Goal: Task Accomplishment & Management: Use online tool/utility

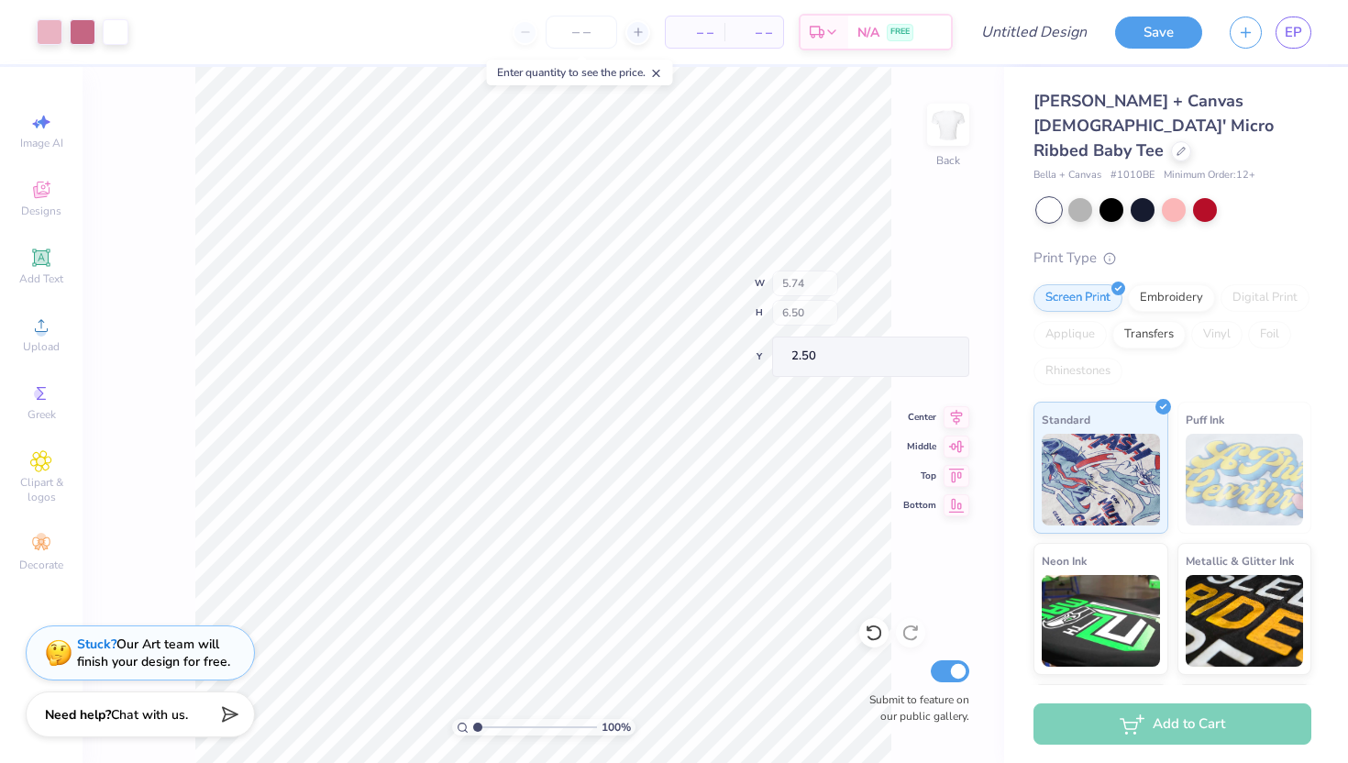
type input "2.75"
type input "3.23"
type input "5.69"
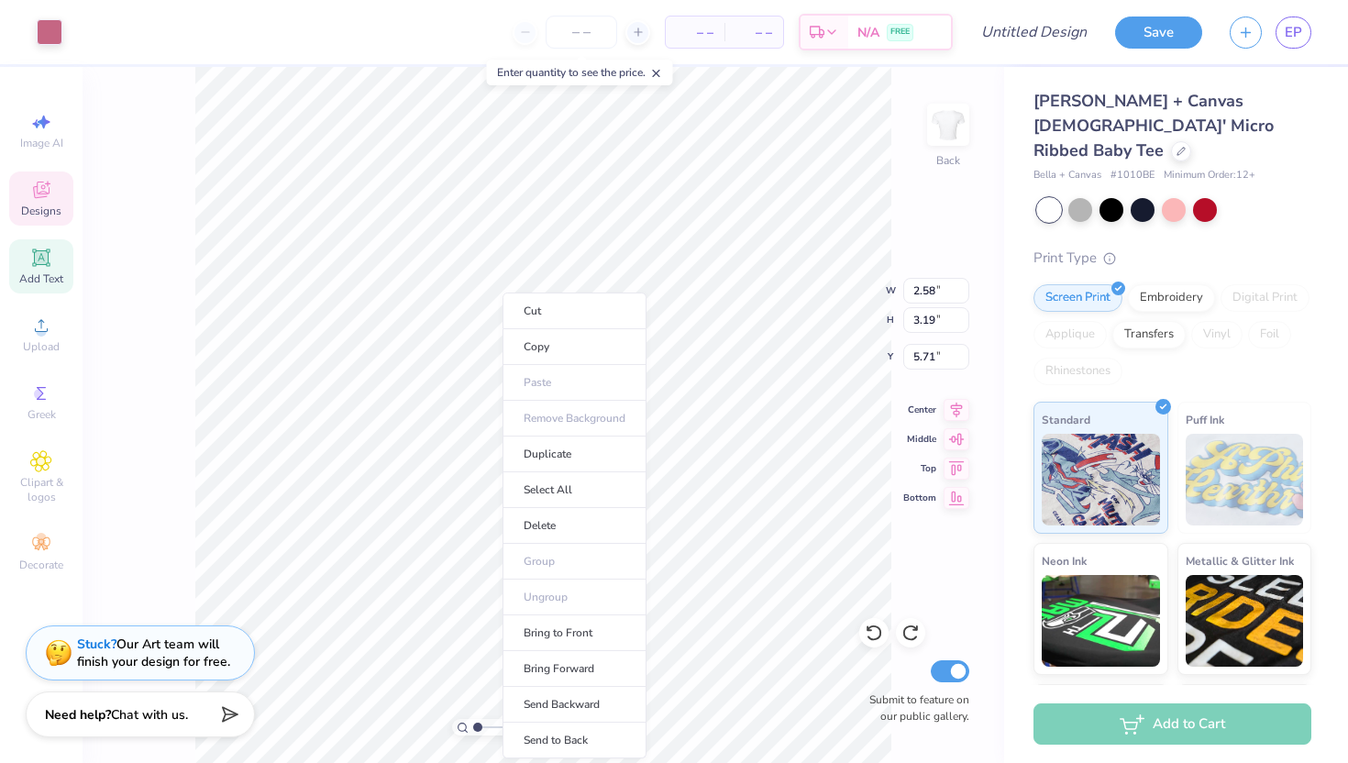
click at [32, 259] on icon at bounding box center [41, 258] width 22 height 22
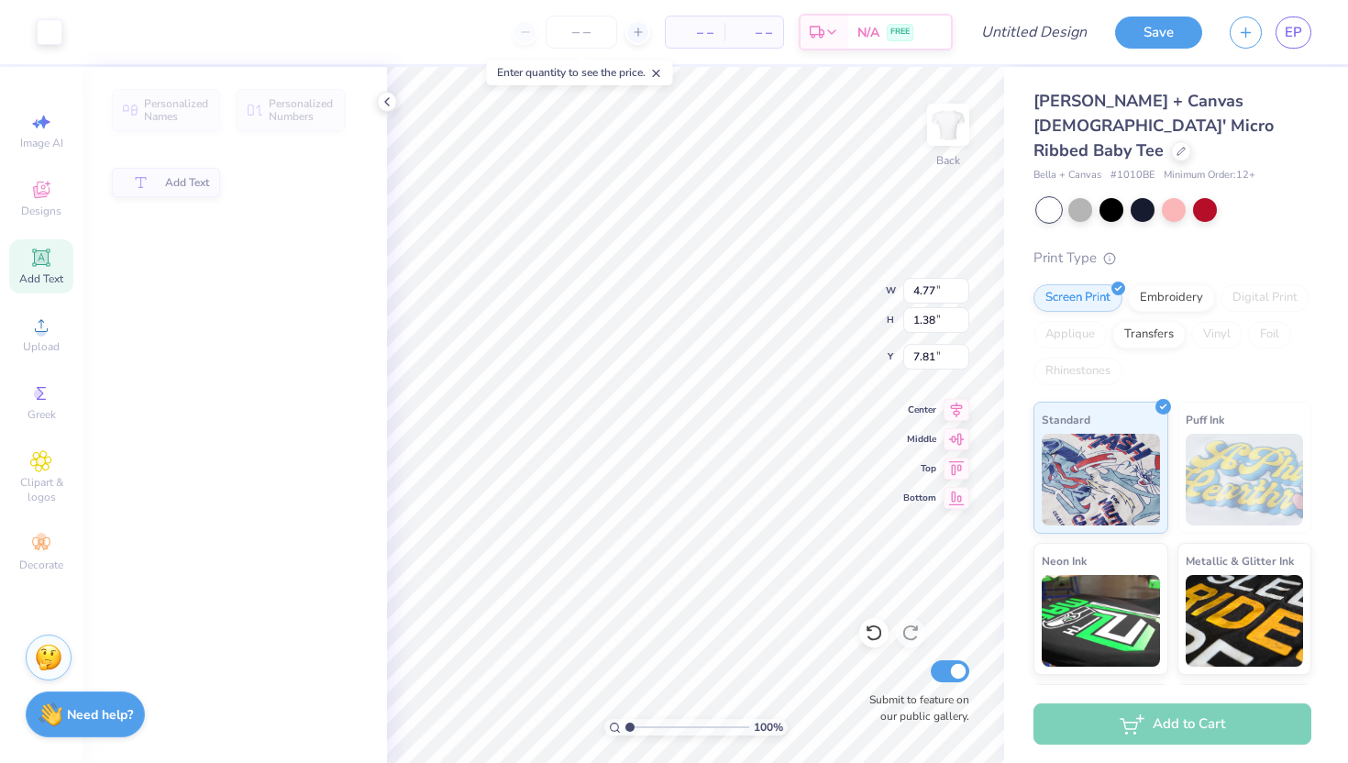
type input "4.77"
type input "1.38"
type input "7.81"
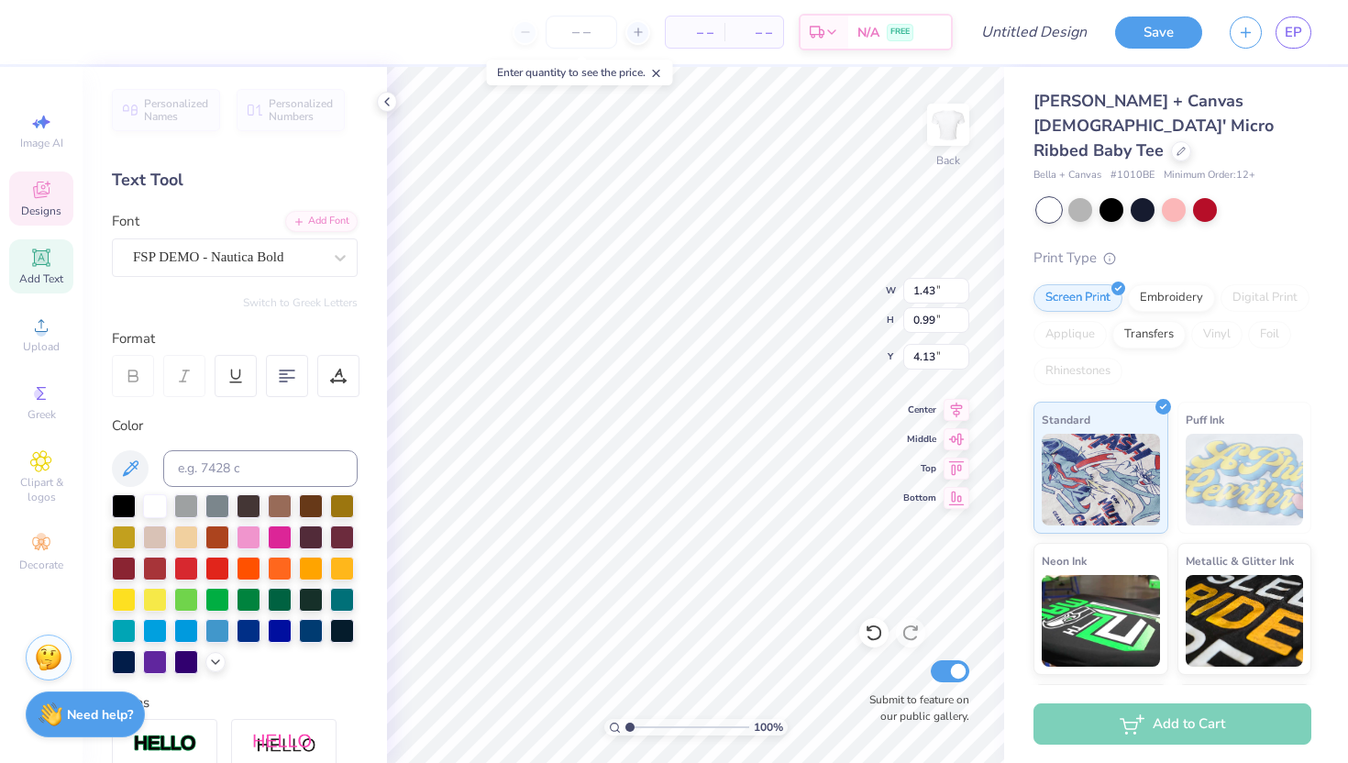
type input "0.70"
type input "0.36"
type input "4.05"
type input "1.51"
type input "0.70"
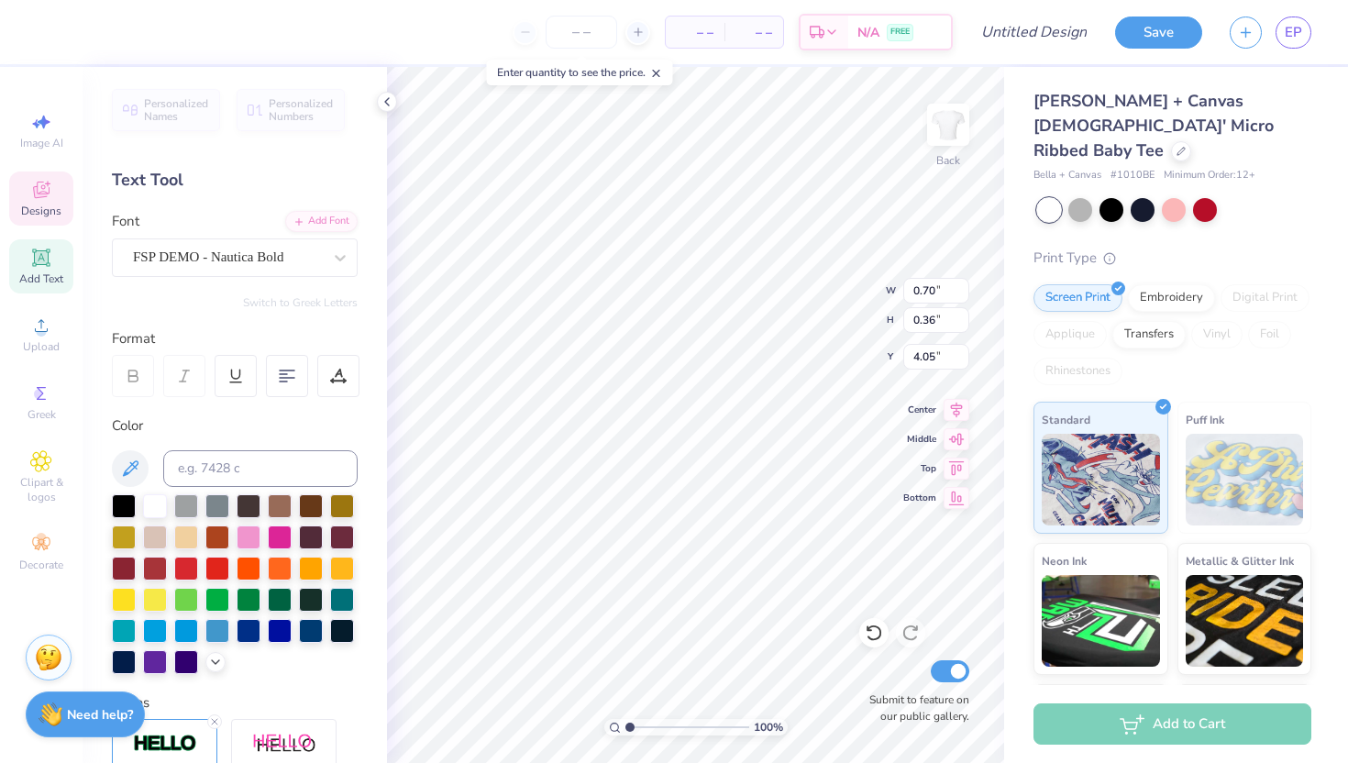
type input "3.46"
type textarea "UDance"
type input "0.70"
type input "0.36"
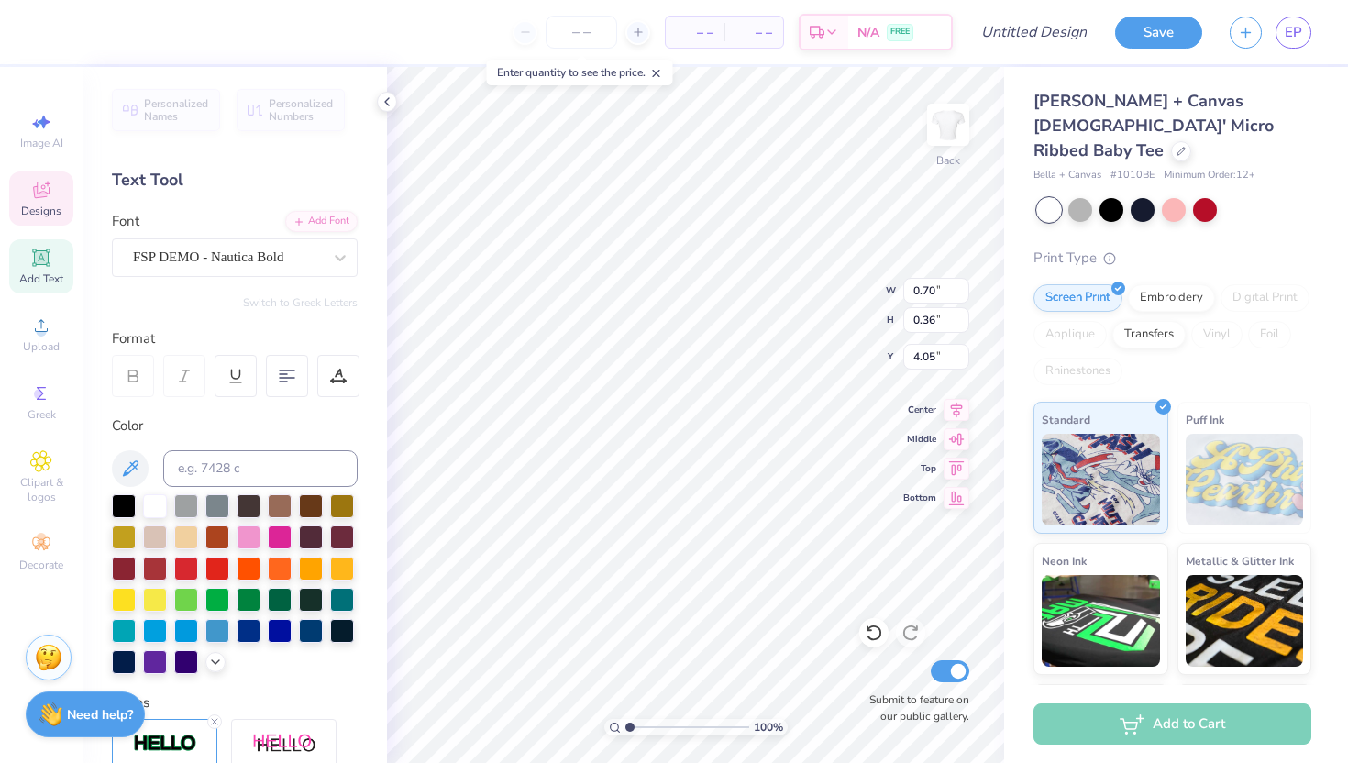
type input "4.55"
type textarea "2026"
type input "2.43"
type input "0.97"
type input "3.52"
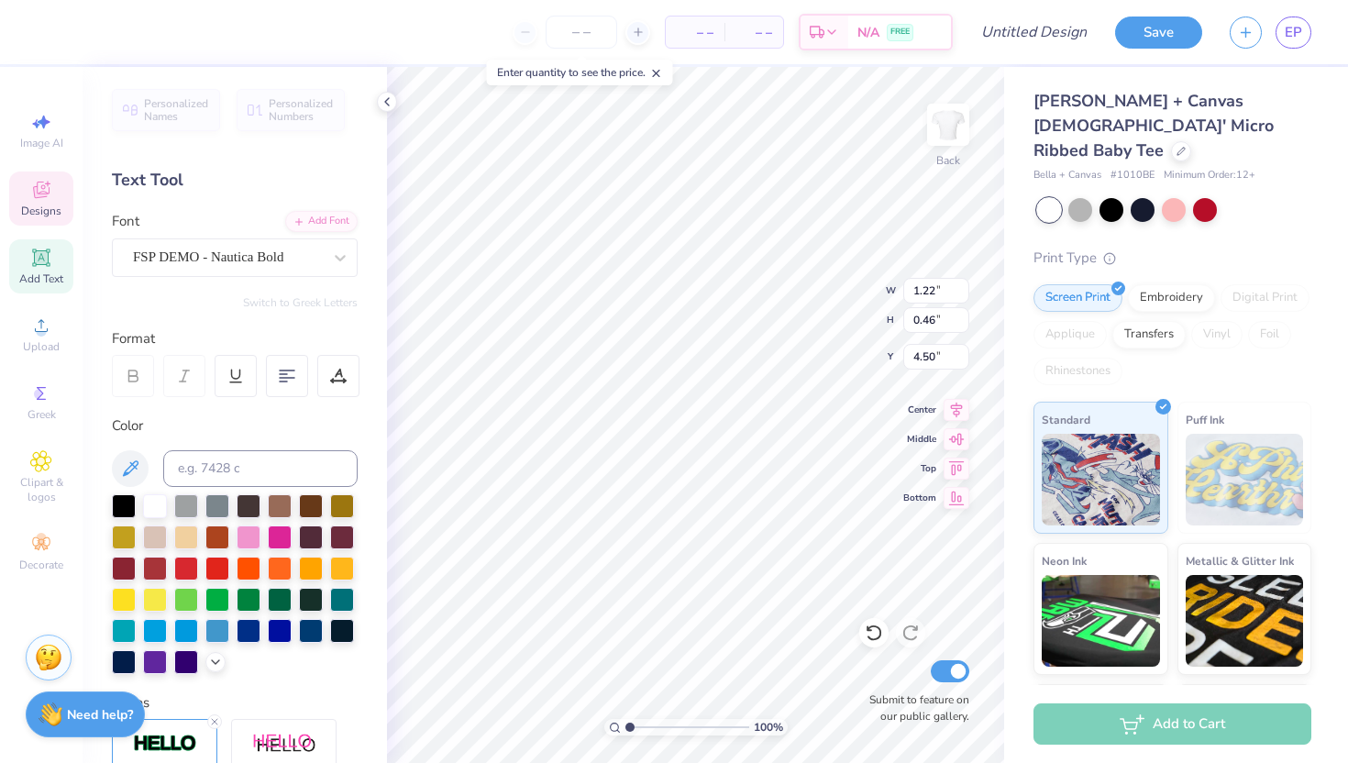
type input "1.06"
type input "0.40"
click at [813, 313] on div "100 % Back W 1.06 1.06 " H 0.40 0.40 " Y 4.50 4.50 " Center Middle Top Bottom S…" at bounding box center [695, 415] width 617 height 696
type input "2.75"
type input "3.23"
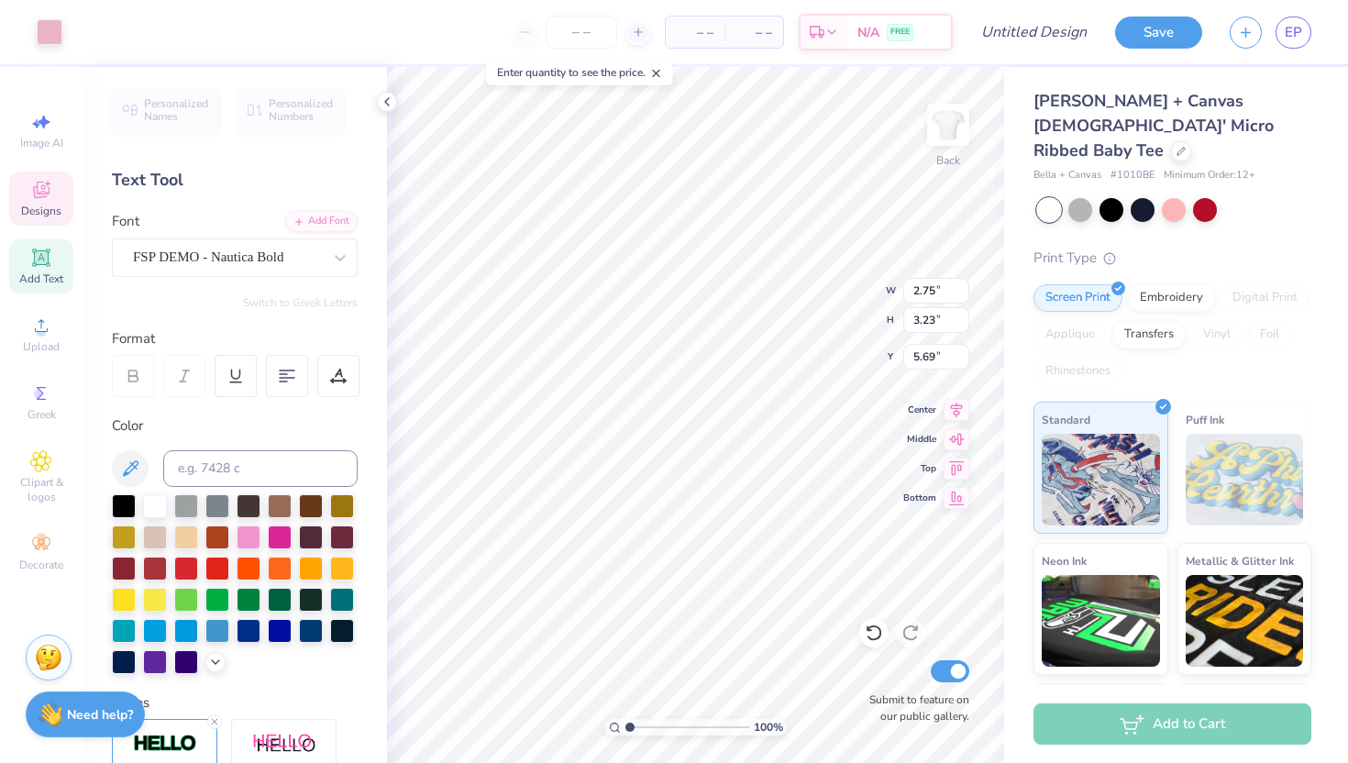
type input "2.58"
type input "3.19"
type input "5.72"
type input "1.18"
type input "3.07"
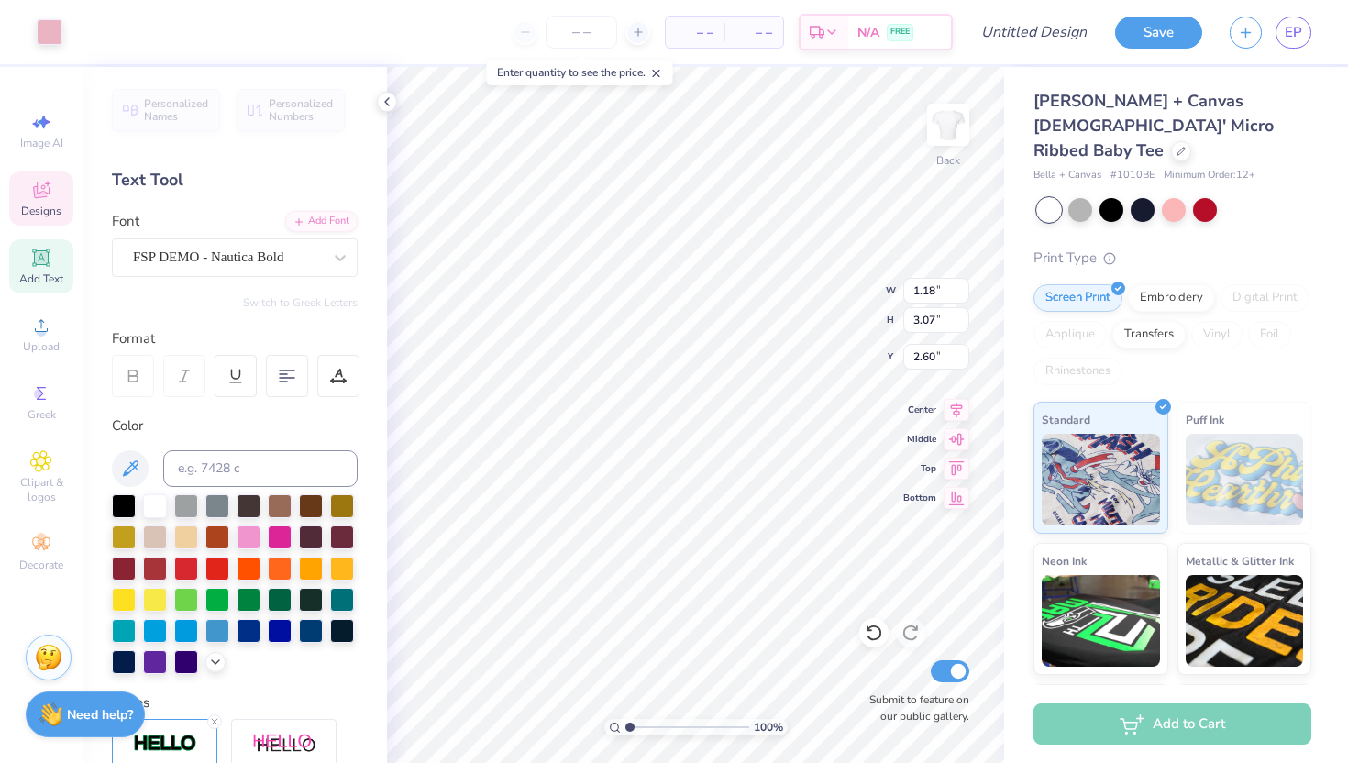
type input "2.56"
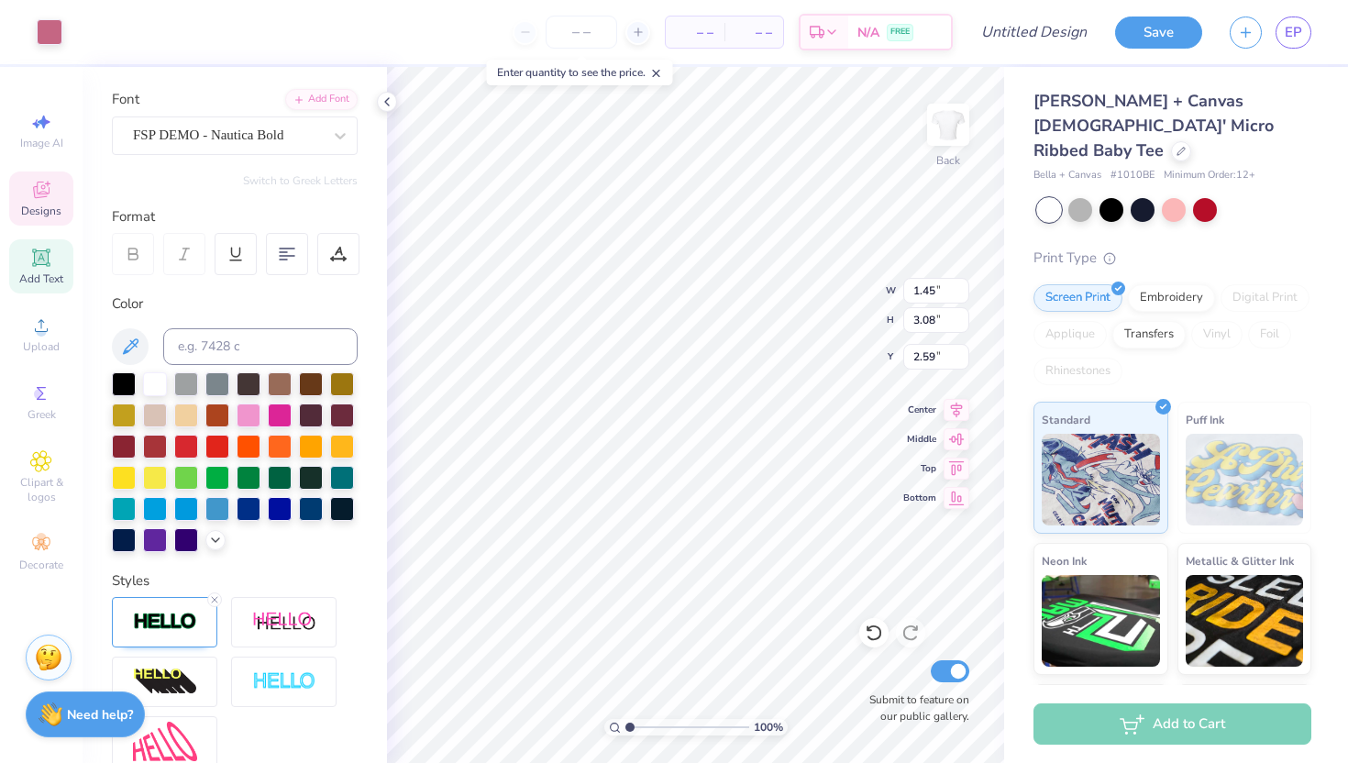
scroll to position [204, 0]
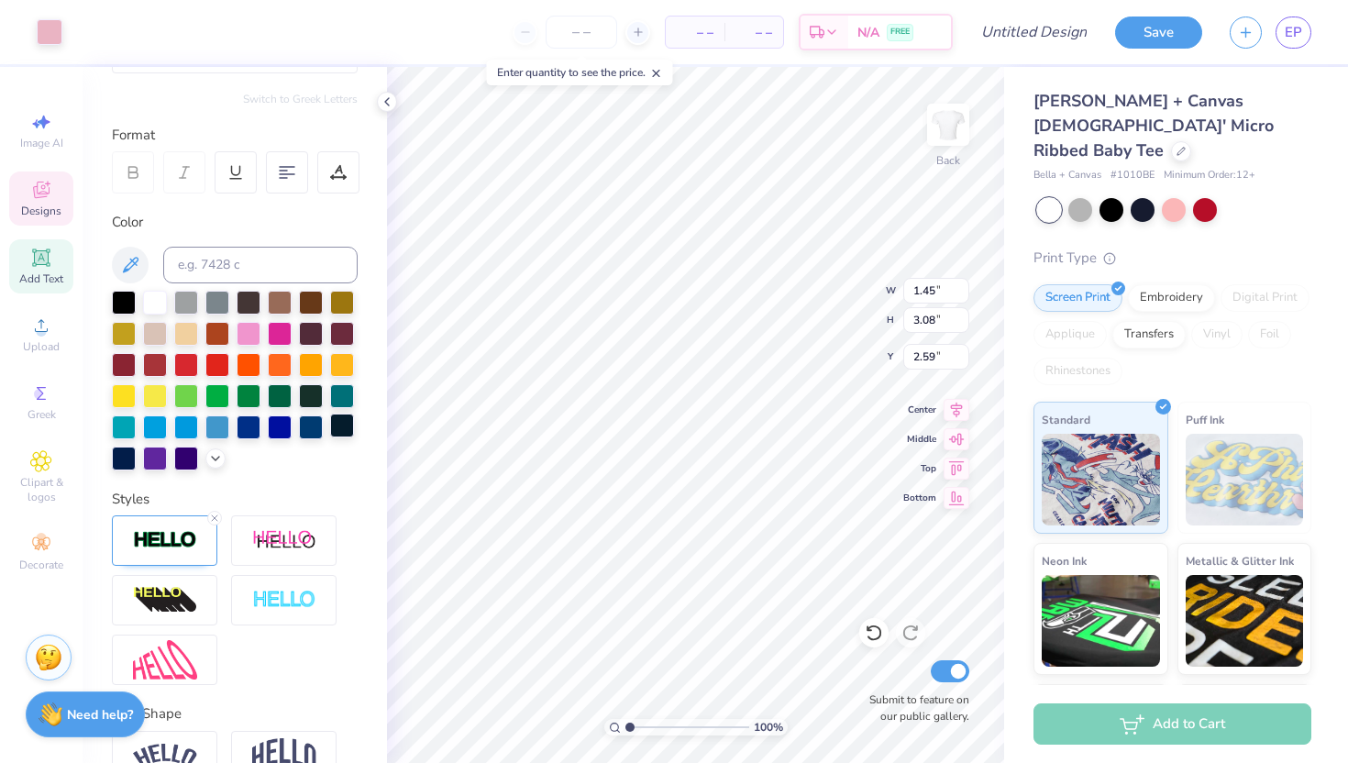
type input "1.18"
type input "3.07"
type input "2.56"
click at [713, 338] on li "Copy" at bounding box center [732, 347] width 144 height 36
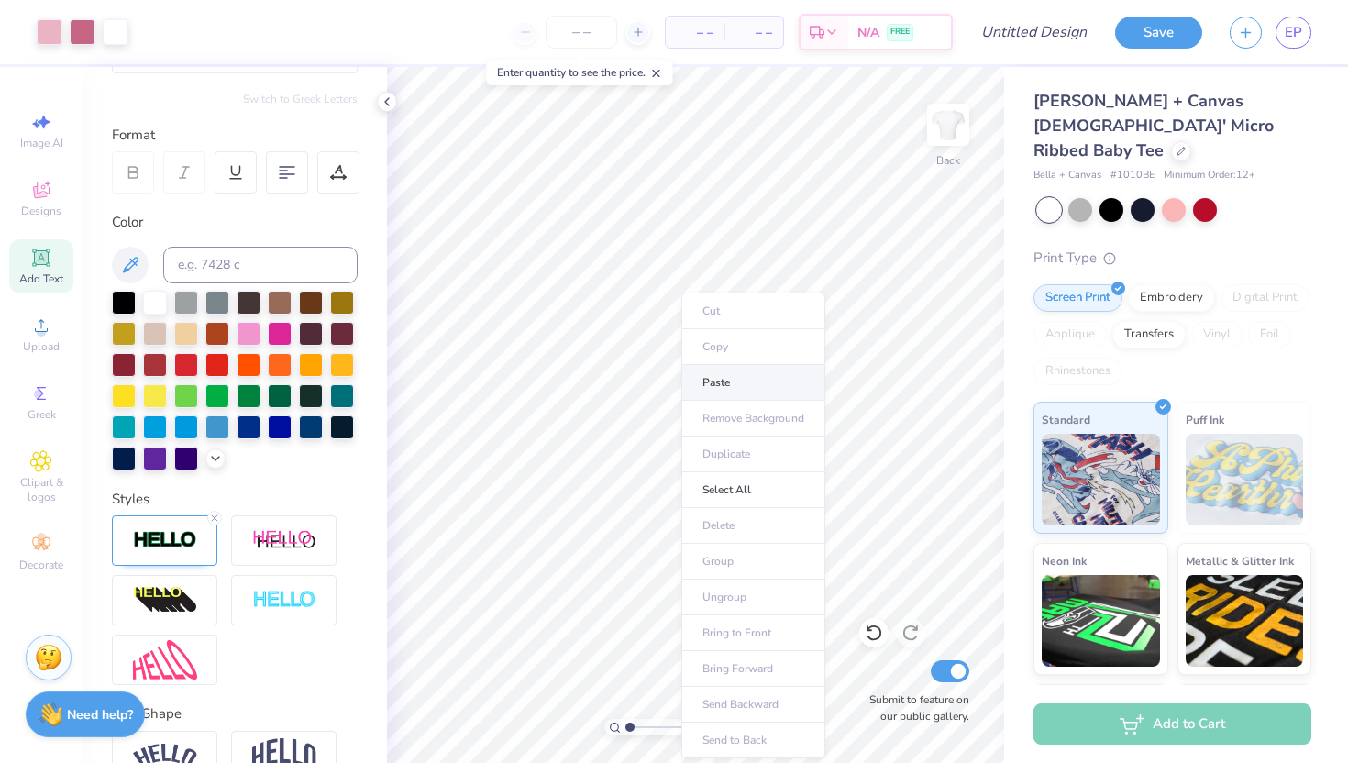
click at [734, 385] on li "Paste" at bounding box center [753, 383] width 144 height 36
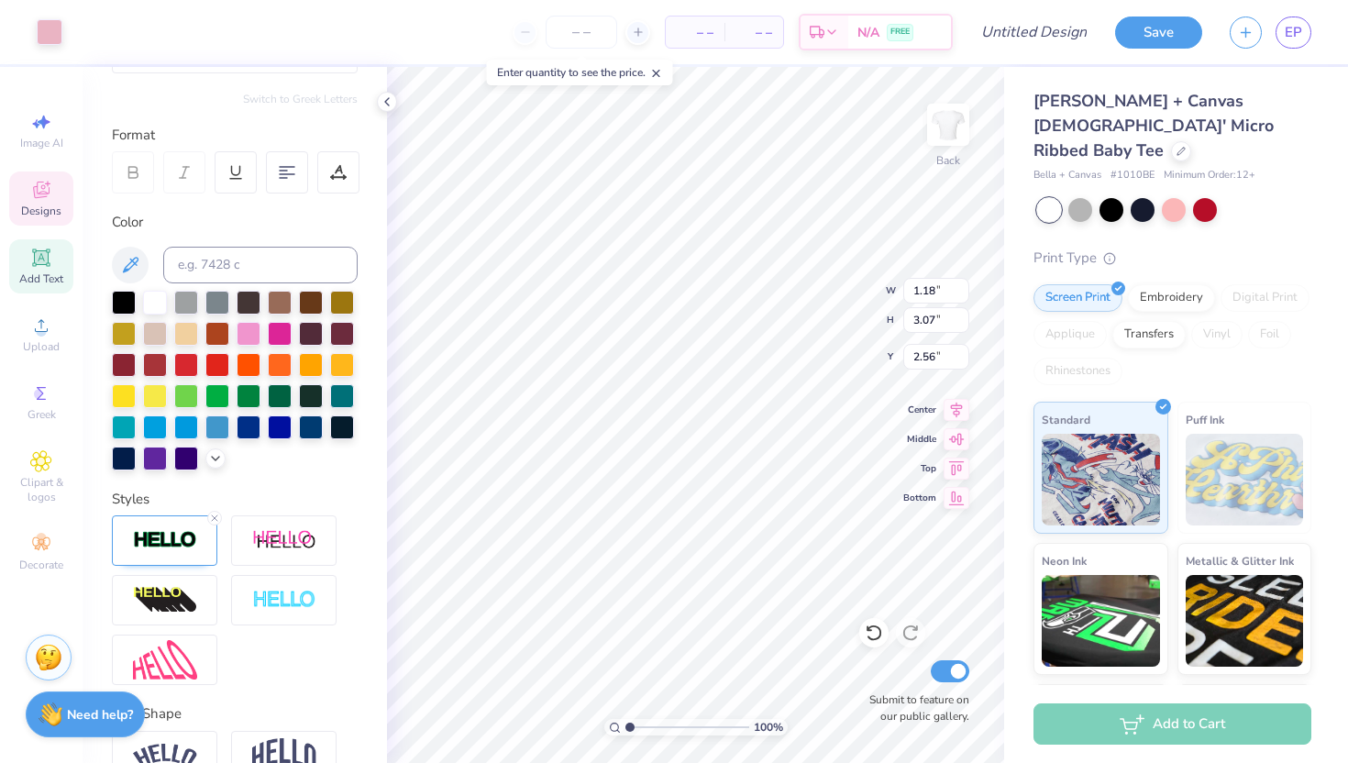
type input "11.61"
click at [170, 531] on img at bounding box center [165, 540] width 64 height 21
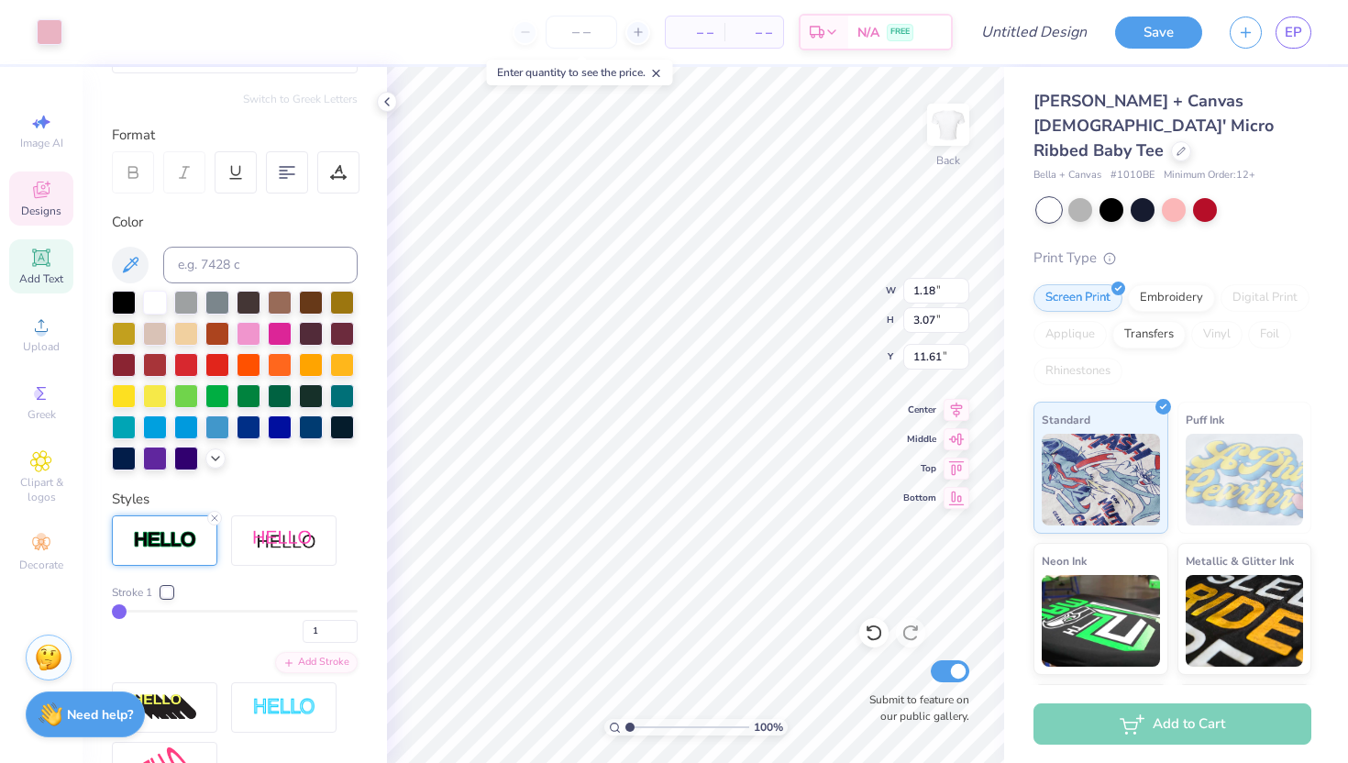
click at [170, 531] on img at bounding box center [165, 540] width 64 height 21
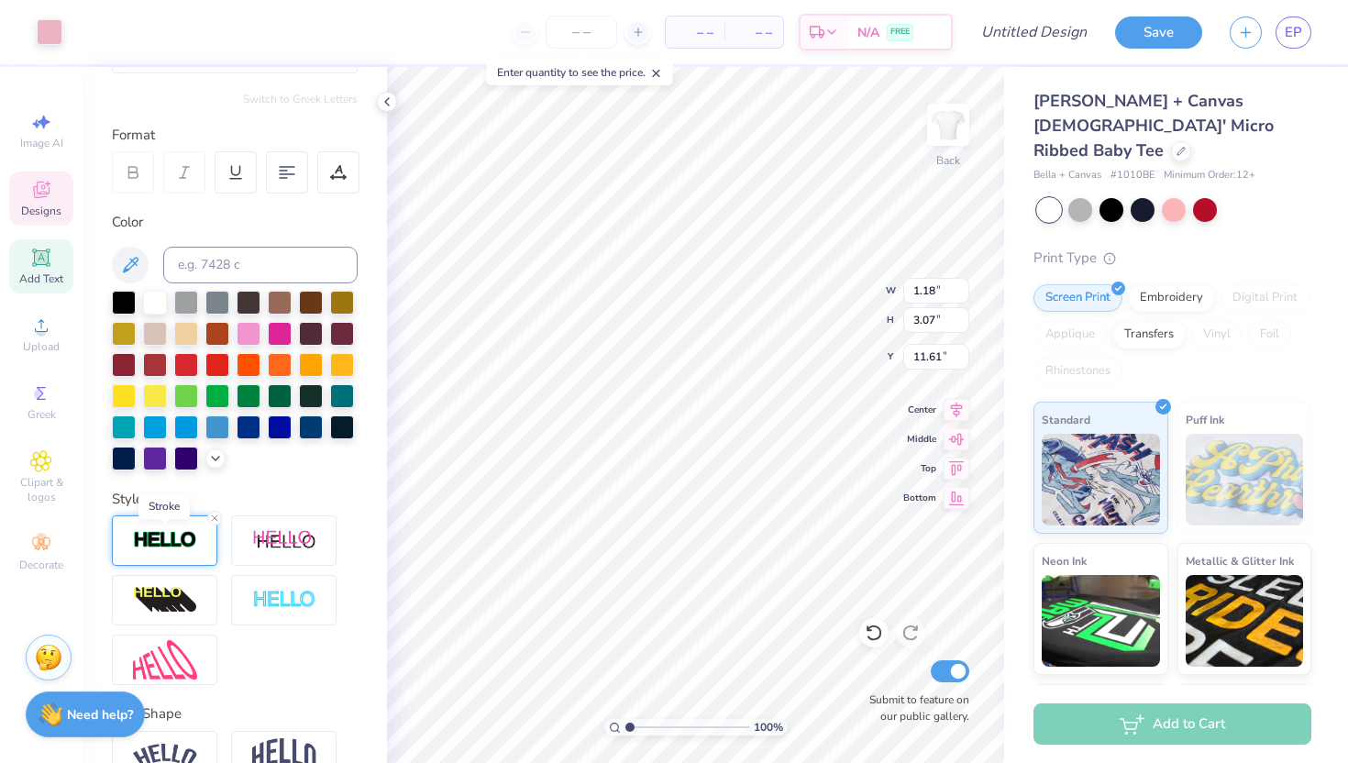
click at [170, 531] on img at bounding box center [165, 540] width 64 height 21
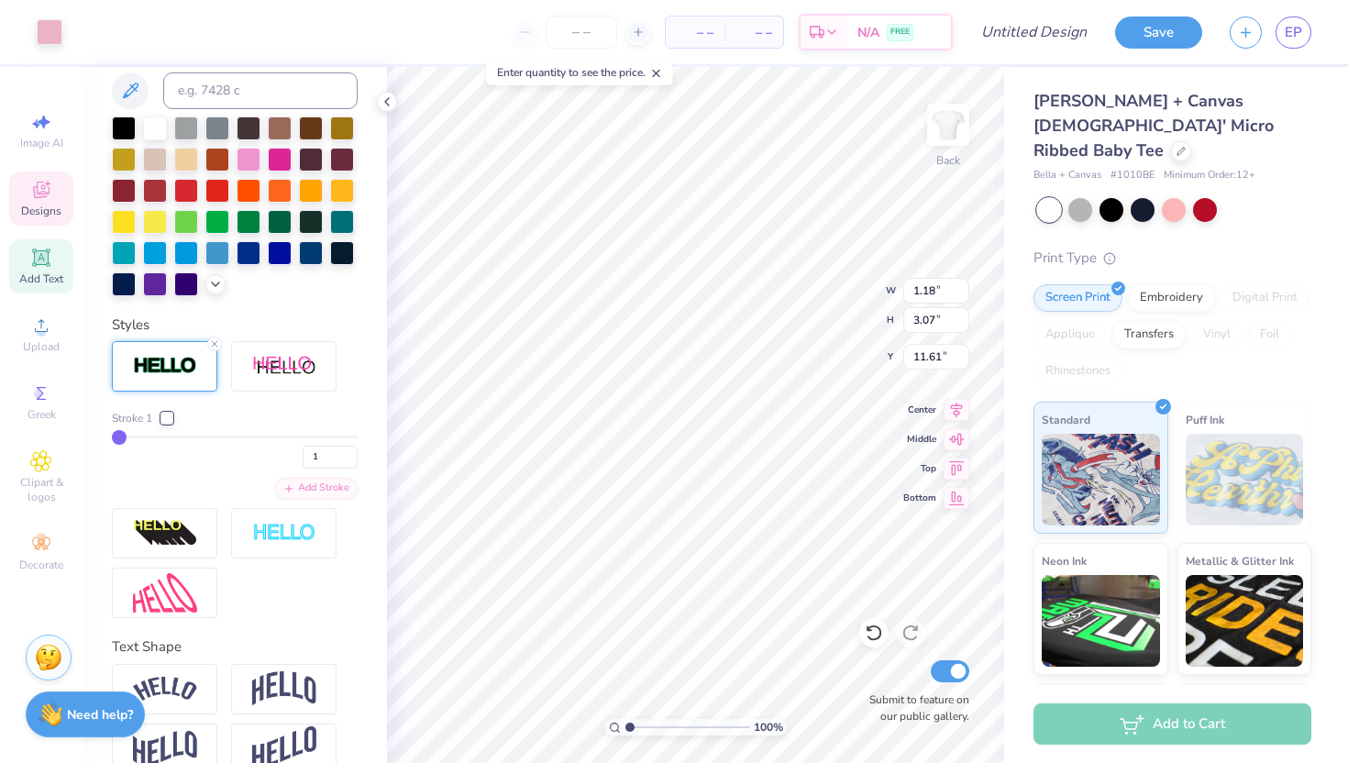
scroll to position [381, 0]
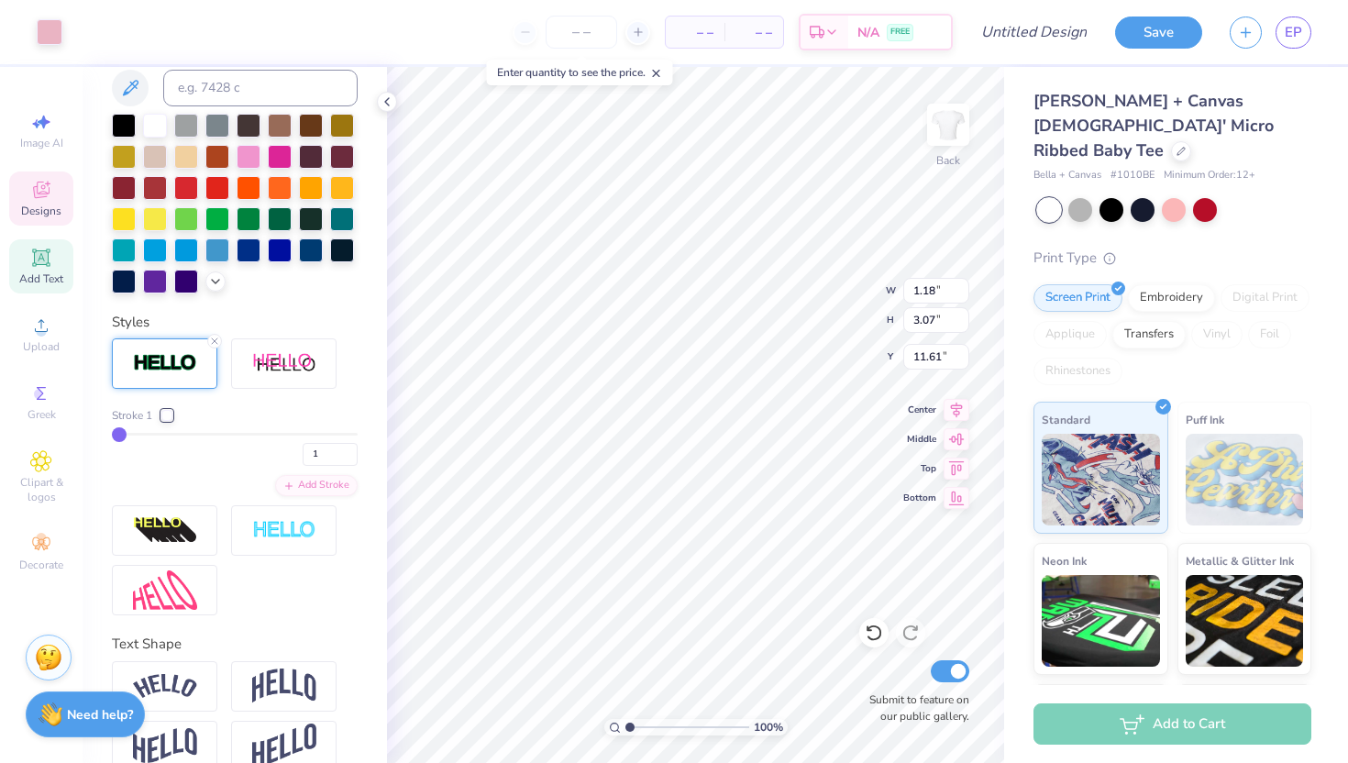
click at [43, 263] on icon at bounding box center [41, 257] width 14 height 14
type input "4.77"
type input "1.38"
type input "7.81"
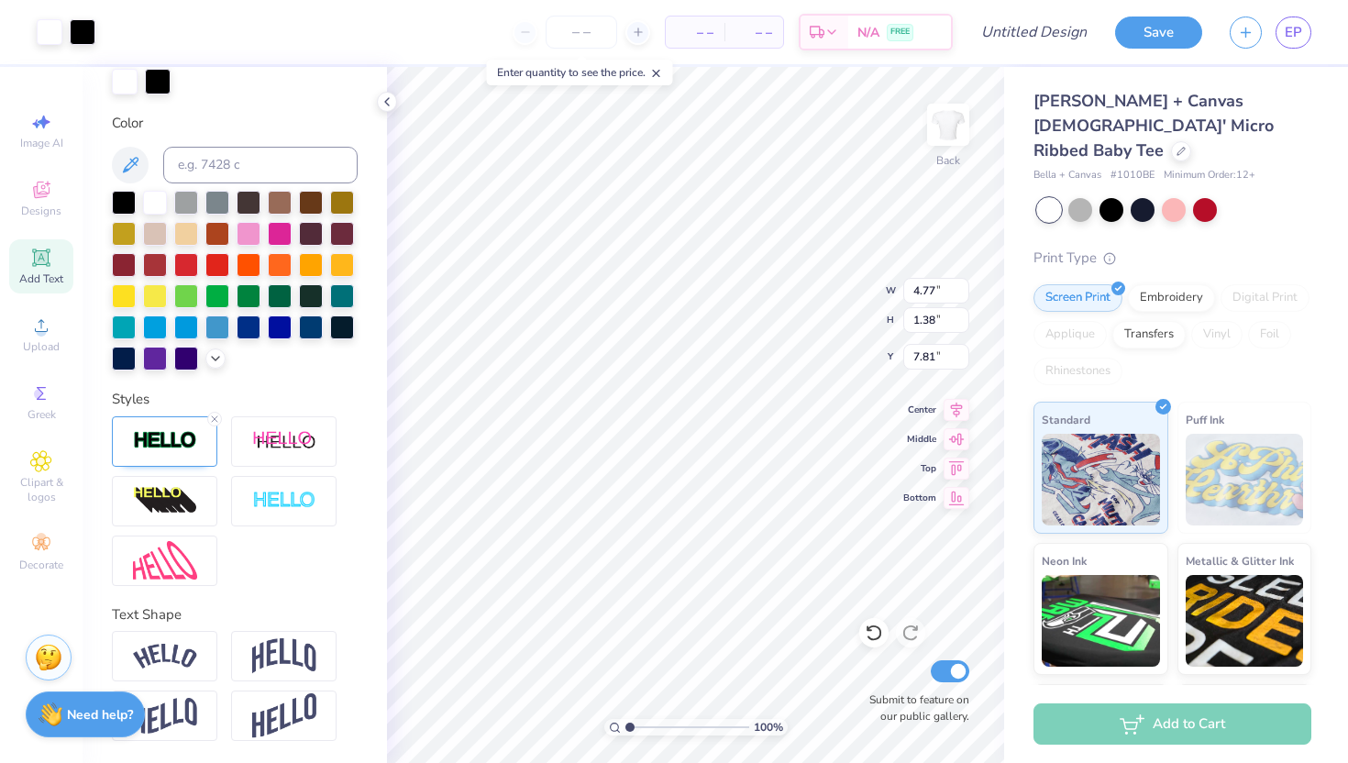
type input "4.80"
type input "1.41"
type input "11.61"
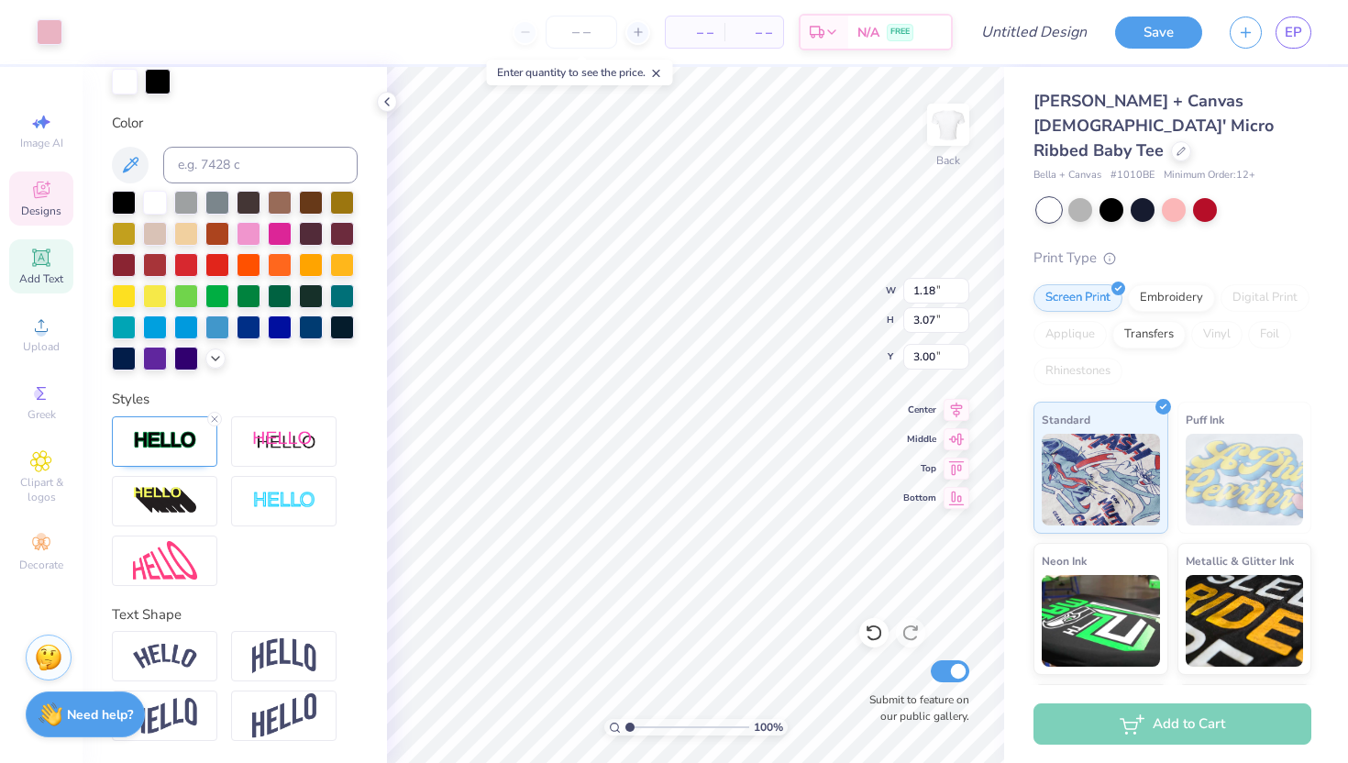
type input "2.56"
type input "2.43"
type input "0.97"
type input "3.52"
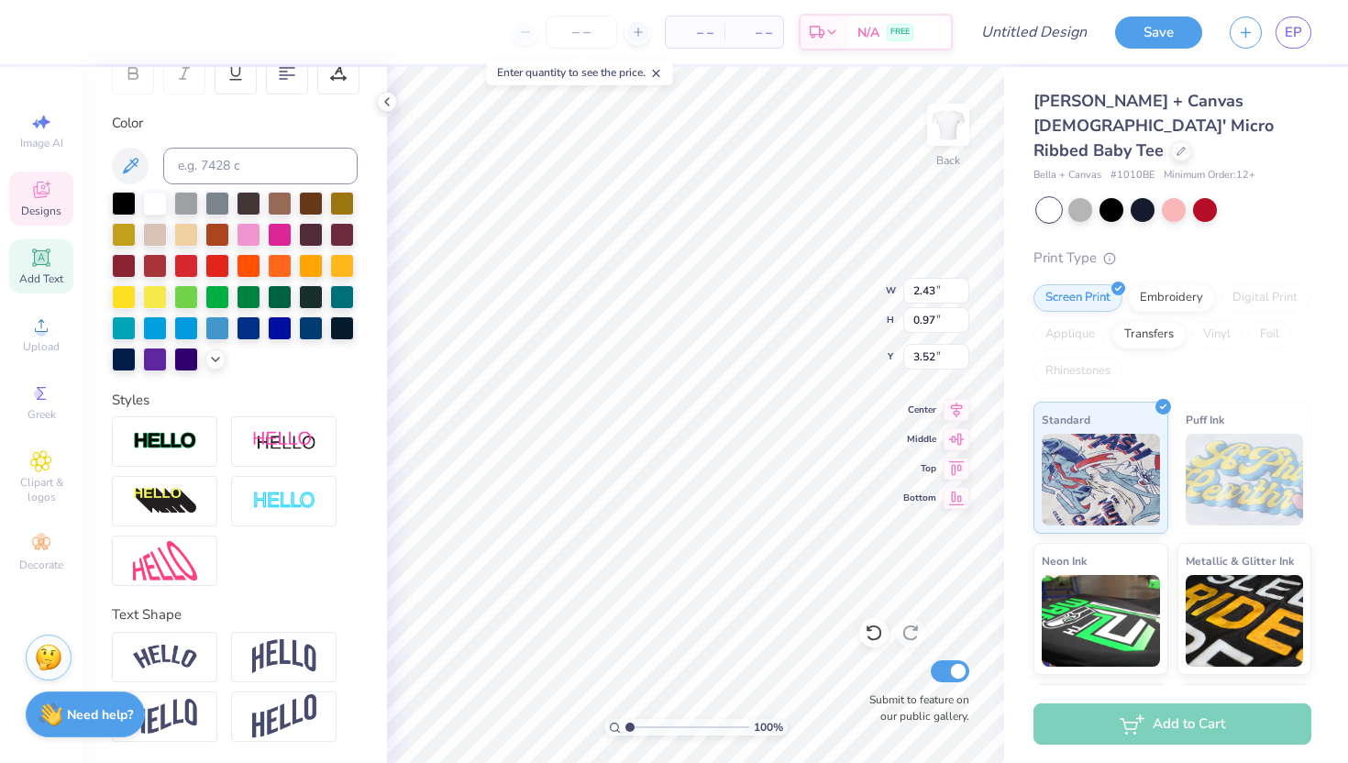
type input "1.18"
type input "3.07"
type input "2.56"
type input "1.45"
type input "3.08"
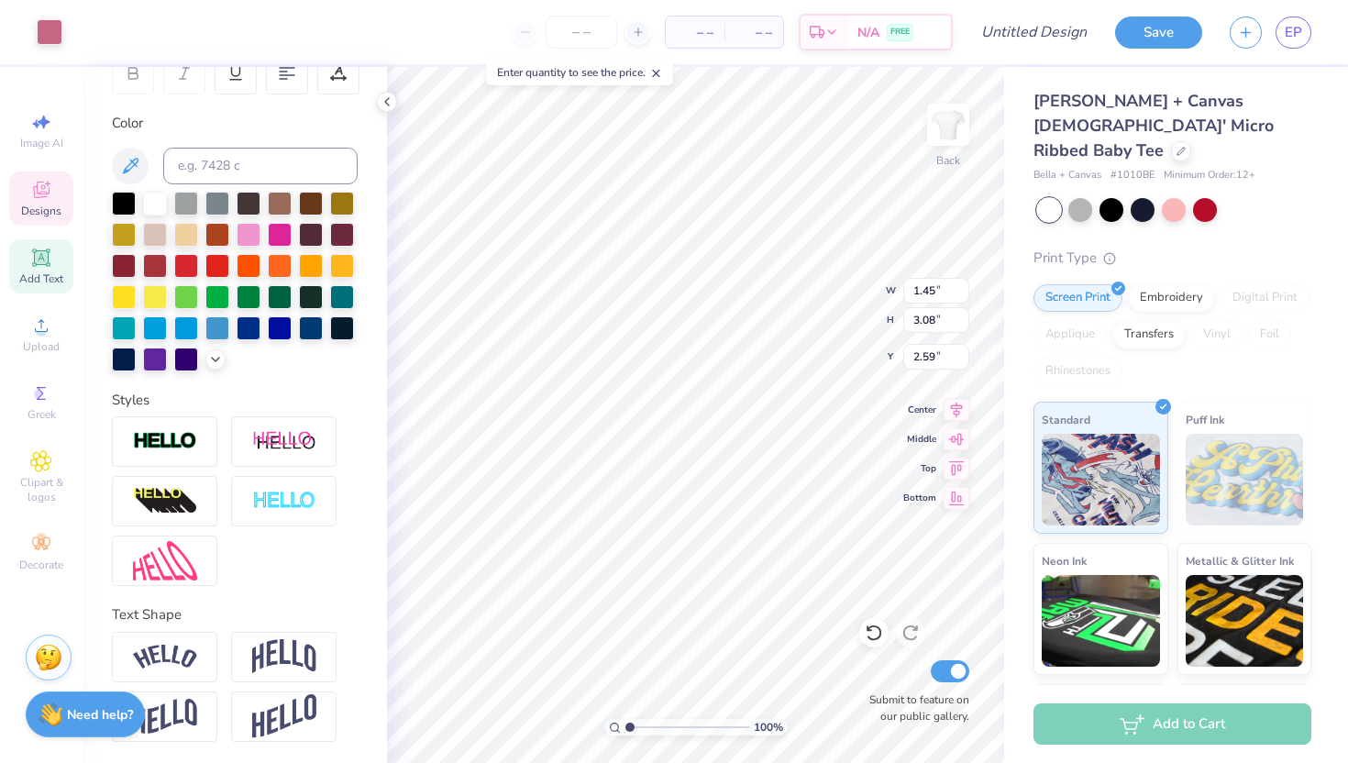
type input "2.47"
type input "3.04"
type input "2.74"
type input "2.76"
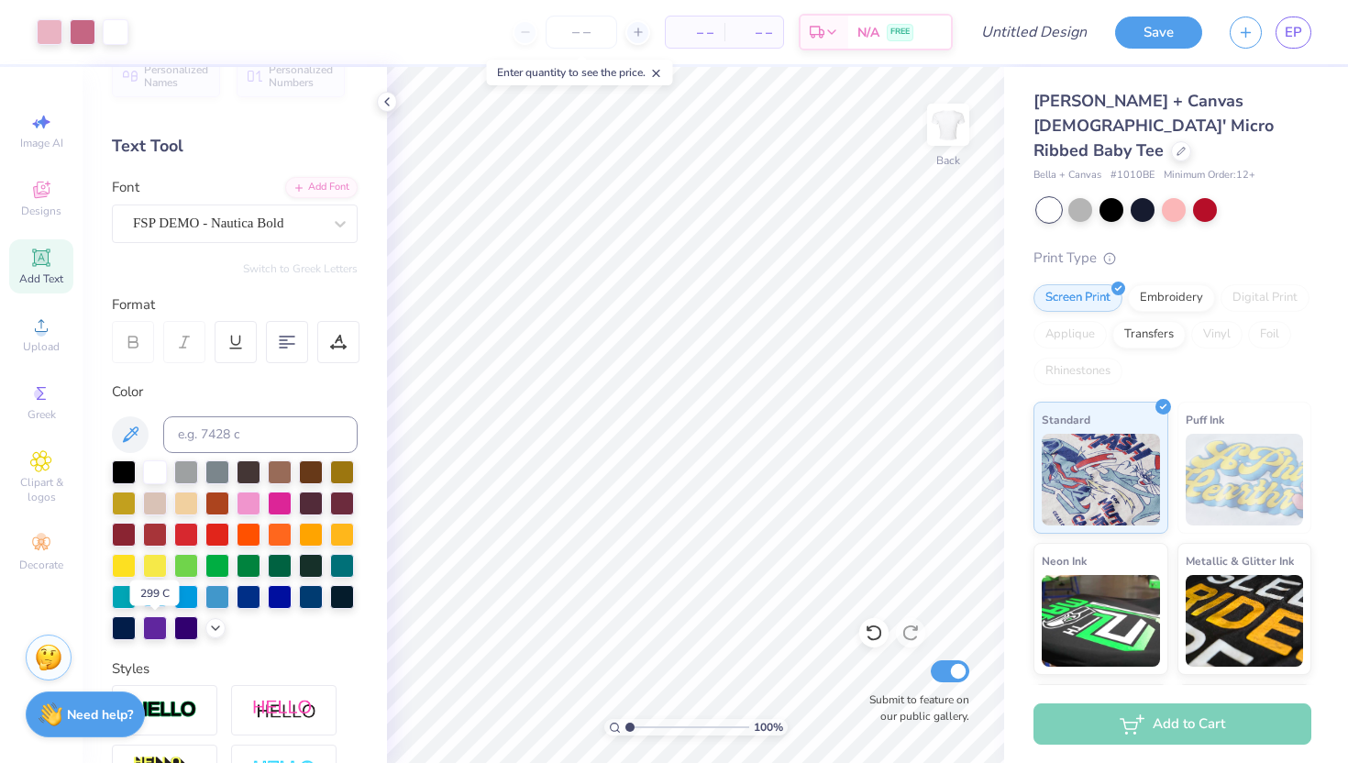
scroll to position [0, 0]
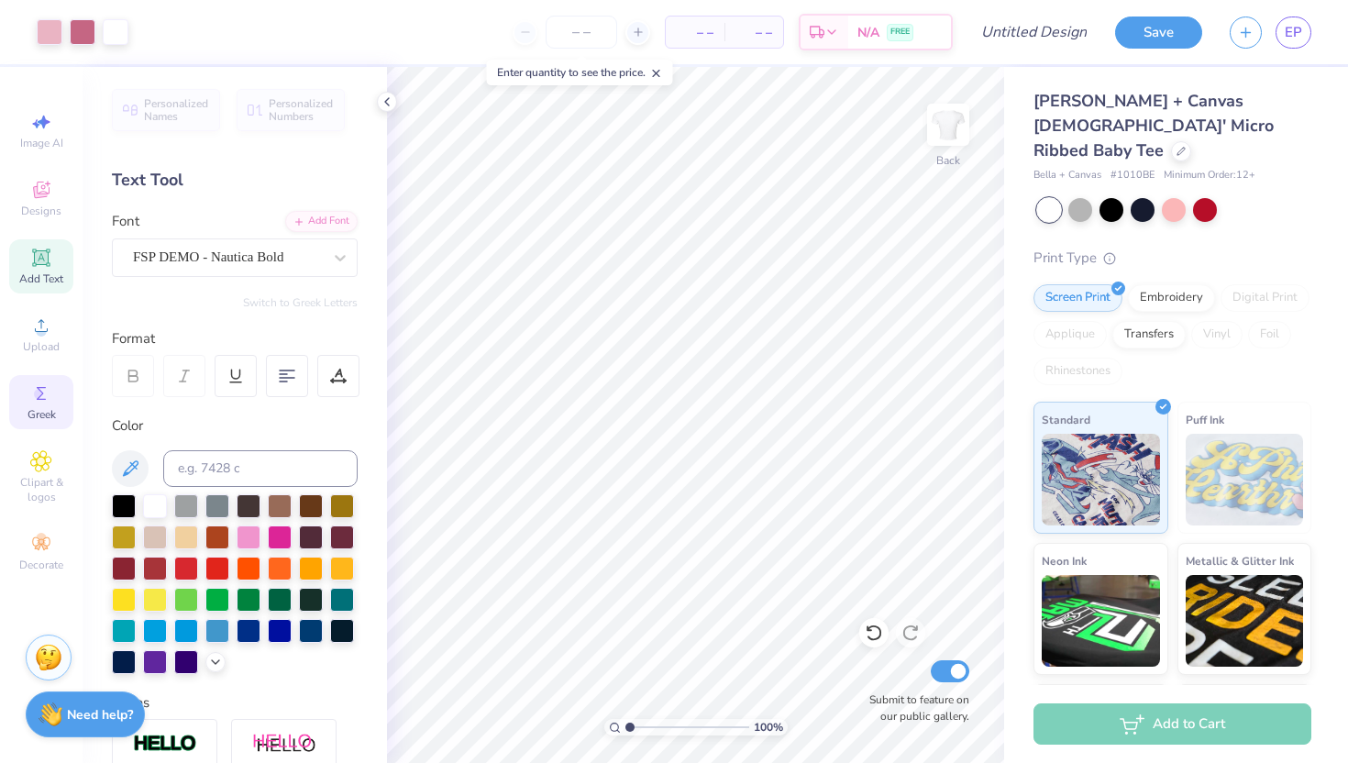
click at [44, 413] on span "Greek" at bounding box center [42, 414] width 28 height 15
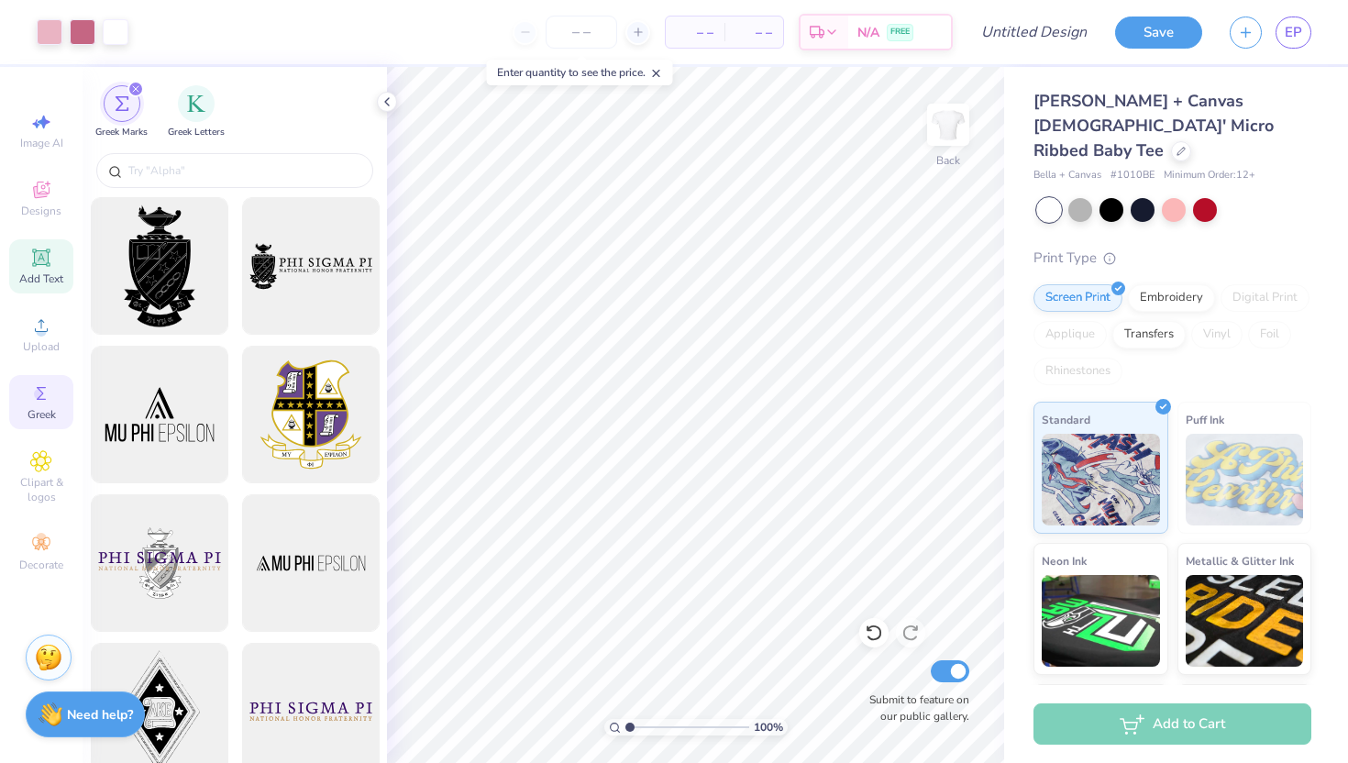
click at [44, 257] on icon at bounding box center [41, 257] width 14 height 14
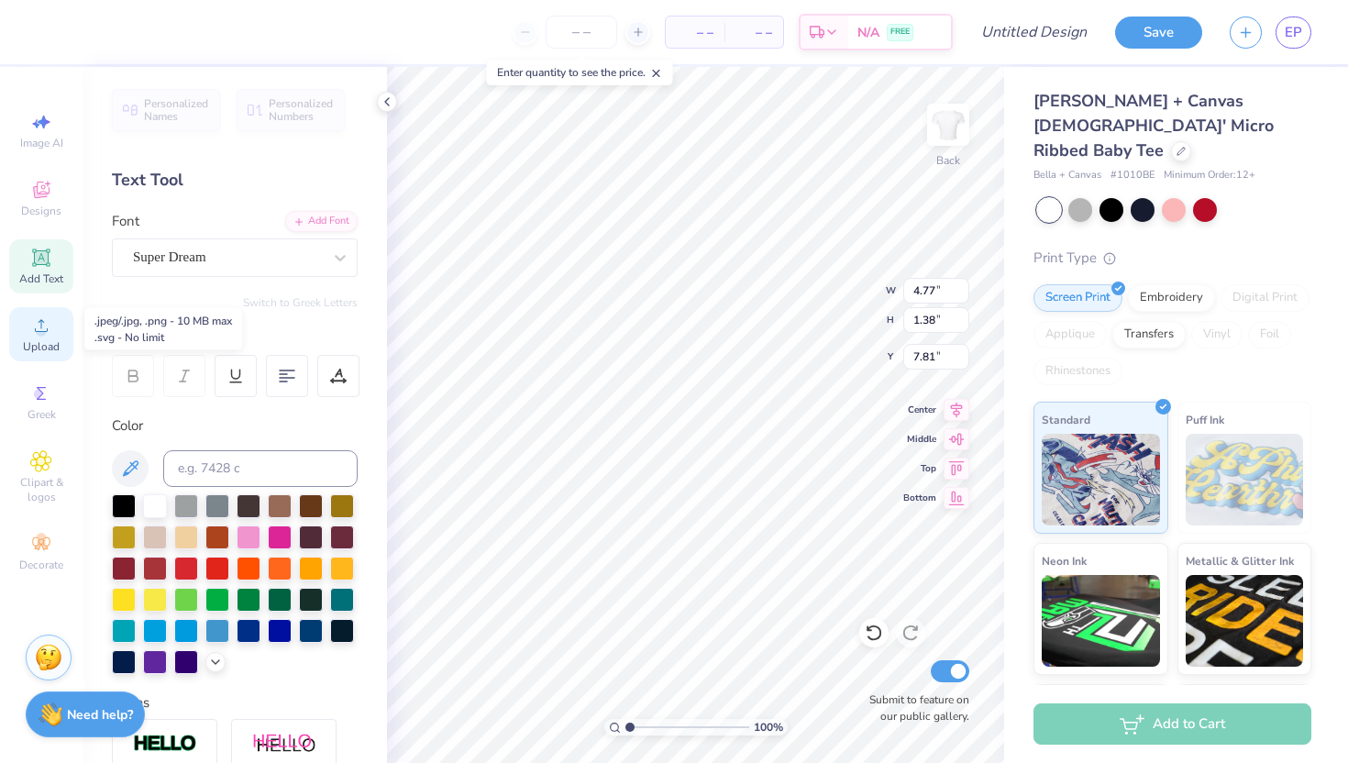
click at [48, 355] on div "Upload" at bounding box center [41, 334] width 64 height 54
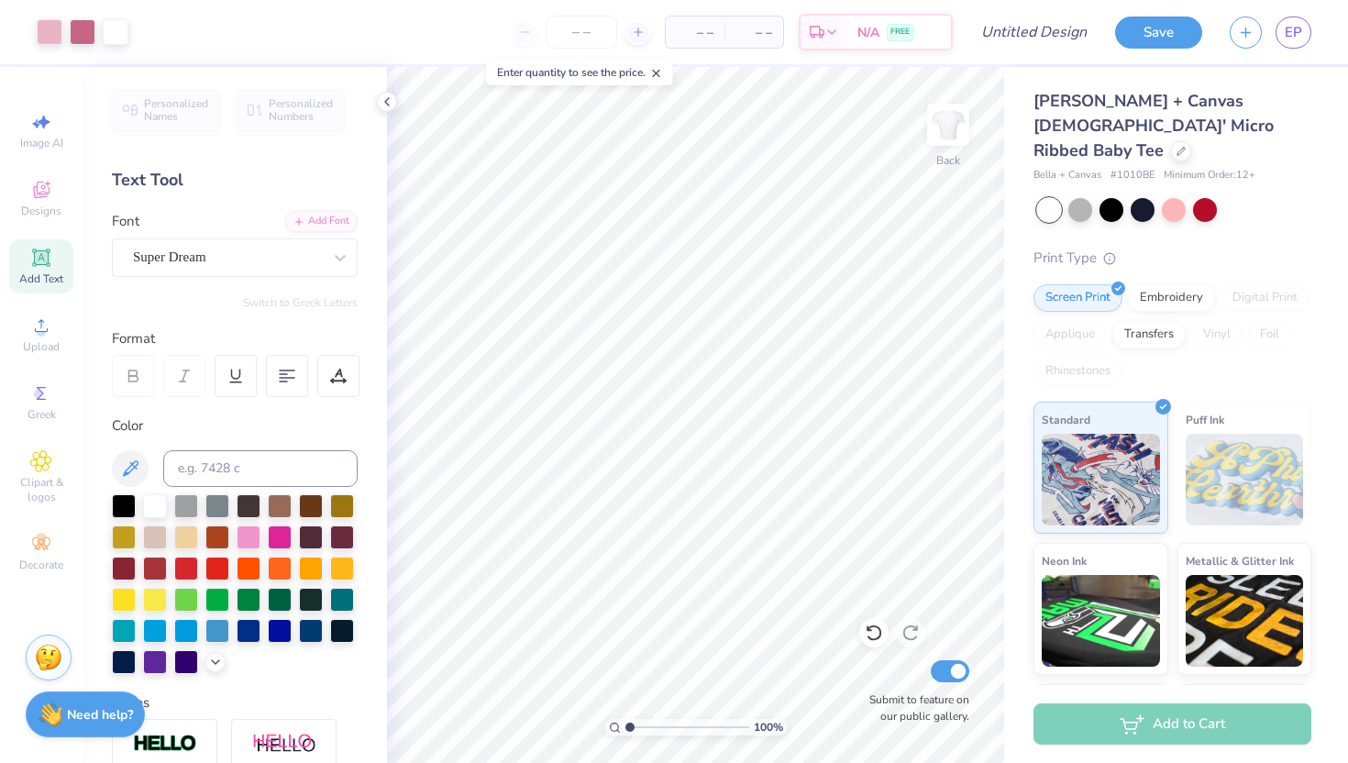
click at [662, 73] on icon at bounding box center [656, 73] width 13 height 13
click at [50, 209] on span "Designs" at bounding box center [41, 211] width 40 height 15
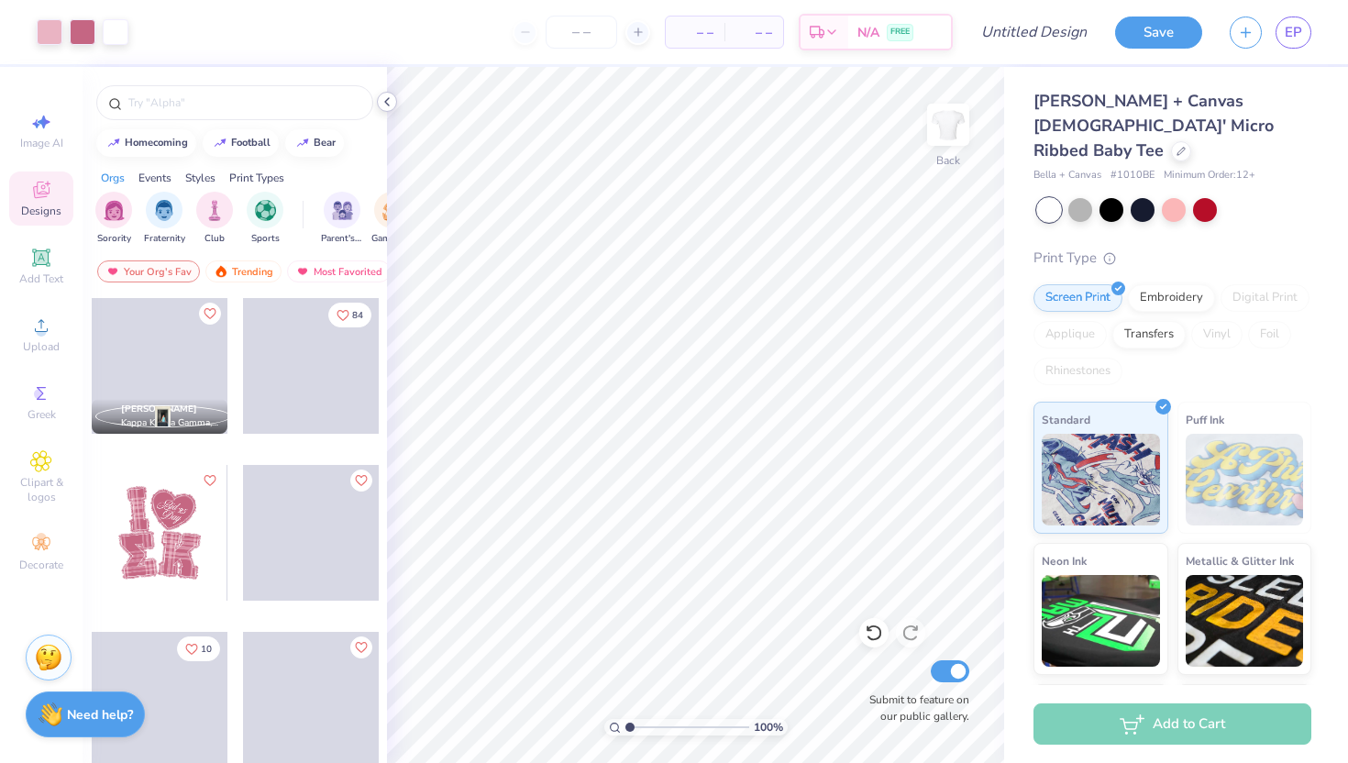
click at [388, 98] on polyline at bounding box center [387, 101] width 4 height 7
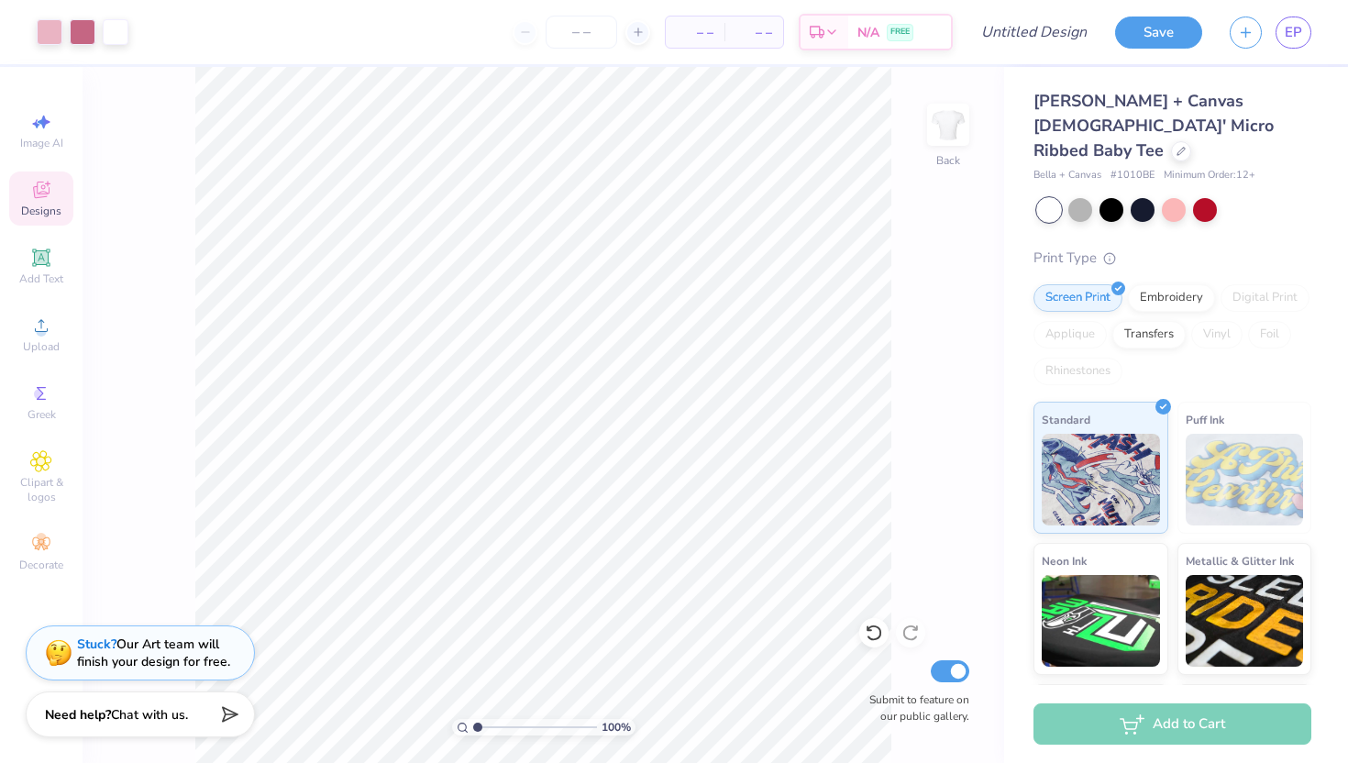
click at [149, 236] on div "100 % Back Submit to feature on our public gallery." at bounding box center [544, 415] width 922 height 696
click at [51, 131] on icon at bounding box center [41, 122] width 22 height 22
select select "4"
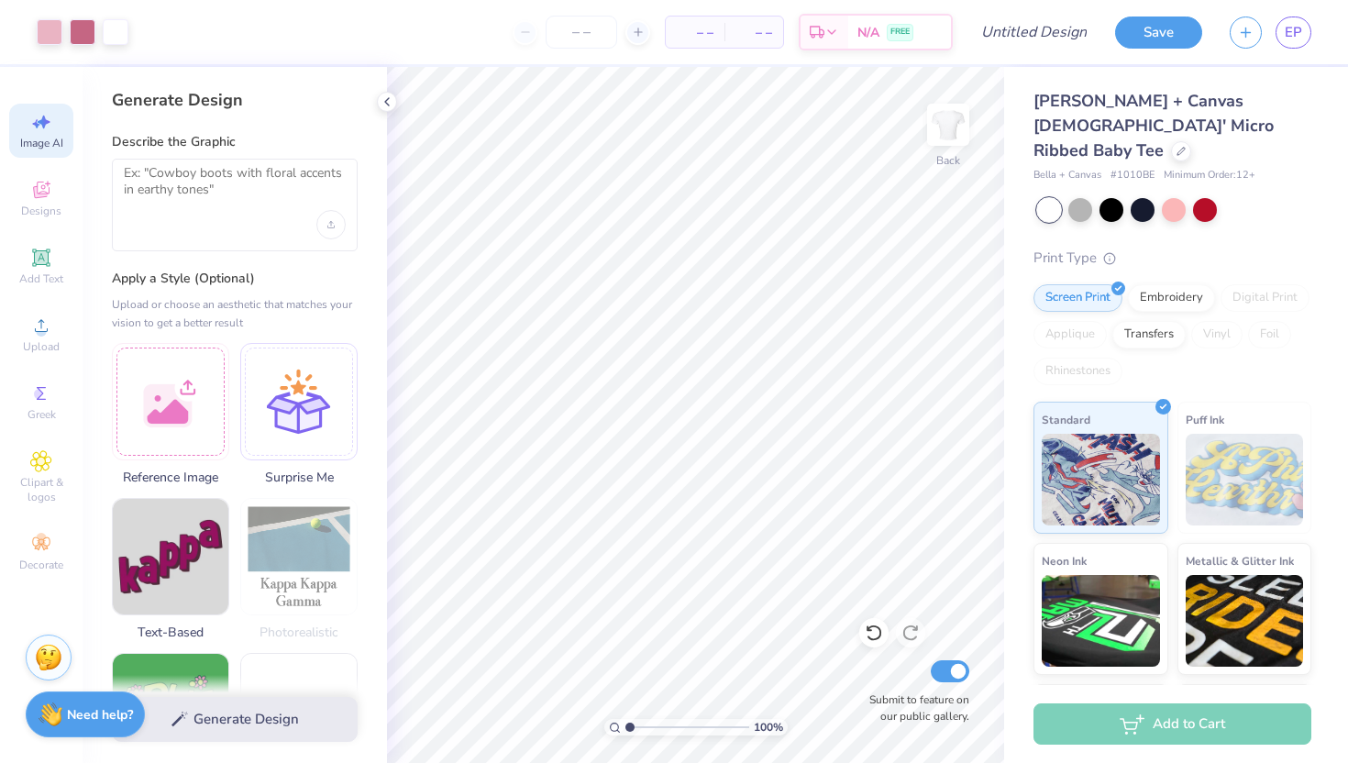
click at [386, 112] on div "Generate Design Describe the Graphic Apply a Style (Optional) Upload or choose …" at bounding box center [235, 415] width 304 height 696
click at [385, 100] on icon at bounding box center [387, 101] width 15 height 15
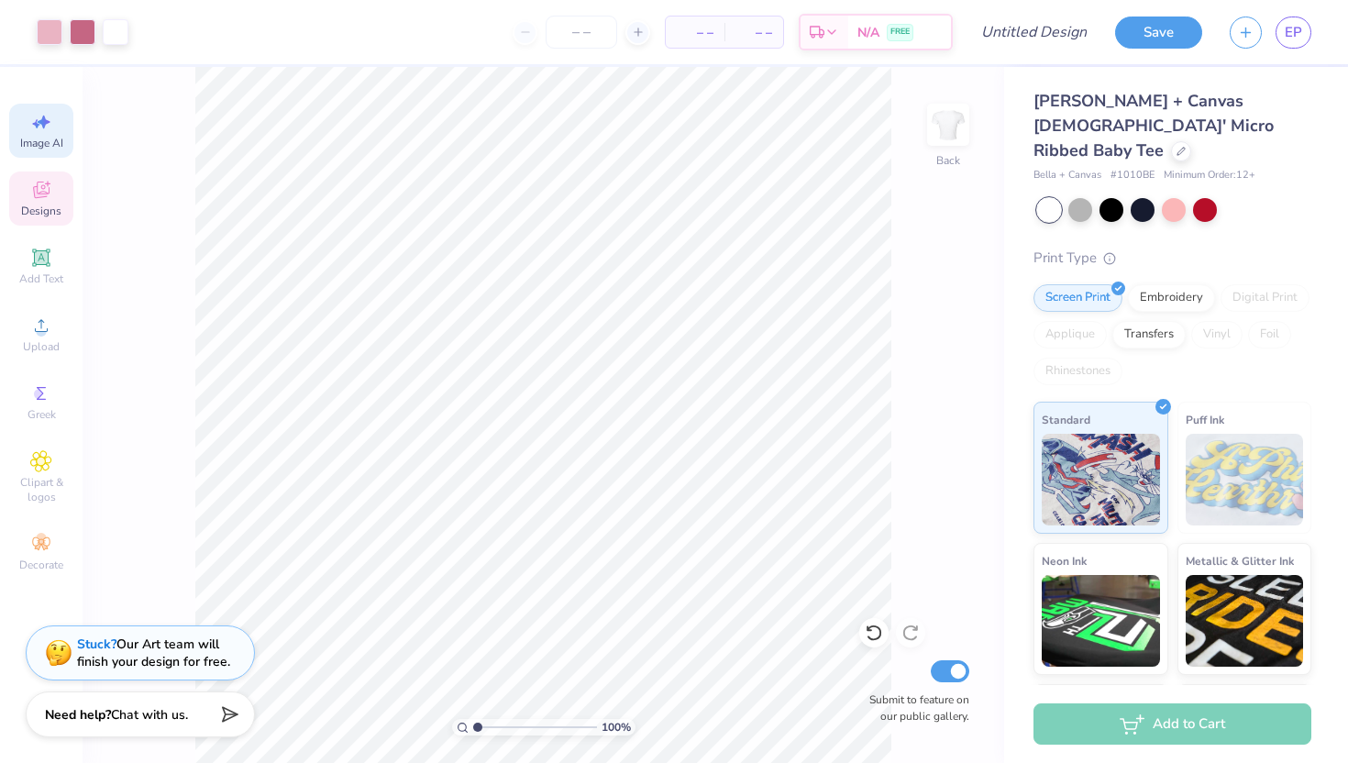
click at [31, 205] on span "Designs" at bounding box center [41, 211] width 40 height 15
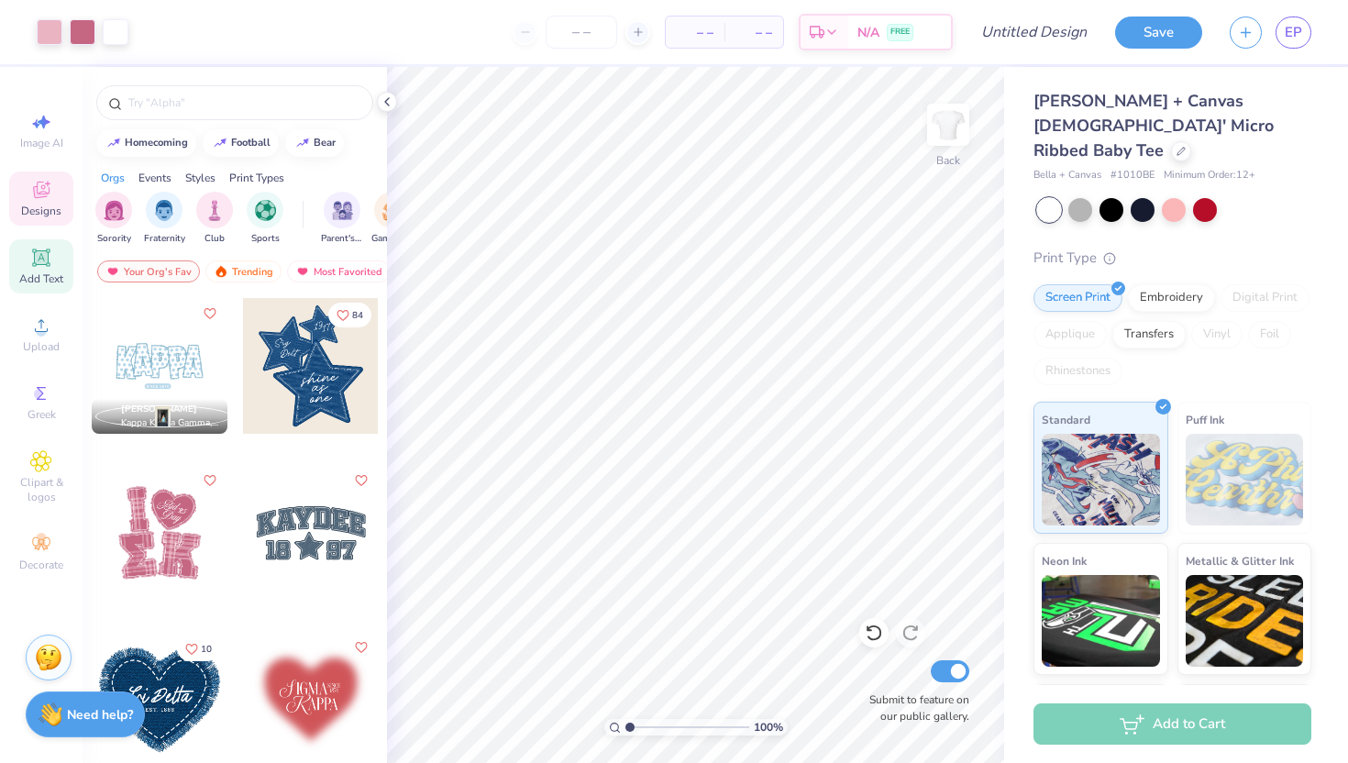
click at [52, 267] on div "Add Text" at bounding box center [41, 266] width 64 height 54
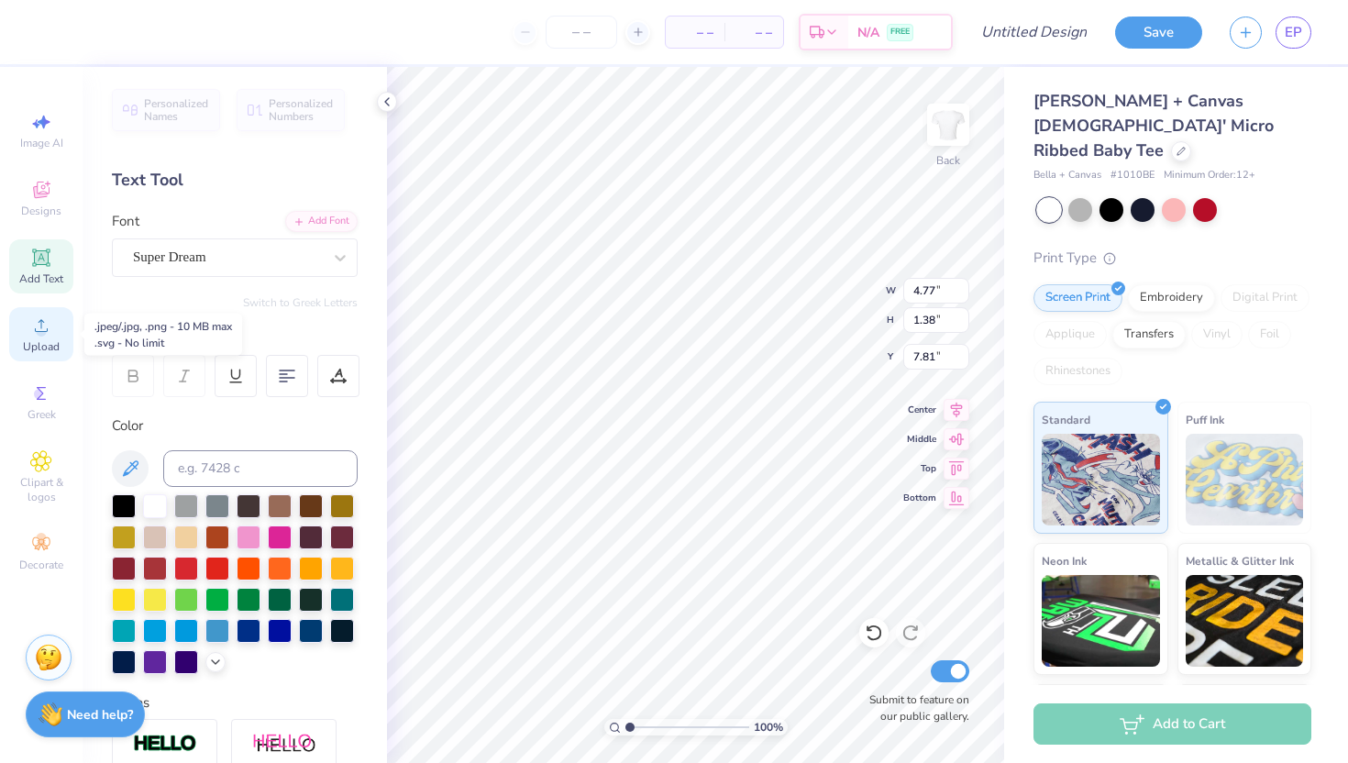
click at [47, 337] on div "Upload" at bounding box center [41, 334] width 64 height 54
click at [20, 334] on div "Upload" at bounding box center [41, 334] width 64 height 54
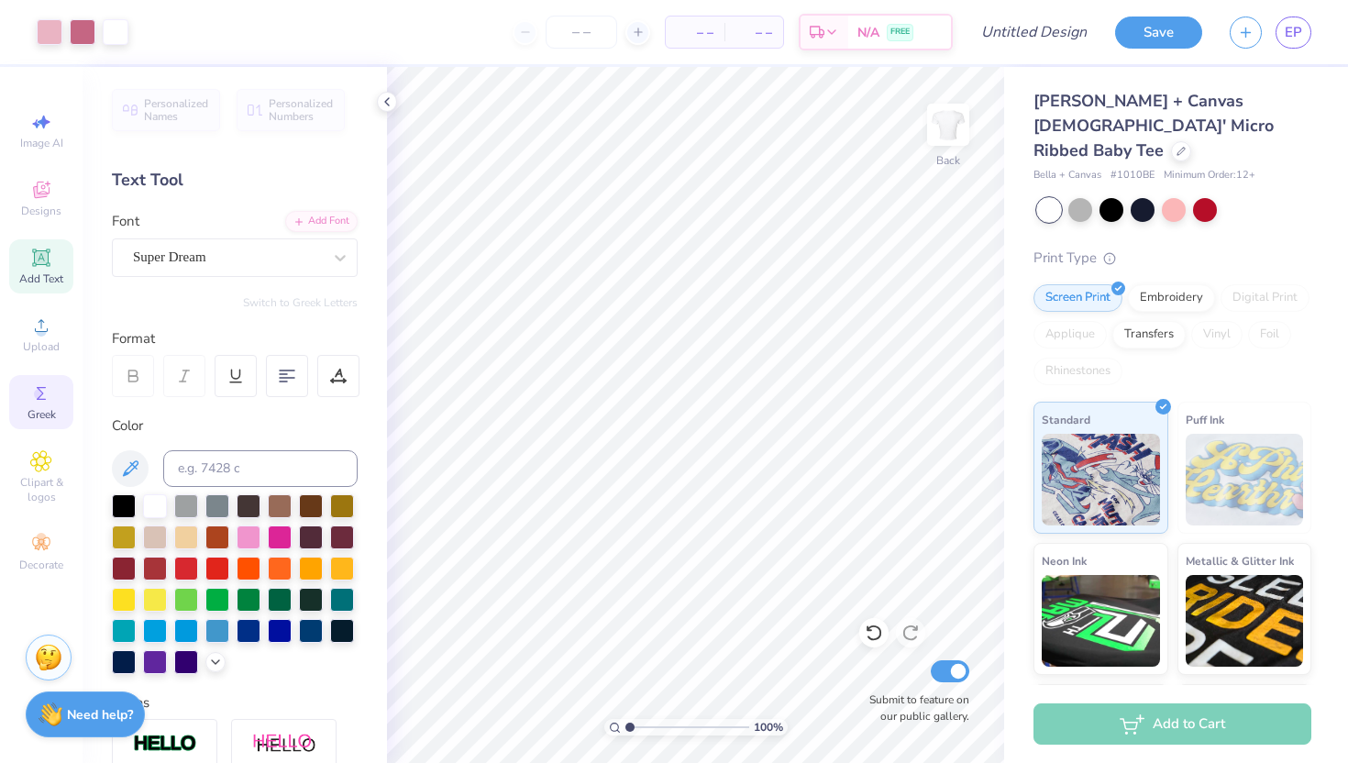
click at [42, 388] on icon at bounding box center [41, 393] width 22 height 22
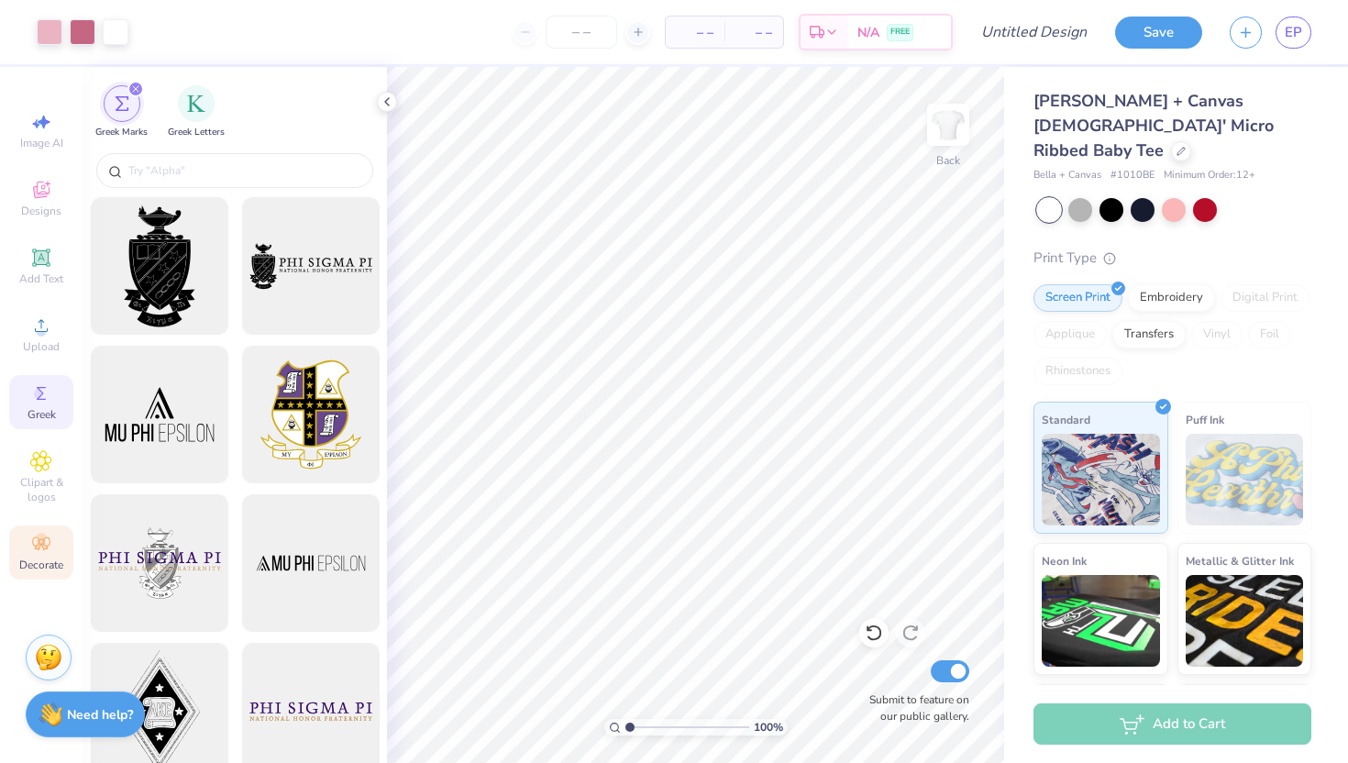
click at [35, 558] on span "Decorate" at bounding box center [41, 565] width 44 height 15
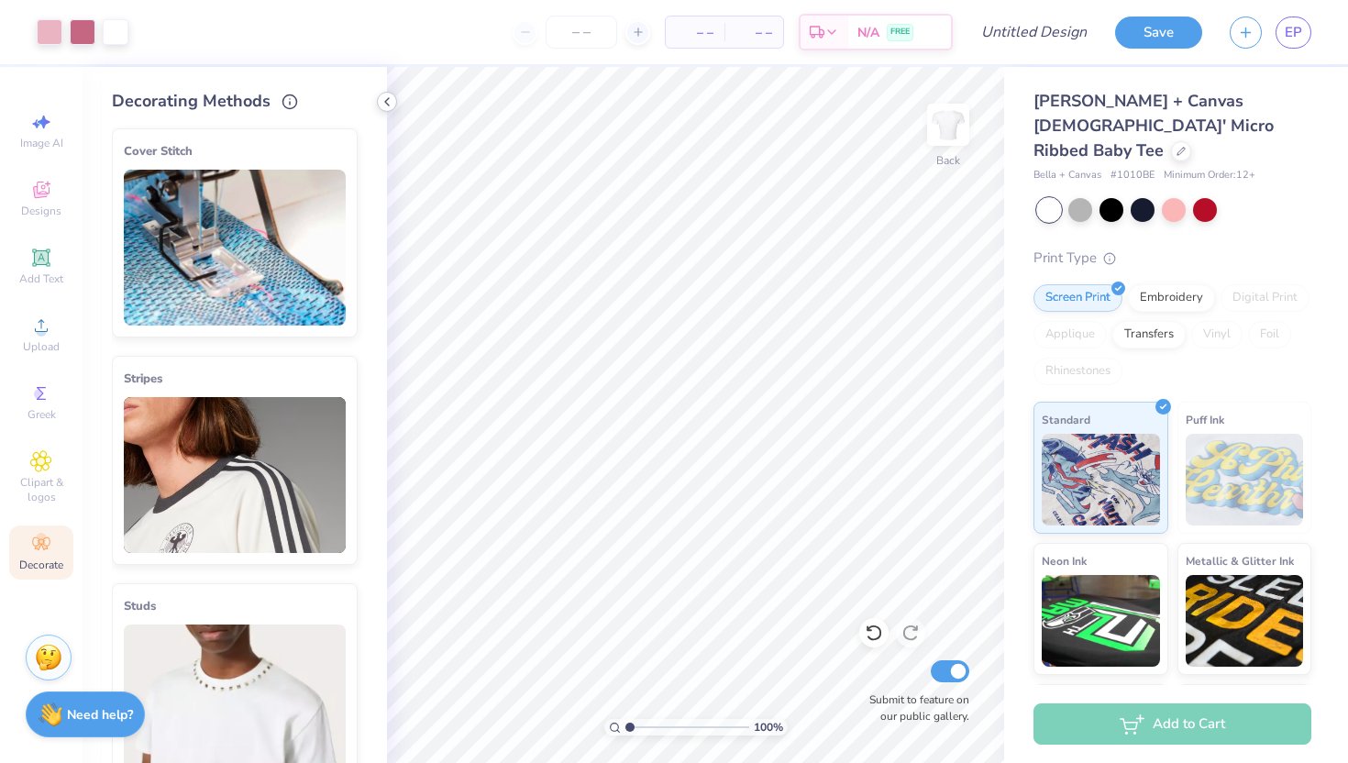
click at [393, 95] on icon at bounding box center [387, 101] width 15 height 15
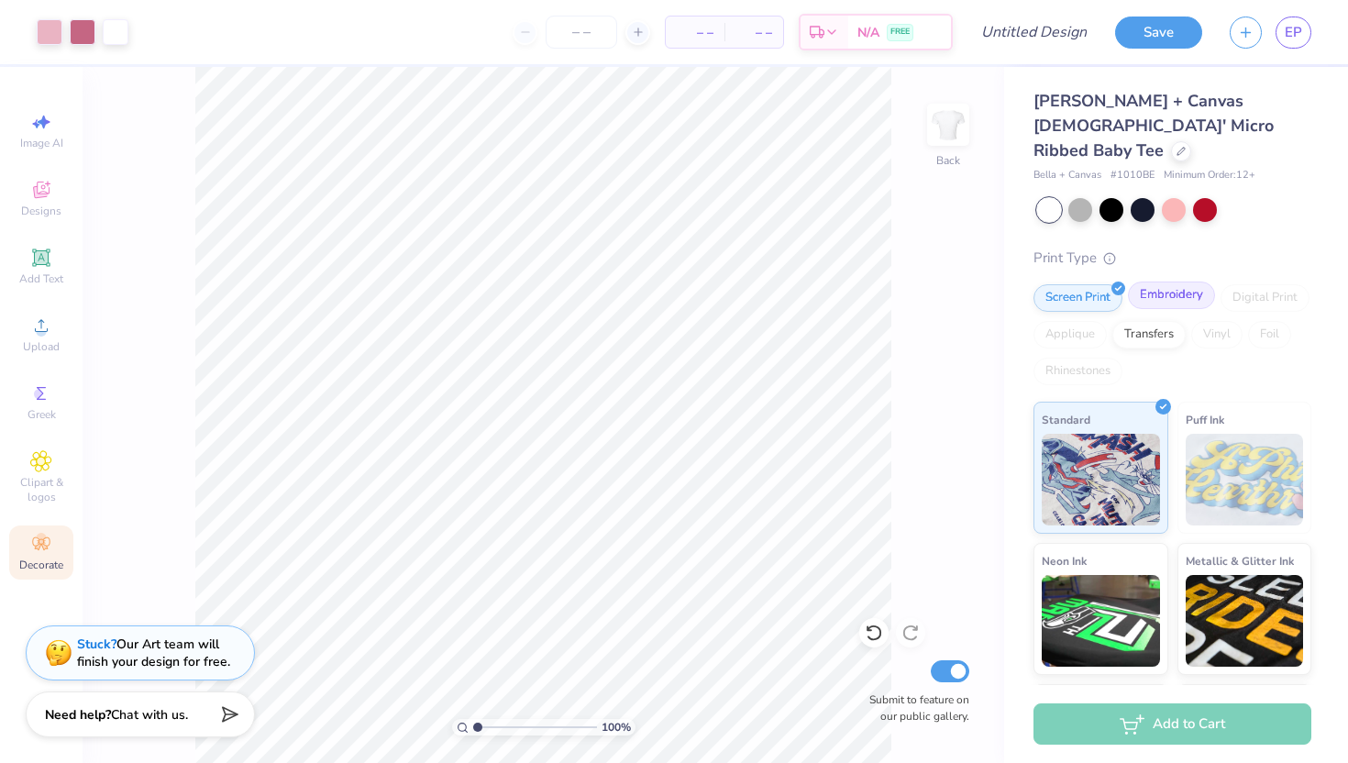
click at [1168, 282] on div "Embroidery" at bounding box center [1171, 296] width 87 height 28
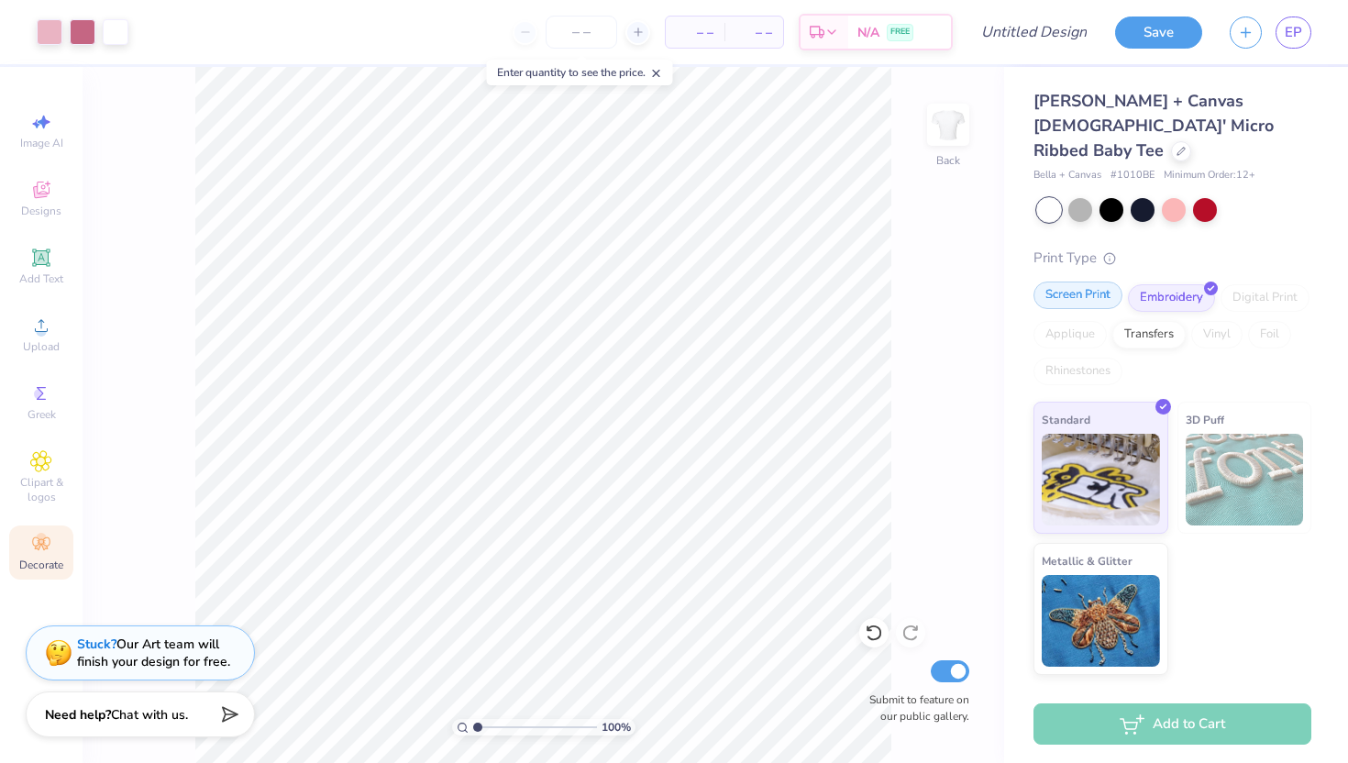
click at [1078, 282] on div "Screen Print" at bounding box center [1078, 296] width 89 height 28
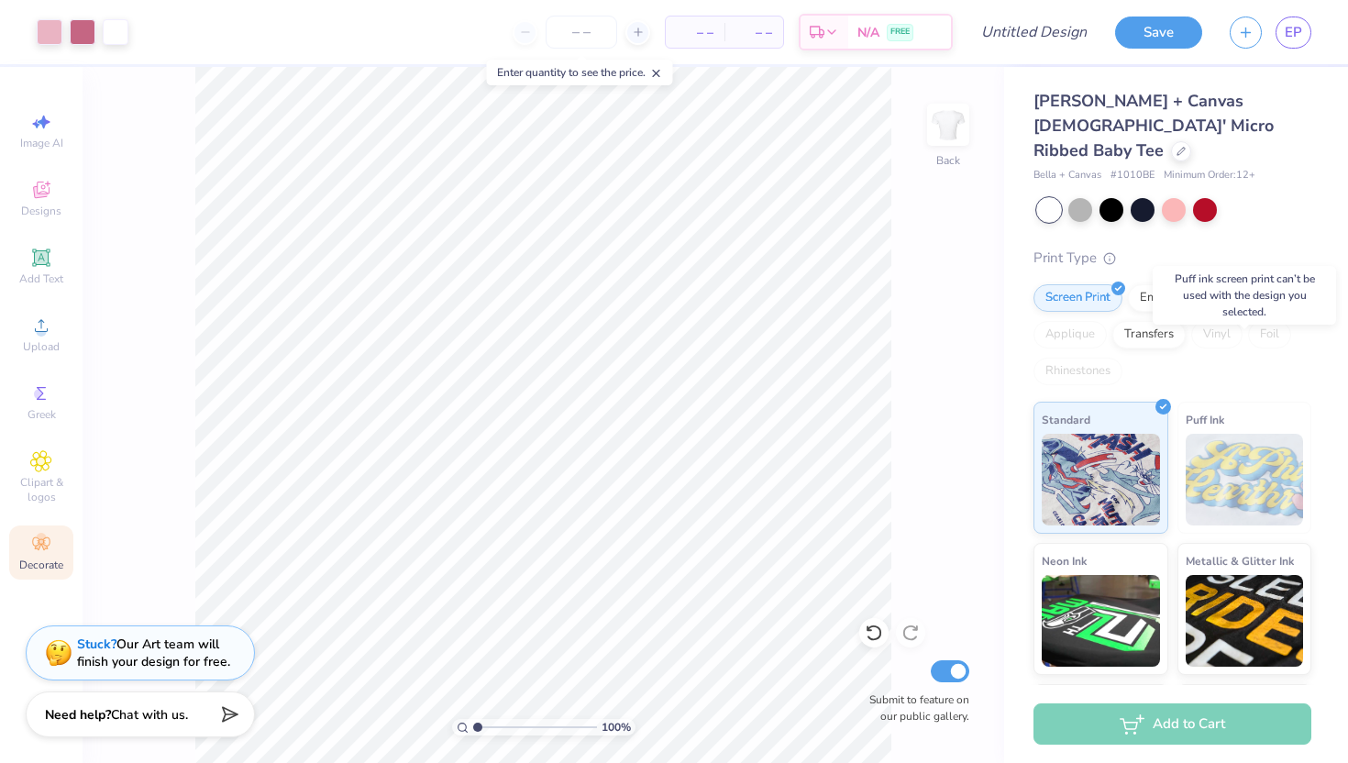
scroll to position [106, 0]
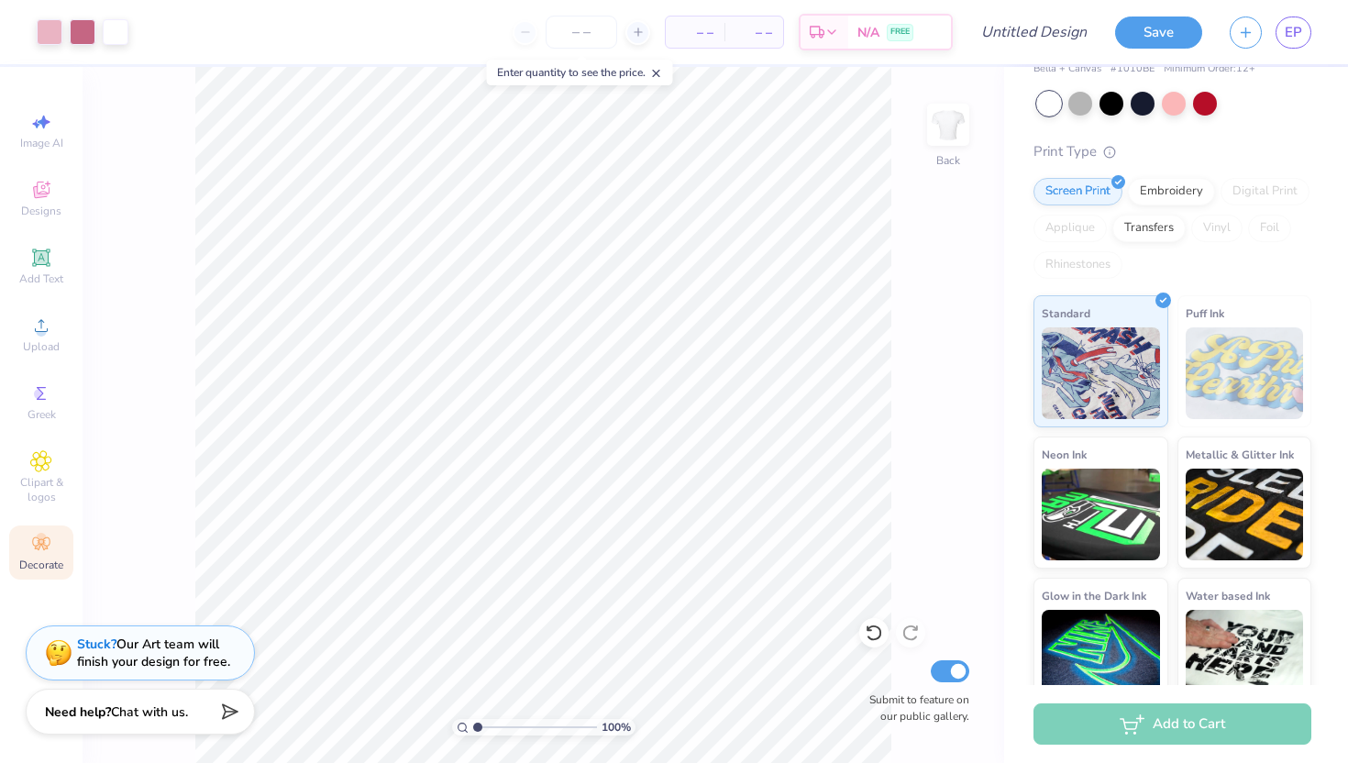
click at [221, 710] on icon at bounding box center [227, 712] width 26 height 26
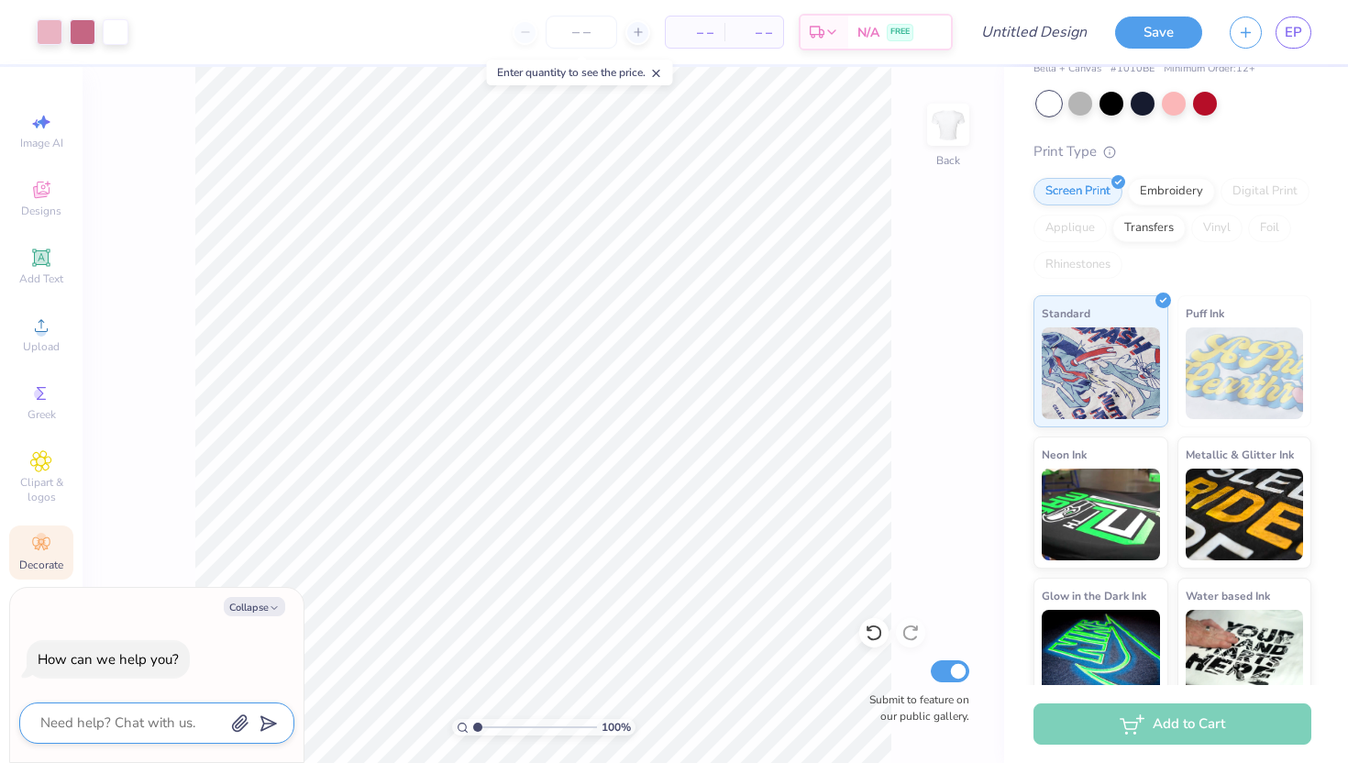
click at [127, 723] on textarea at bounding box center [132, 723] width 186 height 25
type textarea "h"
type textarea "x"
type textarea "ho"
type textarea "x"
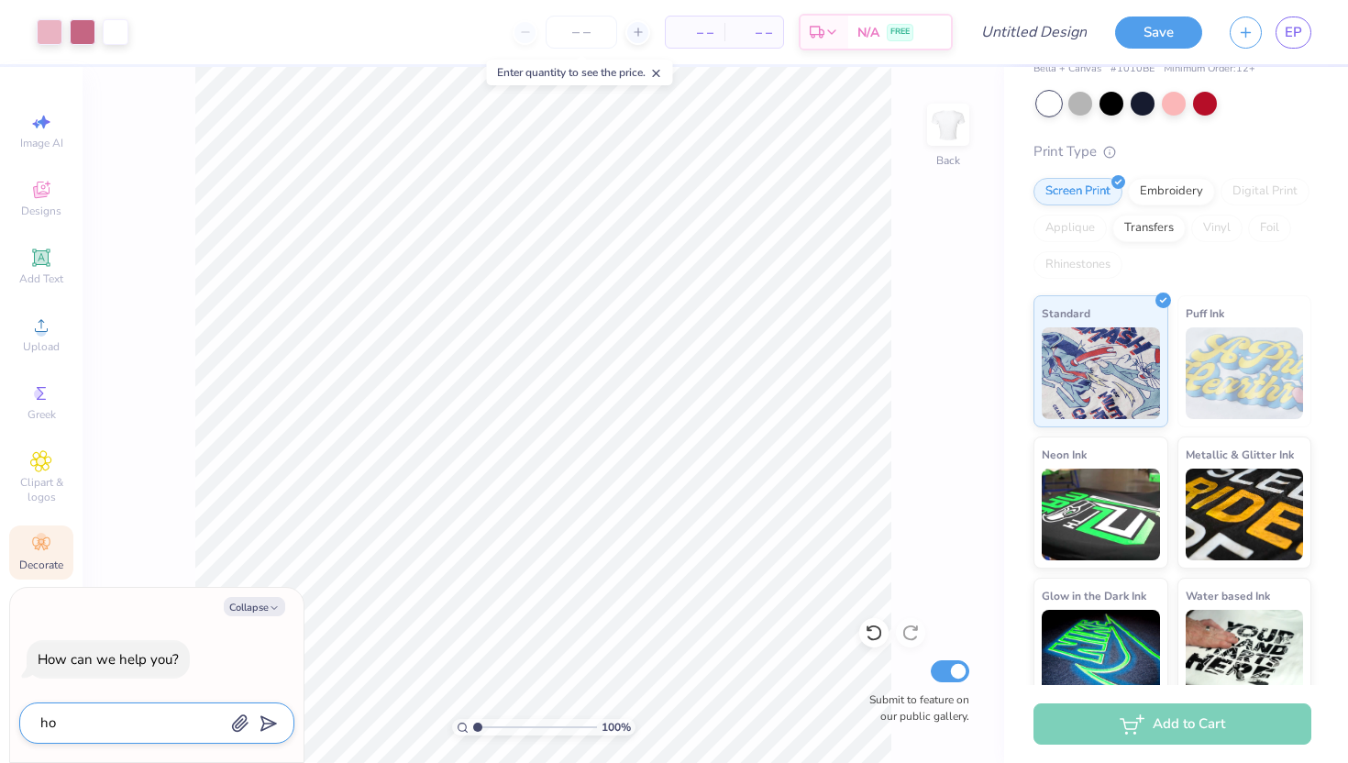
type textarea "how"
type textarea "x"
type textarea "how"
type textarea "x"
type textarea "how t"
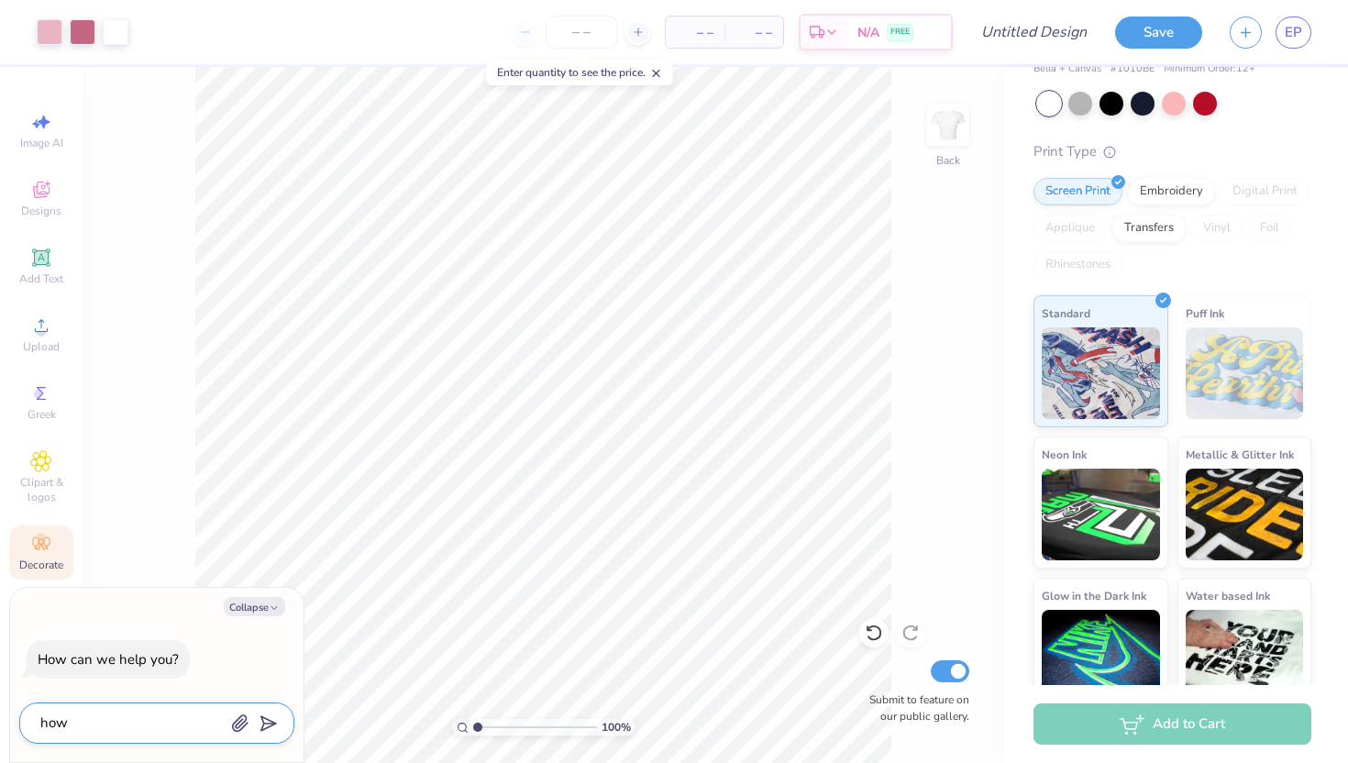
type textarea "x"
type textarea "how to"
type textarea "x"
type textarea "how to"
type textarea "x"
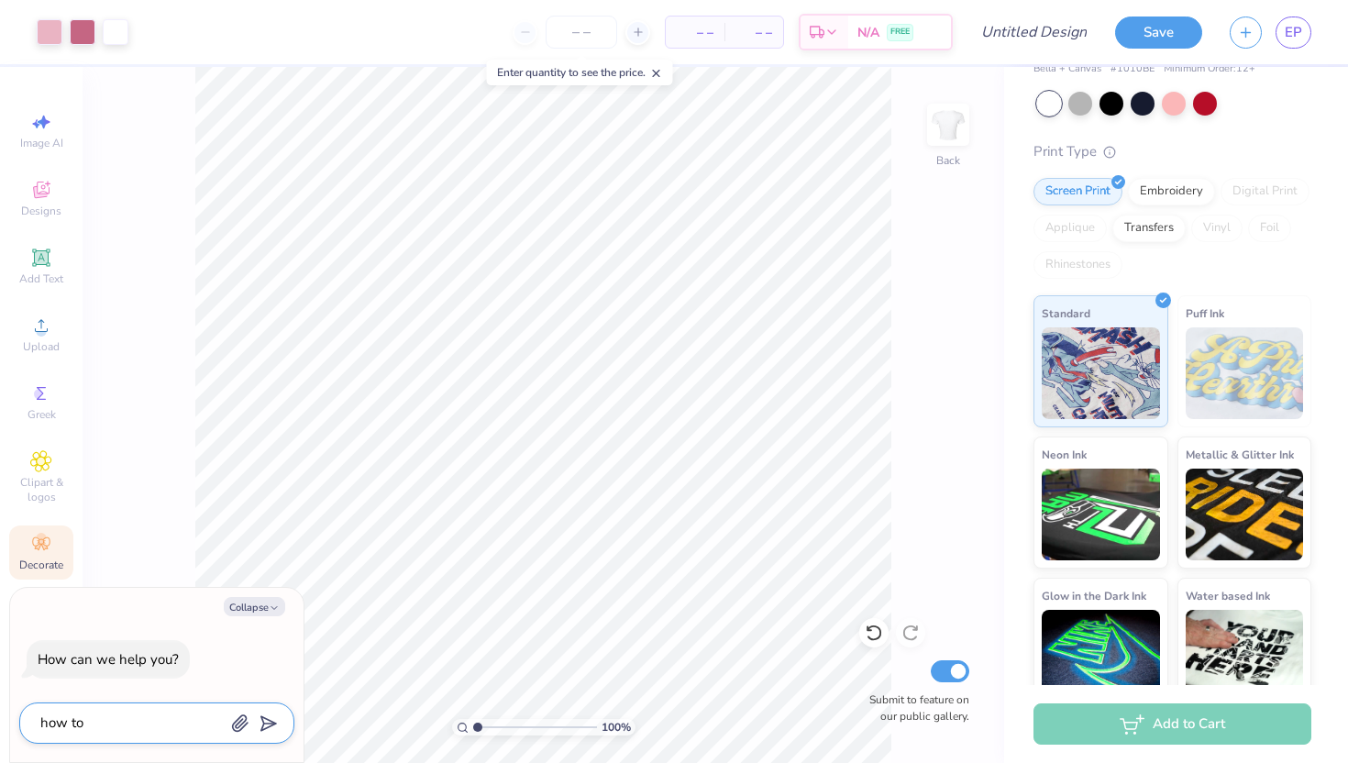
type textarea "how to i"
type textarea "x"
type textarea "how to i"
type textarea "x"
type textarea "how to i c"
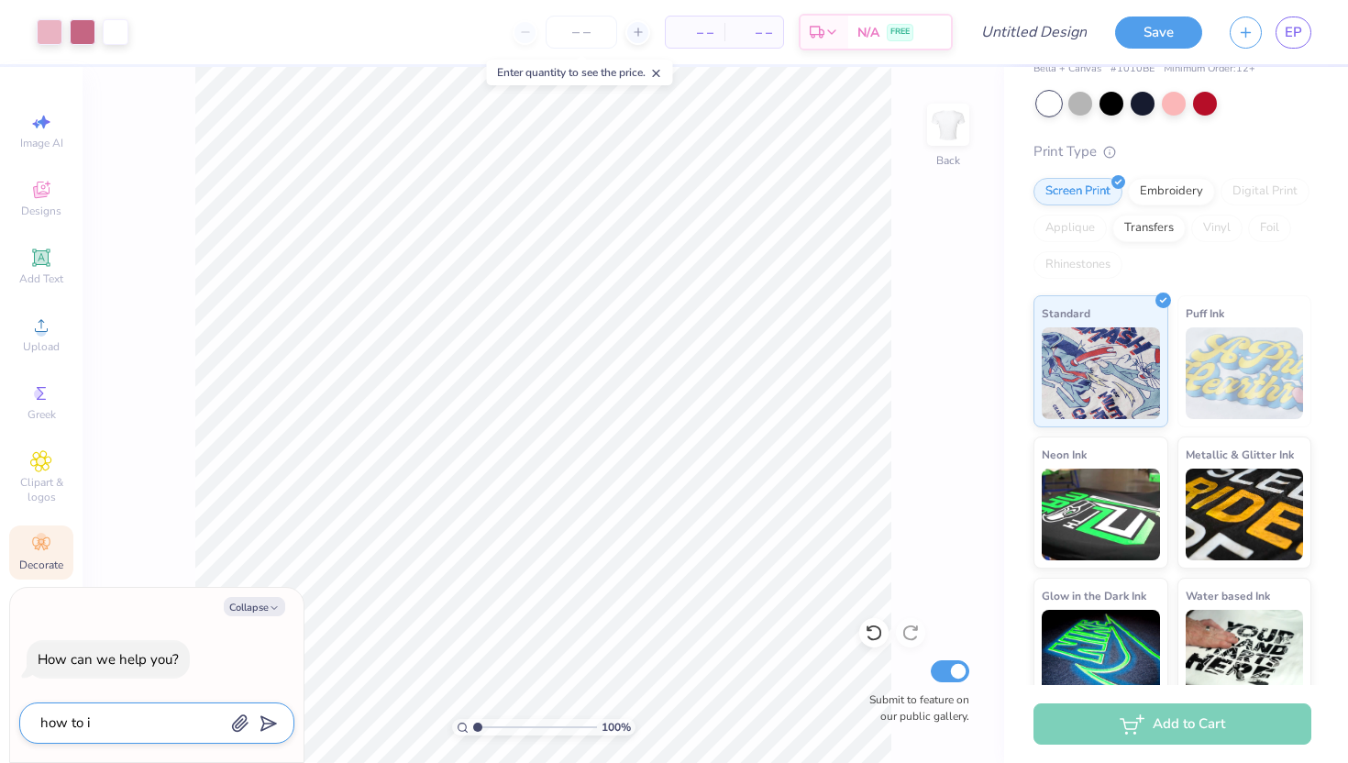
type textarea "x"
type textarea "how to i ch"
type textarea "x"
type textarea "how to i cha"
type textarea "x"
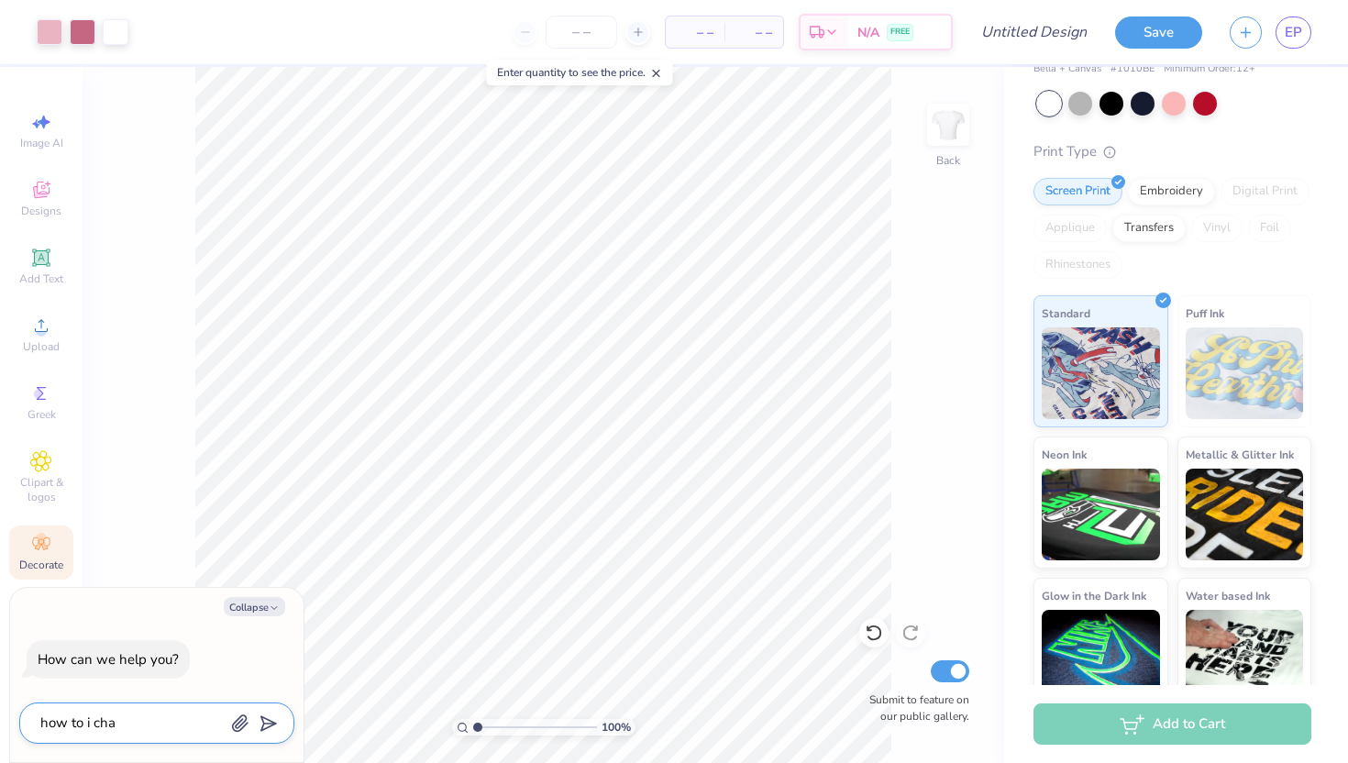
type textarea "how to i chan"
type textarea "x"
type textarea "how to i [PERSON_NAME]"
type textarea "x"
type textarea "how to i change"
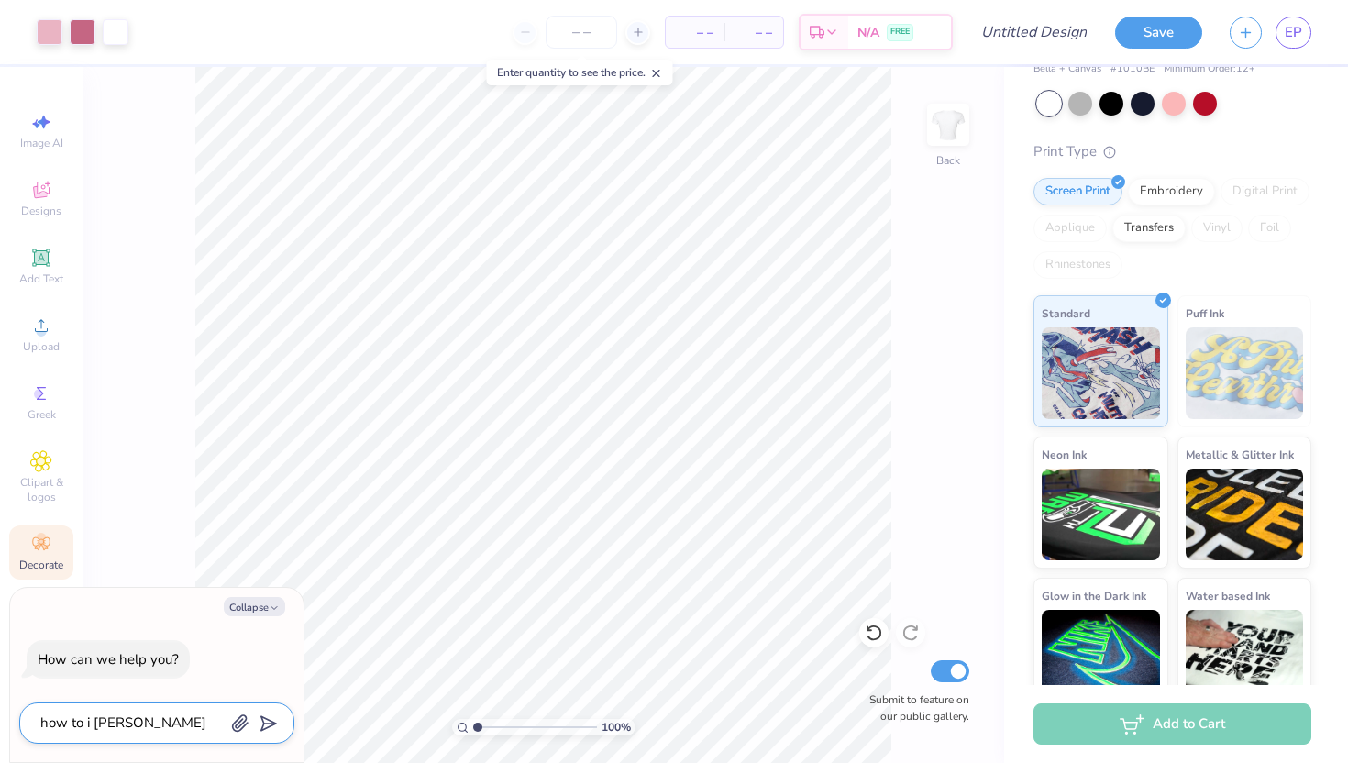
type textarea "x"
type textarea "how to i change"
type textarea "x"
type textarea "how to i change t"
type textarea "x"
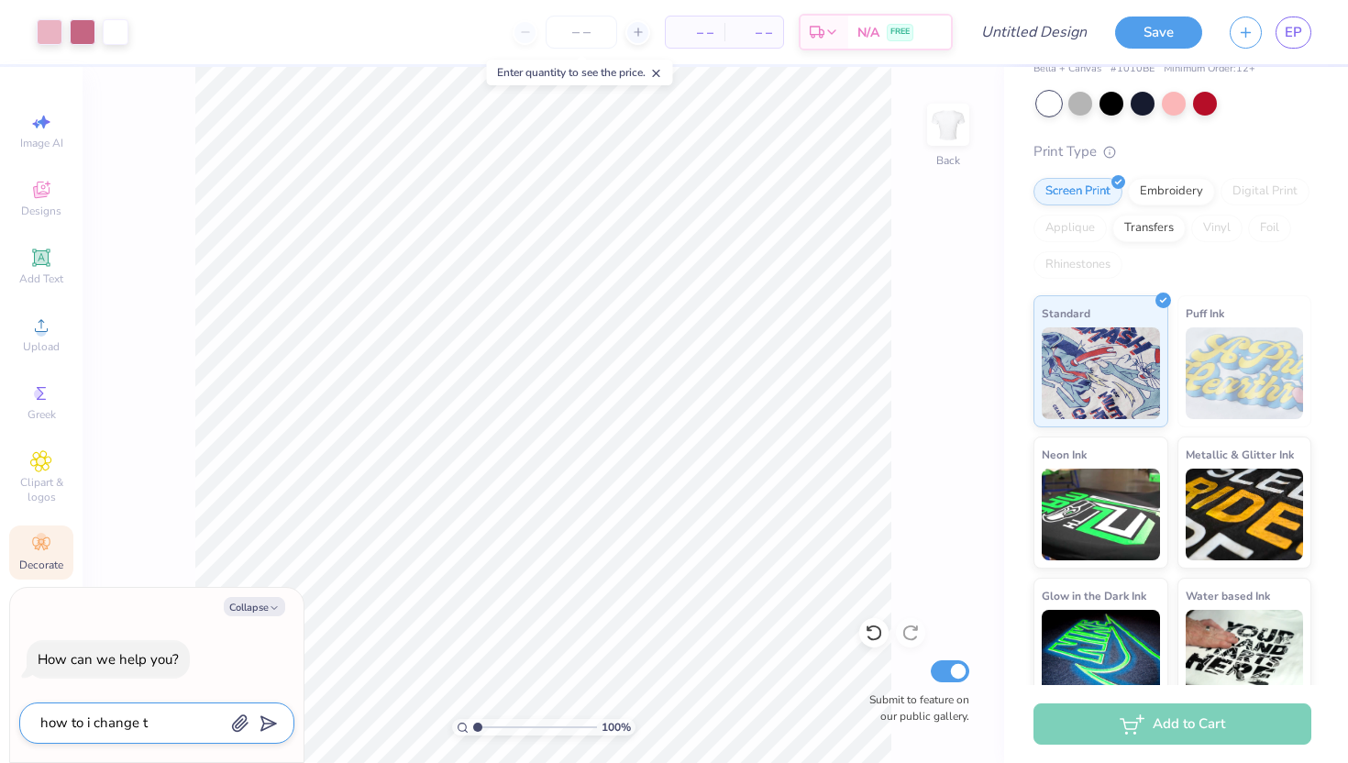
type textarea "how to i change th"
type textarea "x"
type textarea "how to i change the"
type textarea "x"
type textarea "how to i change the"
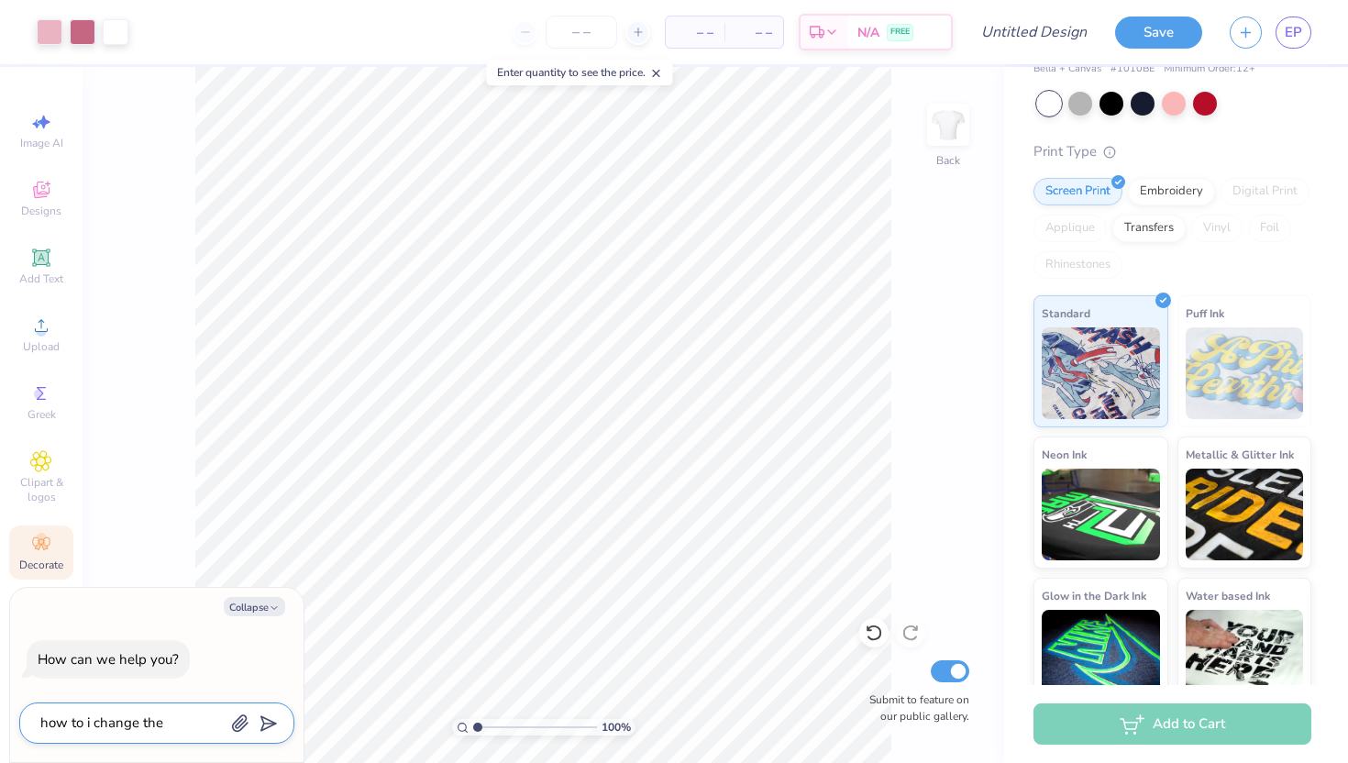
type textarea "x"
type textarea "how to i change the g"
type textarea "x"
type textarea "how to i change the gr"
type textarea "x"
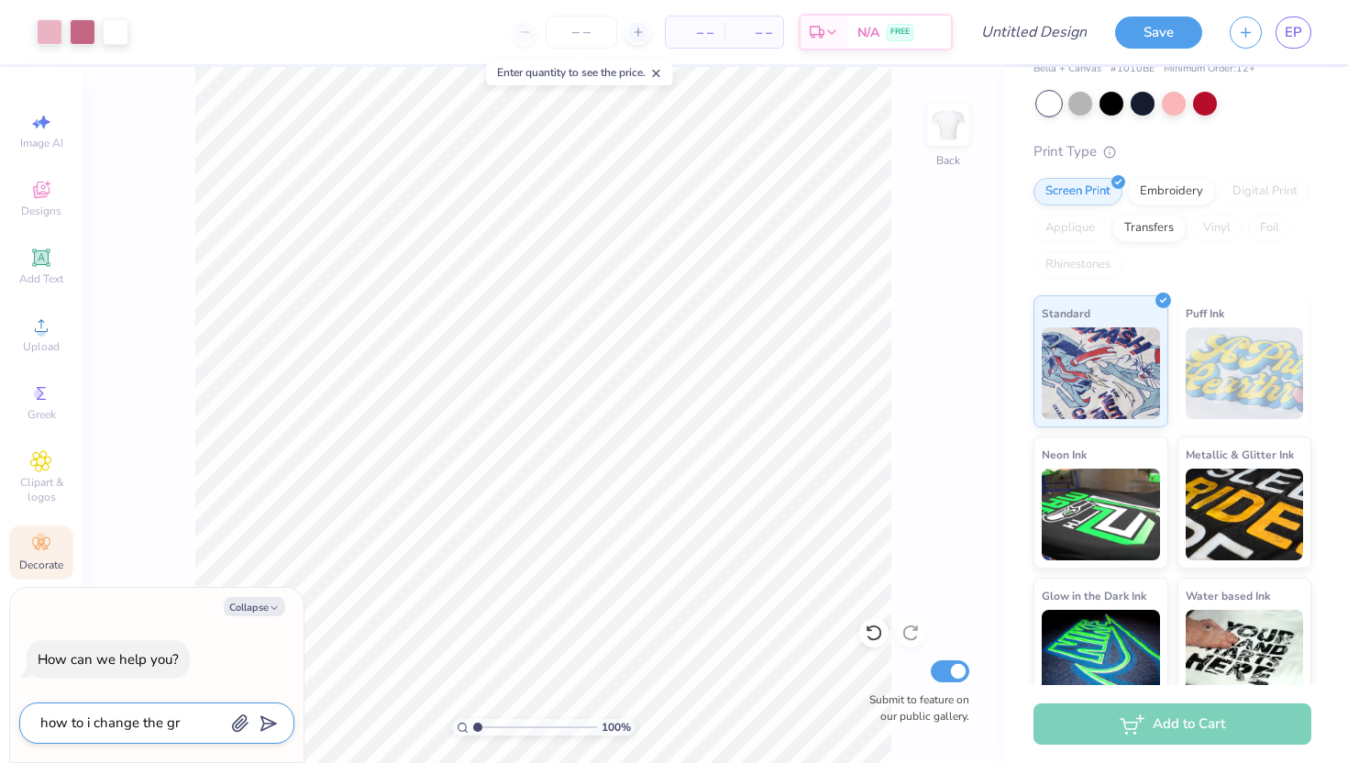
type textarea "how to i change the gre"
type textarea "x"
type textarea "how to i change the gree"
type textarea "x"
type textarea "how to i change the greek"
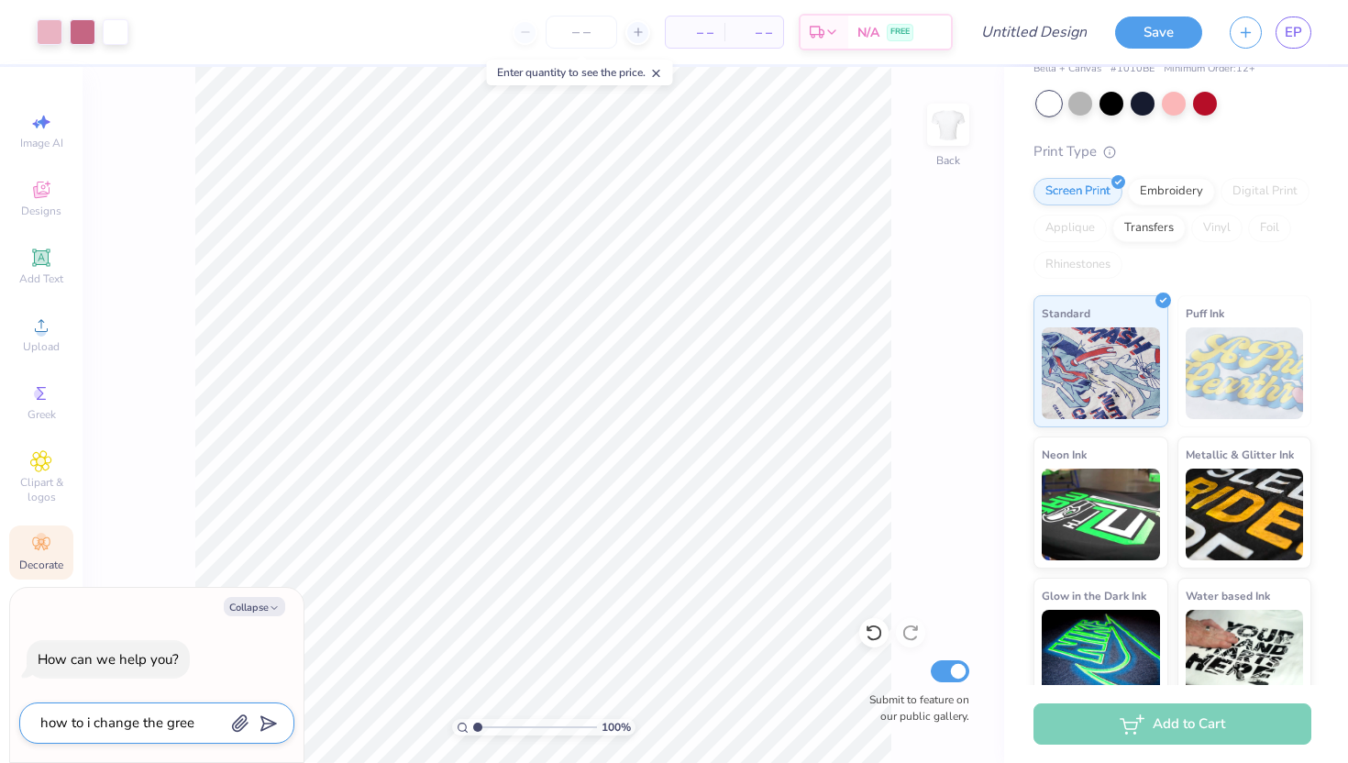
type textarea "x"
type textarea "how to i change the greek"
type textarea "x"
type textarea "how to i change the greek l"
type textarea "x"
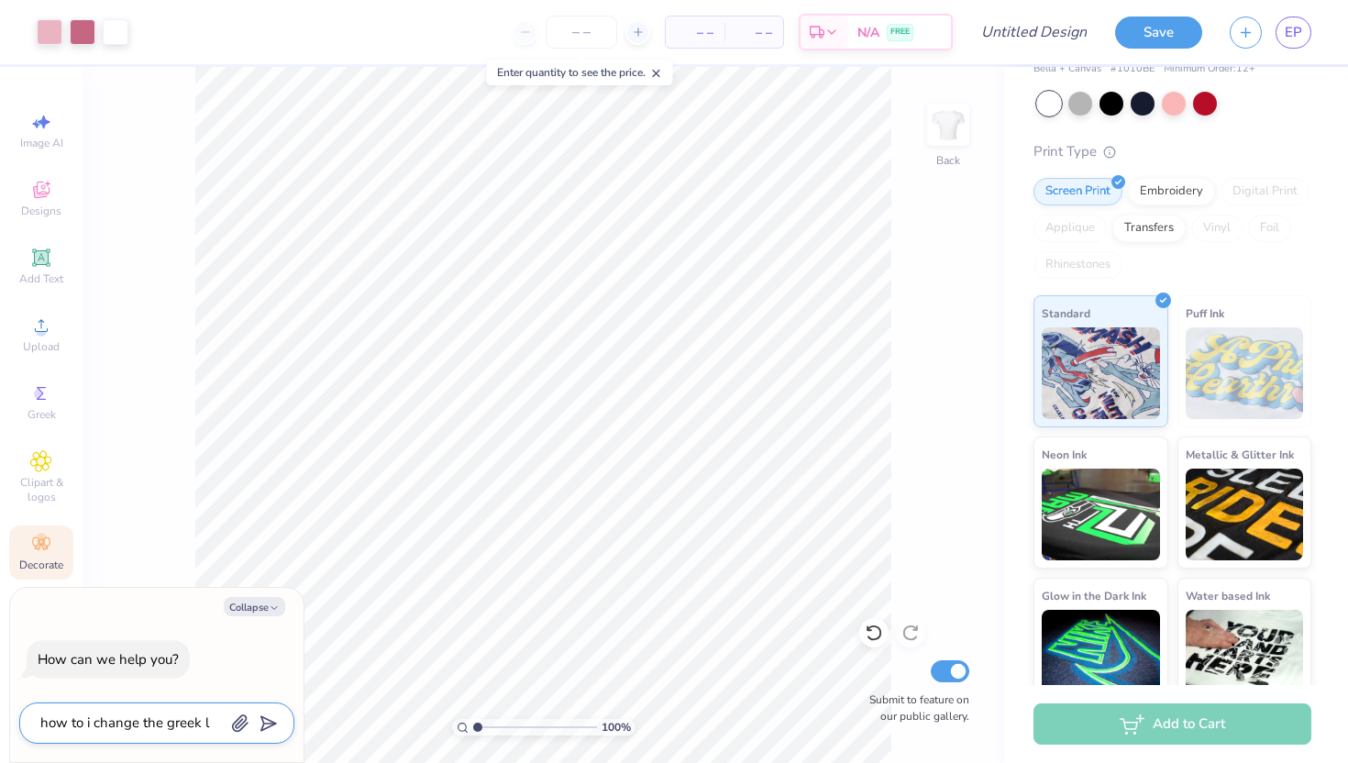
type textarea "how to i change the greek le"
type textarea "x"
type textarea "how to i change the greek let"
type textarea "x"
type textarea "how to i change the greek lett"
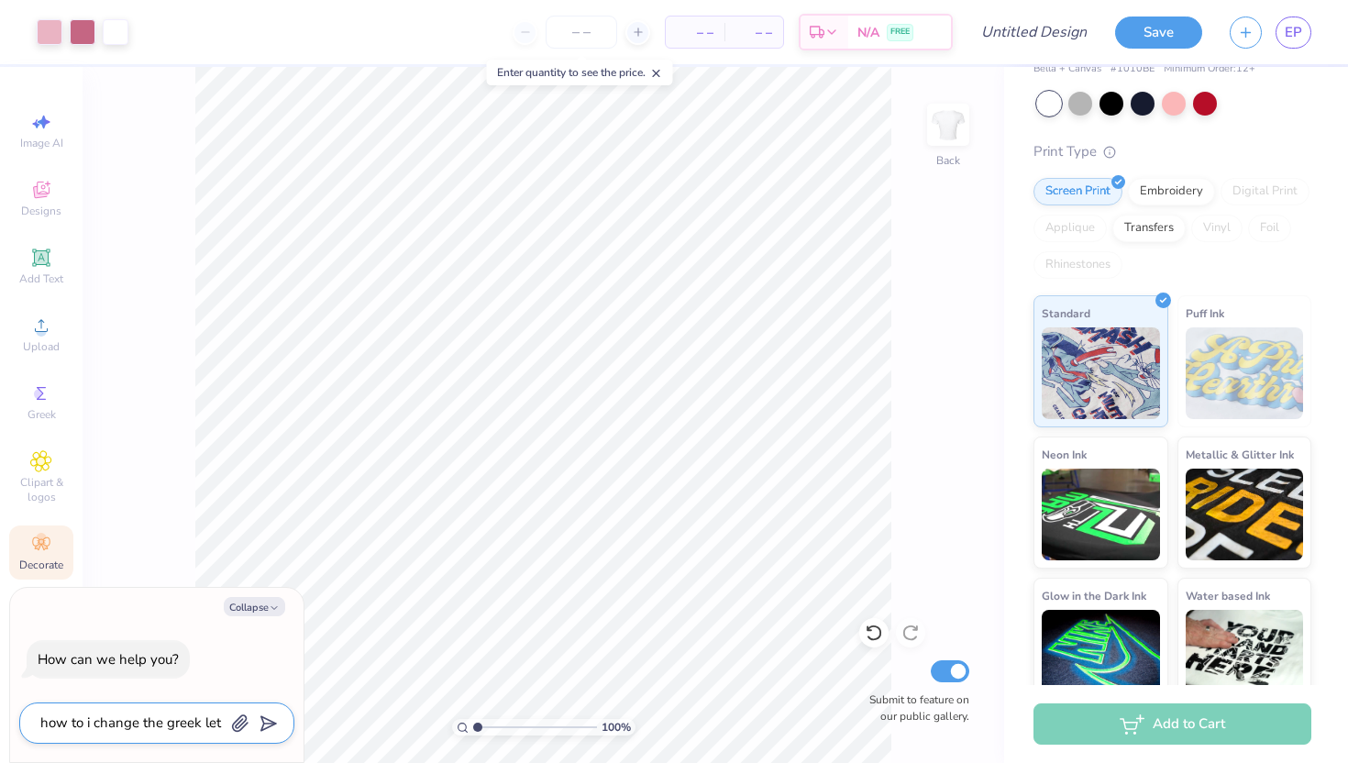
type textarea "x"
type textarea "how to i change the greek lette"
type textarea "x"
type textarea "how to i change the greek letter"
type textarea "x"
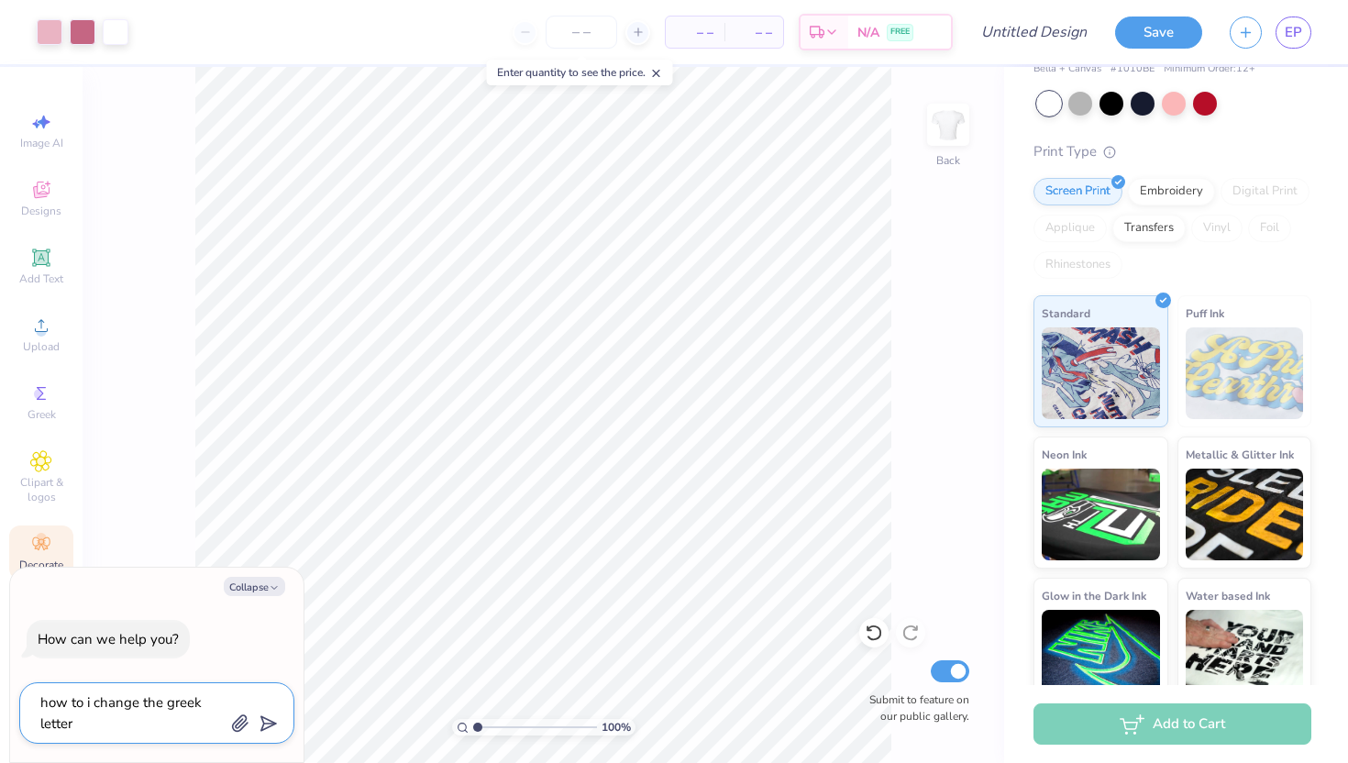
type textarea "how to i change the greek letters"
type textarea "x"
type textarea "how to i change the greek letters"
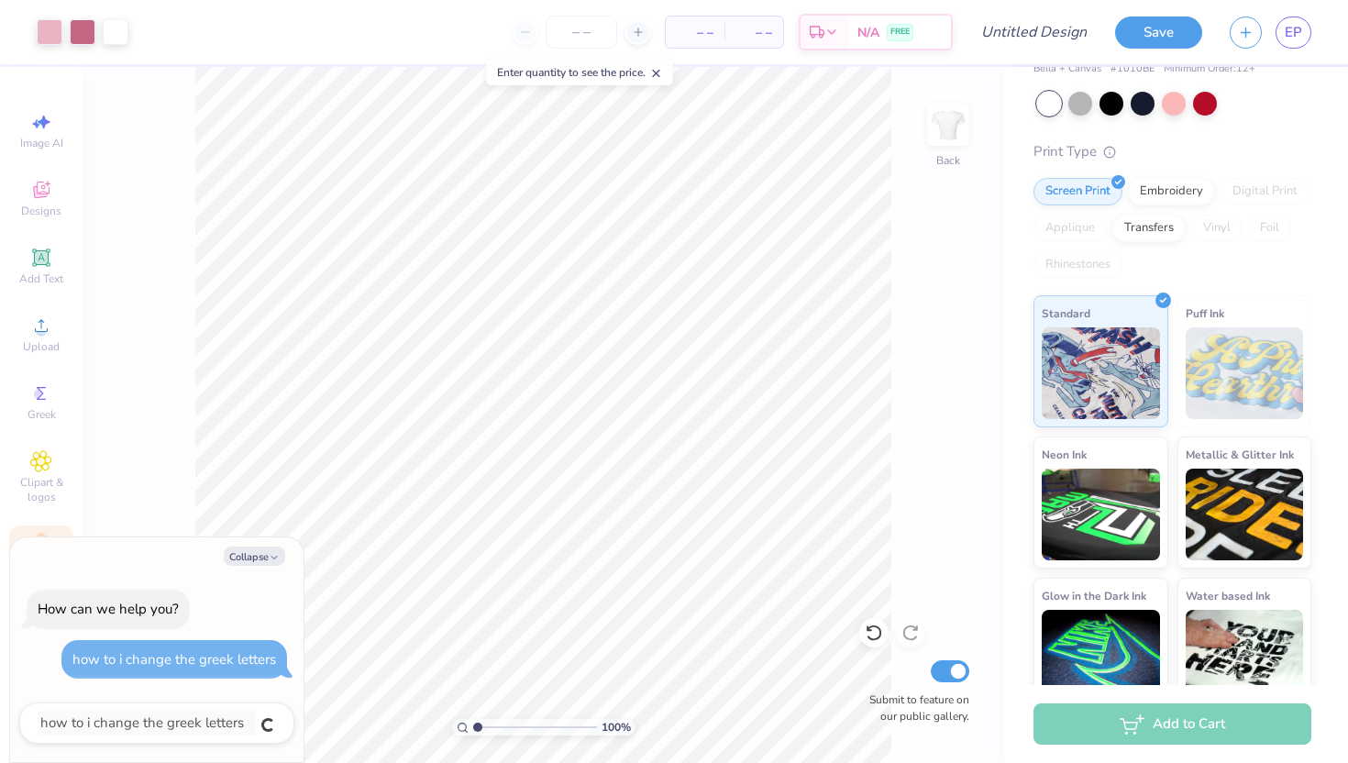
type textarea "x"
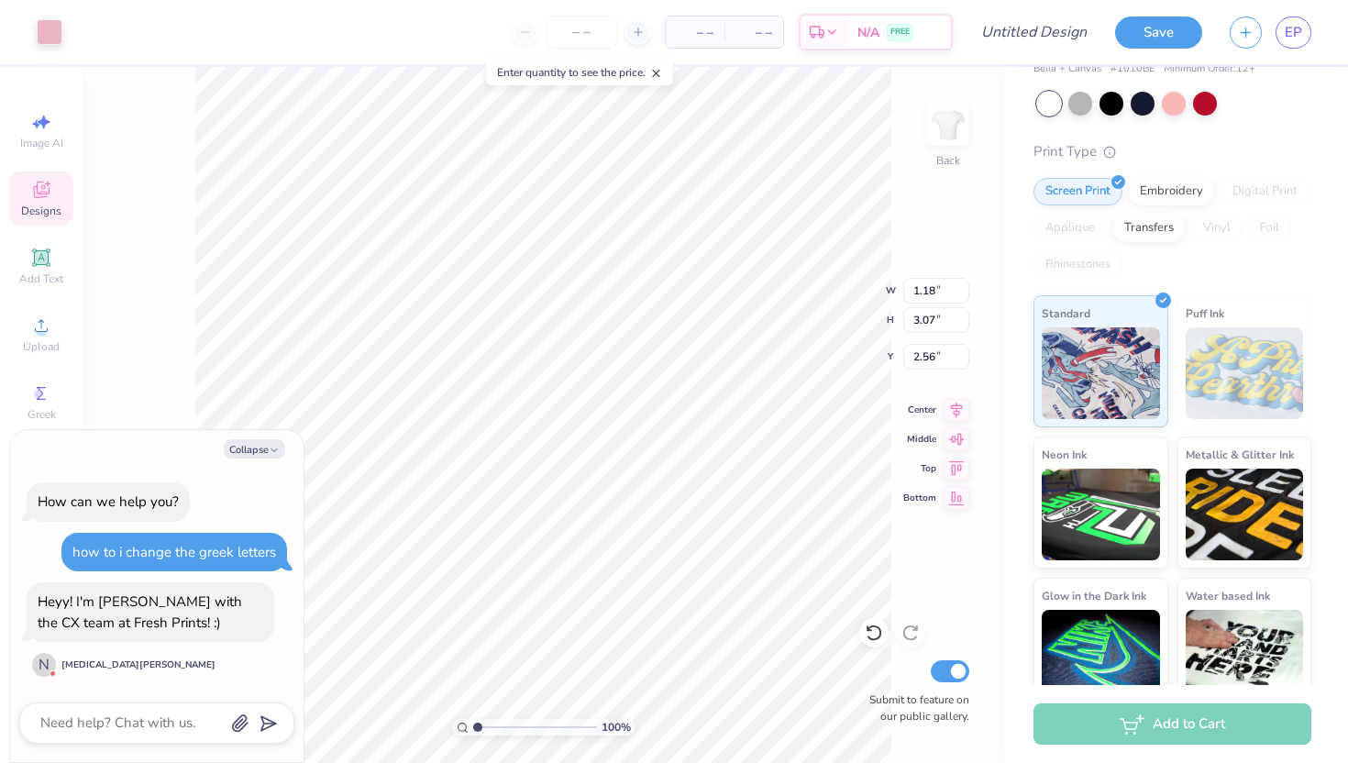
type textarea "x"
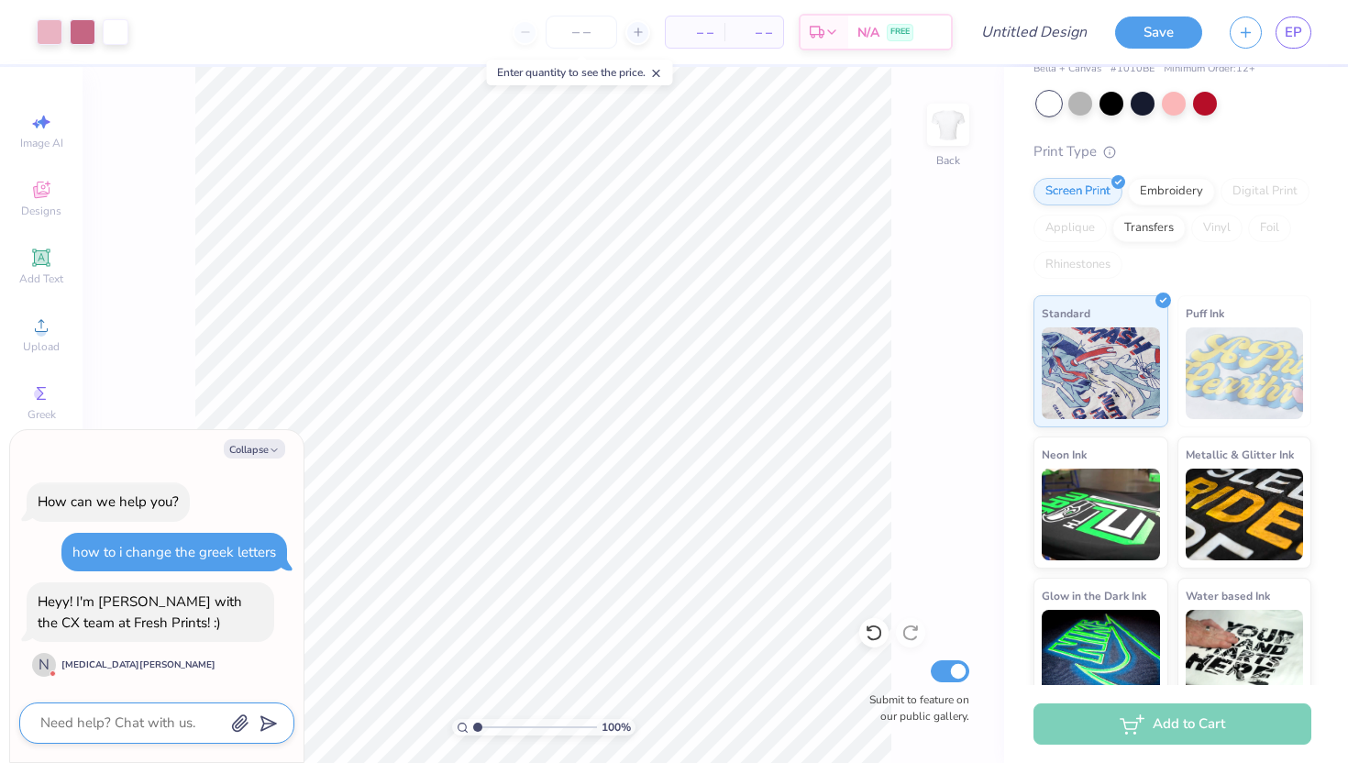
click at [142, 724] on textarea at bounding box center [132, 723] width 186 height 25
type textarea "h"
type textarea "x"
type textarea "hi"
type textarea "x"
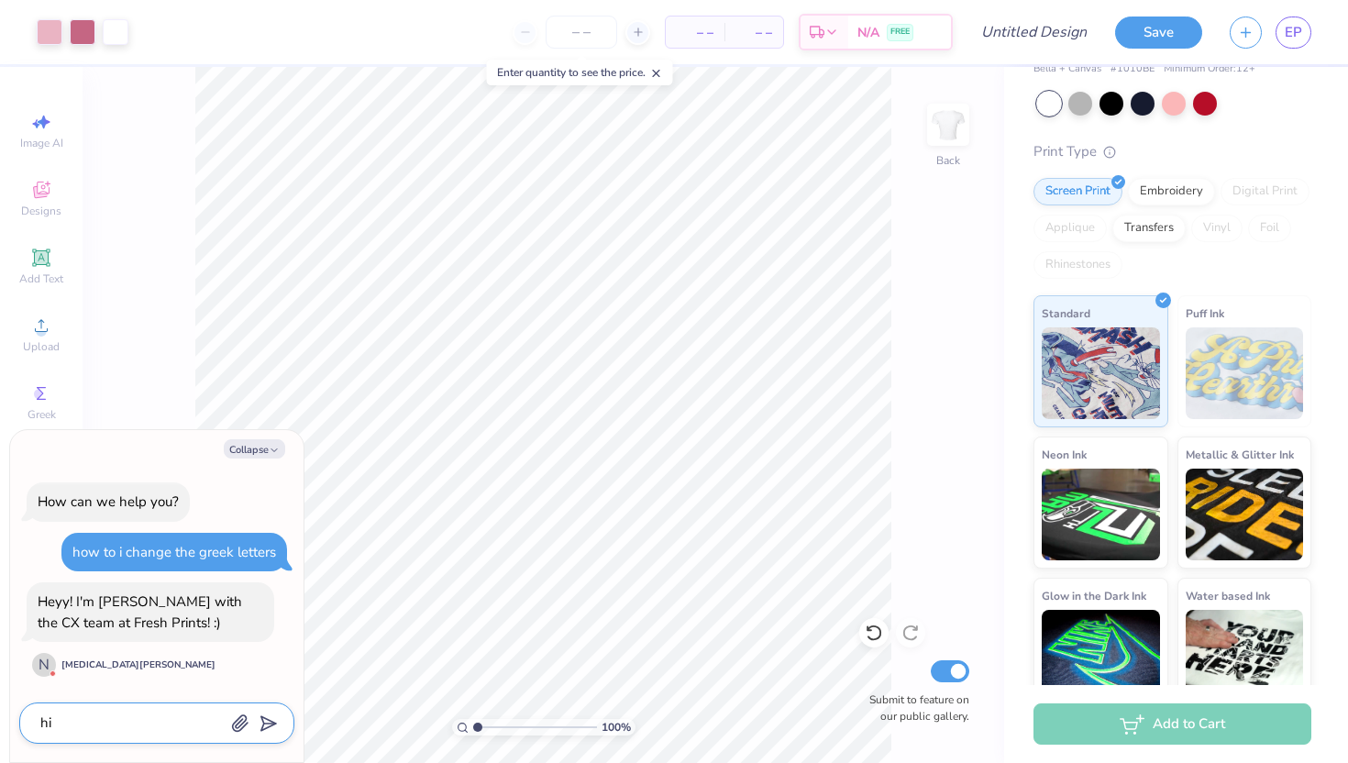
type textarea "hi,"
type textarea "x"
type textarea "hi,"
type textarea "x"
type textarea "hi, i"
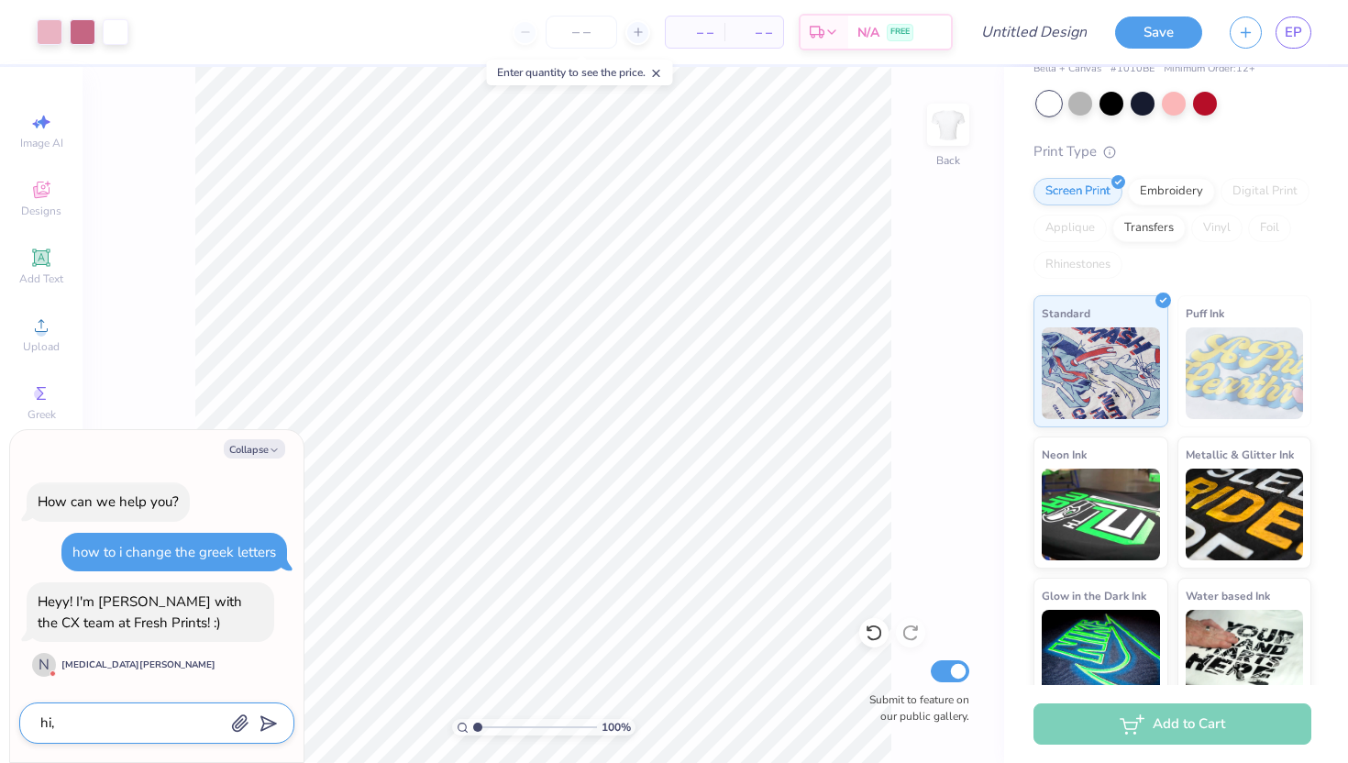
type textarea "x"
type textarea "hi, im"
type textarea "x"
type textarea "hi, im"
type textarea "x"
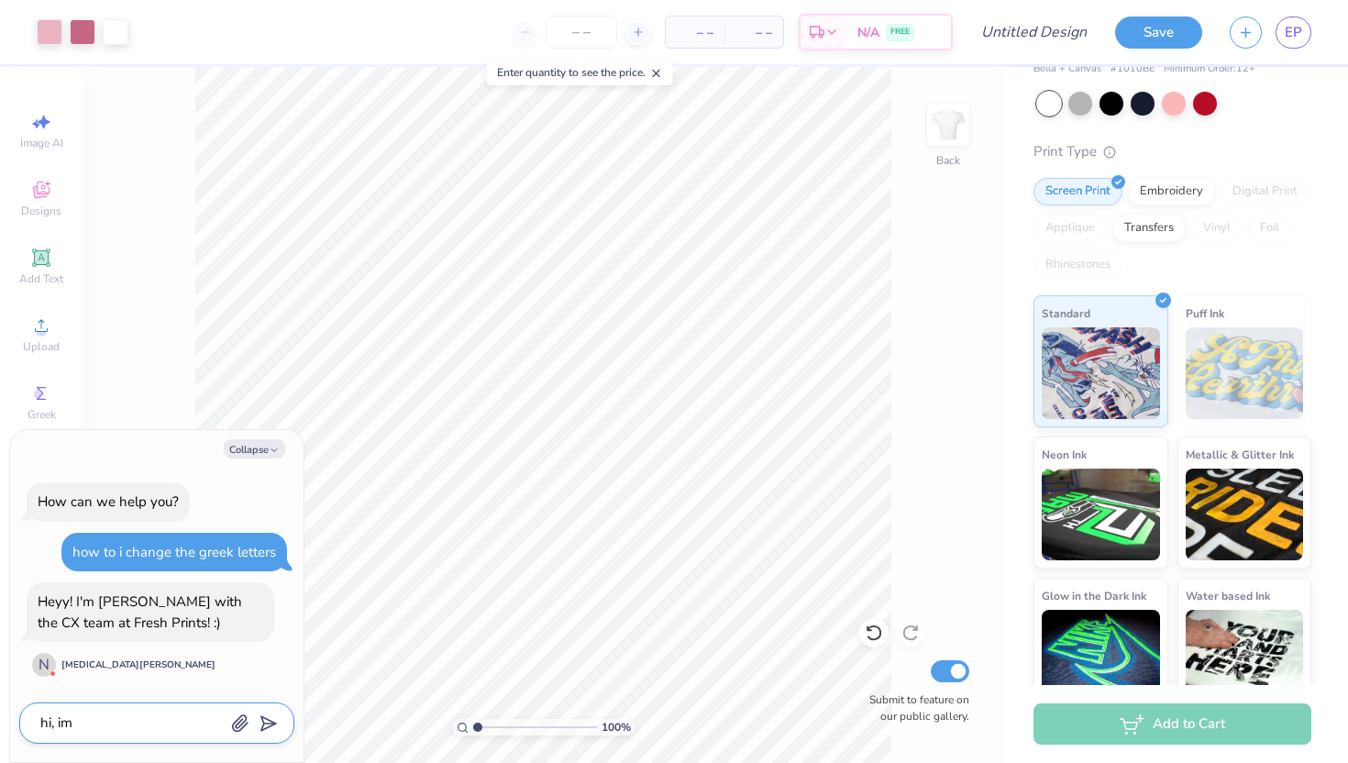
type textarea "hi, im m"
type textarea "x"
type textarea "hi, im ma"
type textarea "x"
type textarea "hi, im mak"
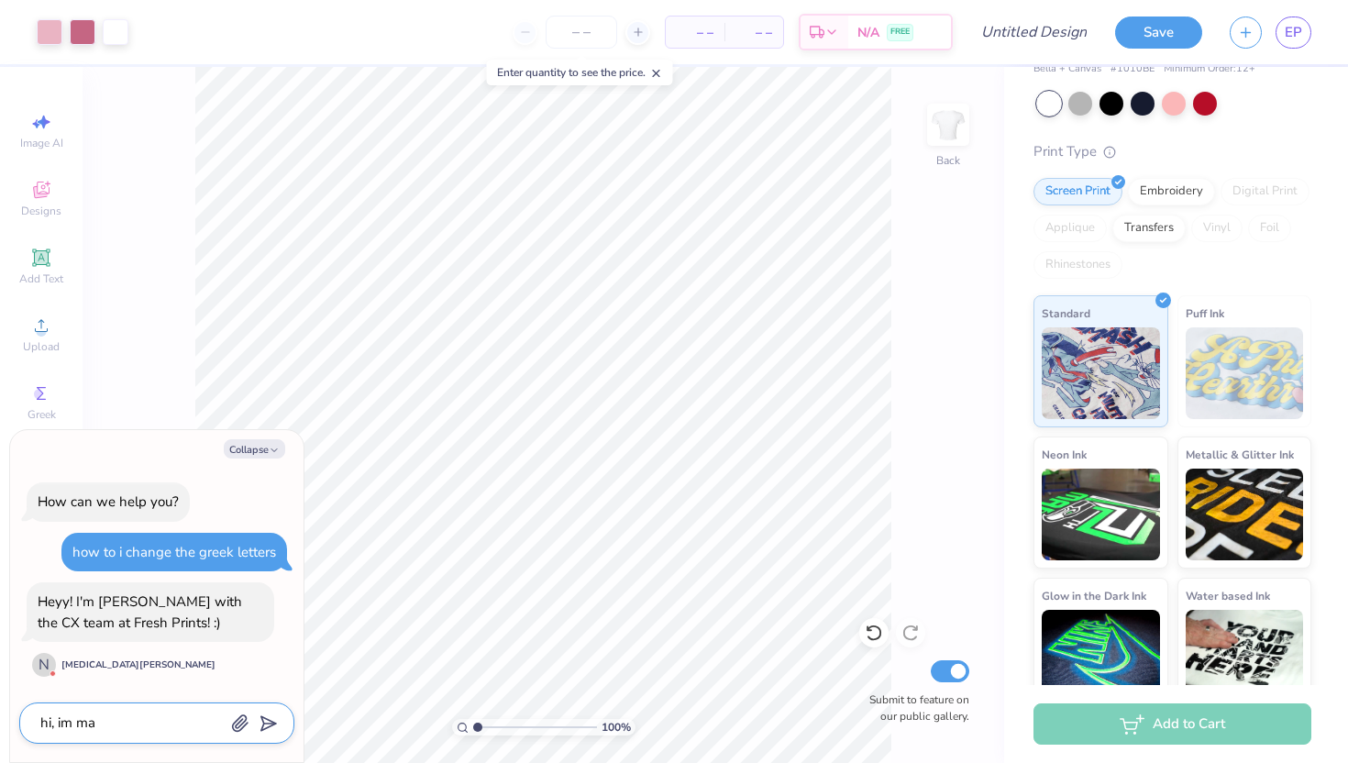
type textarea "x"
type textarea "hi, im [PERSON_NAME]"
type textarea "x"
type textarea "hi, im makin"
type textarea "x"
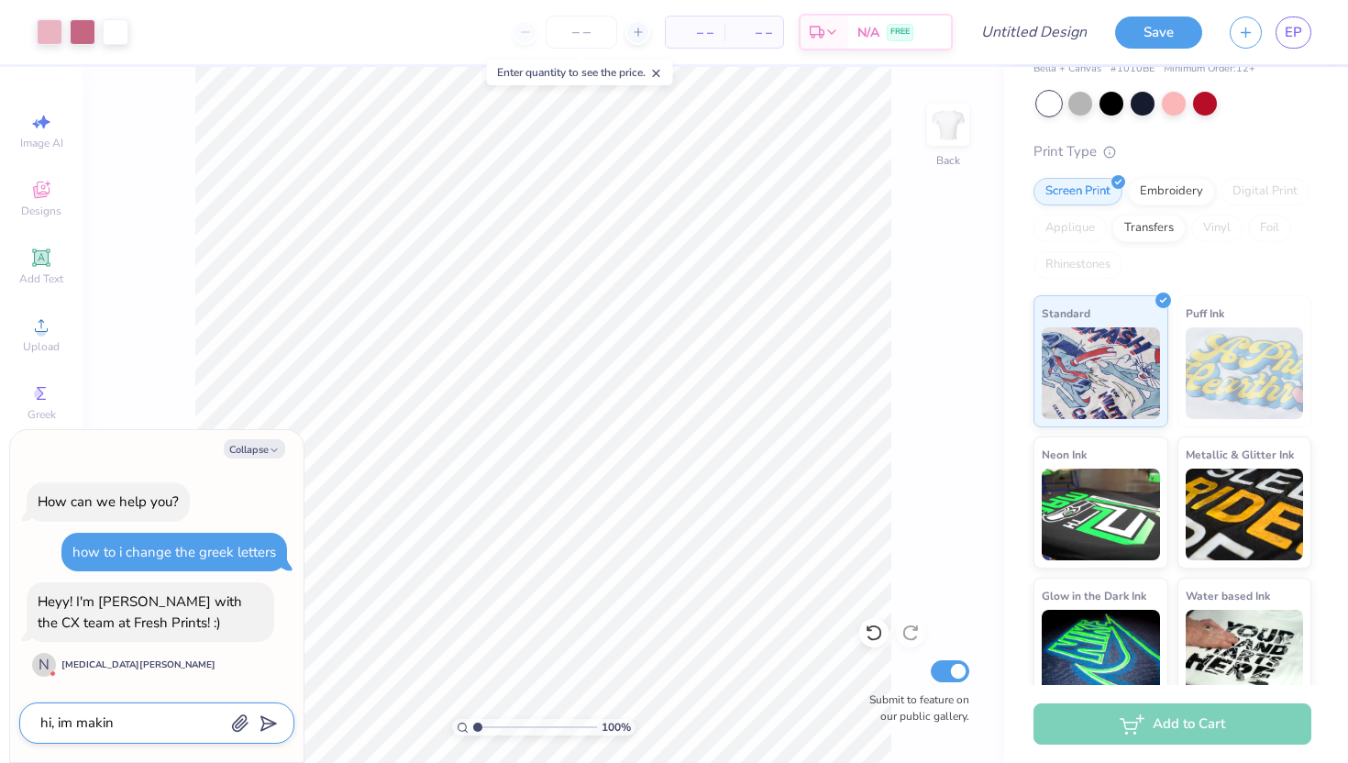
type textarea "hi, im making"
type textarea "x"
type textarea "hi, im making"
type textarea "x"
type textarea "hi, im making a"
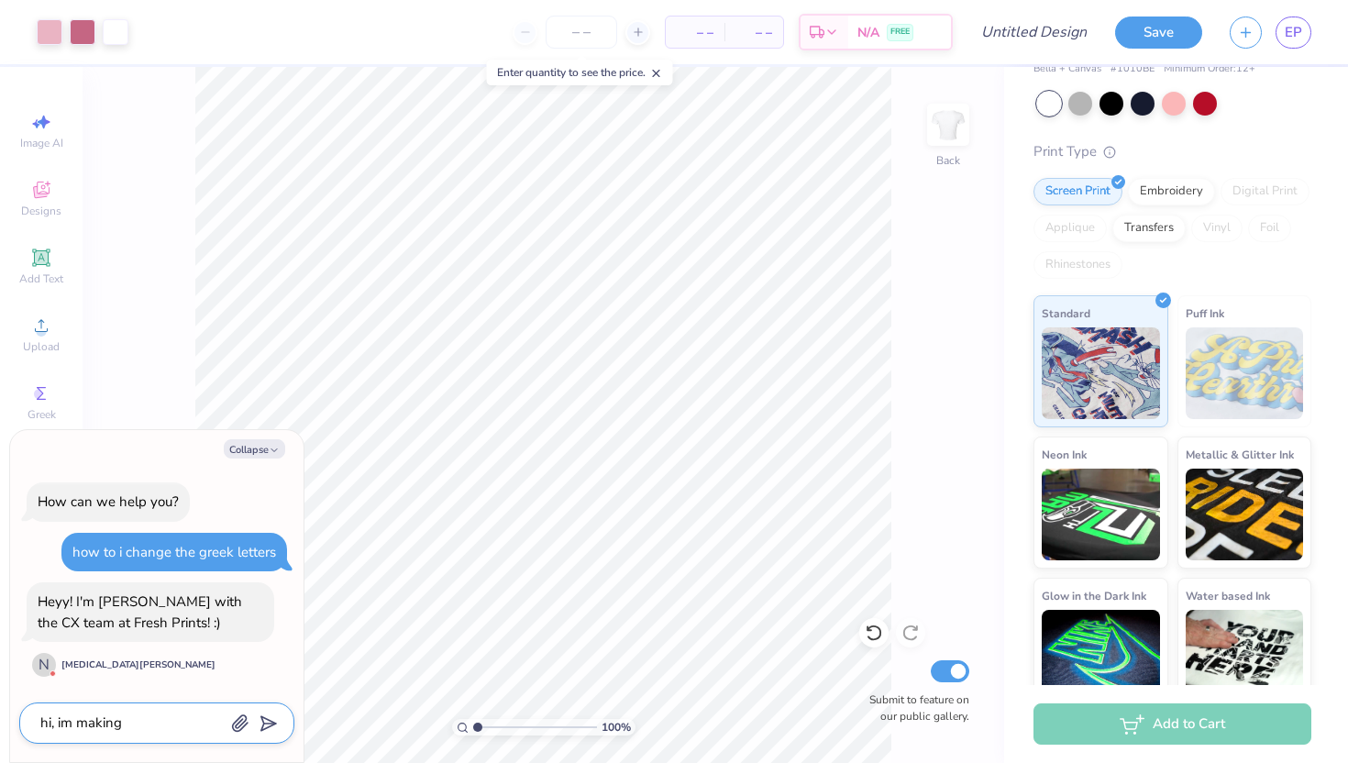
type textarea "x"
type textarea "hi, im making a"
type textarea "x"
type textarea "hi, im making a d"
type textarea "x"
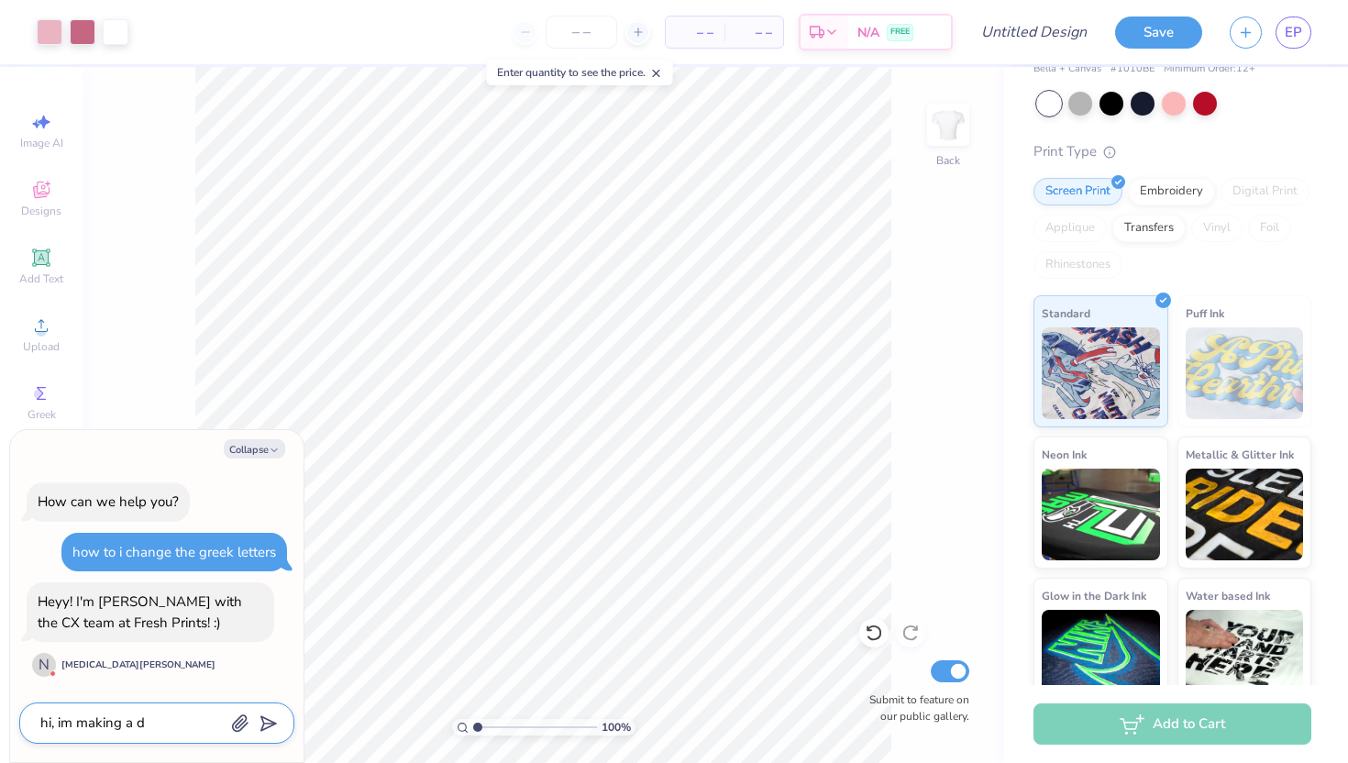
type textarea "hi, im making a de"
type textarea "x"
type textarea "hi, im making a des"
type textarea "x"
type textarea "hi, im making a desi"
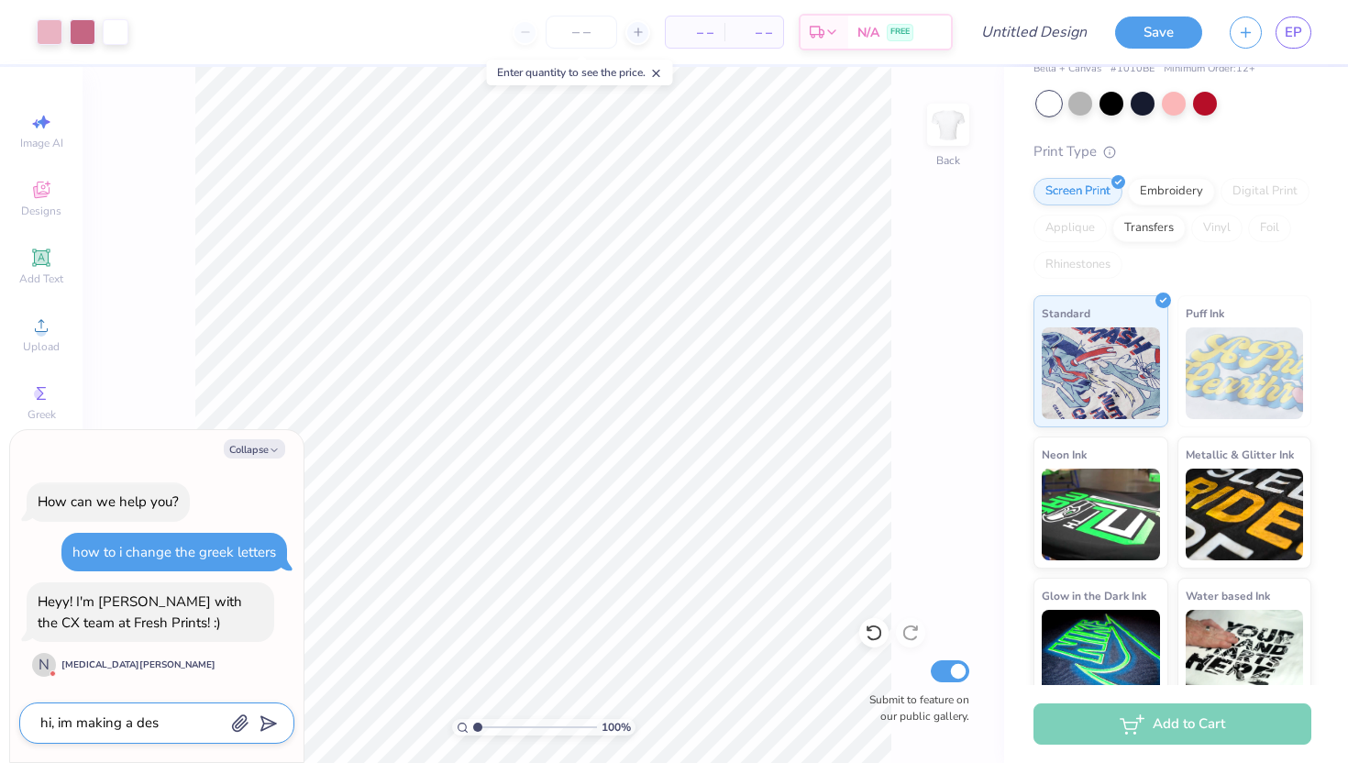
type textarea "x"
type textarea "hi, im making a desig"
type textarea "x"
type textarea "hi, im making a design"
type textarea "x"
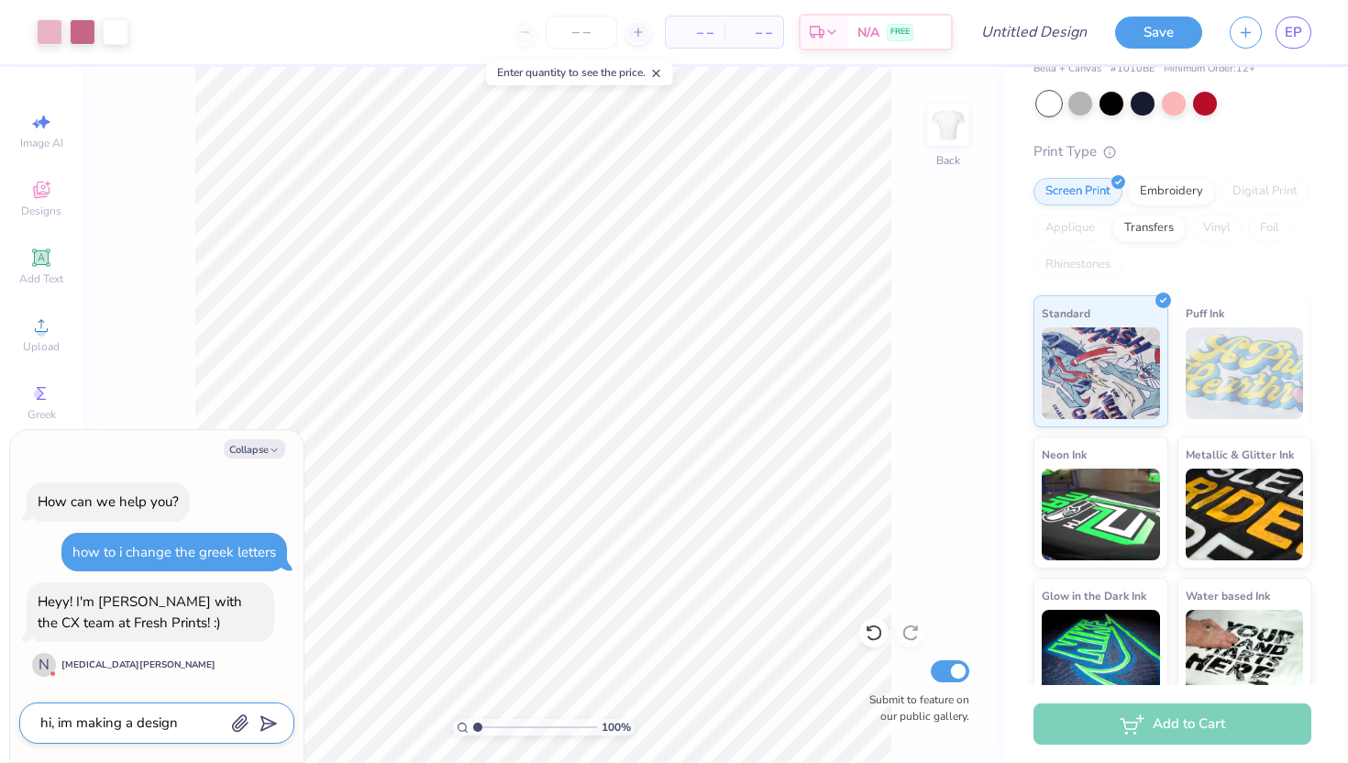
type textarea "hi, im making a design"
type textarea "x"
type textarea "hi, im making a design r"
type textarea "x"
type textarea "hi, im making a design ri"
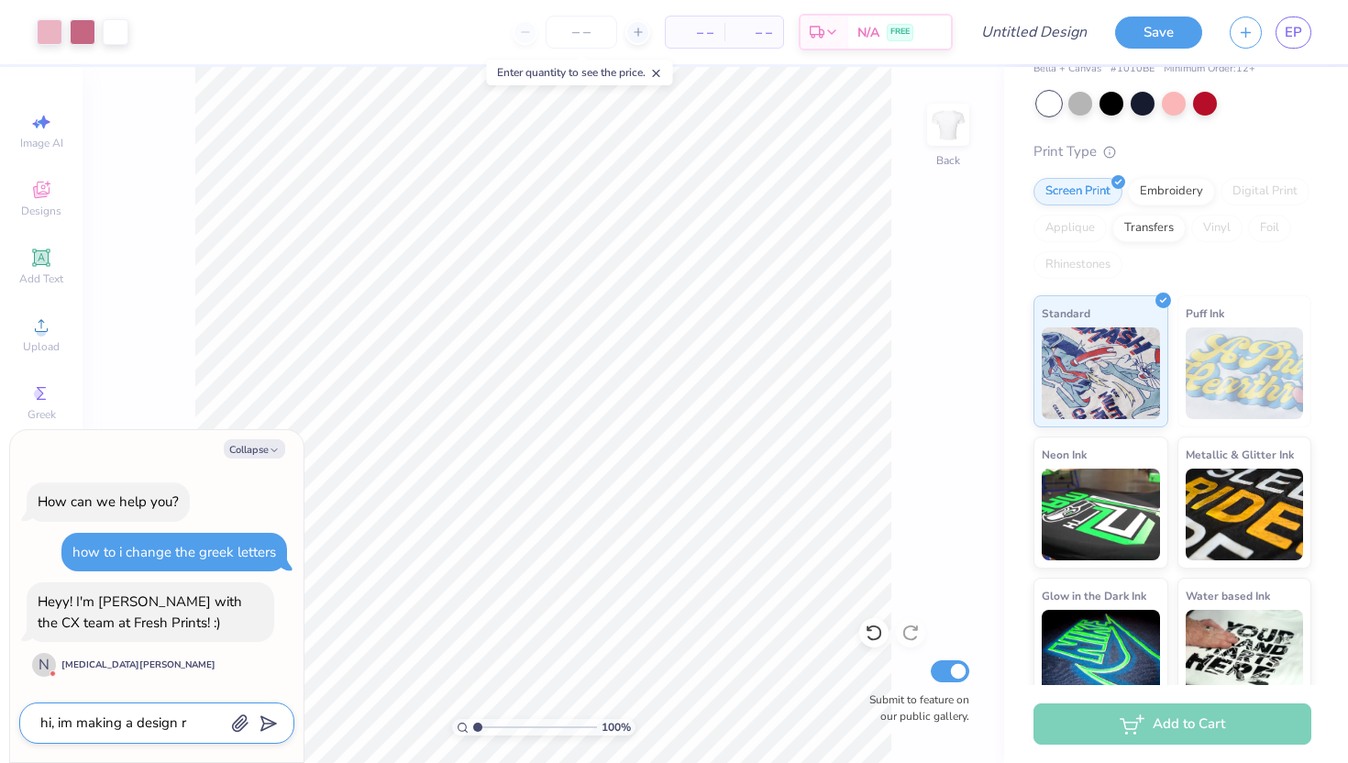
type textarea "x"
type textarea "hi, im making a design rig"
type textarea "x"
type textarea "hi, im making a design righ"
type textarea "x"
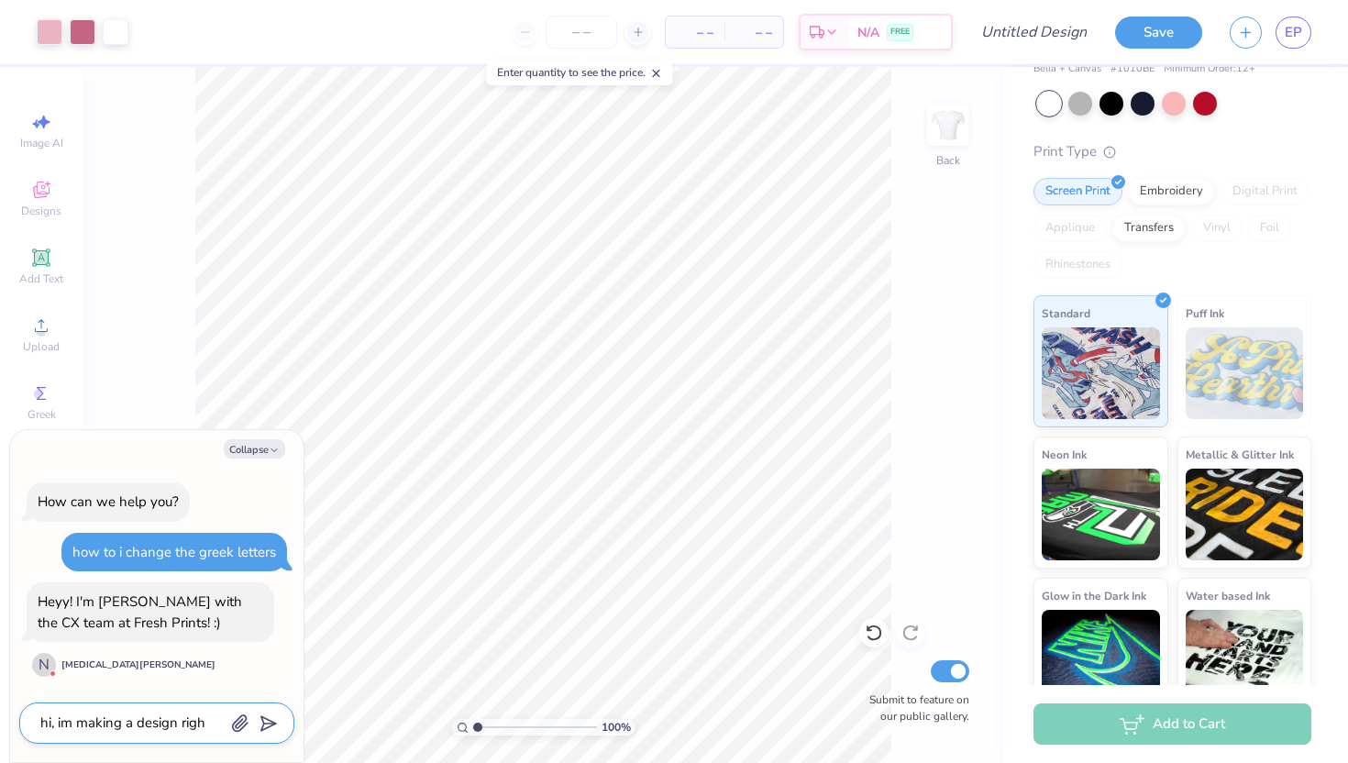
type textarea "hi, im making a design right"
type textarea "x"
type textarea "hi, im making a design right"
type textarea "x"
type textarea "hi, im making a design right n"
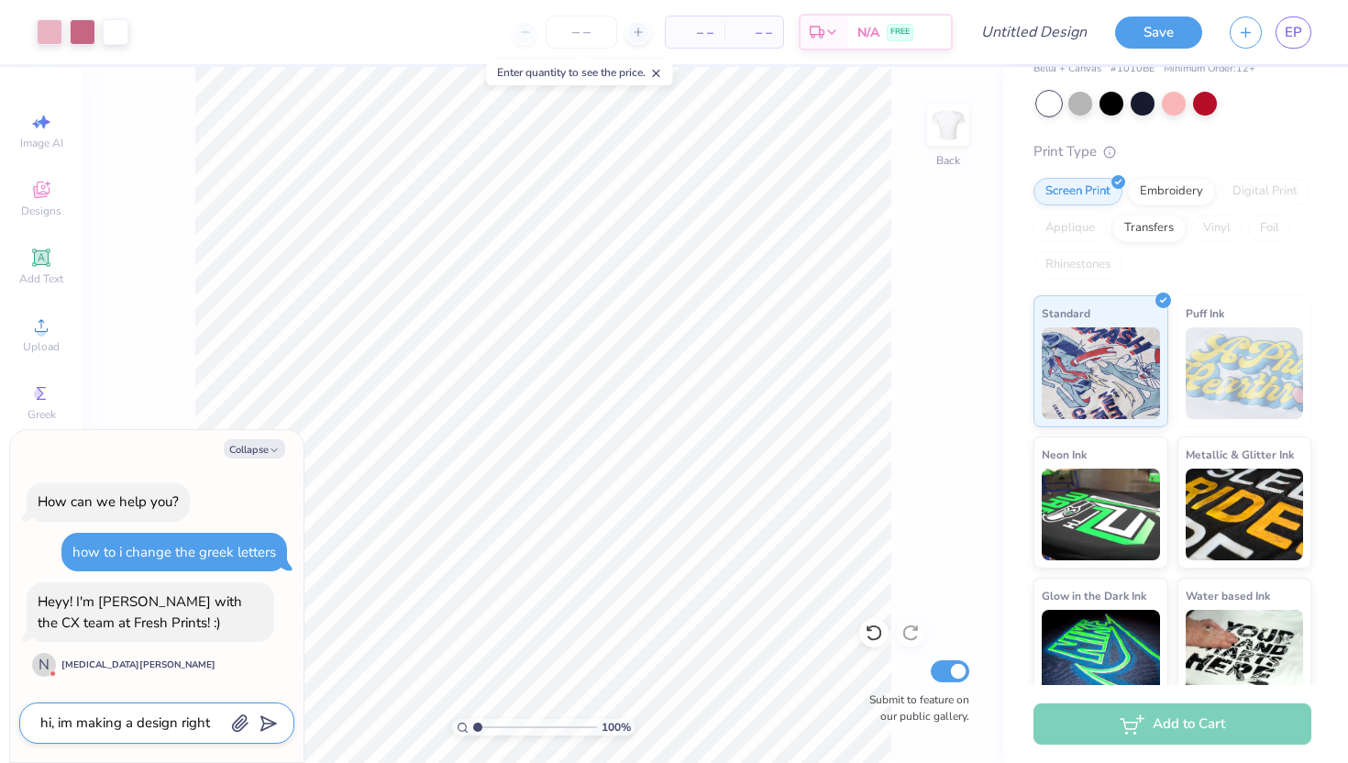
type textarea "x"
type textarea "hi, im making a design right no"
type textarea "x"
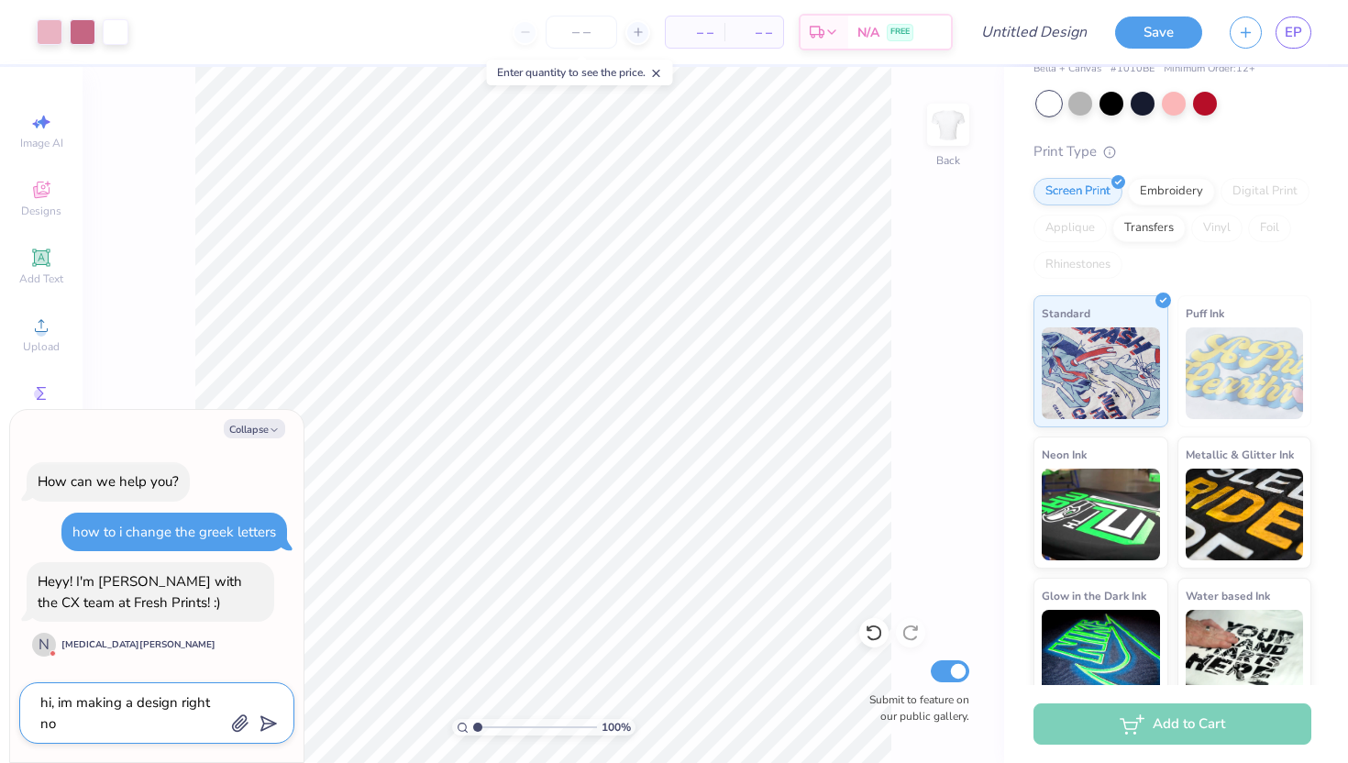
type textarea "hi, im making a design right now"
type textarea "x"
type textarea "hi, im making a design right now"
type textarea "x"
type textarea "hi, im making a design right now a"
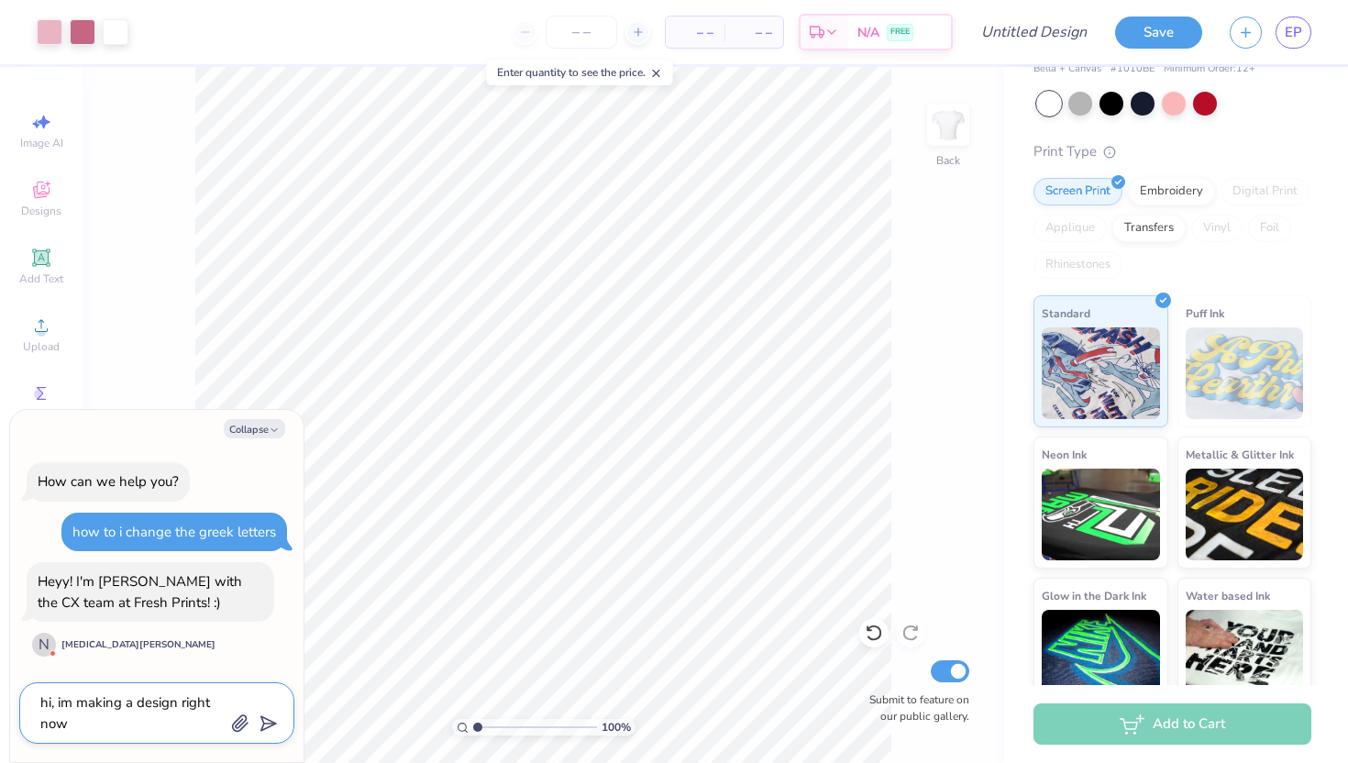
type textarea "x"
type textarea "hi, im making a design right now an"
type textarea "x"
type textarea "hi, im making a design right now and"
type textarea "x"
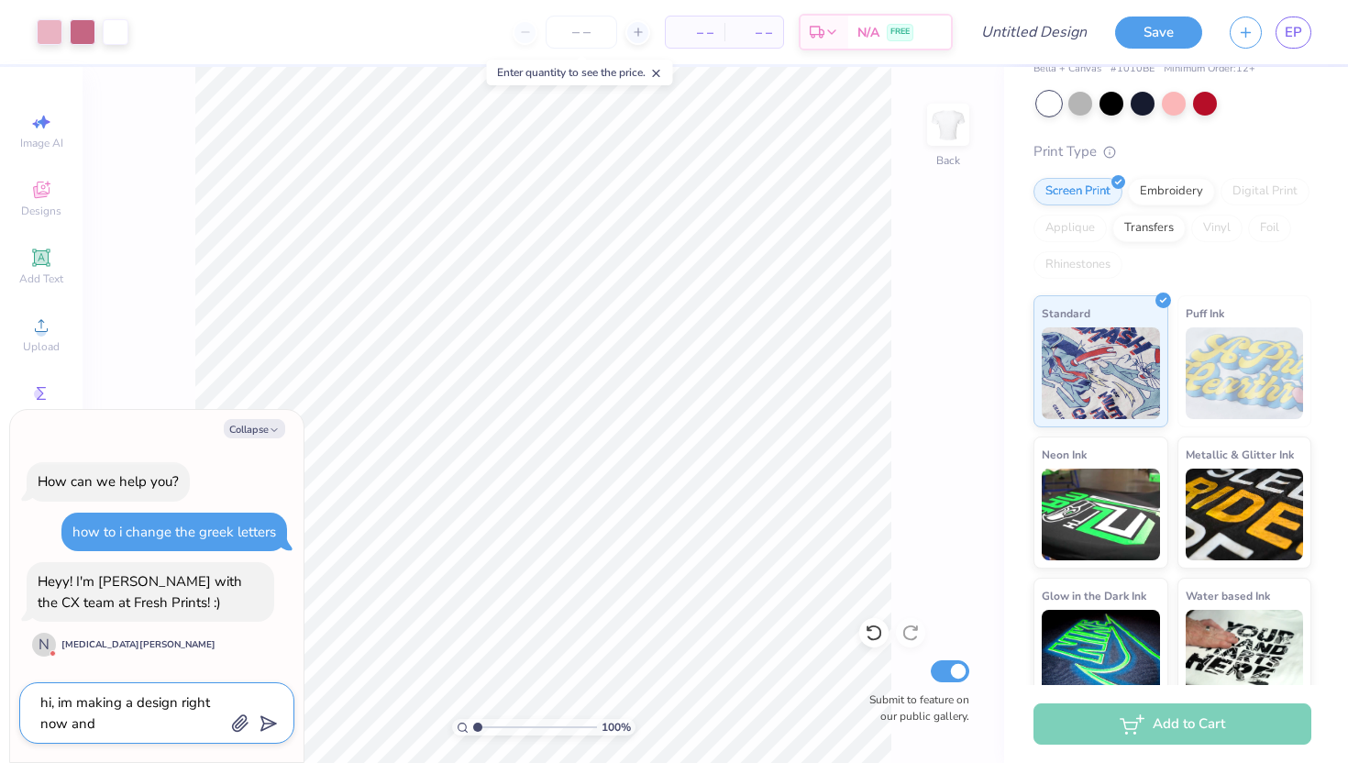
type textarea "hi, im making a design right now and"
type textarea "x"
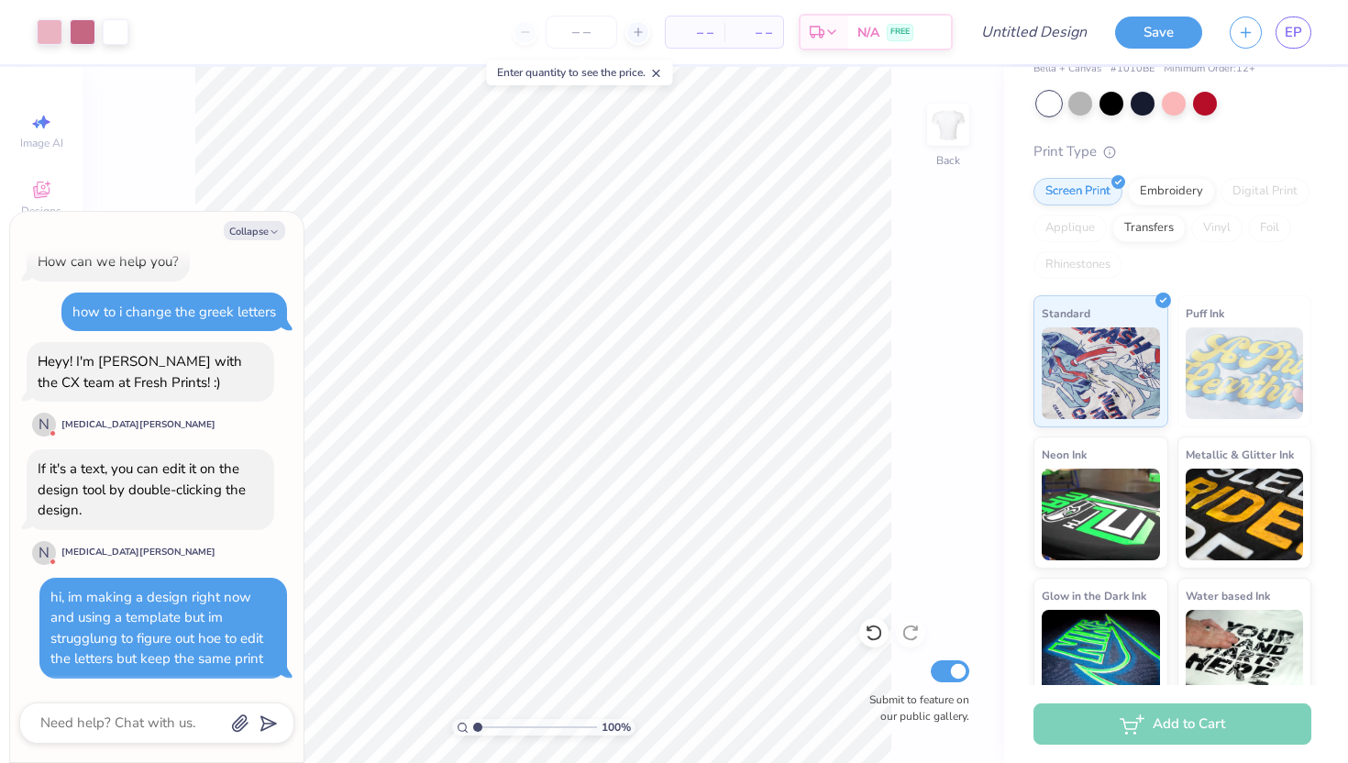
scroll to position [21, 0]
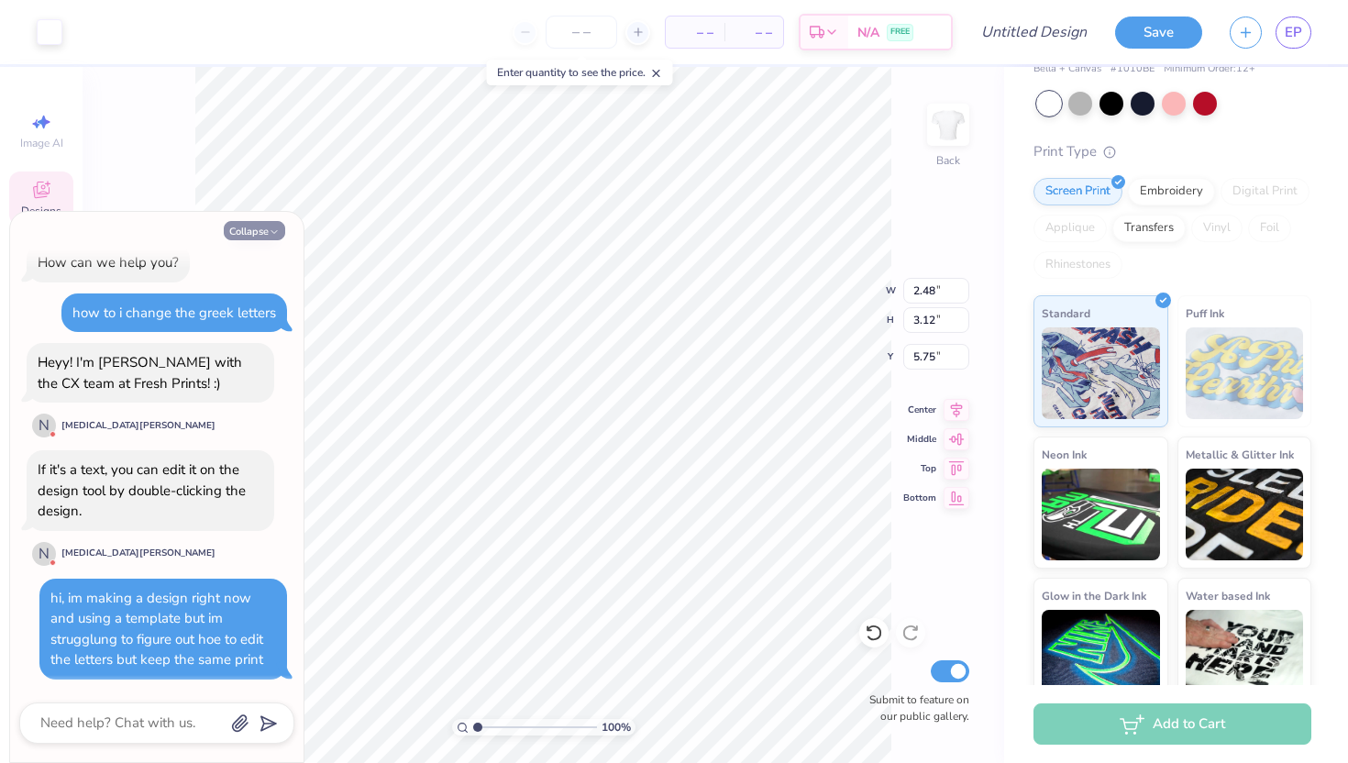
click at [242, 238] on button "Collapse" at bounding box center [254, 230] width 61 height 19
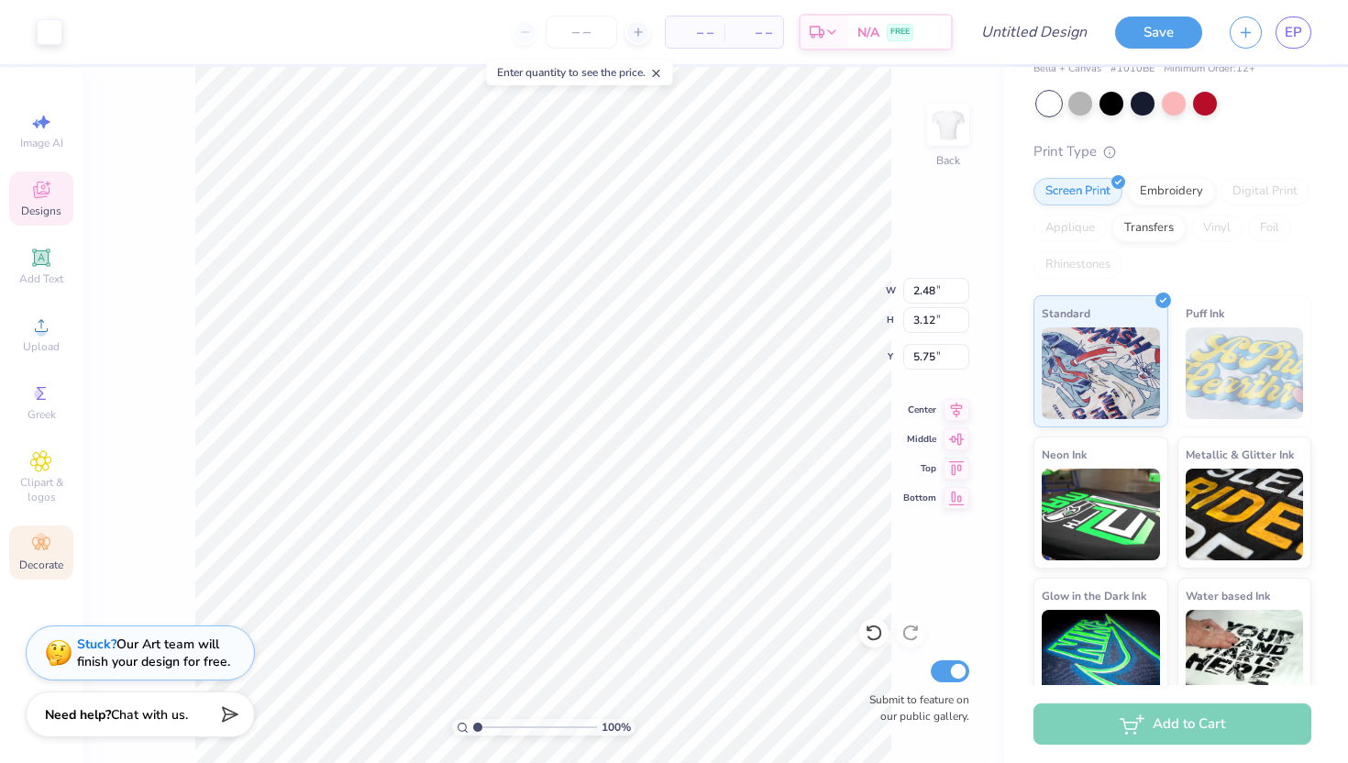
click at [658, 69] on icon at bounding box center [656, 73] width 13 height 13
click at [22, 144] on span "Image AI" at bounding box center [41, 143] width 43 height 15
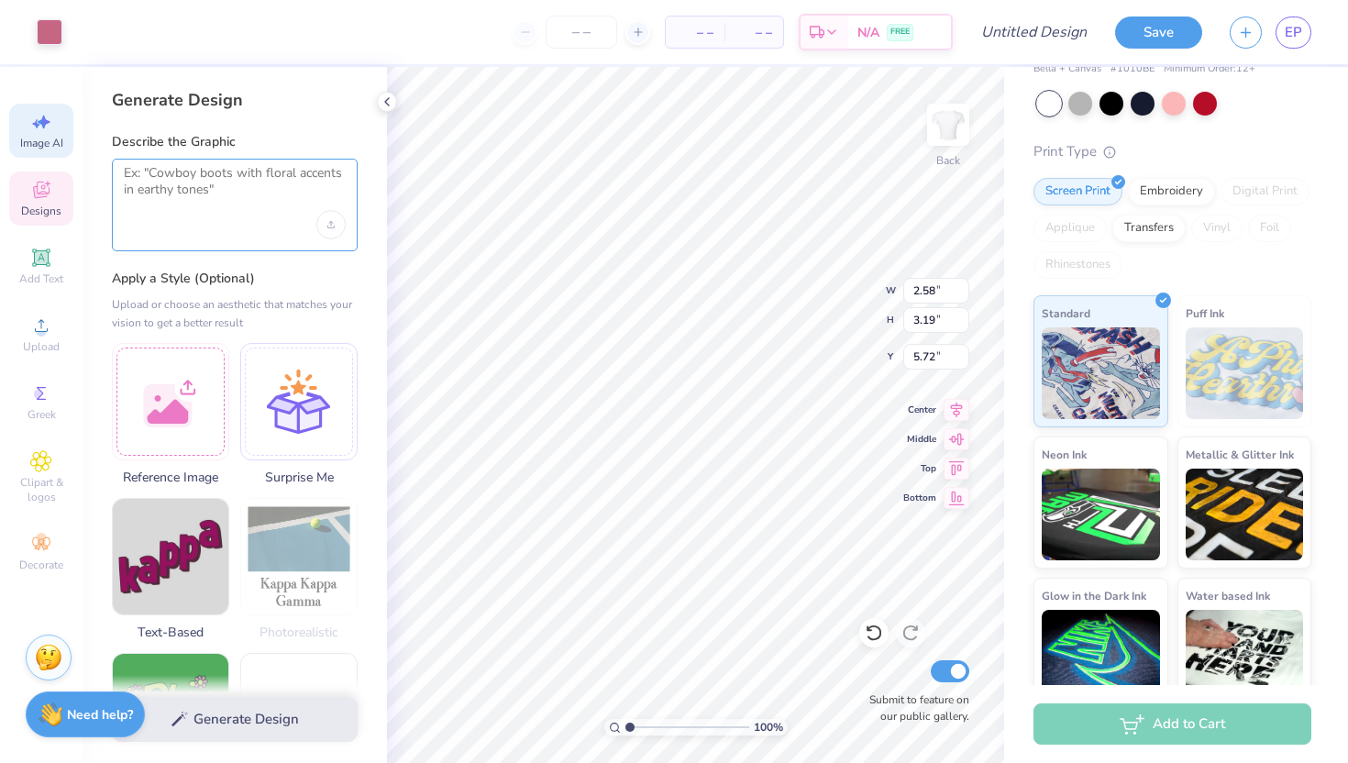
click at [229, 182] on textarea at bounding box center [235, 188] width 222 height 46
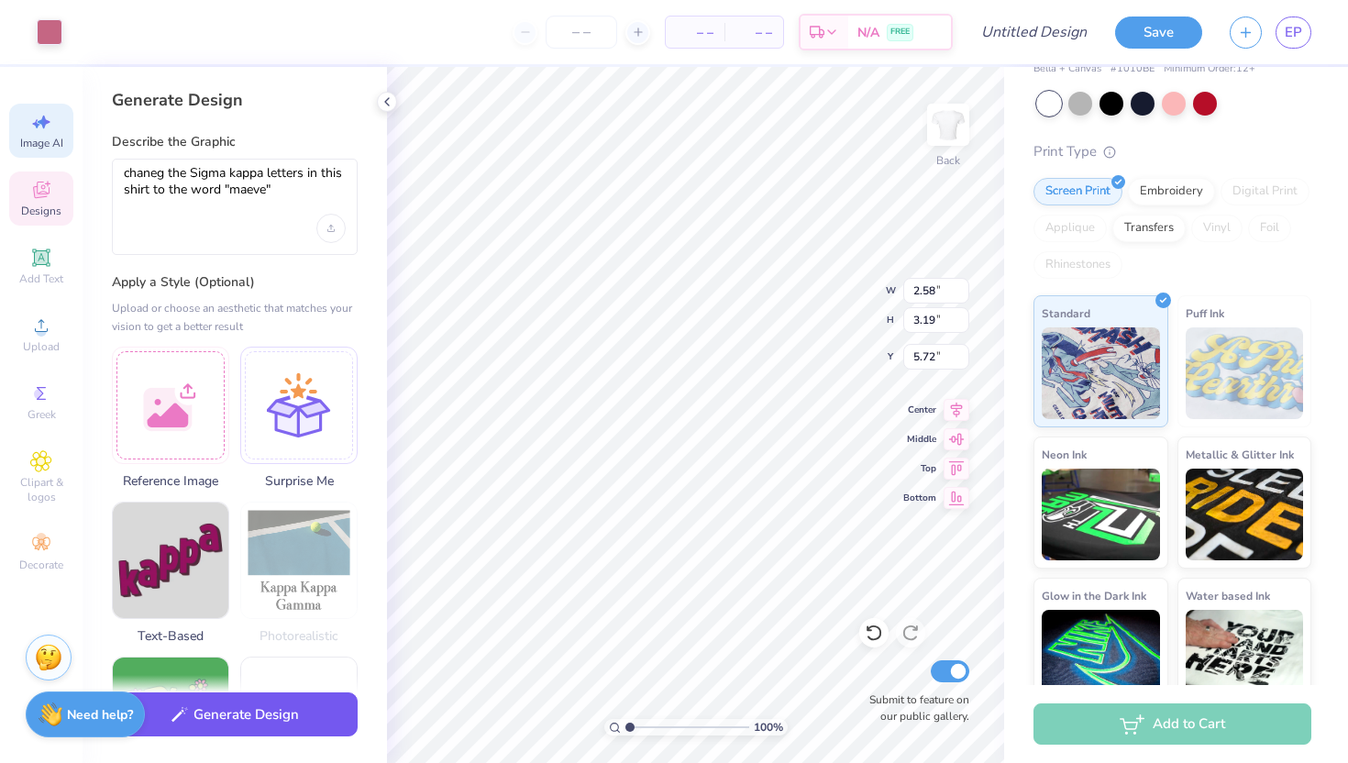
click at [266, 732] on button "Generate Design" at bounding box center [235, 714] width 246 height 45
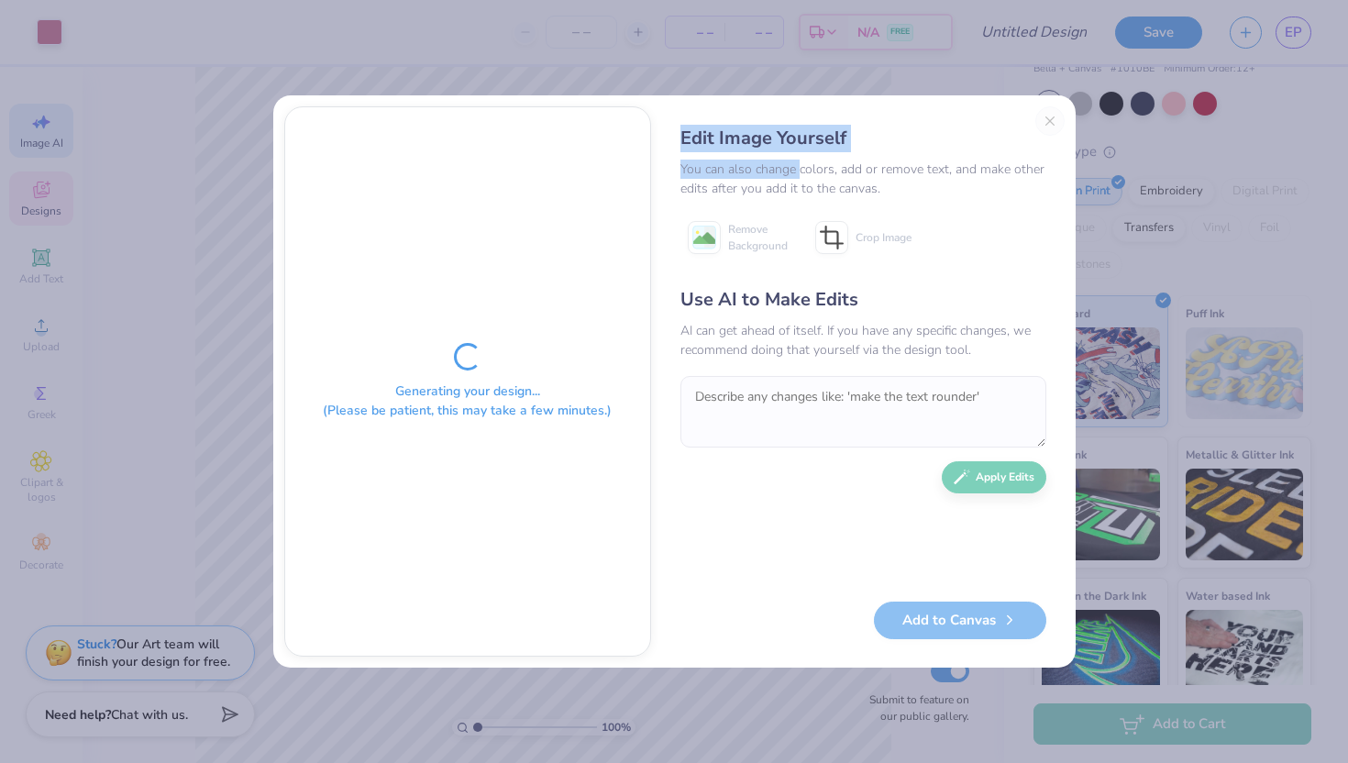
drag, startPoint x: 793, startPoint y: 105, endPoint x: 796, endPoint y: 165, distance: 59.7
click at [796, 167] on div "Generating your design... (Please be patient, this may take a few minutes.) Edi…" at bounding box center [674, 381] width 802 height 572
click at [1050, 116] on div "Edit Image Yourself You can also change colors, add or remove text, and make ot…" at bounding box center [863, 381] width 403 height 550
click at [1043, 120] on div "Edit Image Yourself You can also change colors, add or remove text, and make ot…" at bounding box center [863, 381] width 403 height 550
click at [1052, 120] on div "Edit Image Yourself You can also change colors, add or remove text, and make ot…" at bounding box center [863, 381] width 403 height 550
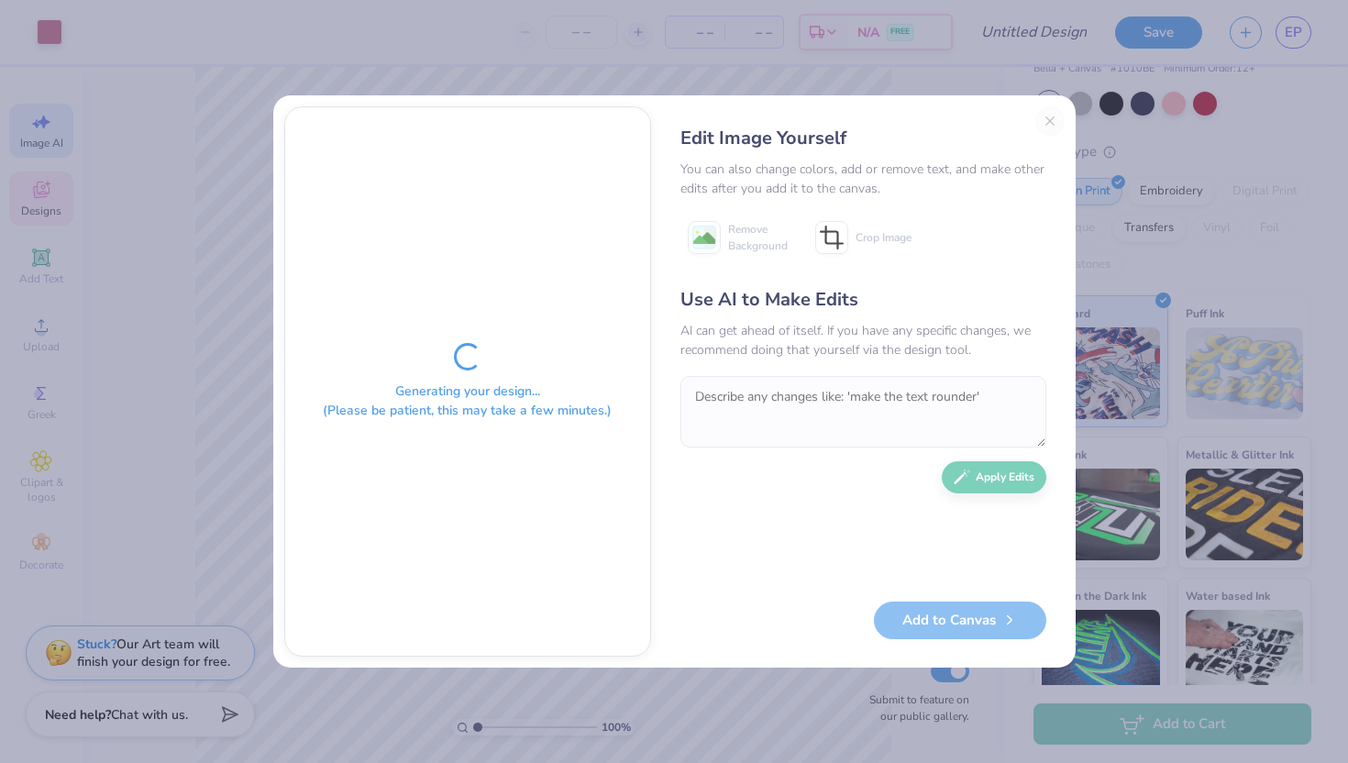
click at [579, 39] on div "Generating your design... (Please be patient, this may take a few minutes.) Edi…" at bounding box center [674, 381] width 1348 height 763
click at [1048, 127] on div "Edit Image Yourself You can also change colors, add or remove text, and make ot…" at bounding box center [863, 381] width 403 height 550
click at [422, 352] on div "Generating your design... (Please be patient, this may take a few minutes.)" at bounding box center [467, 381] width 365 height 548
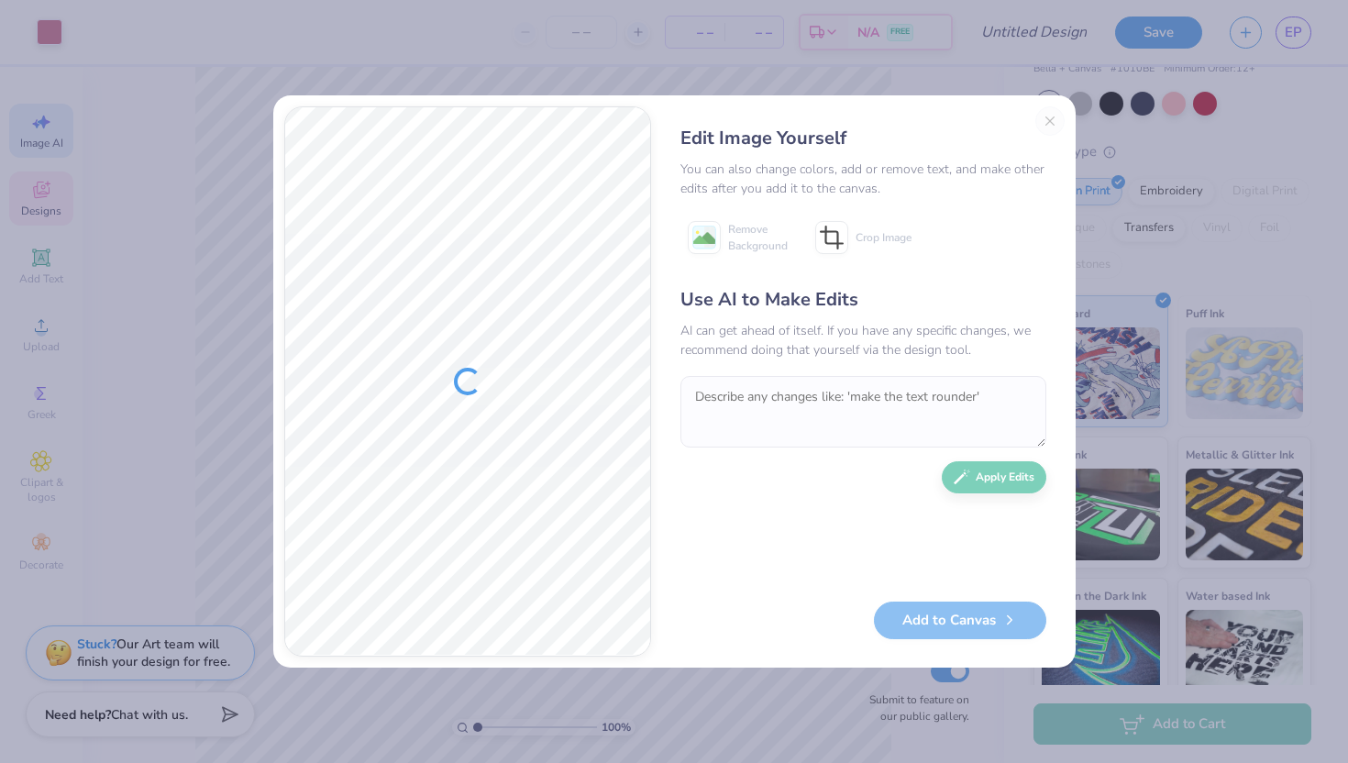
click at [1045, 118] on div "Edit Image Yourself You can also change colors, add or remove text, and make ot…" at bounding box center [863, 381] width 403 height 550
click at [1047, 119] on div "Edit Image Yourself You can also change colors, add or remove text, and make ot…" at bounding box center [863, 381] width 403 height 550
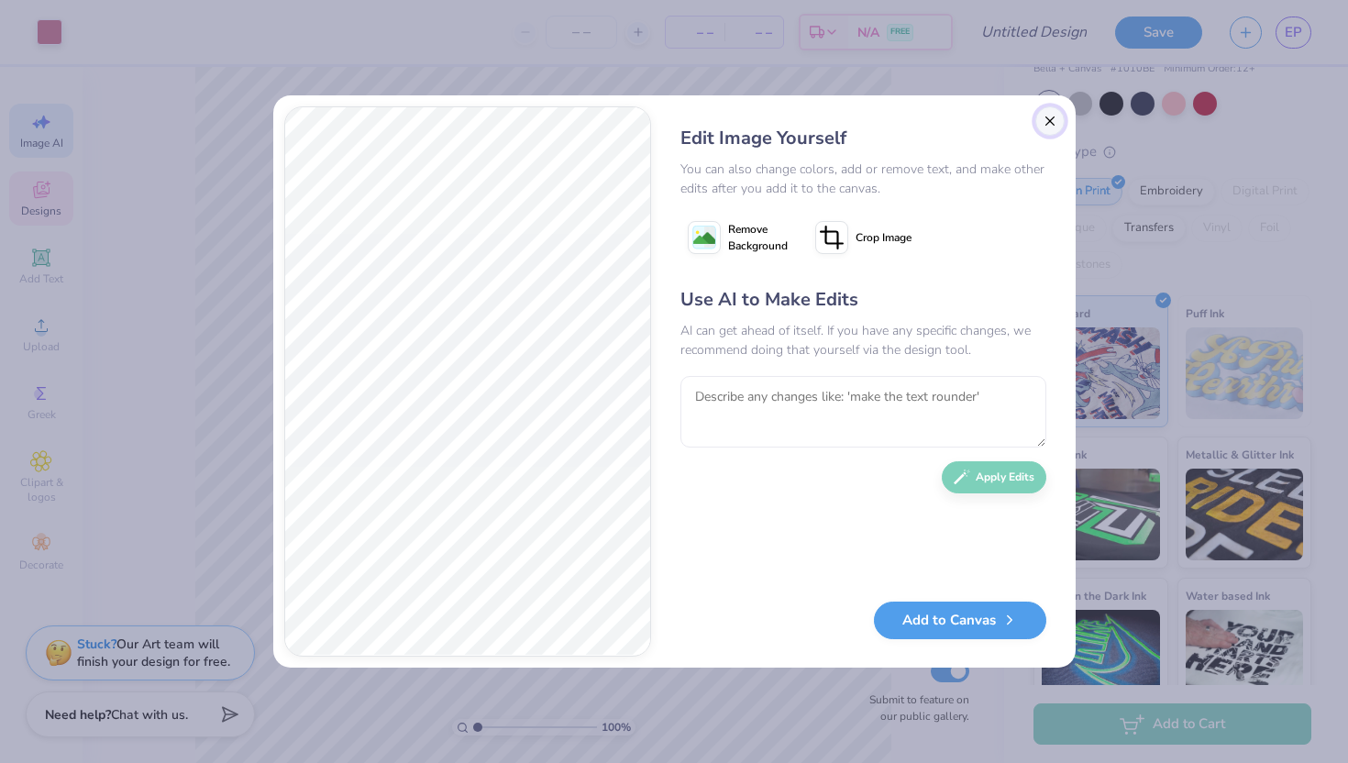
click at [1051, 120] on button "Close" at bounding box center [1049, 120] width 29 height 29
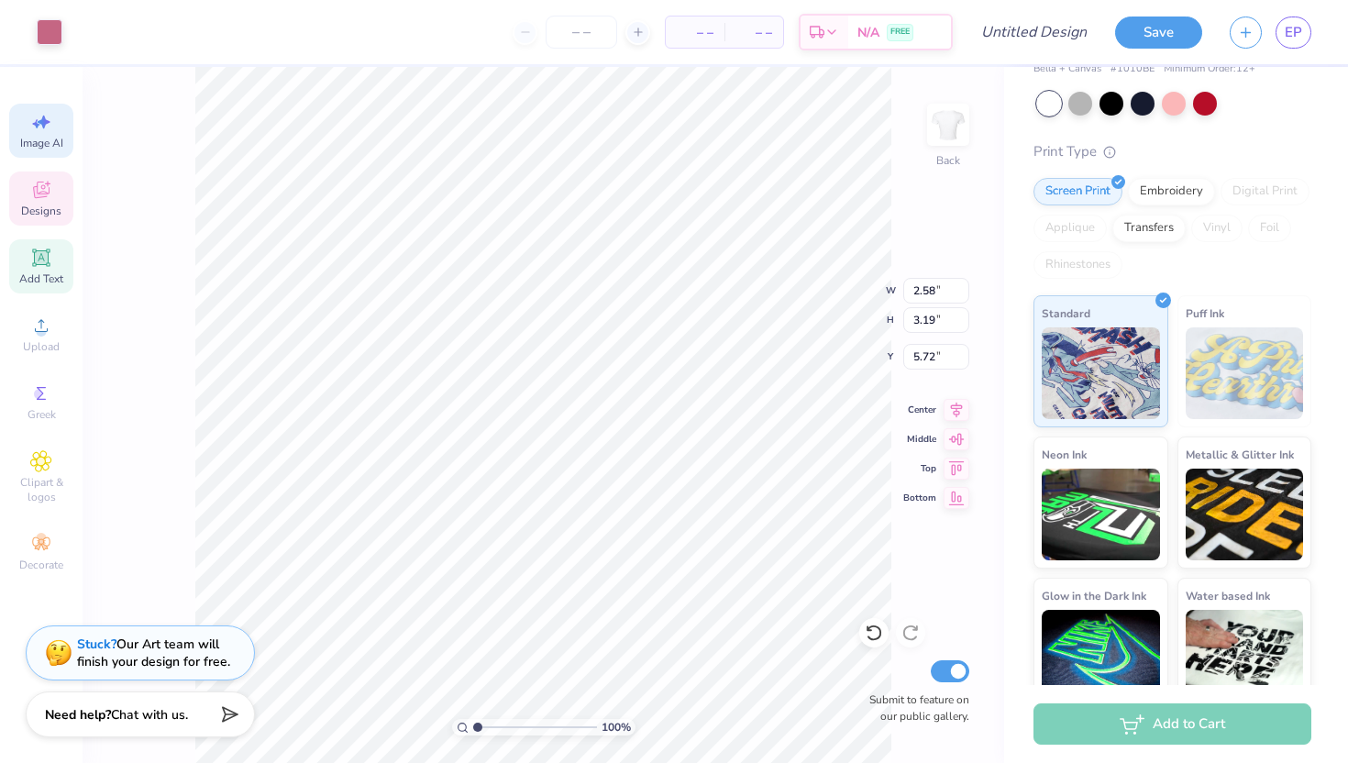
click at [34, 257] on icon at bounding box center [40, 257] width 17 height 17
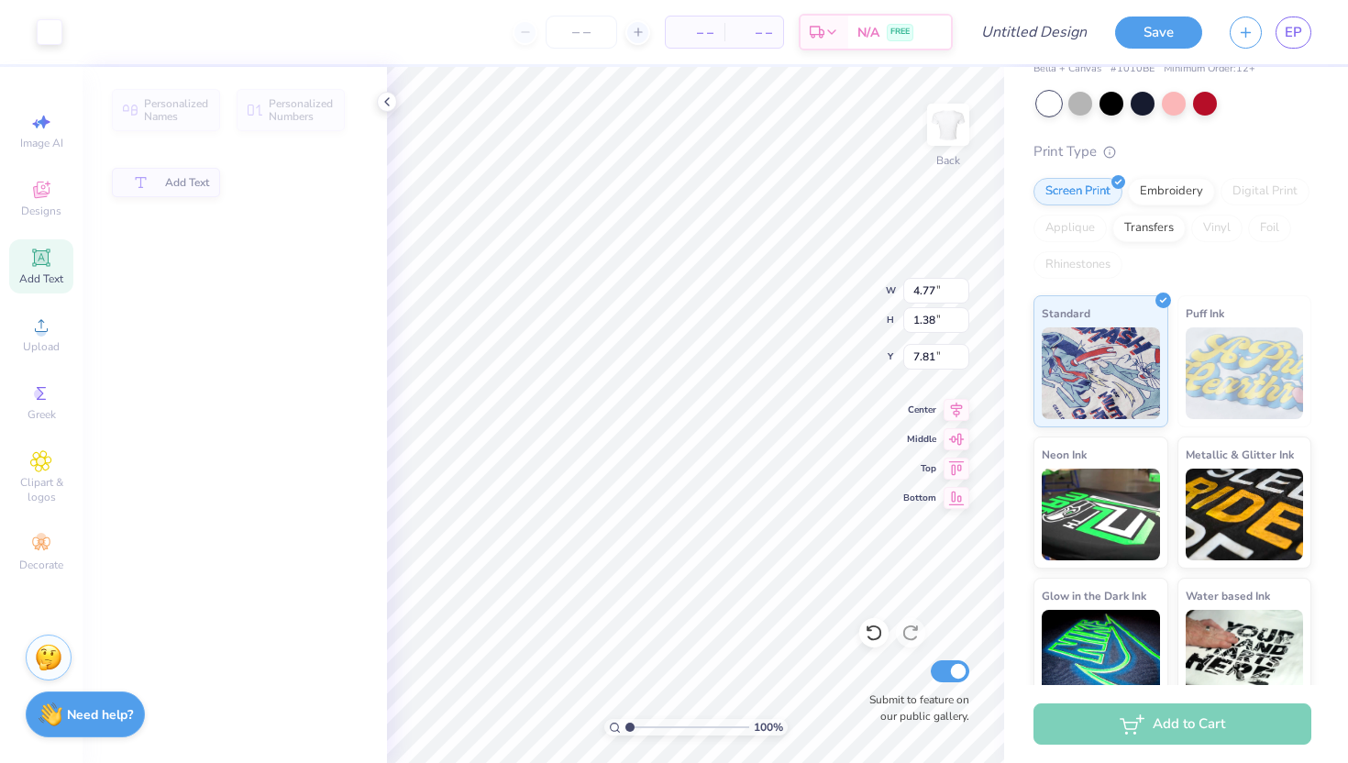
scroll to position [0, 0]
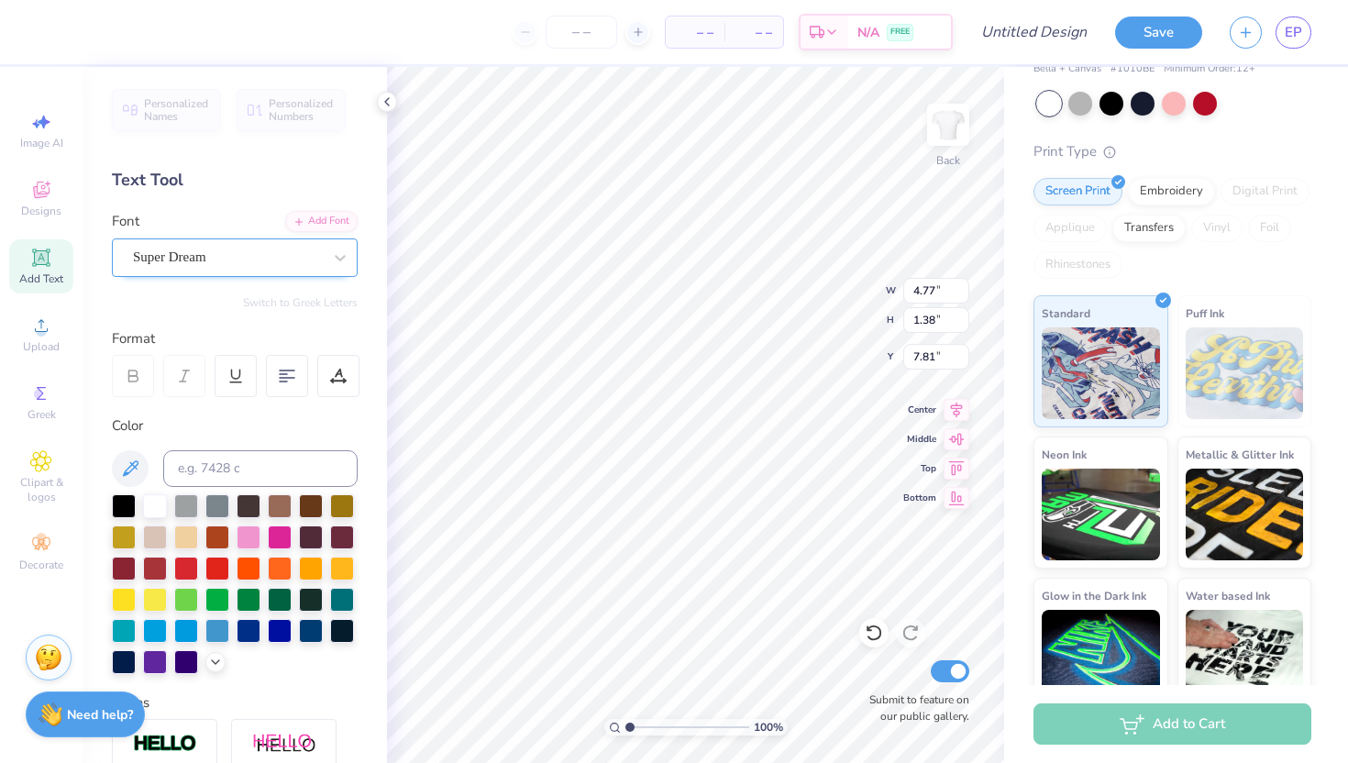
click at [254, 260] on div "Super Dream" at bounding box center [227, 257] width 193 height 28
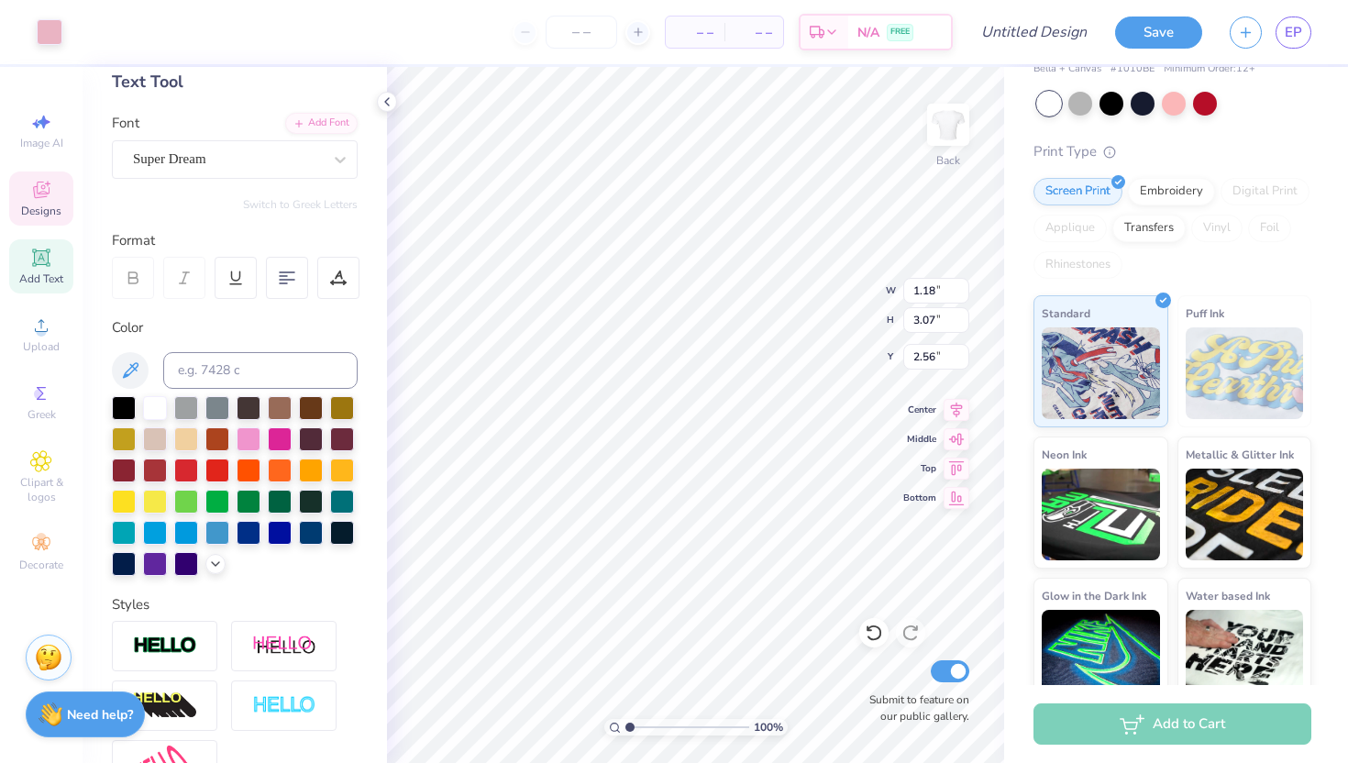
scroll to position [97, 0]
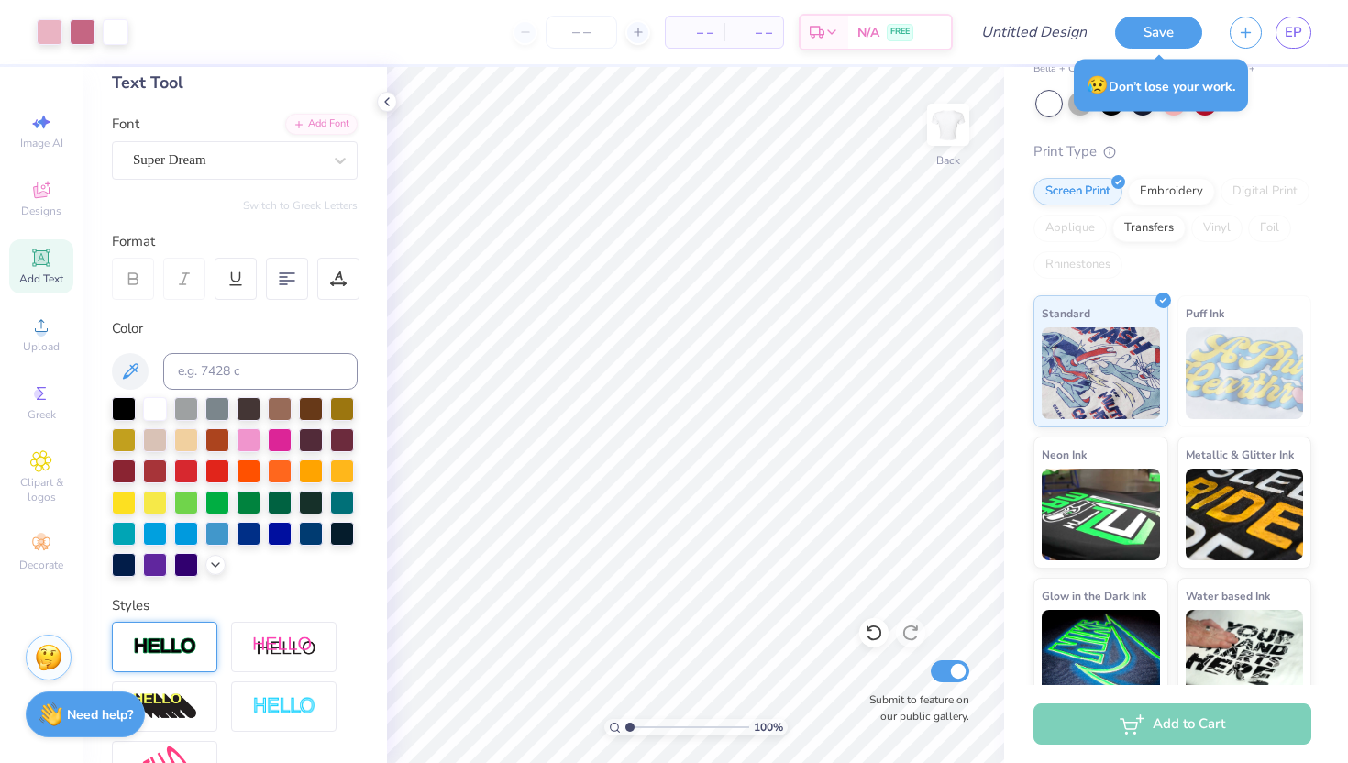
click at [170, 646] on img at bounding box center [165, 646] width 64 height 21
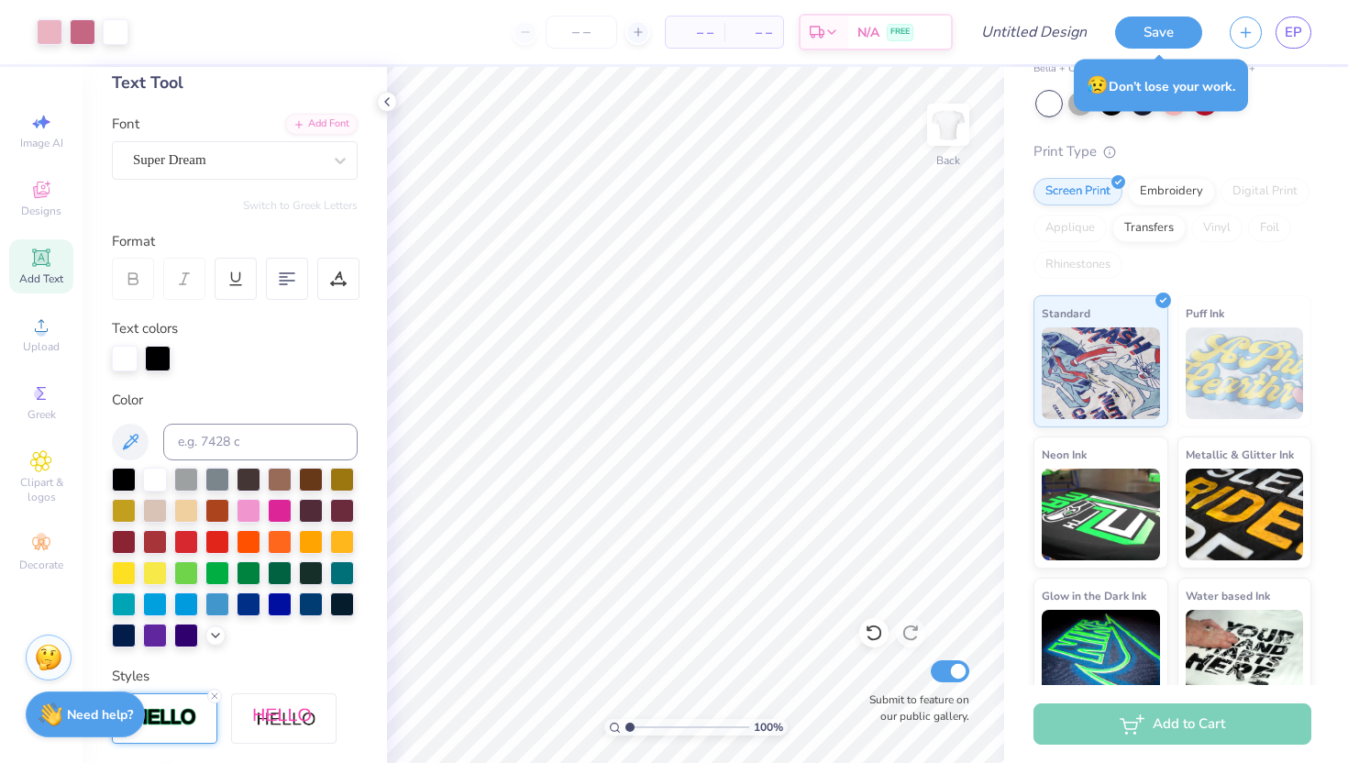
click at [171, 705] on div at bounding box center [164, 718] width 105 height 50
click at [201, 712] on div at bounding box center [164, 718] width 105 height 50
click at [441, 647] on div "Art colors – – Per Item – – Total Est. Delivery N/A FREE Design Title Save EP I…" at bounding box center [674, 381] width 1348 height 763
click at [301, 651] on div "Personalized Names Personalized Numbers Text Tool Add Font Font Super Dream Swi…" at bounding box center [235, 415] width 304 height 696
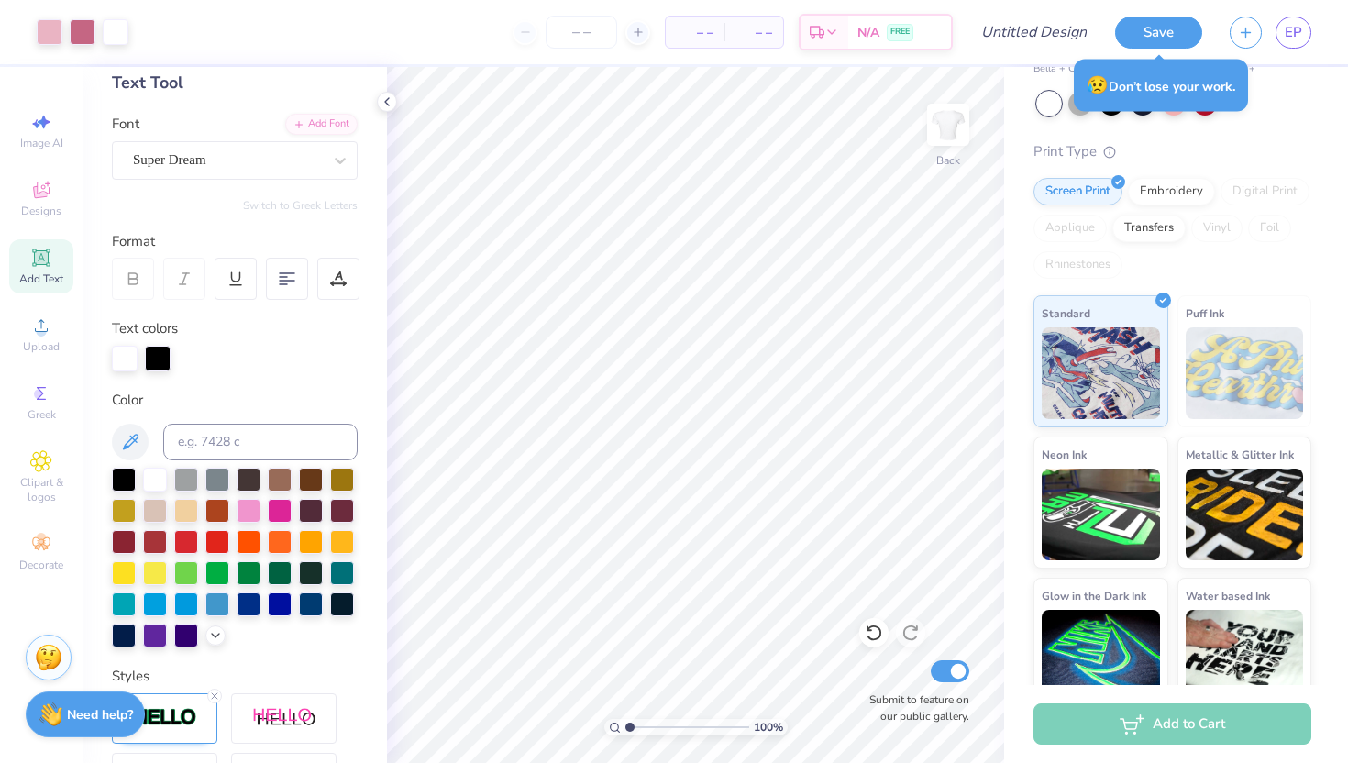
scroll to position [357, 0]
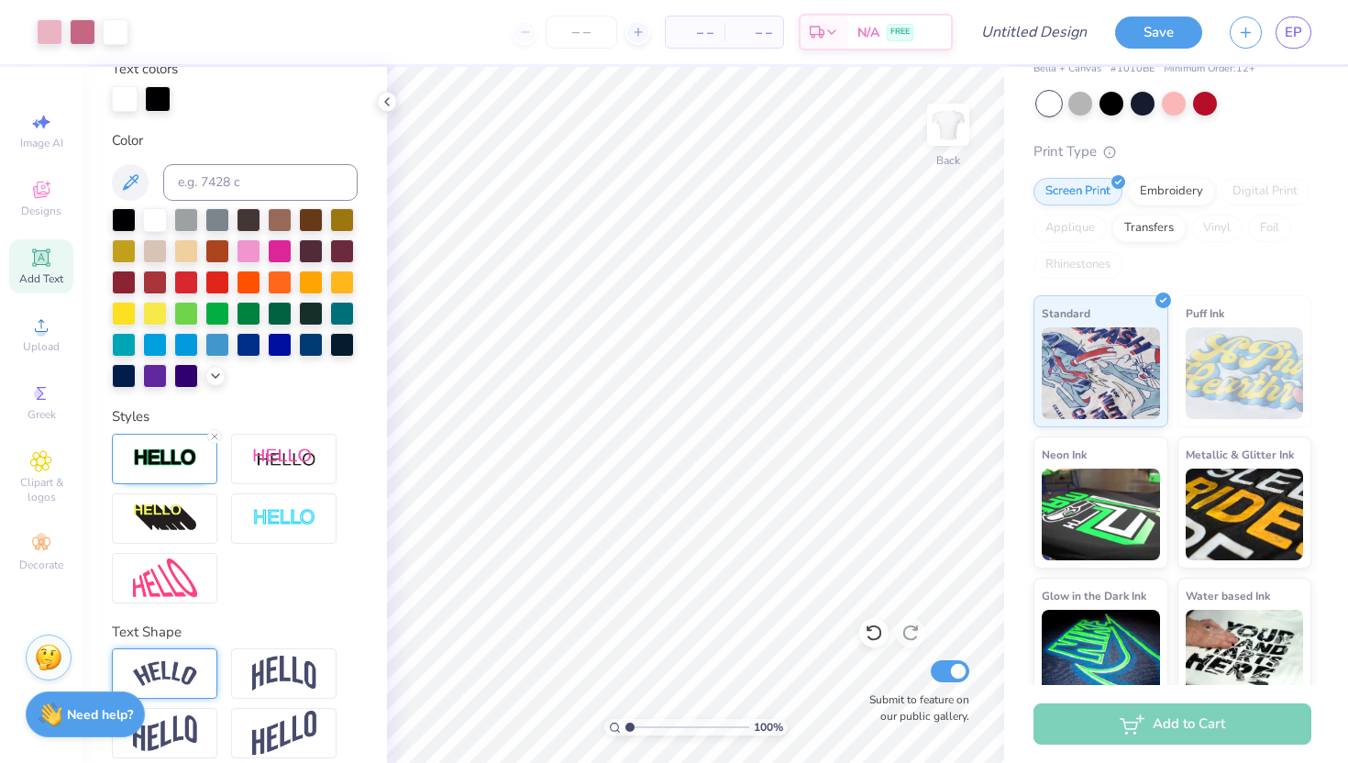
click at [169, 670] on img at bounding box center [165, 673] width 64 height 25
click at [213, 646] on icon at bounding box center [214, 651] width 11 height 11
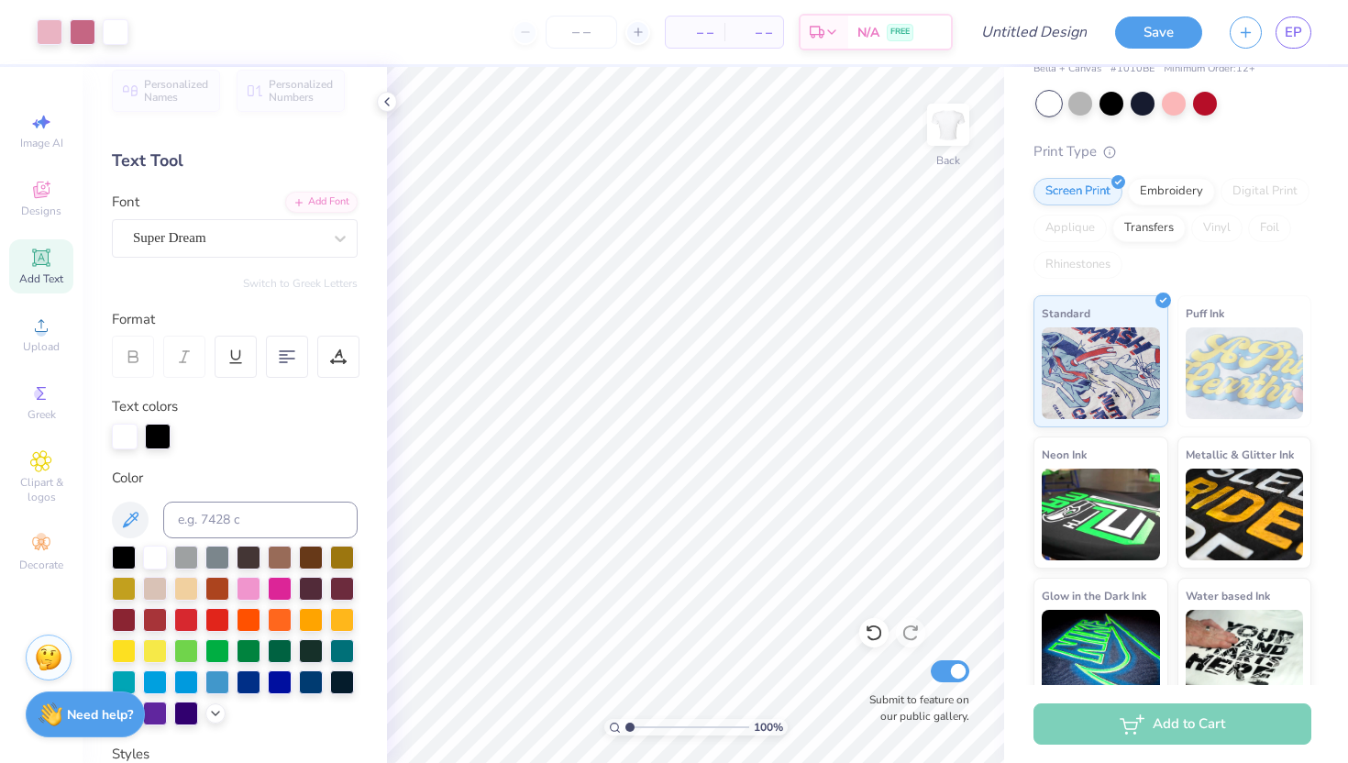
scroll to position [0, 0]
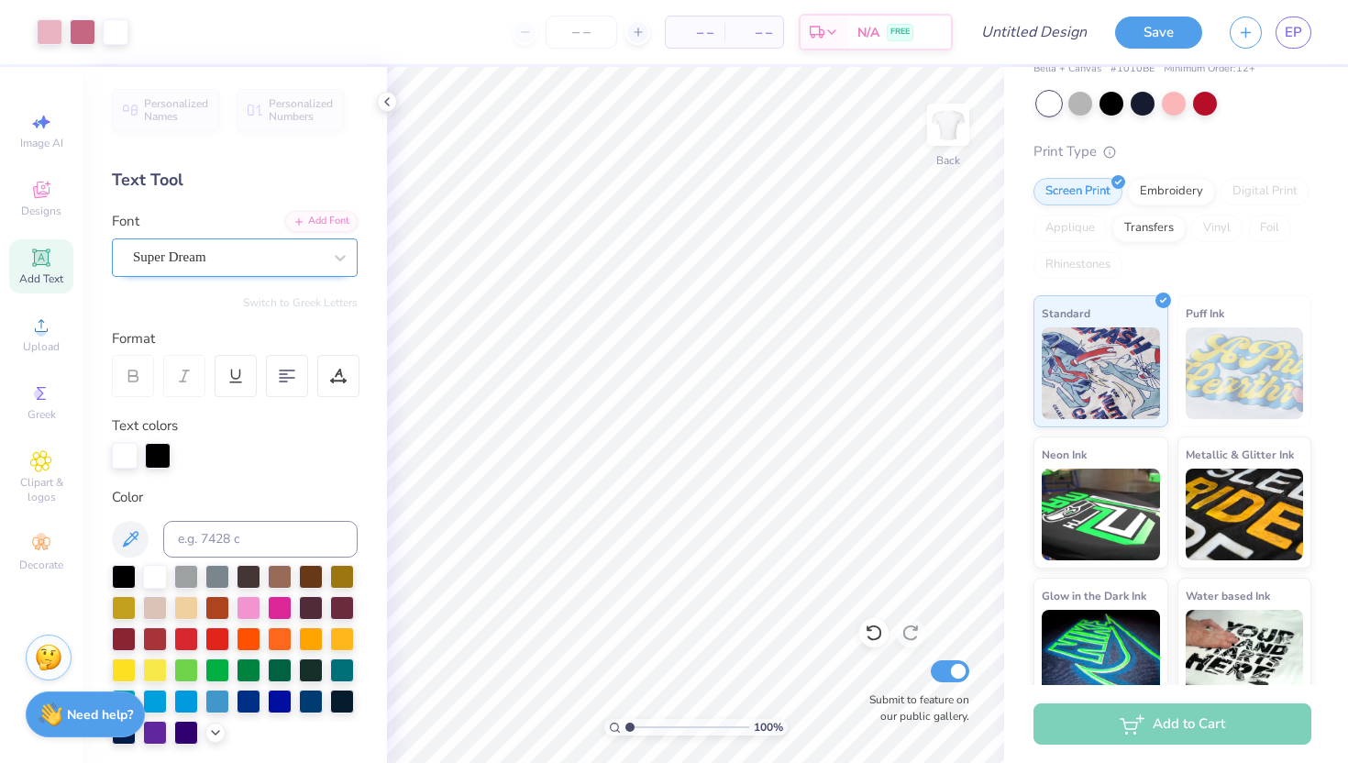
click at [227, 253] on div "Super Dream" at bounding box center [227, 257] width 193 height 28
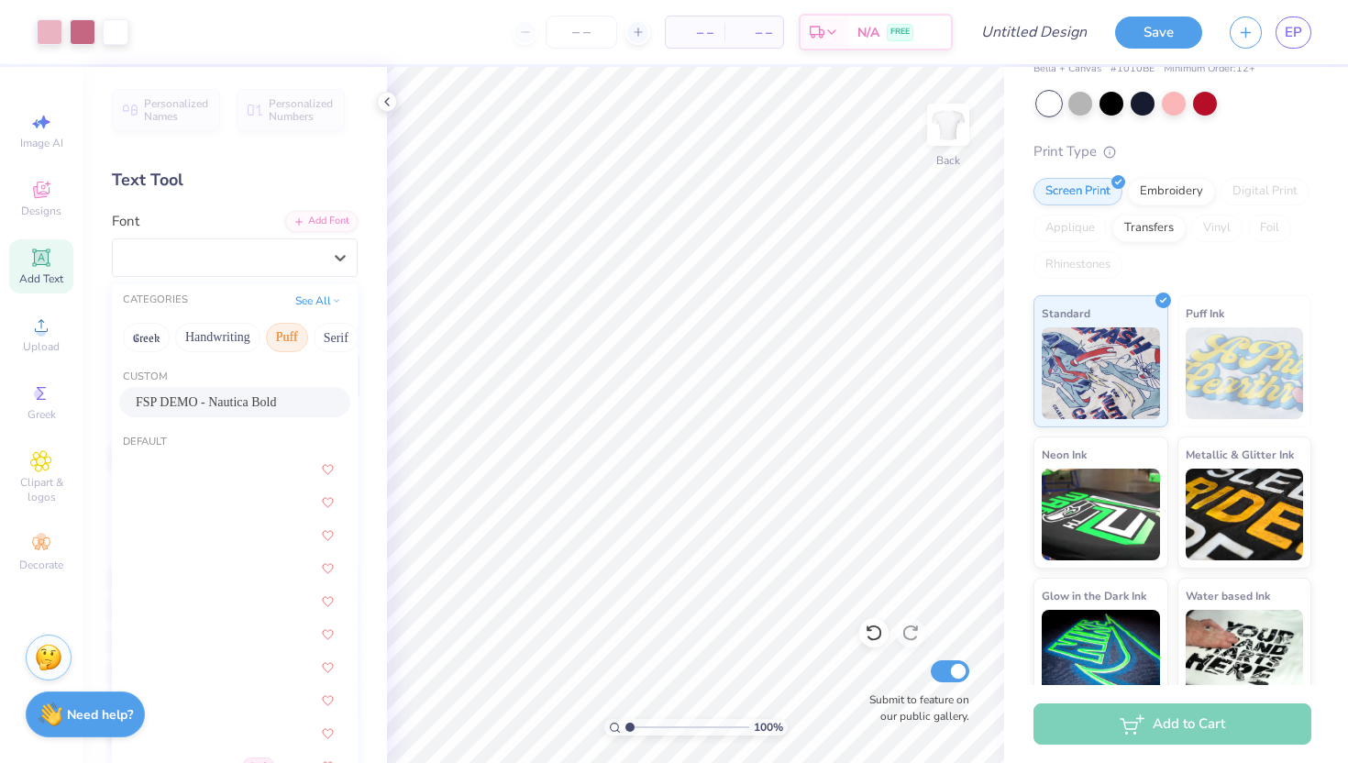
click at [290, 333] on button "Puff" at bounding box center [287, 337] width 42 height 29
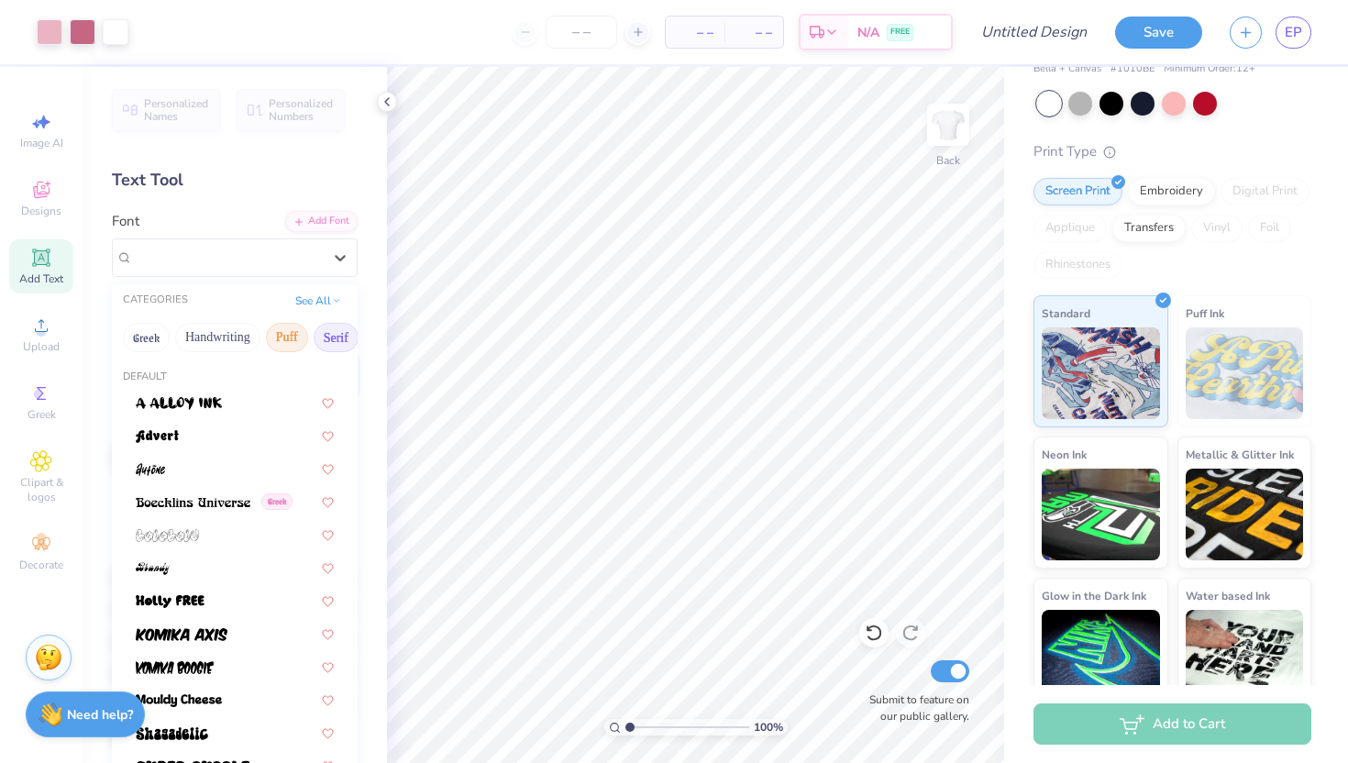
click at [340, 333] on button "Serif" at bounding box center [336, 337] width 45 height 29
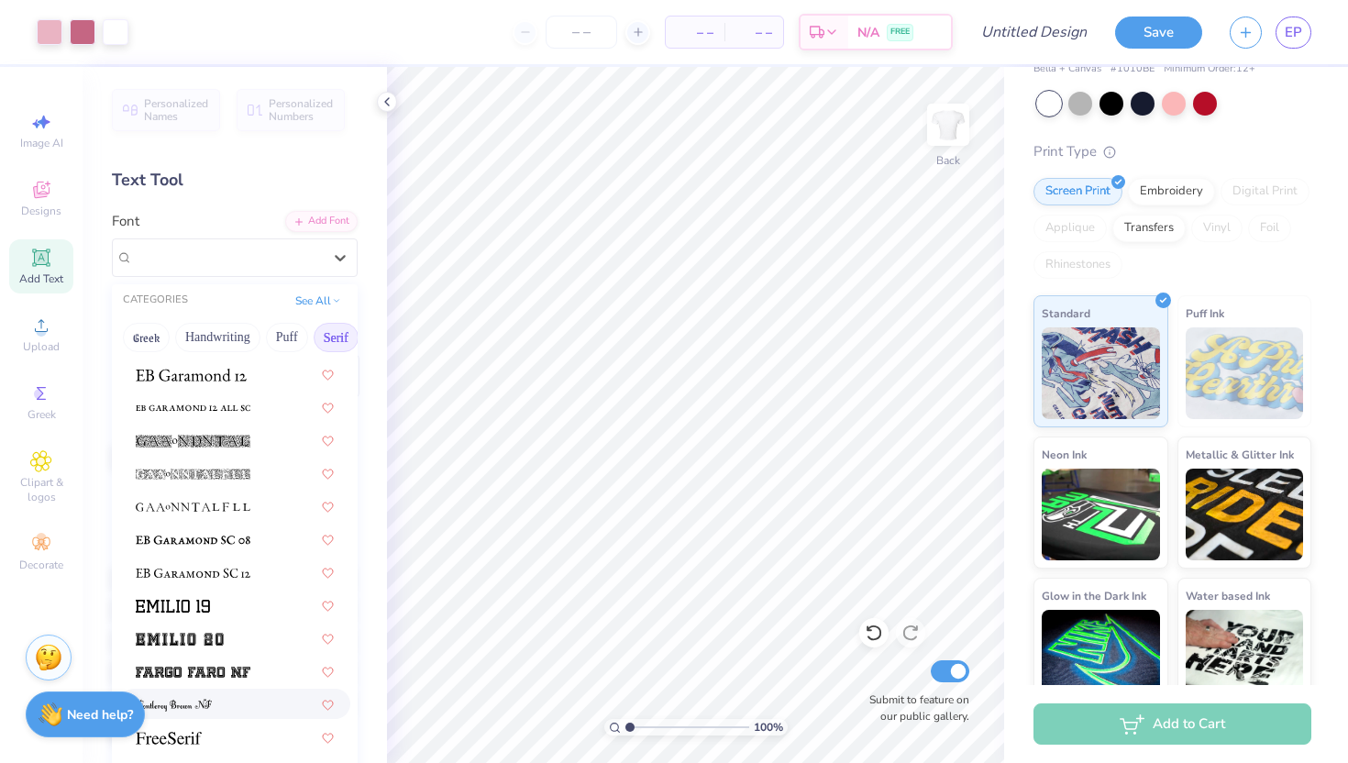
scroll to position [1398, 0]
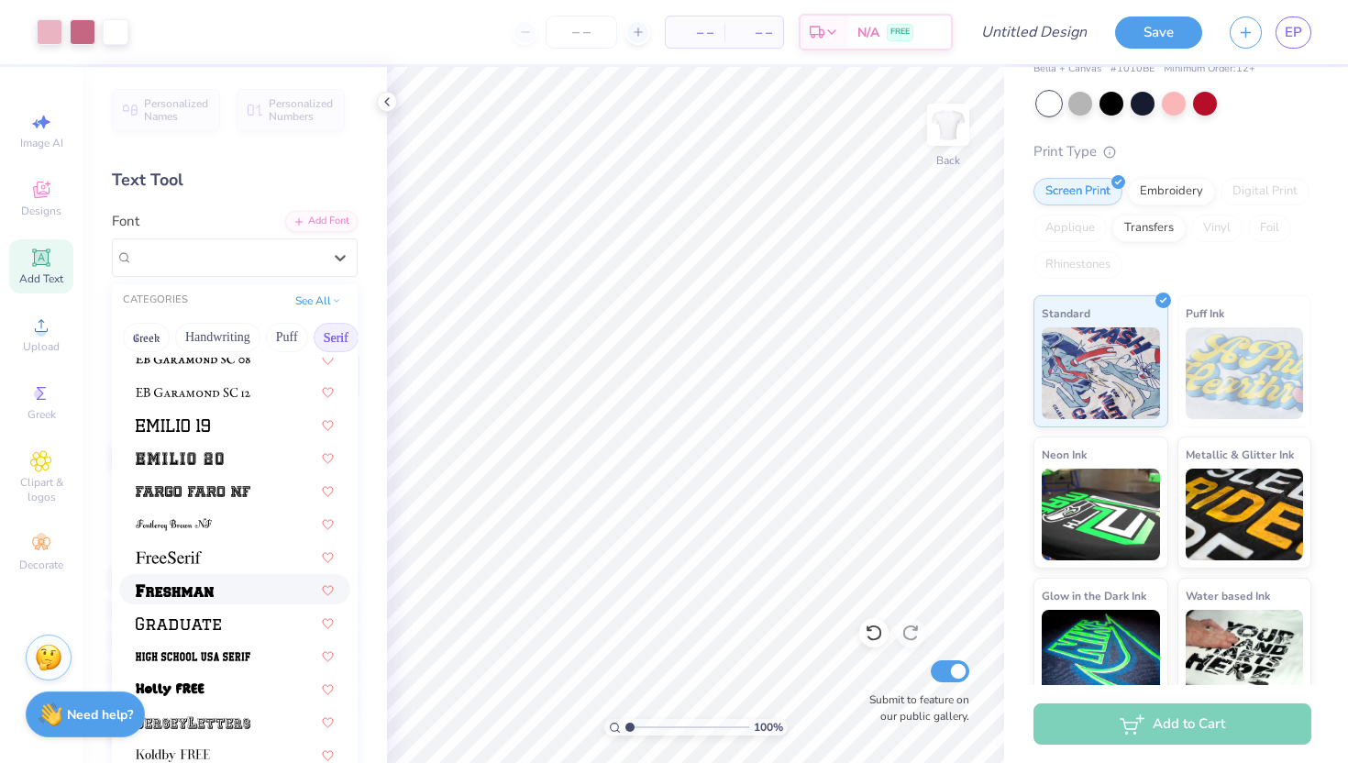
click at [231, 581] on div at bounding box center [235, 589] width 198 height 19
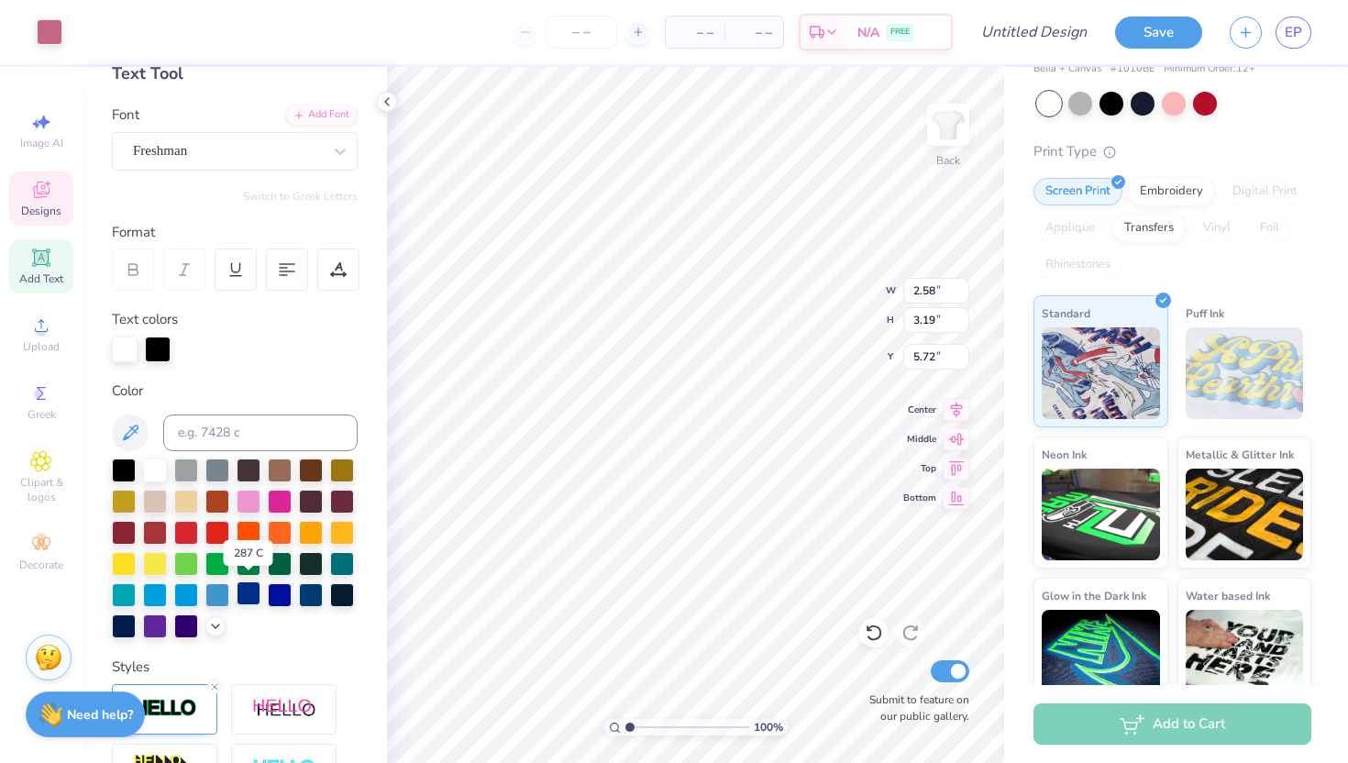
scroll to position [111, 0]
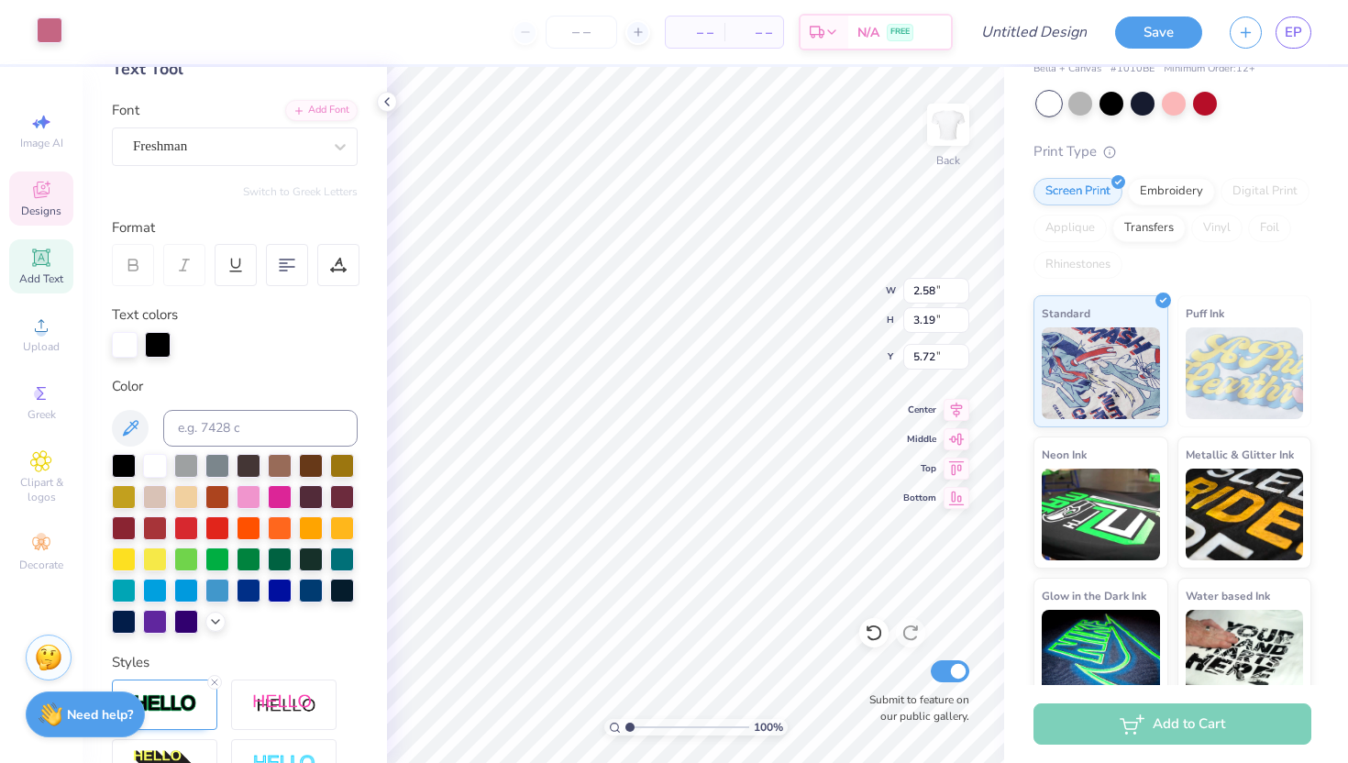
click at [43, 38] on div at bounding box center [50, 30] width 26 height 26
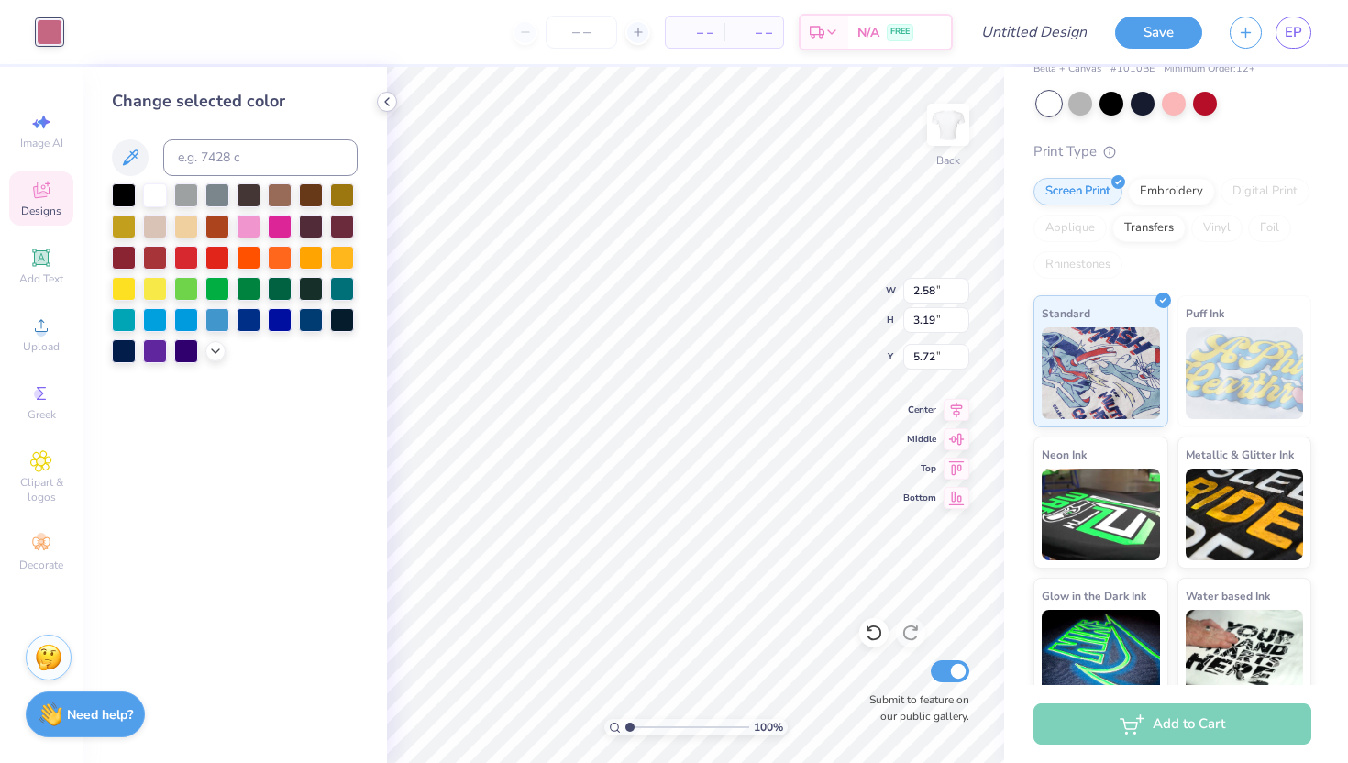
click at [378, 99] on div at bounding box center [387, 102] width 20 height 20
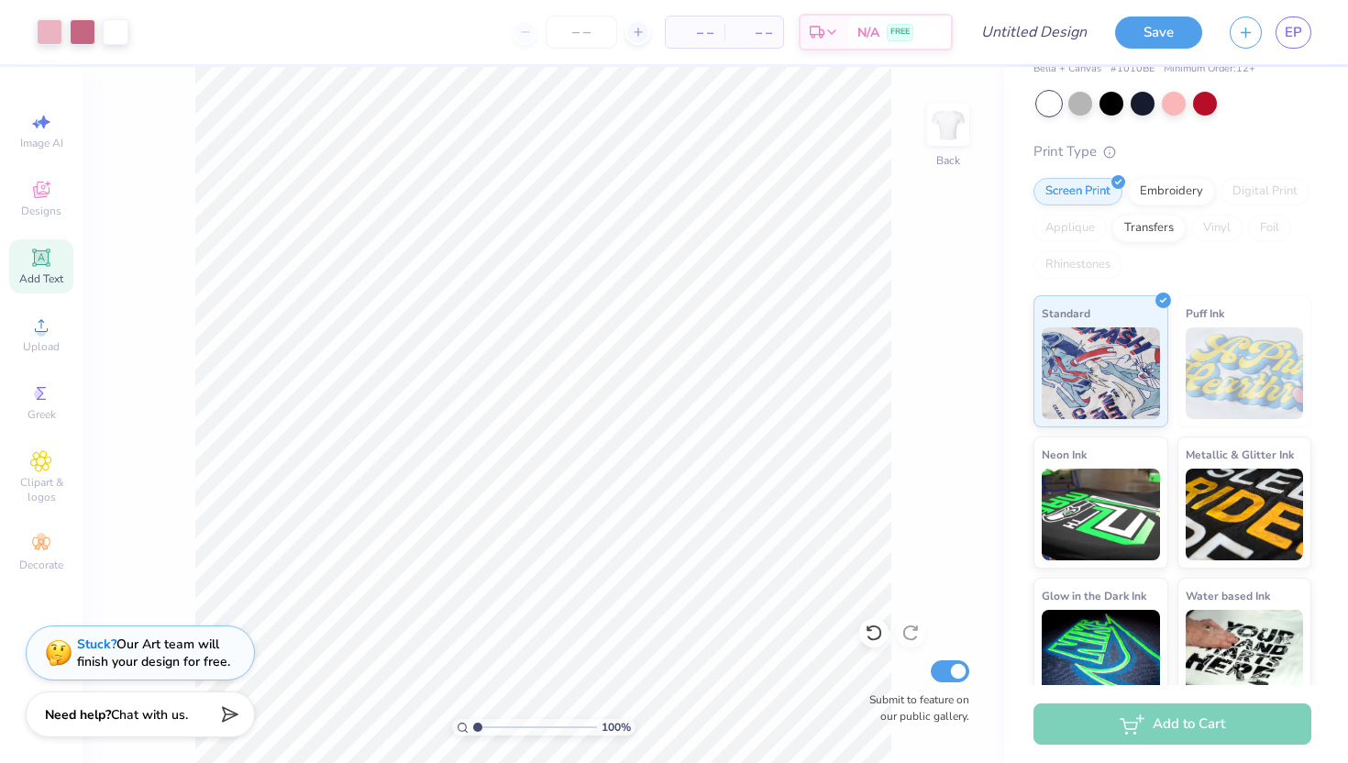
click at [40, 266] on icon at bounding box center [41, 258] width 22 height 22
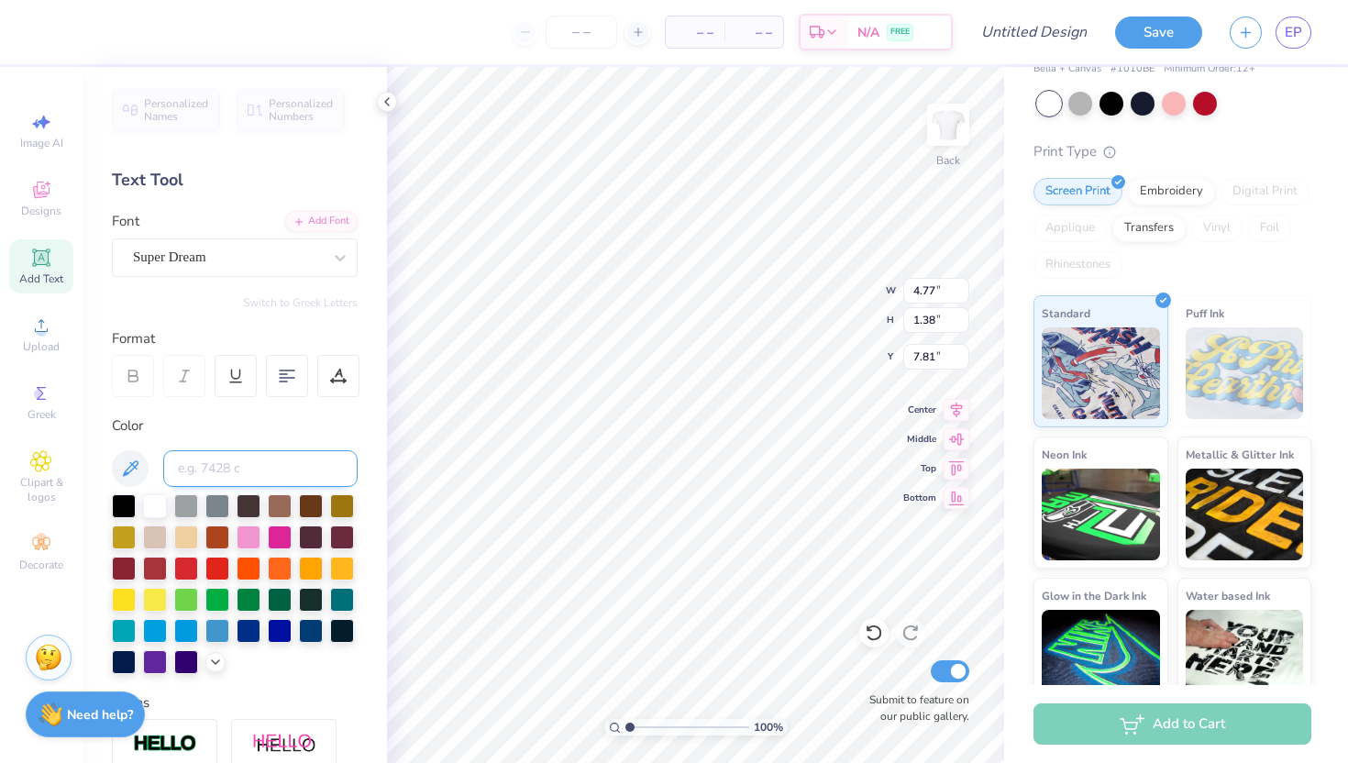
click at [239, 460] on input at bounding box center [260, 468] width 194 height 37
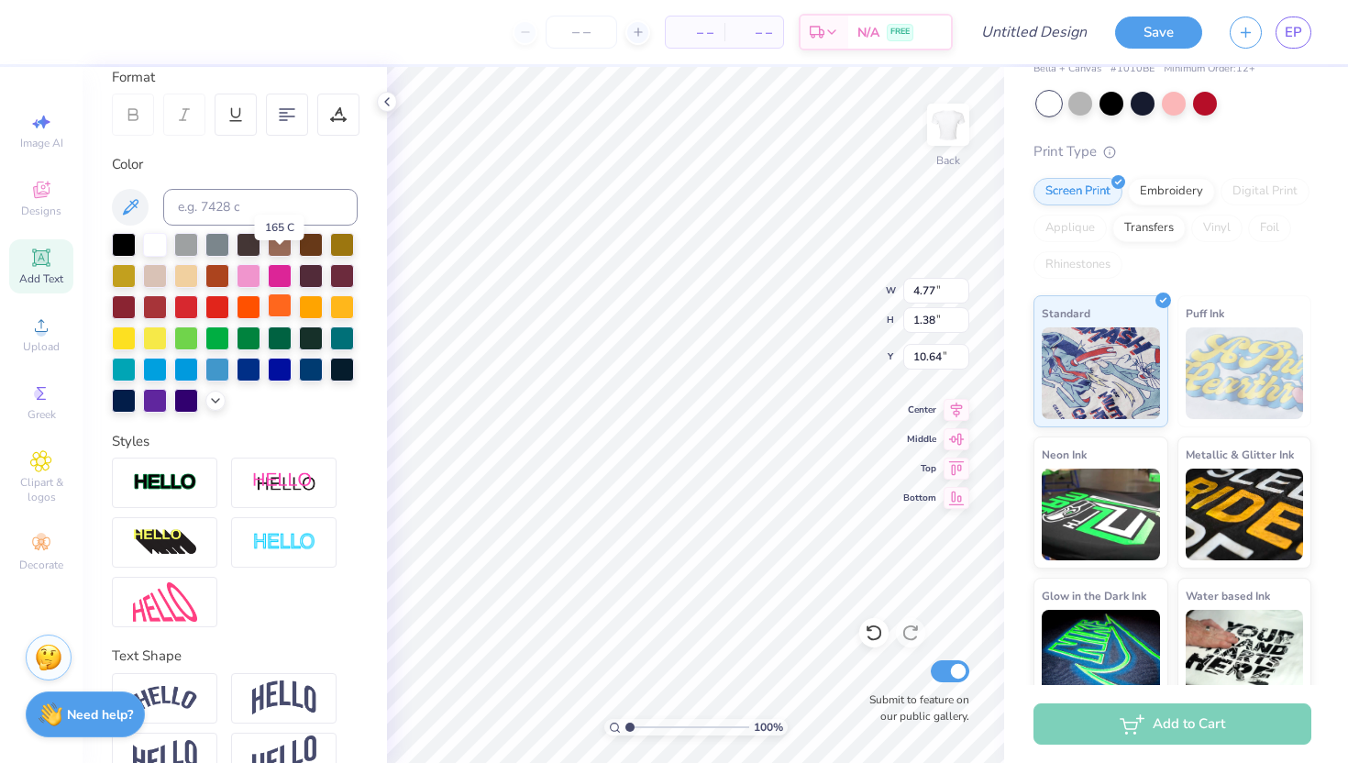
scroll to position [303, 0]
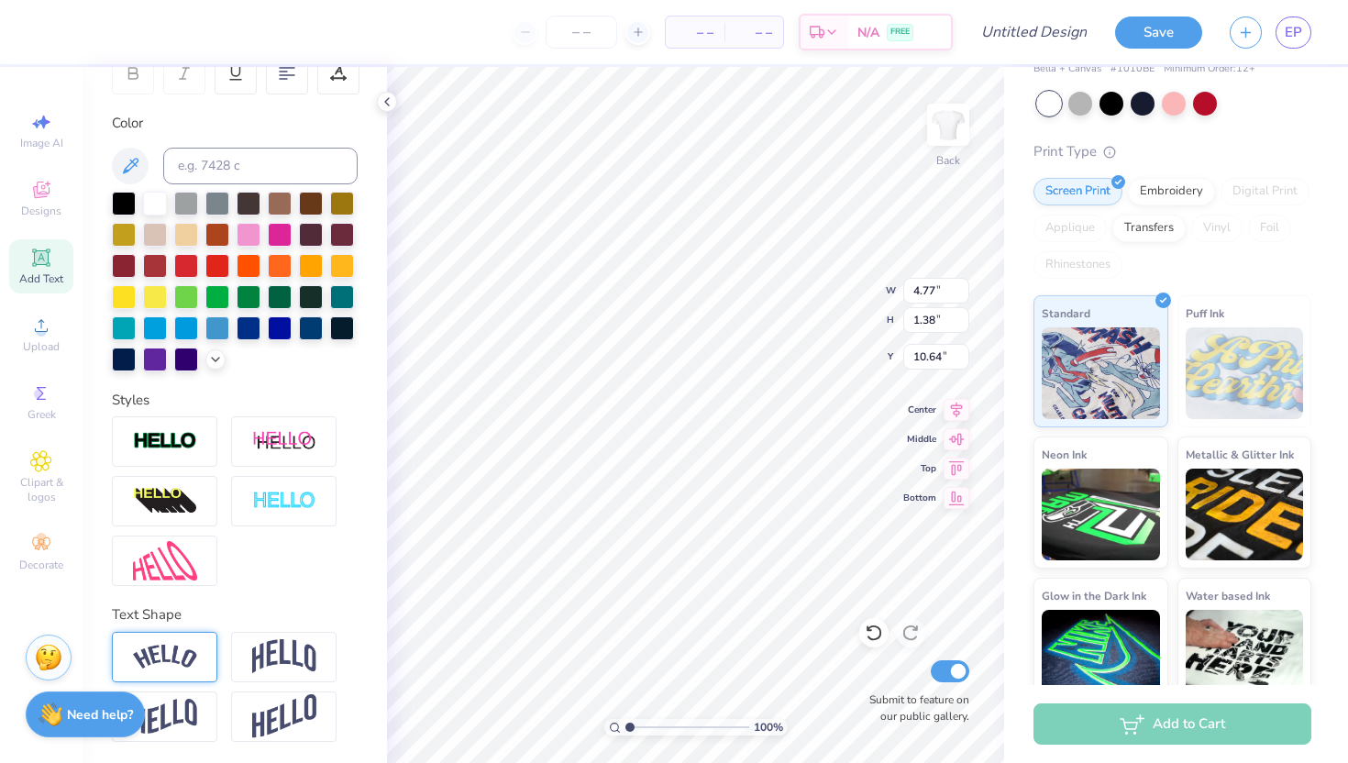
click at [193, 650] on img at bounding box center [165, 657] width 64 height 25
click at [216, 629] on icon at bounding box center [214, 634] width 11 height 11
click at [186, 445] on img at bounding box center [165, 441] width 64 height 21
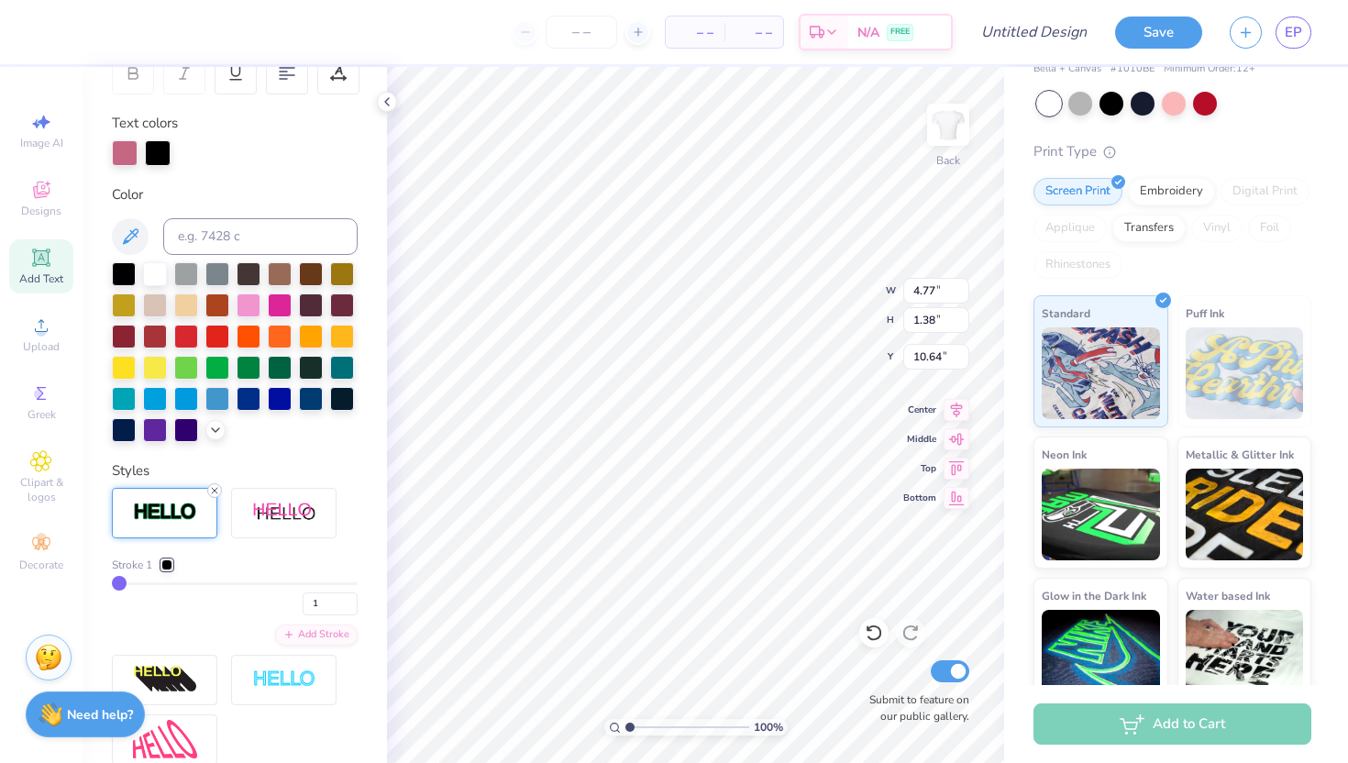
click at [216, 490] on icon at bounding box center [214, 490] width 11 height 11
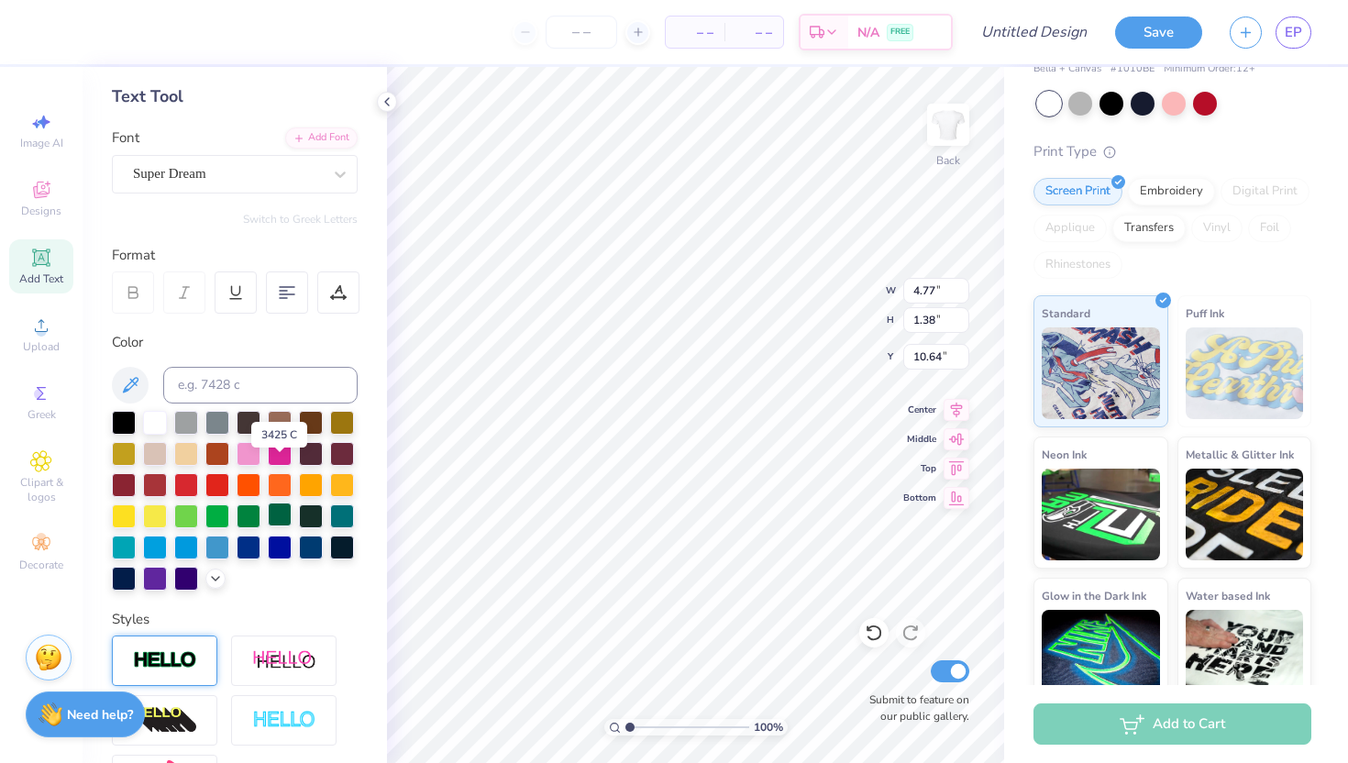
scroll to position [0, 0]
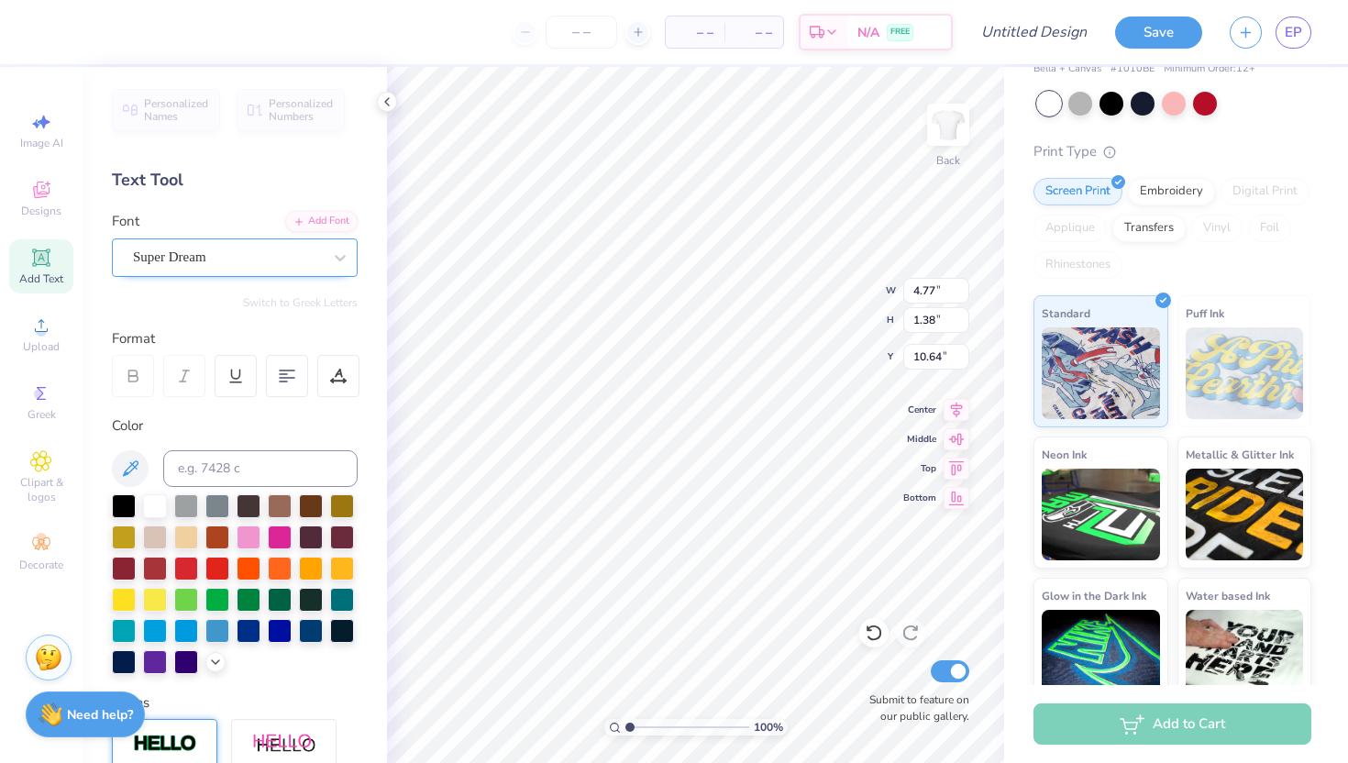
click at [266, 254] on div "Super Dream" at bounding box center [227, 257] width 193 height 28
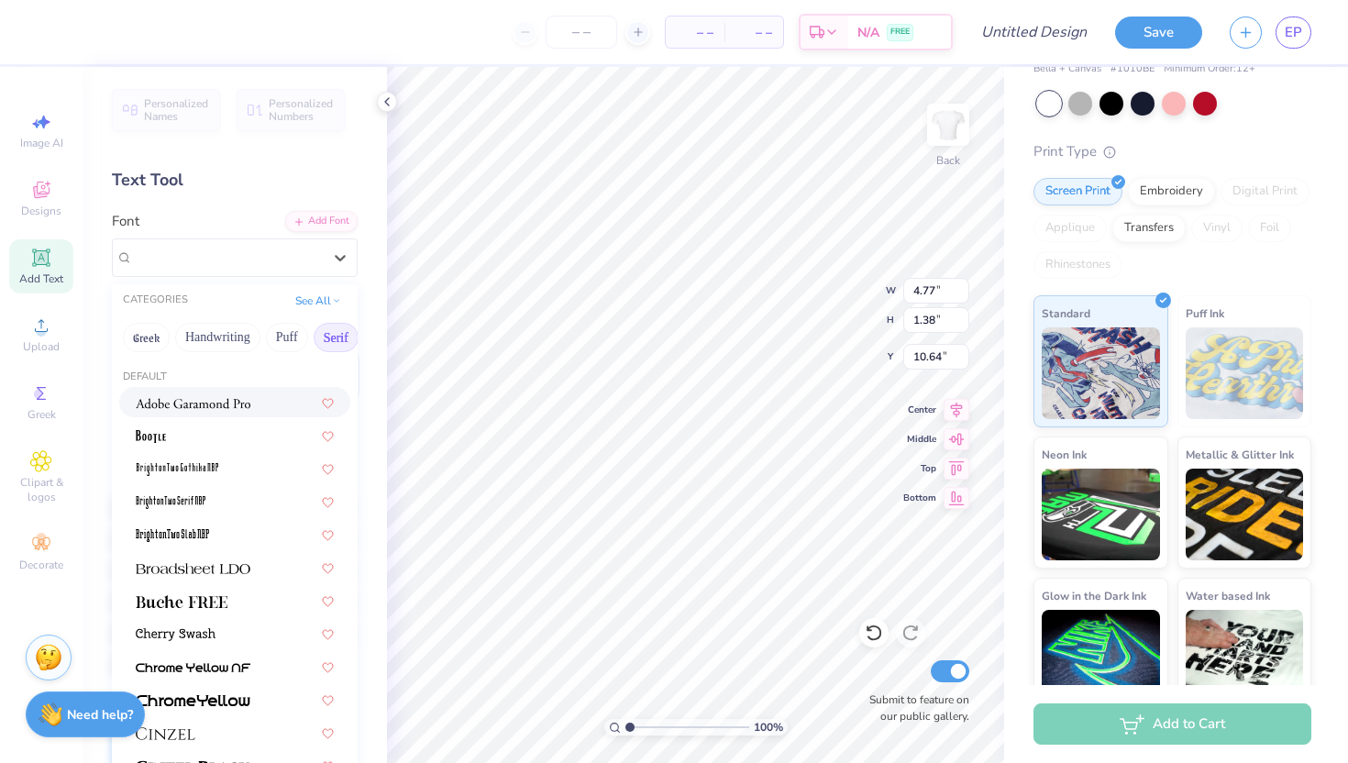
click at [248, 408] on img at bounding box center [193, 403] width 115 height 13
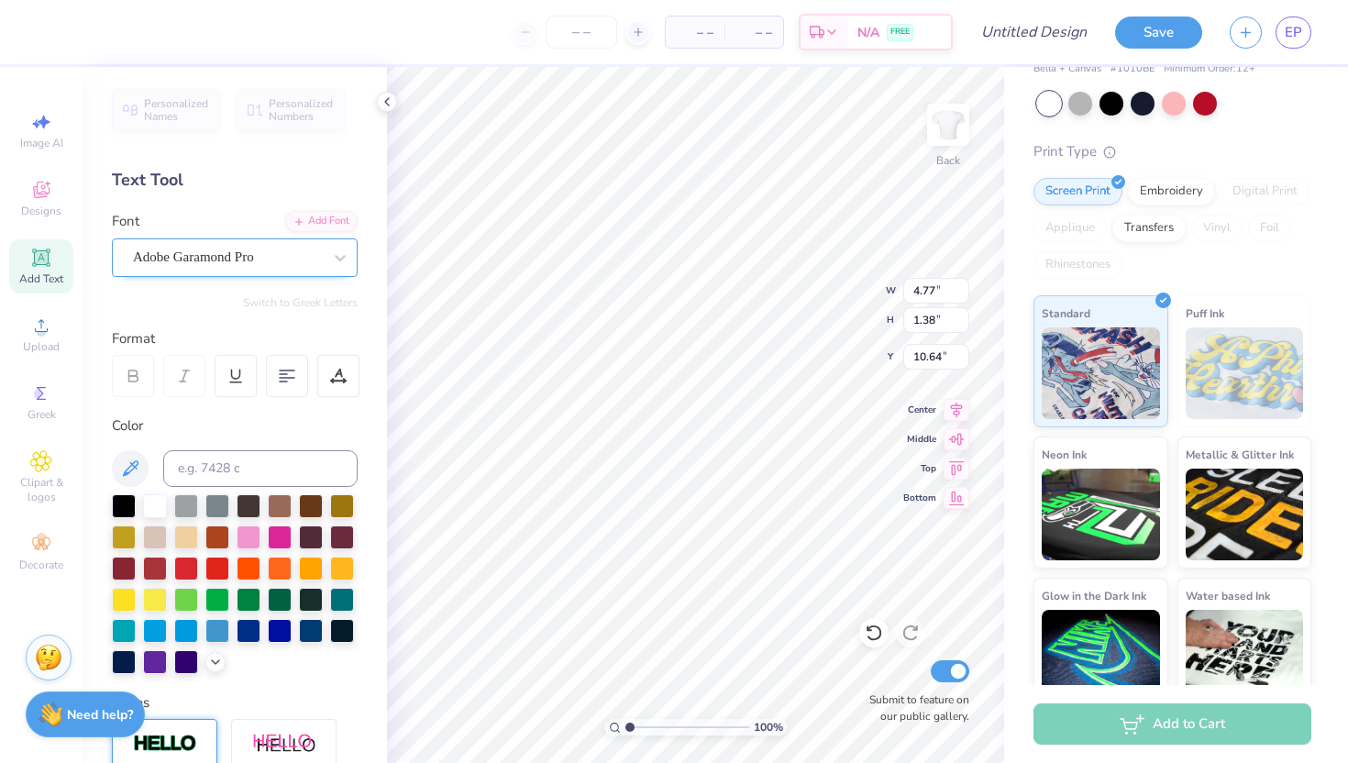
click at [221, 259] on div "Adobe Garamond Pro" at bounding box center [227, 257] width 193 height 28
click at [246, 236] on div "Font Adobe Garamond Pro" at bounding box center [235, 244] width 246 height 66
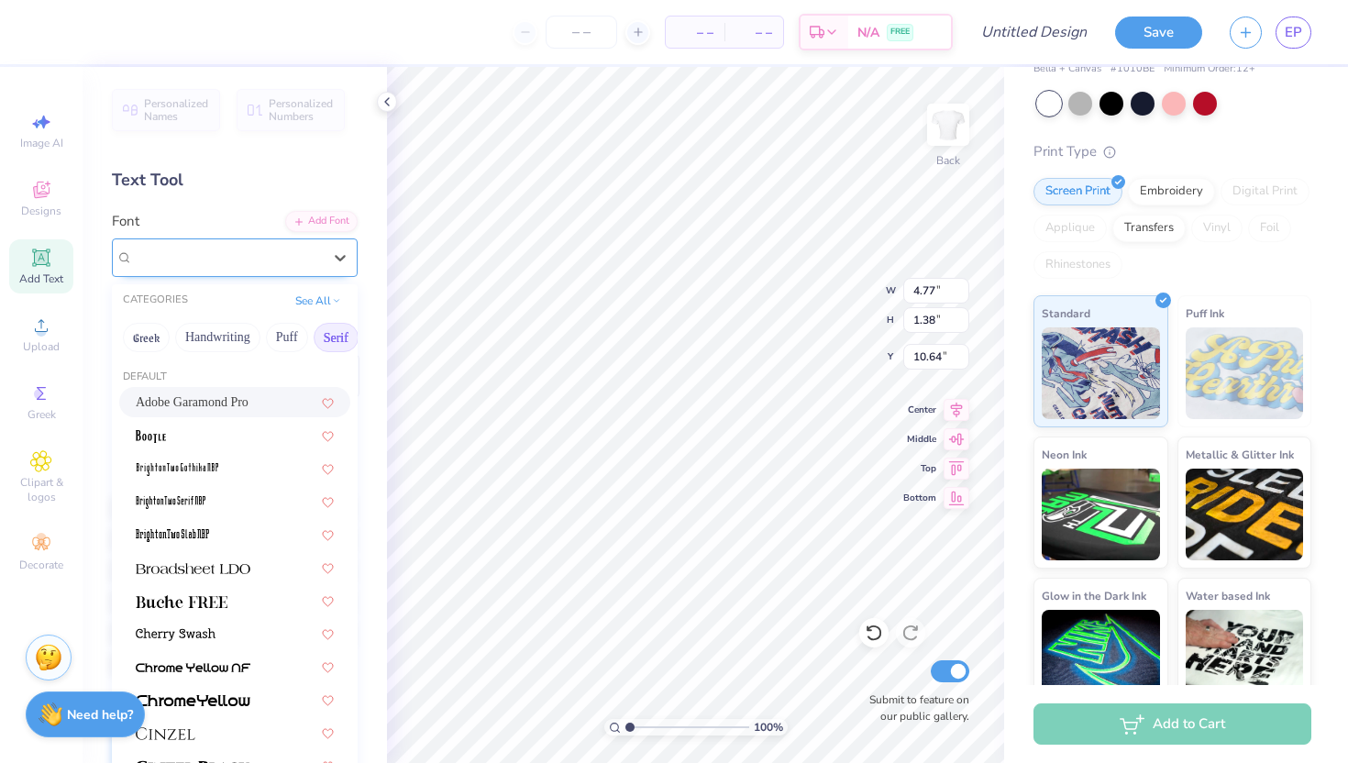
click at [253, 260] on div "Adobe Garamond Pro" at bounding box center [227, 257] width 193 height 28
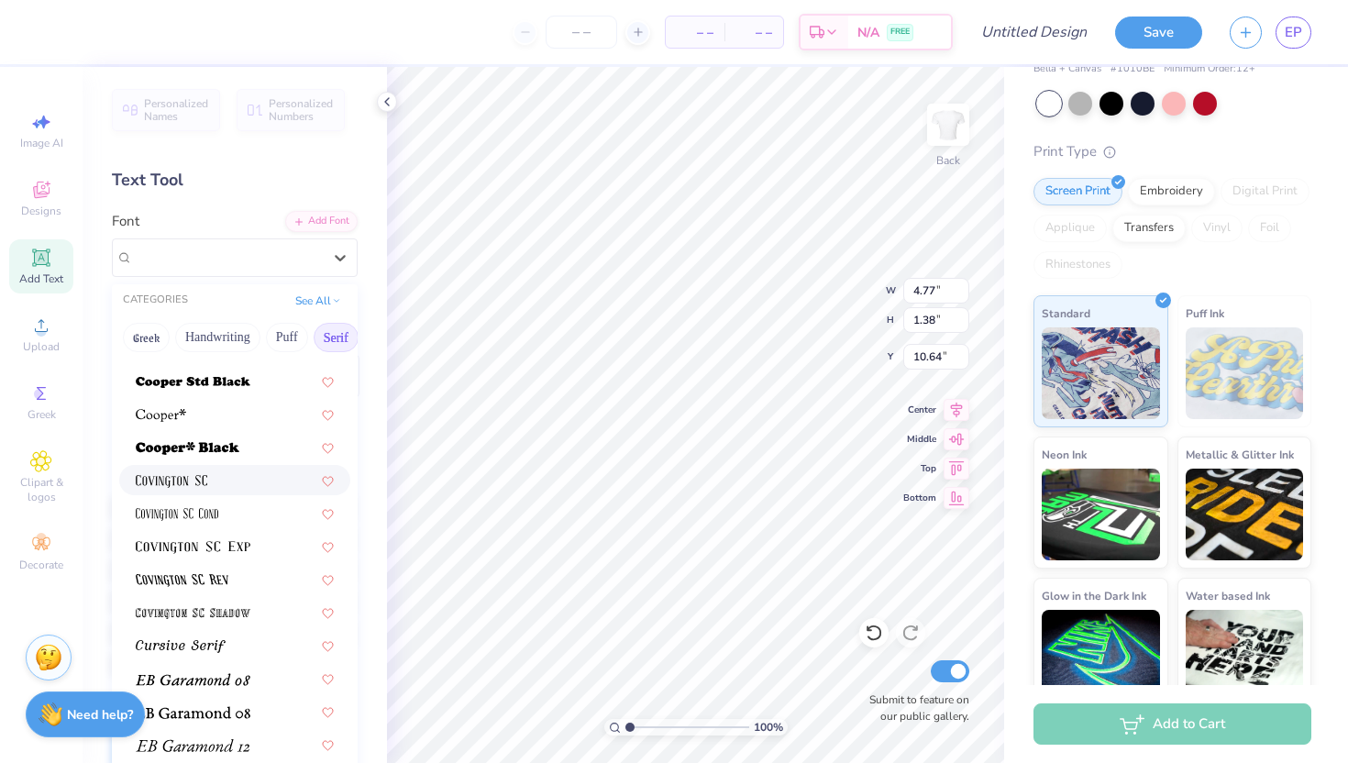
scroll to position [780, 0]
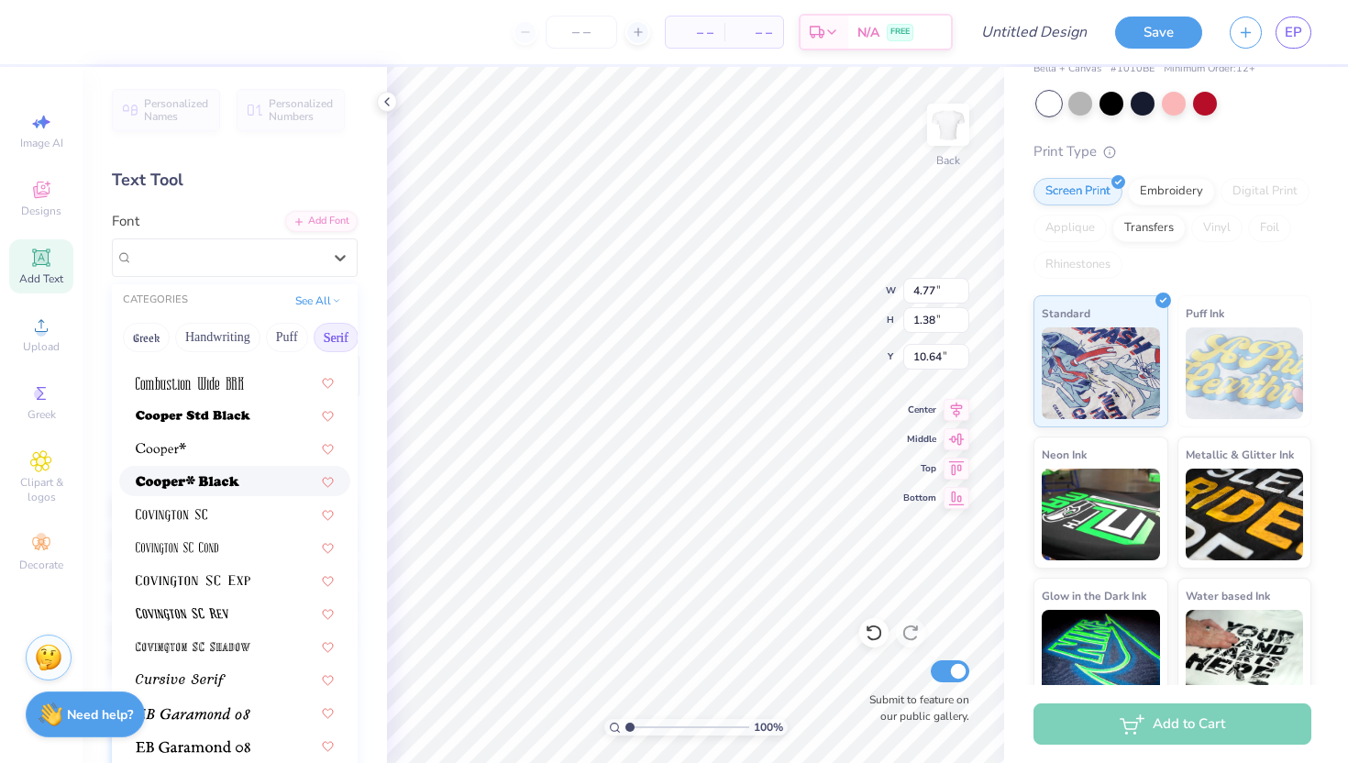
click at [259, 489] on div at bounding box center [235, 480] width 198 height 19
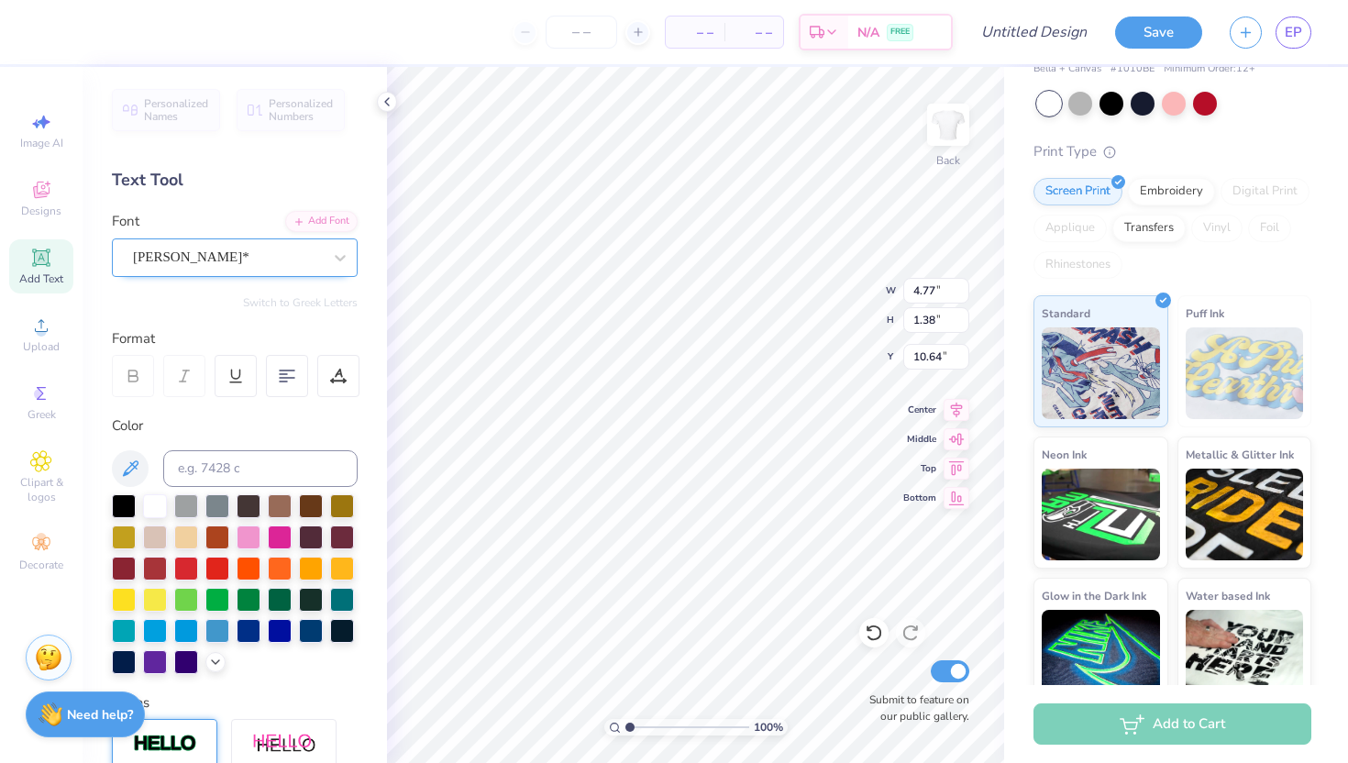
click at [273, 269] on div at bounding box center [227, 257] width 189 height 25
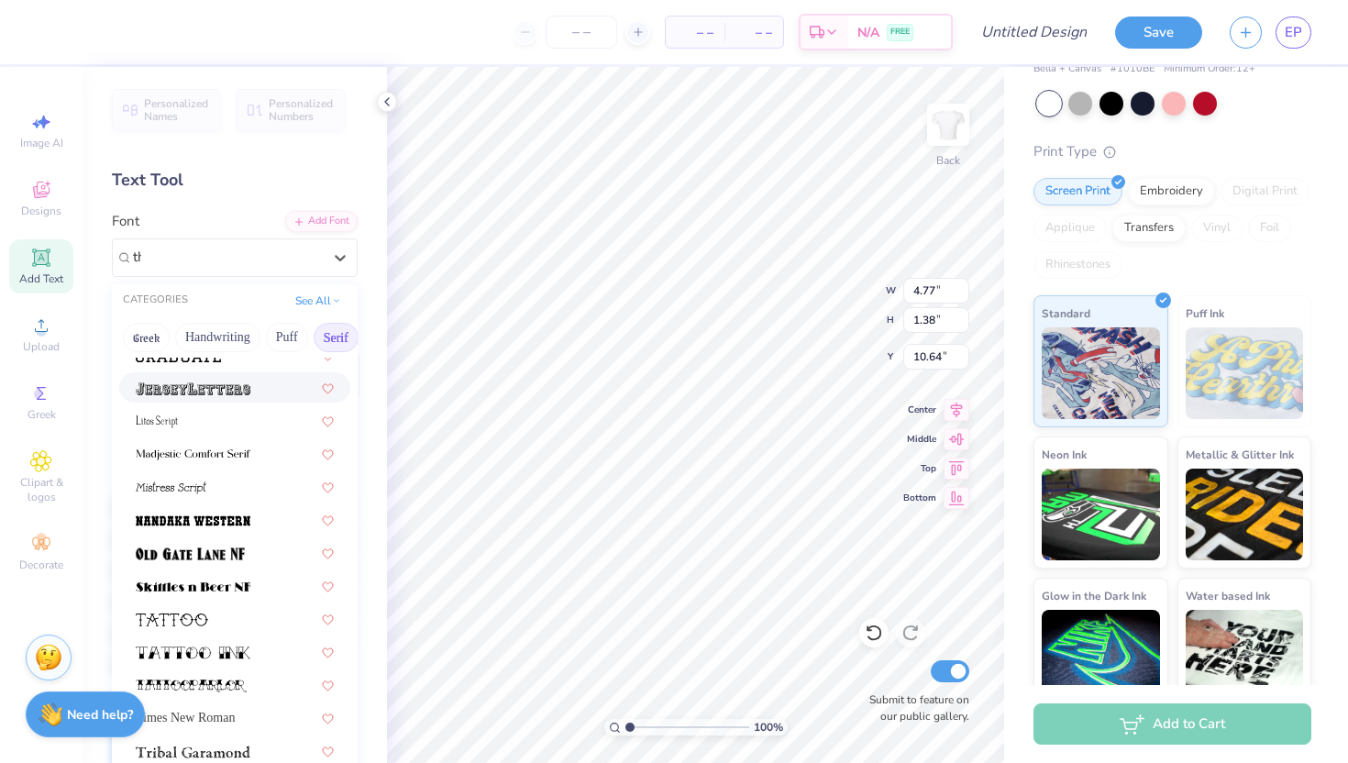
scroll to position [0, 0]
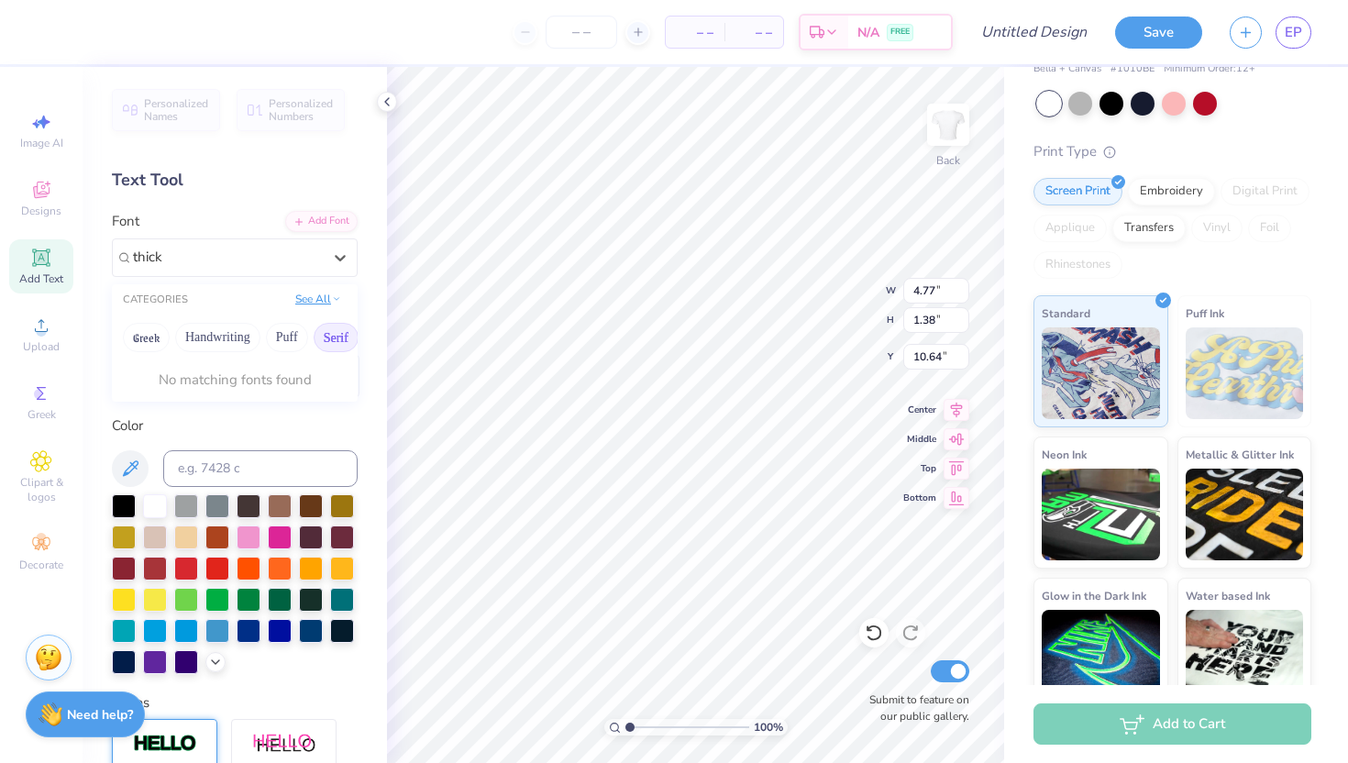
click at [323, 302] on button "See All" at bounding box center [318, 299] width 57 height 18
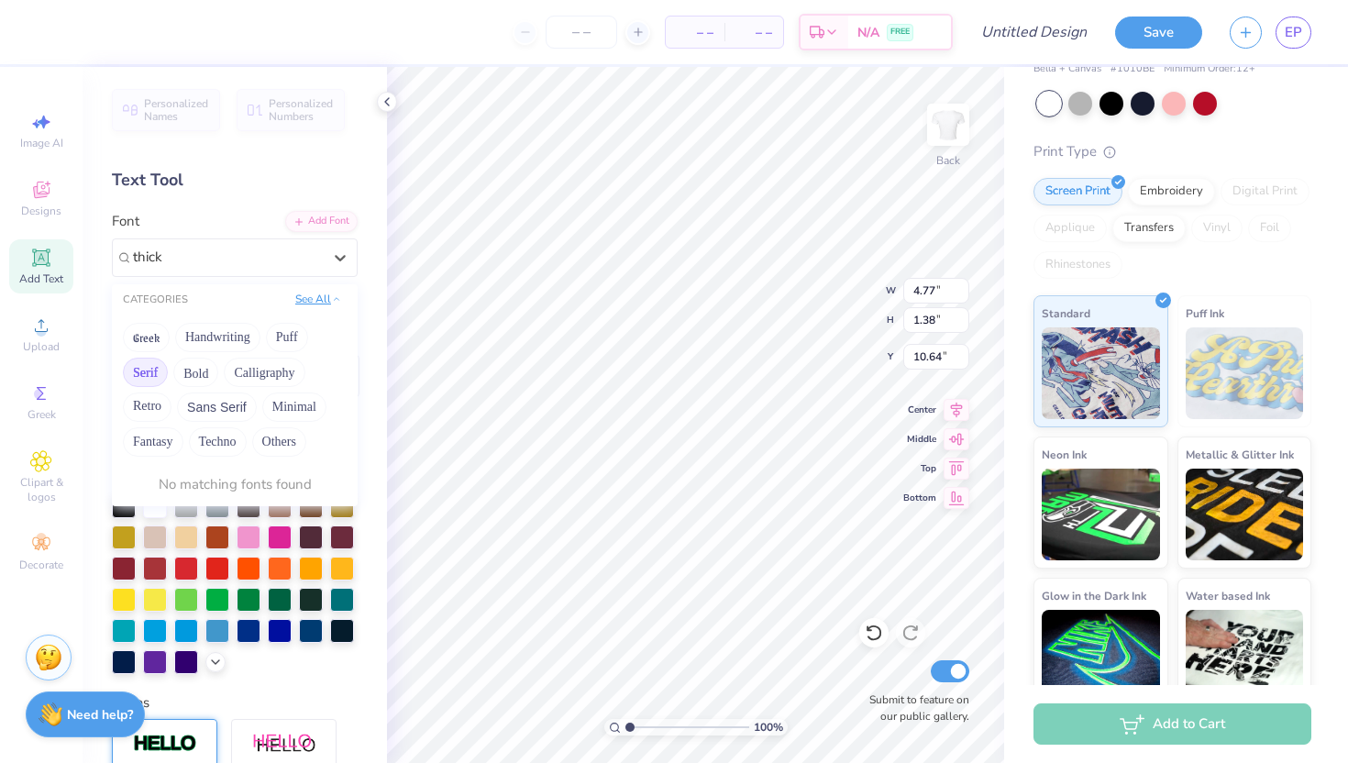
click at [322, 293] on button "See All" at bounding box center [318, 299] width 57 height 18
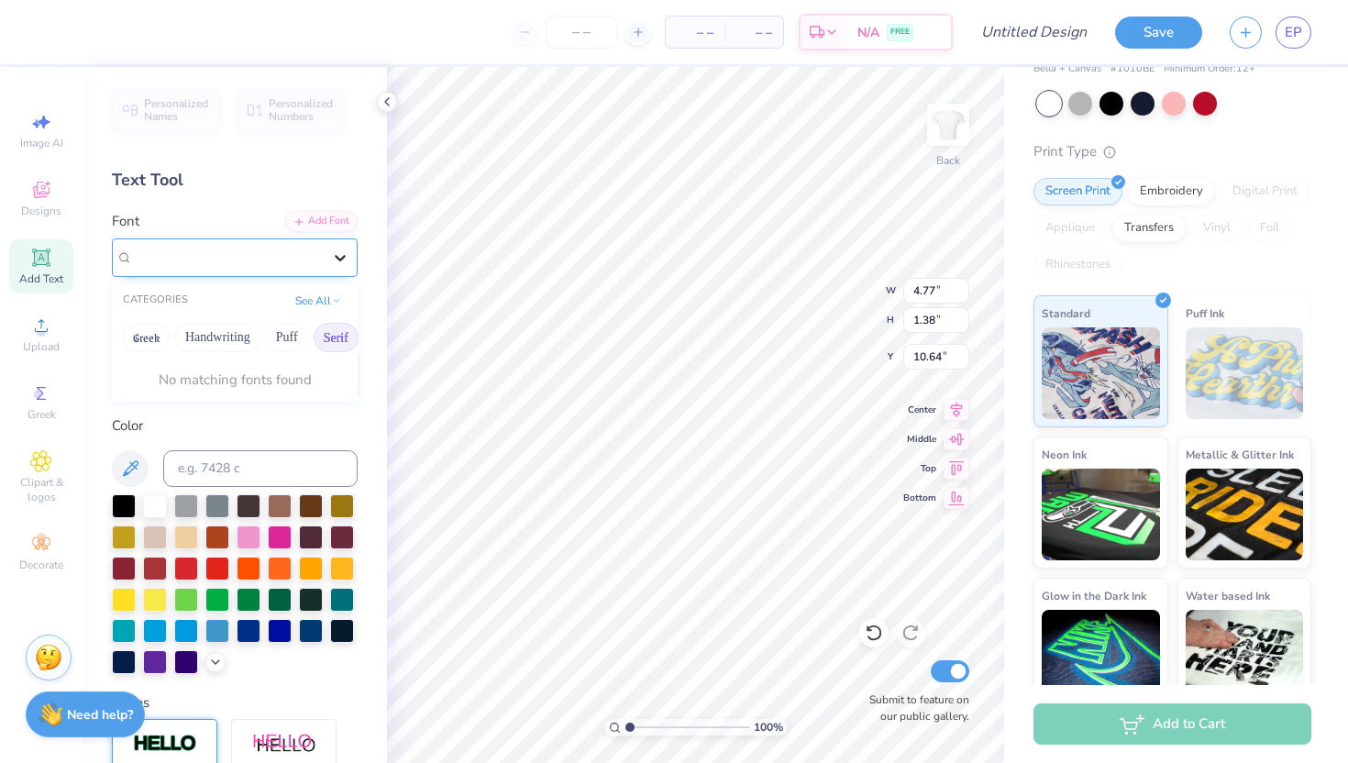
click at [342, 257] on icon at bounding box center [340, 258] width 11 height 6
click at [272, 258] on div "[PERSON_NAME]*" at bounding box center [227, 257] width 189 height 21
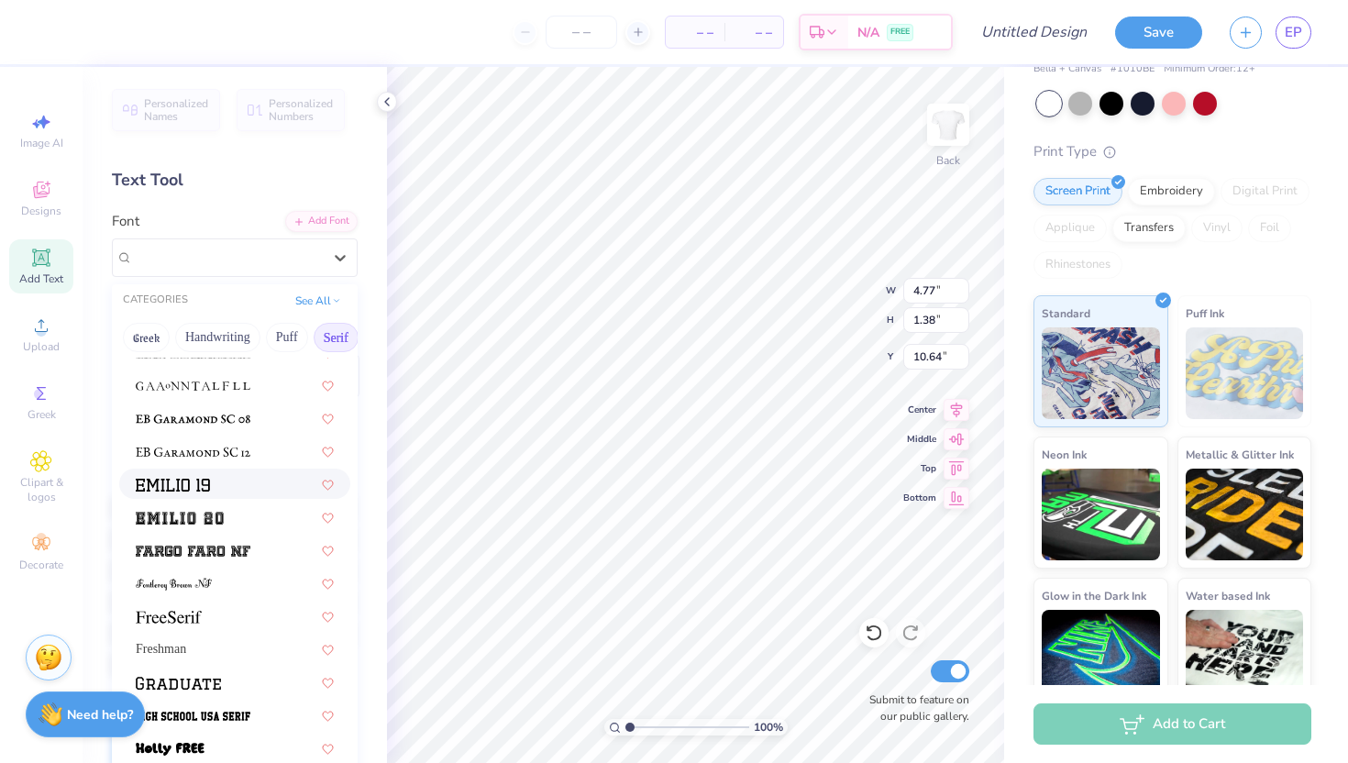
scroll to position [1504, 0]
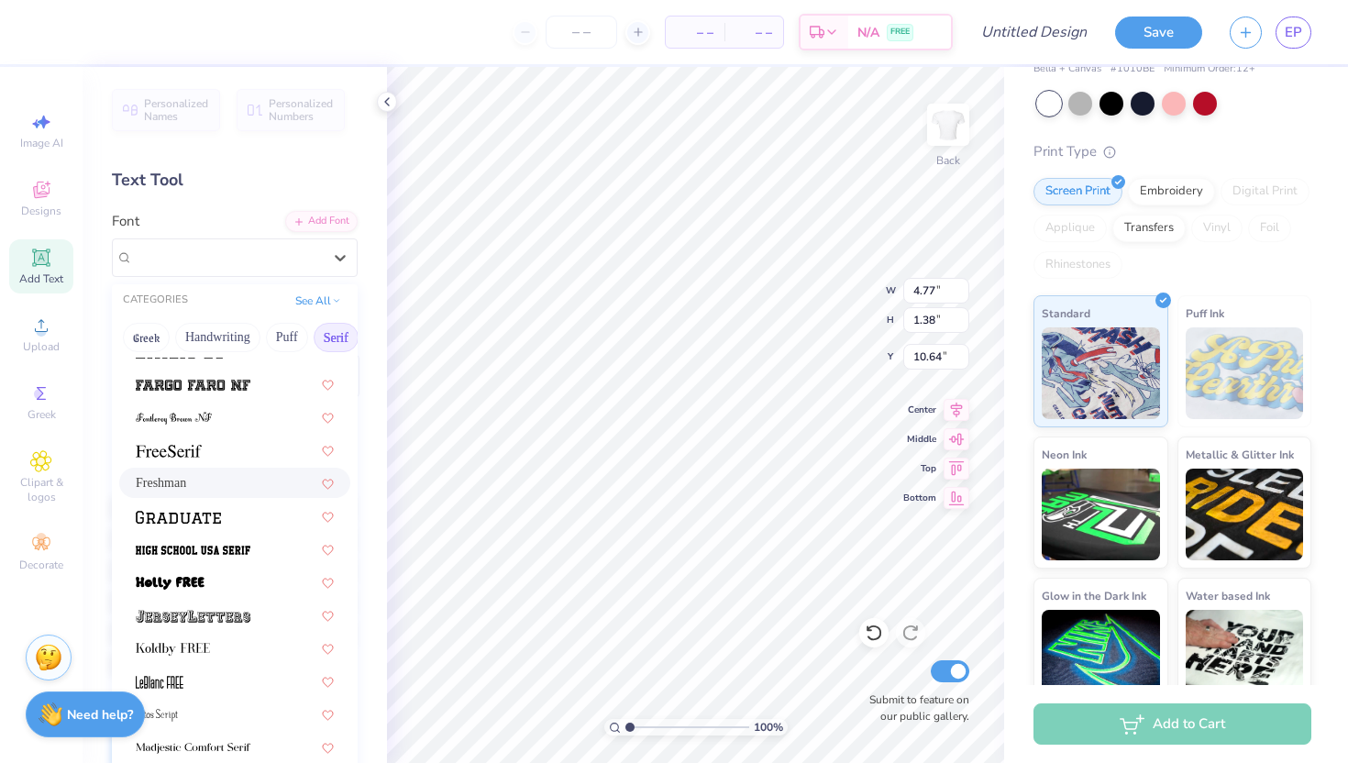
click at [207, 490] on div "Freshman" at bounding box center [235, 482] width 198 height 19
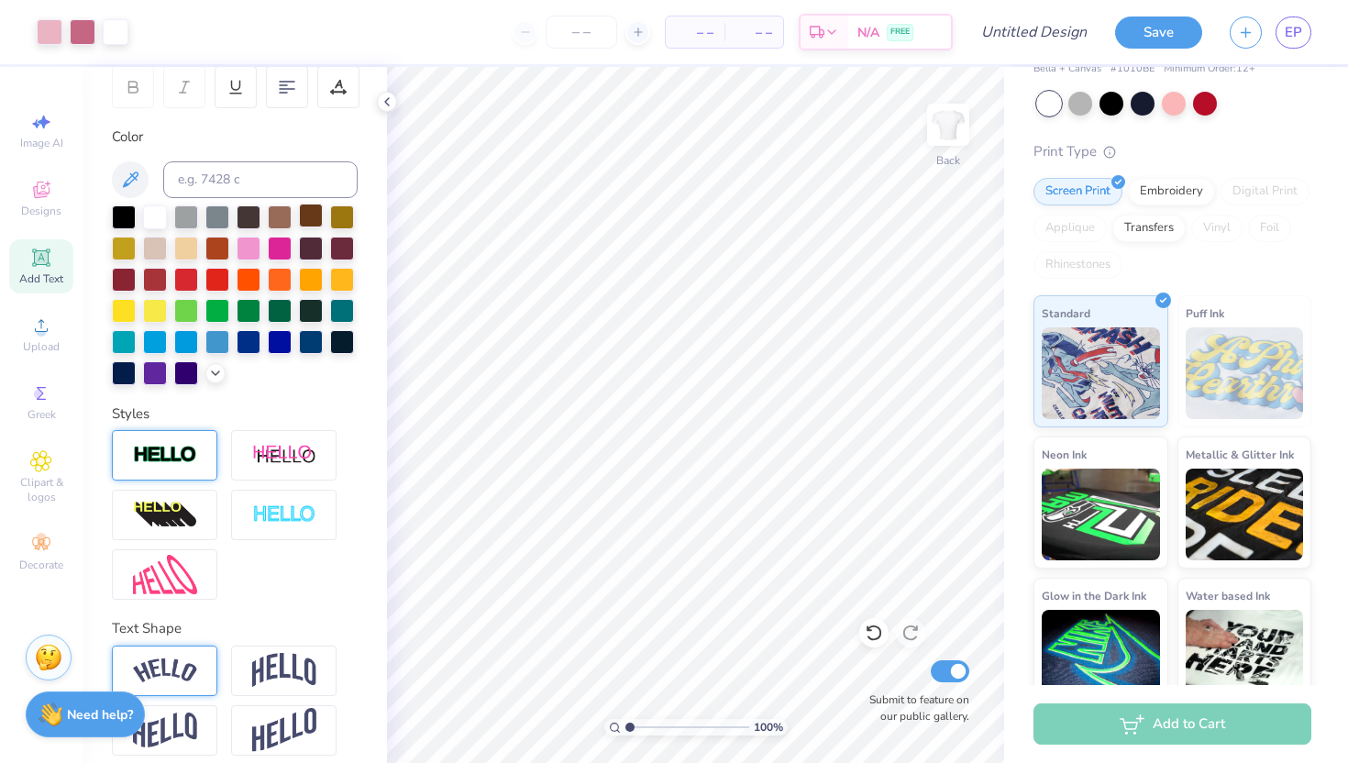
scroll to position [303, 0]
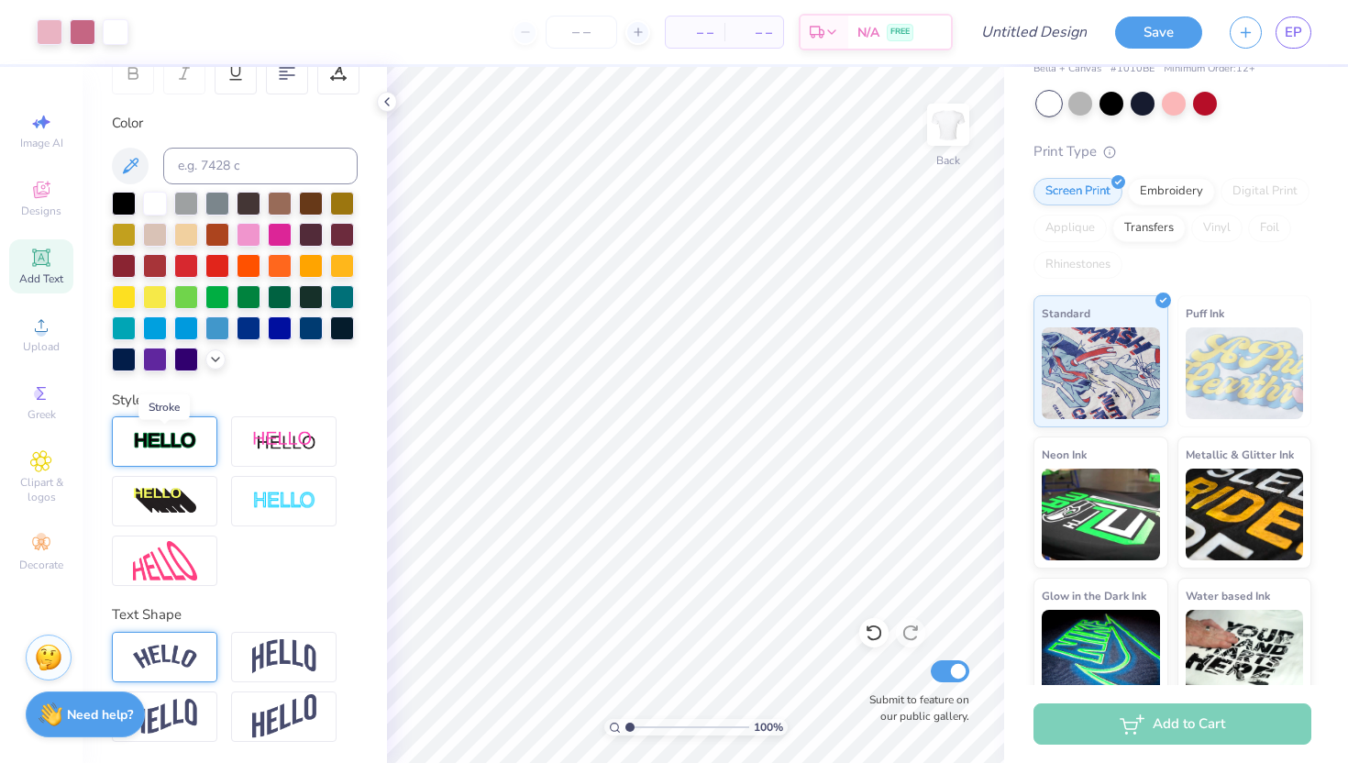
click at [163, 436] on img at bounding box center [165, 441] width 64 height 21
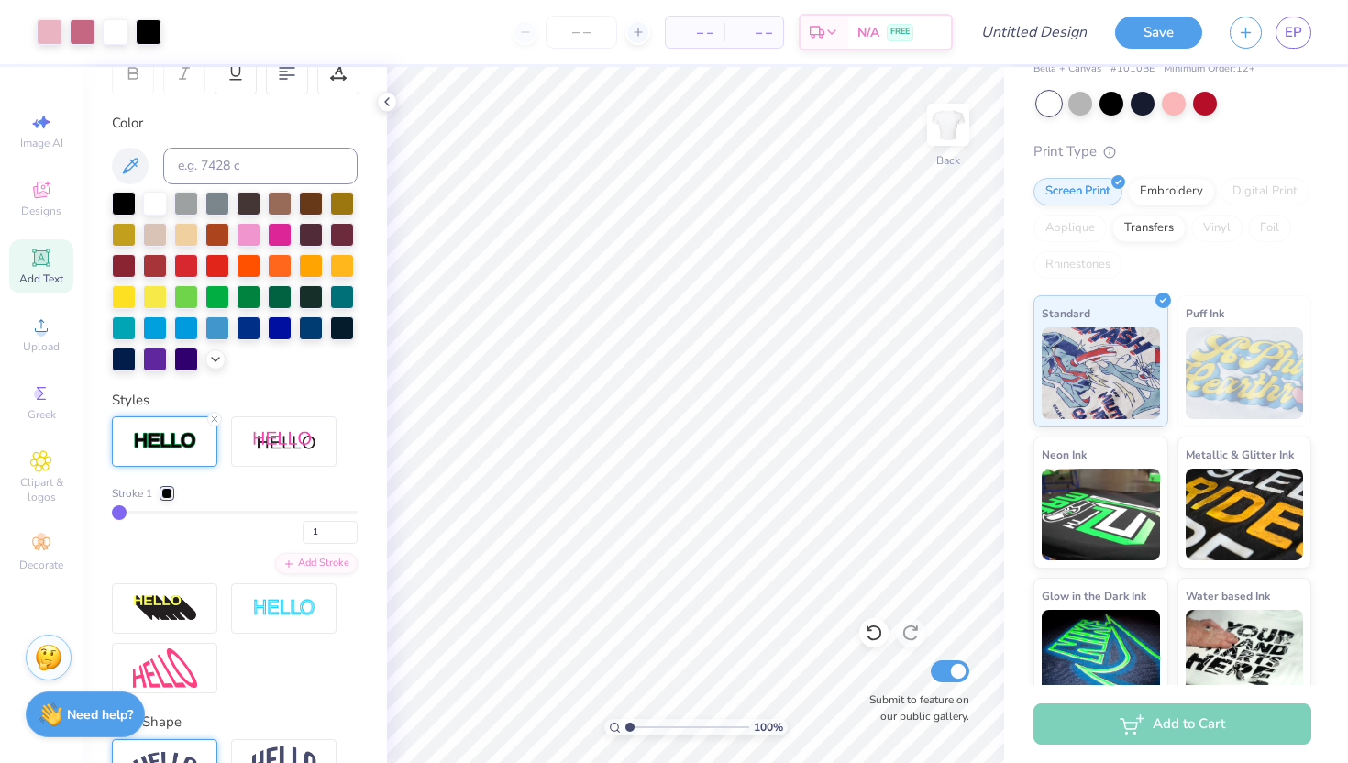
drag, startPoint x: 121, startPoint y: 512, endPoint x: 105, endPoint y: 512, distance: 15.6
click at [112, 512] on input "range" at bounding box center [235, 512] width 246 height 3
click at [162, 492] on div at bounding box center [166, 493] width 11 height 11
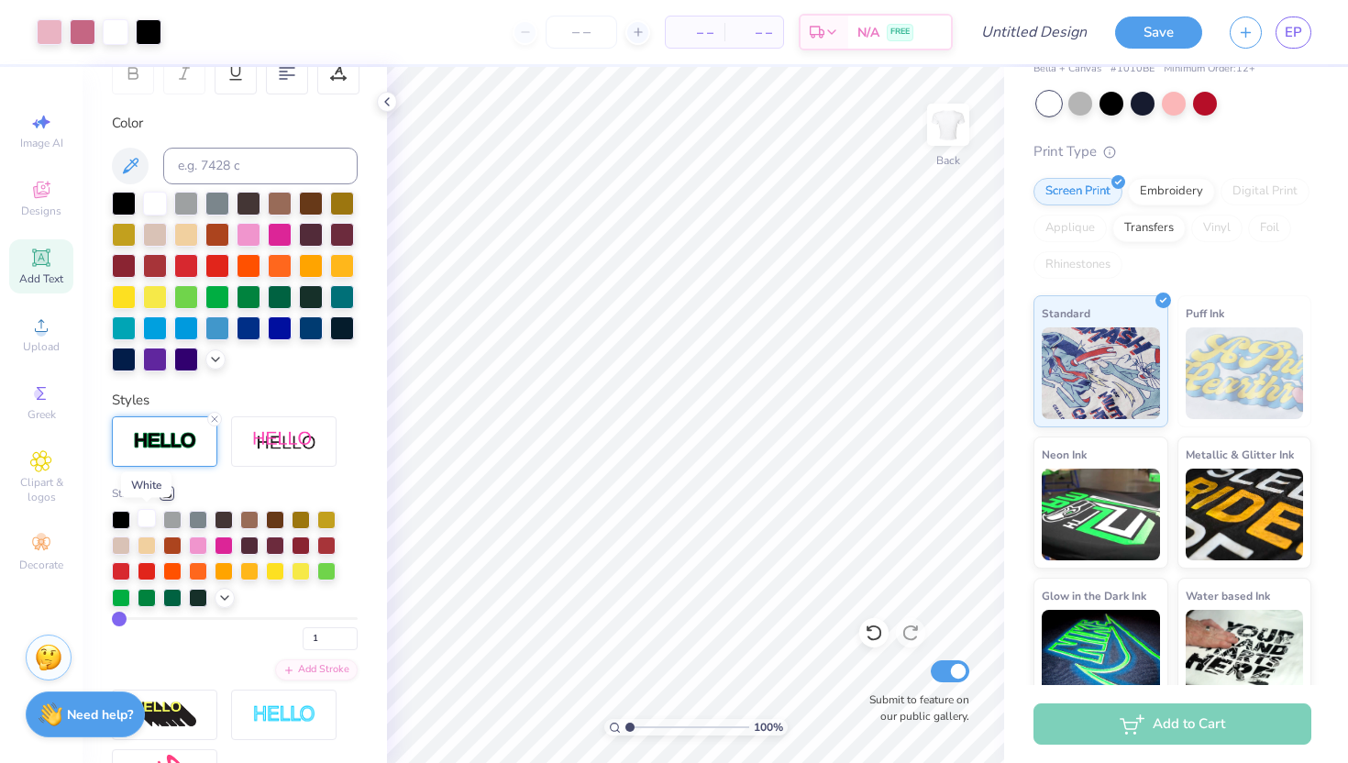
click at [149, 515] on div at bounding box center [147, 518] width 18 height 18
click at [359, 581] on div "Personalized Names Personalized Numbers Text Tool Add Font Font Freshman Switch…" at bounding box center [235, 415] width 304 height 696
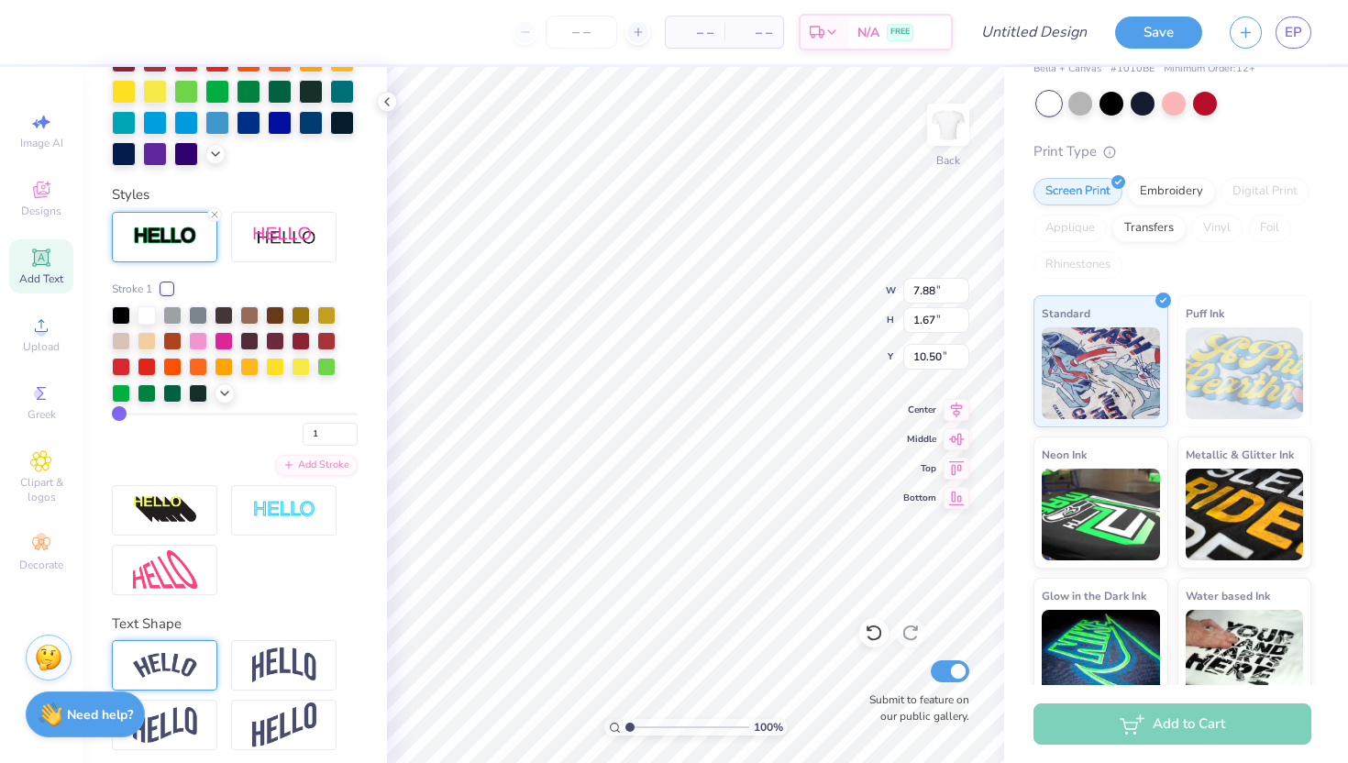
scroll to position [588, 0]
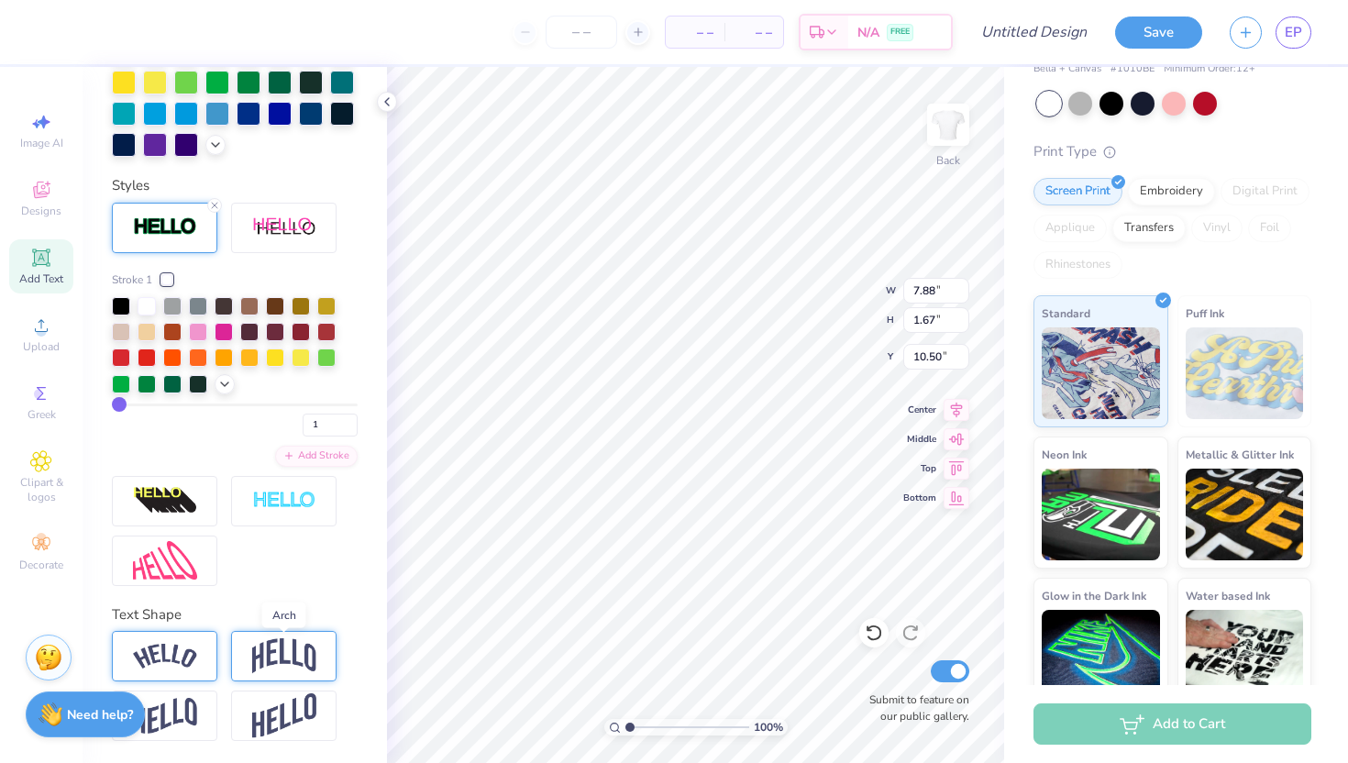
click at [281, 647] on img at bounding box center [284, 655] width 64 height 35
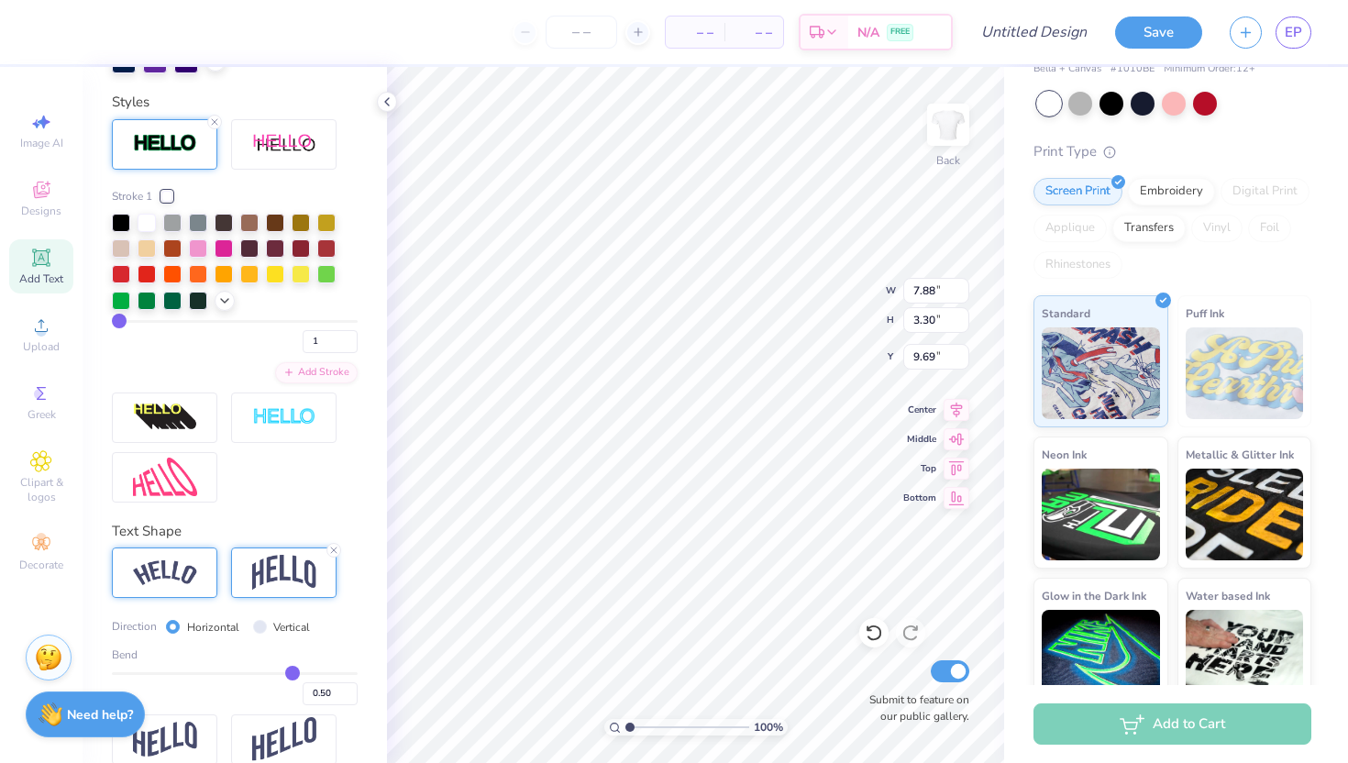
scroll to position [694, 0]
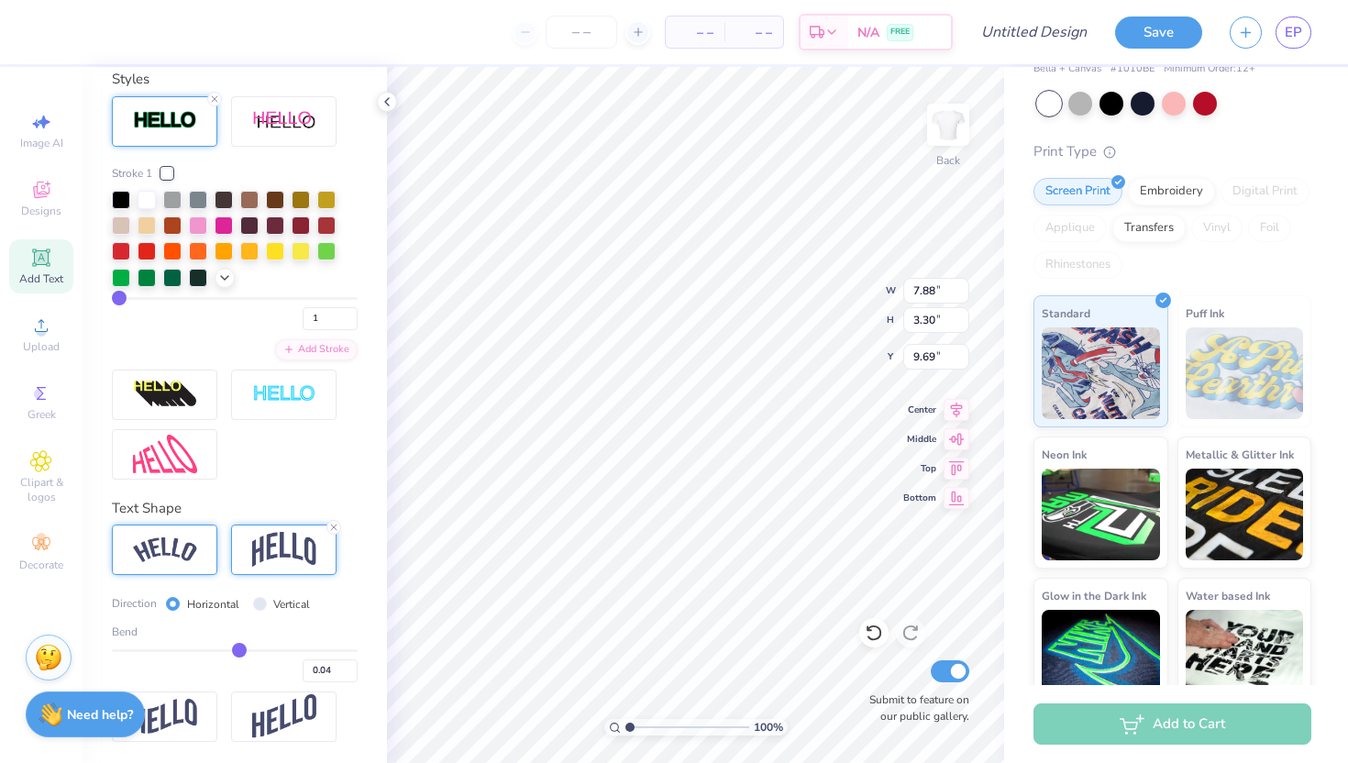
drag, startPoint x: 292, startPoint y: 649, endPoint x: 239, endPoint y: 648, distance: 52.3
click at [239, 649] on input "range" at bounding box center [235, 650] width 246 height 3
drag, startPoint x: 239, startPoint y: 648, endPoint x: 254, endPoint y: 647, distance: 14.8
click at [254, 649] on input "range" at bounding box center [235, 650] width 246 height 3
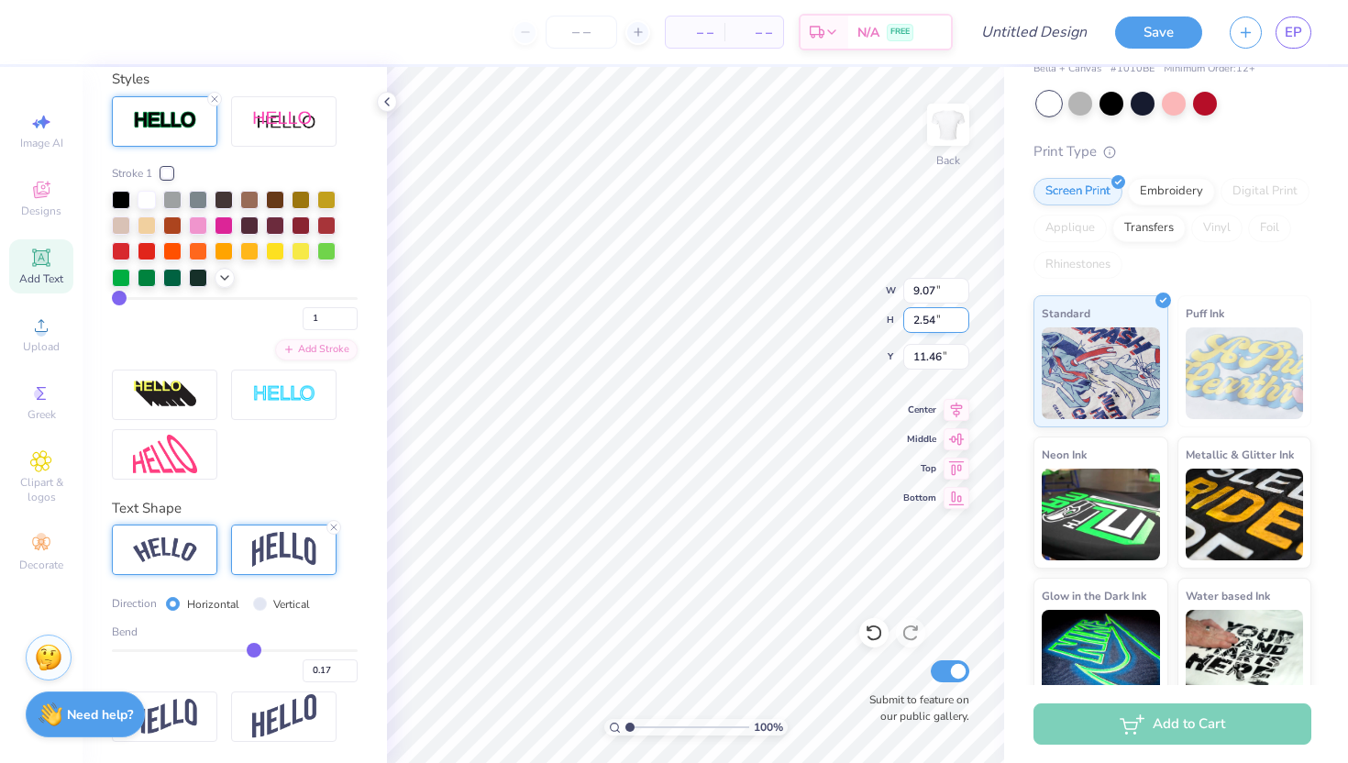
click at [961, 315] on input "2.54" at bounding box center [936, 320] width 66 height 26
click at [960, 315] on input "2.55" at bounding box center [936, 320] width 66 height 26
click at [961, 316] on input "2.56" at bounding box center [936, 320] width 66 height 26
click at [961, 316] on input "2.57" at bounding box center [936, 320] width 66 height 26
click at [961, 316] on input "2.58" at bounding box center [936, 320] width 66 height 26
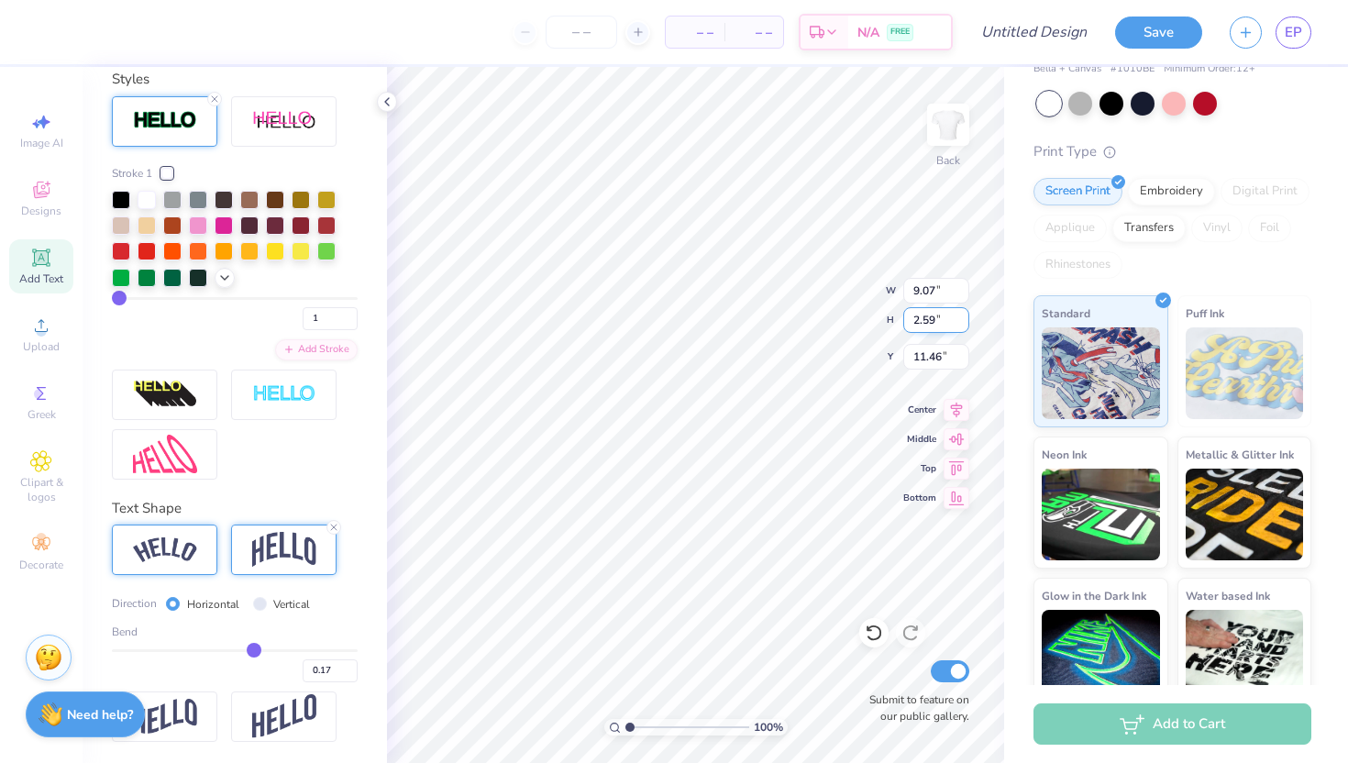
click at [961, 316] on input "2.59" at bounding box center [936, 320] width 66 height 26
click at [961, 317] on input "2.6" at bounding box center [936, 320] width 66 height 26
click at [962, 314] on input "2.61" at bounding box center [936, 320] width 66 height 26
click at [962, 314] on input "2.62" at bounding box center [936, 320] width 66 height 26
click at [962, 314] on input "2.63" at bounding box center [936, 320] width 66 height 26
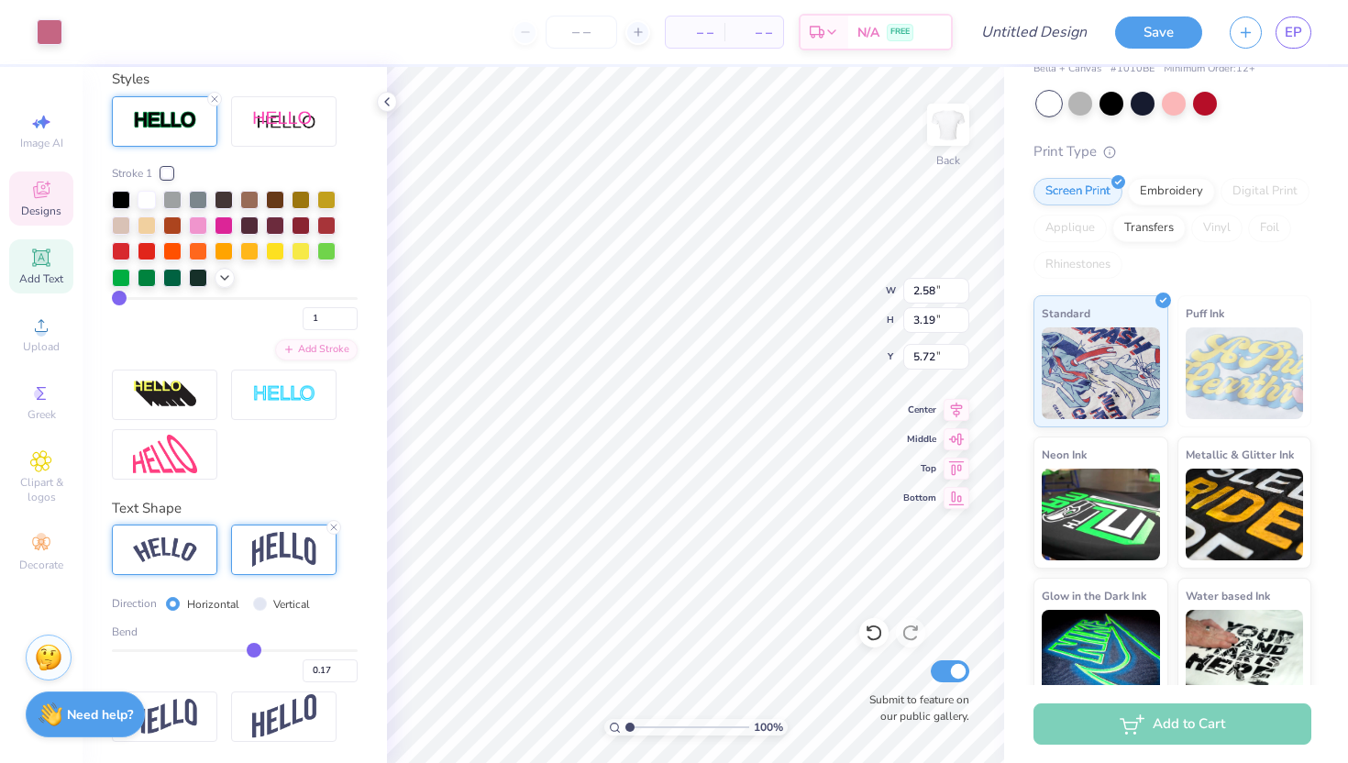
click at [64, 205] on div "Designs" at bounding box center [41, 198] width 64 height 54
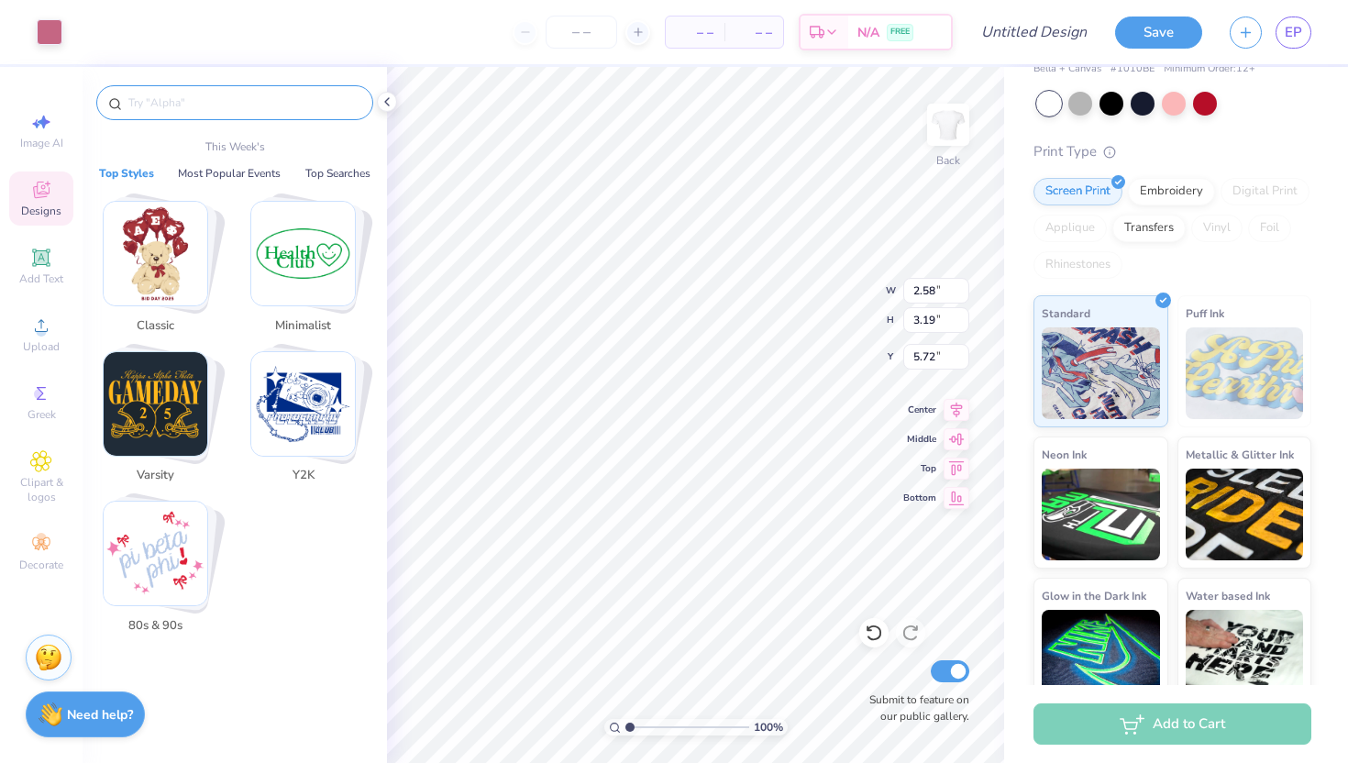
click at [173, 101] on input "text" at bounding box center [244, 103] width 235 height 18
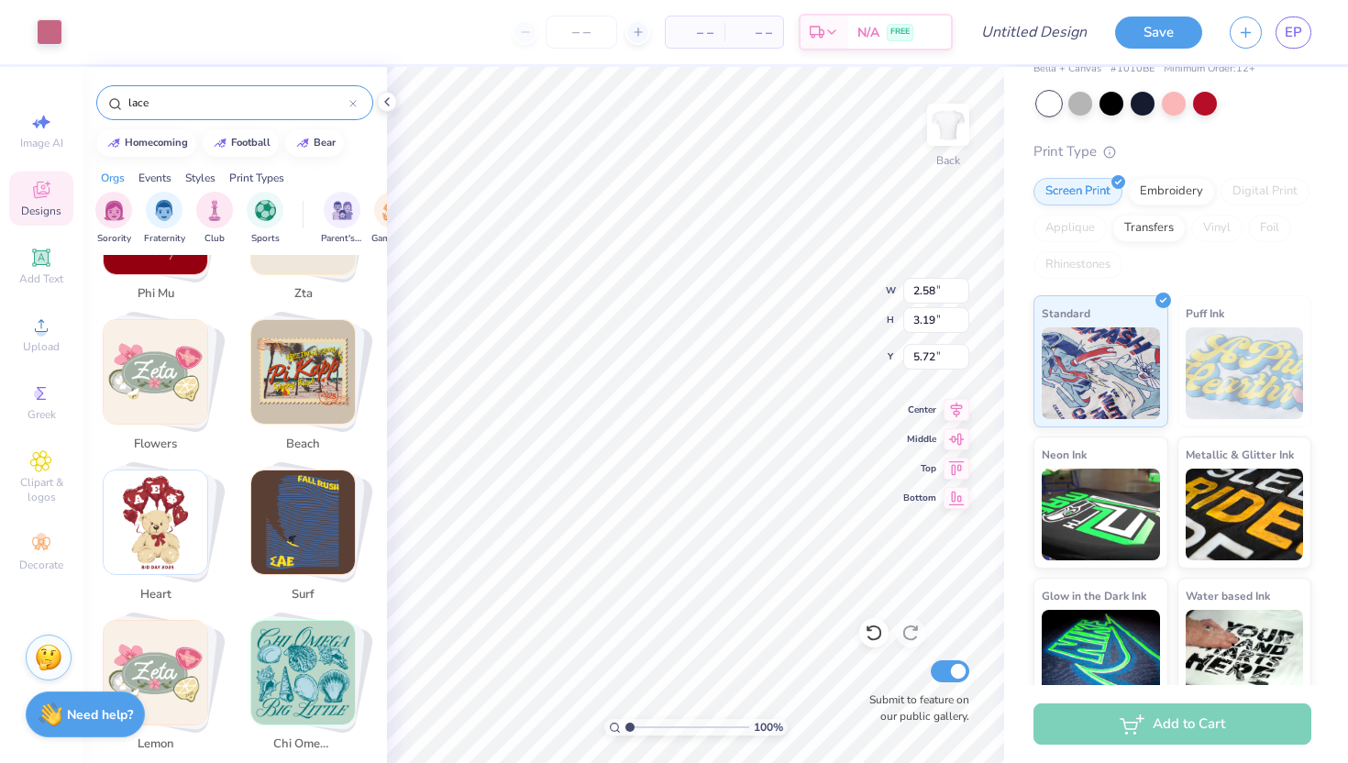
scroll to position [3600, 0]
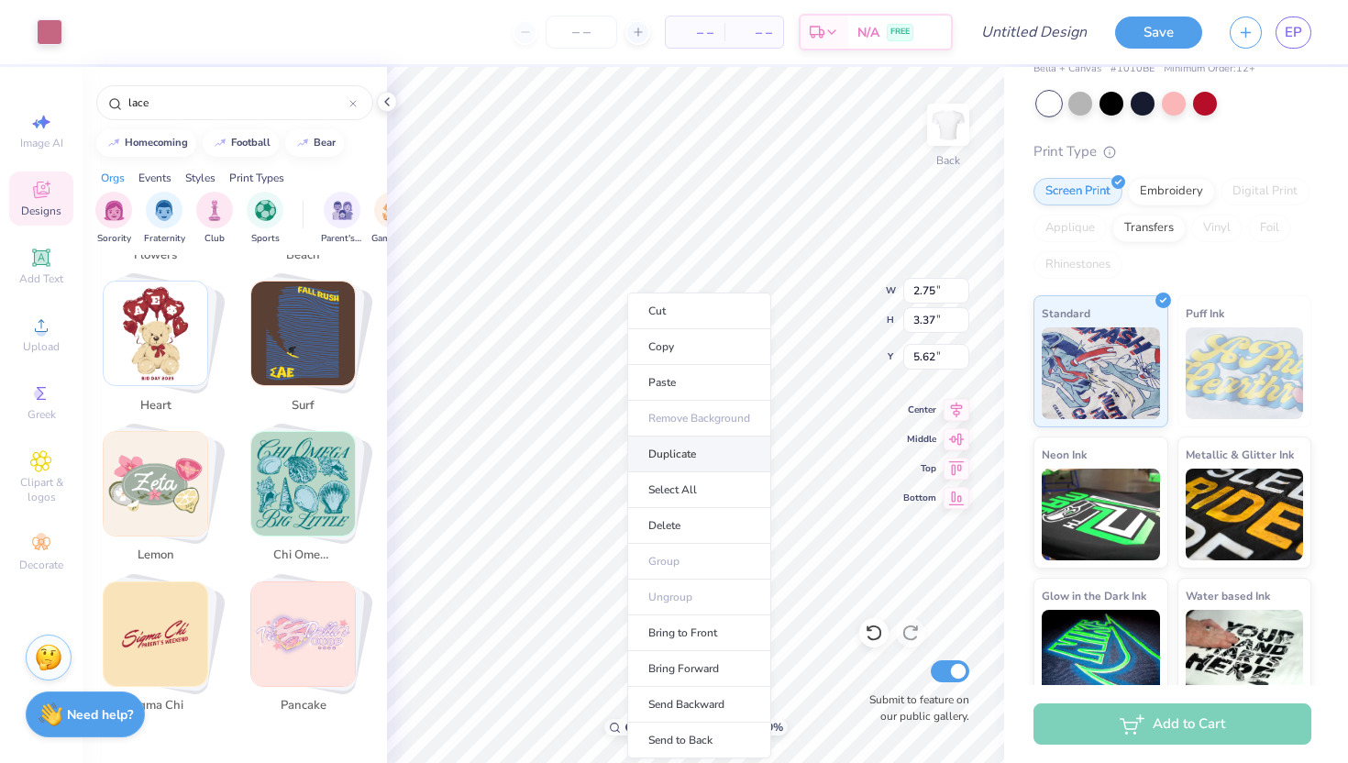
click at [681, 448] on li "Duplicate" at bounding box center [699, 455] width 144 height 36
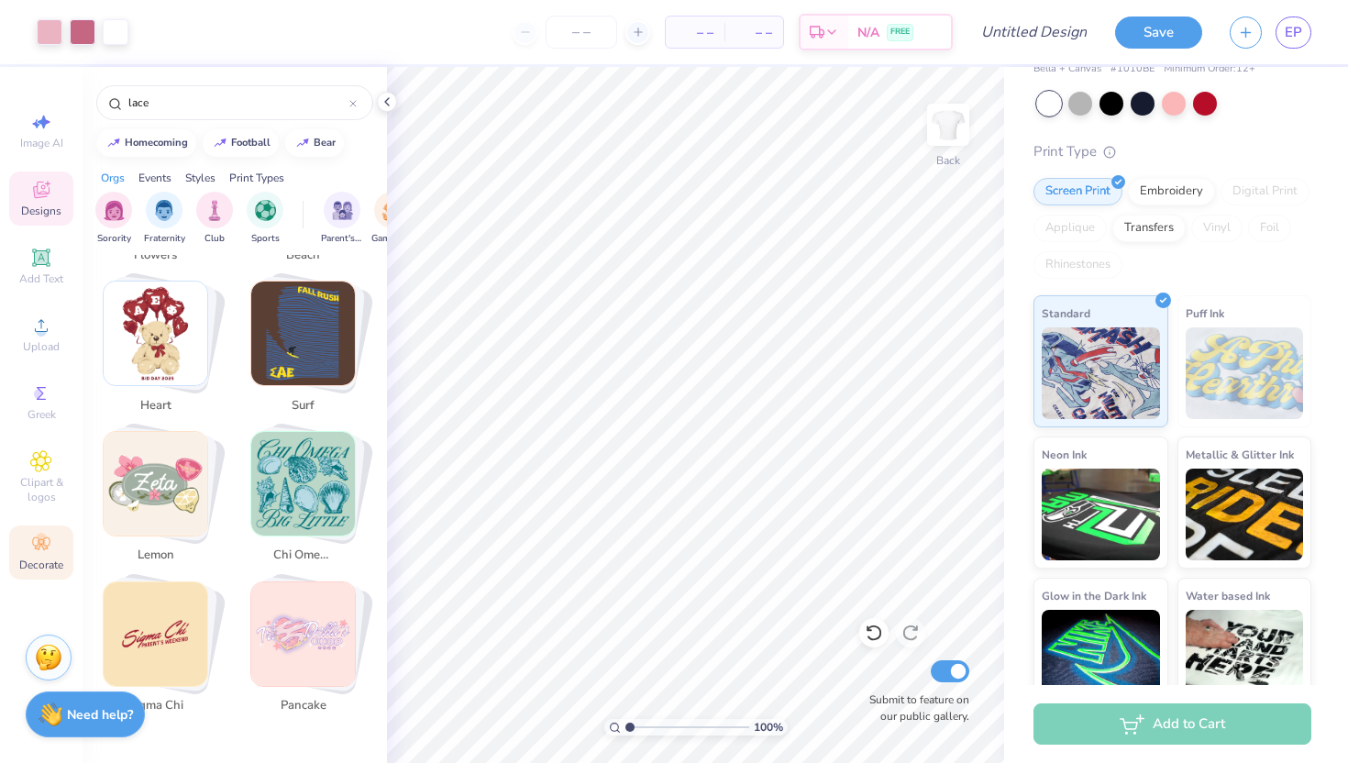
click at [44, 546] on icon at bounding box center [44, 547] width 6 height 6
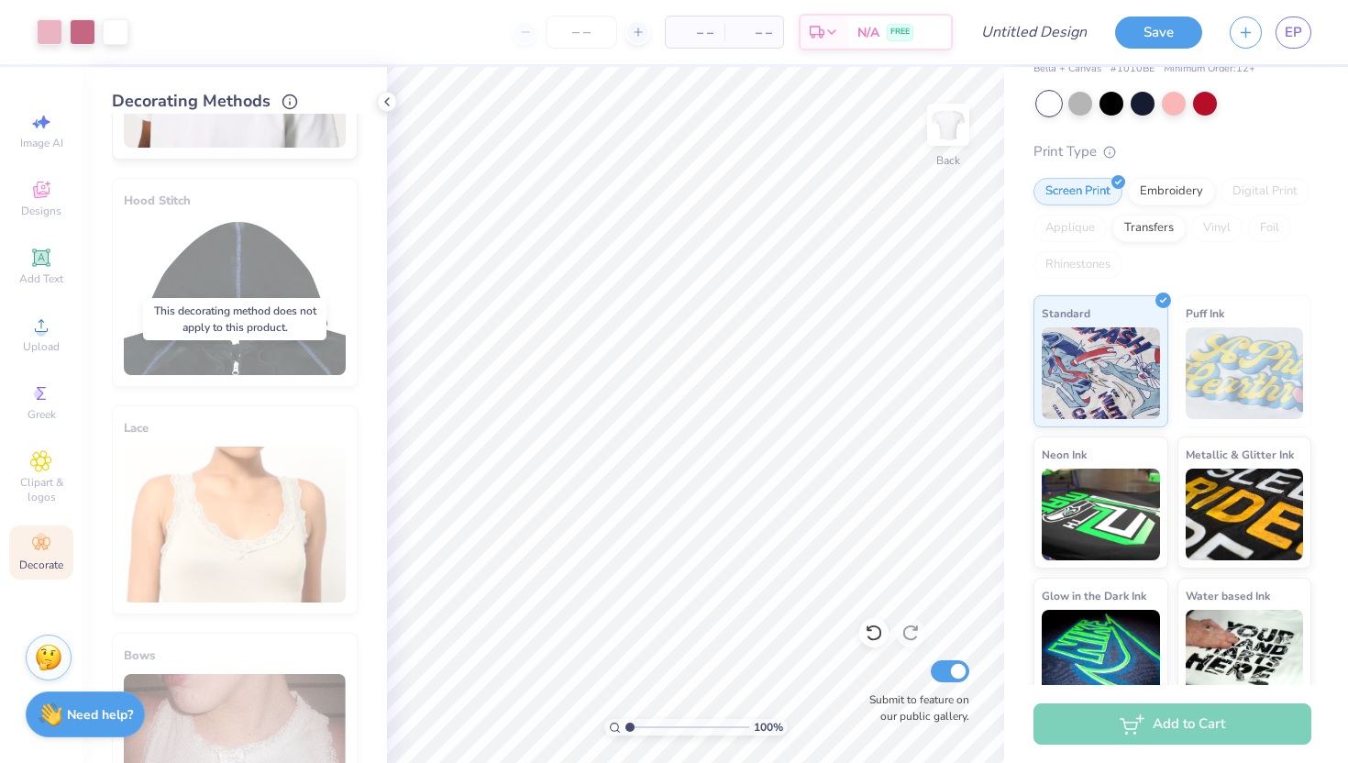
scroll to position [957, 0]
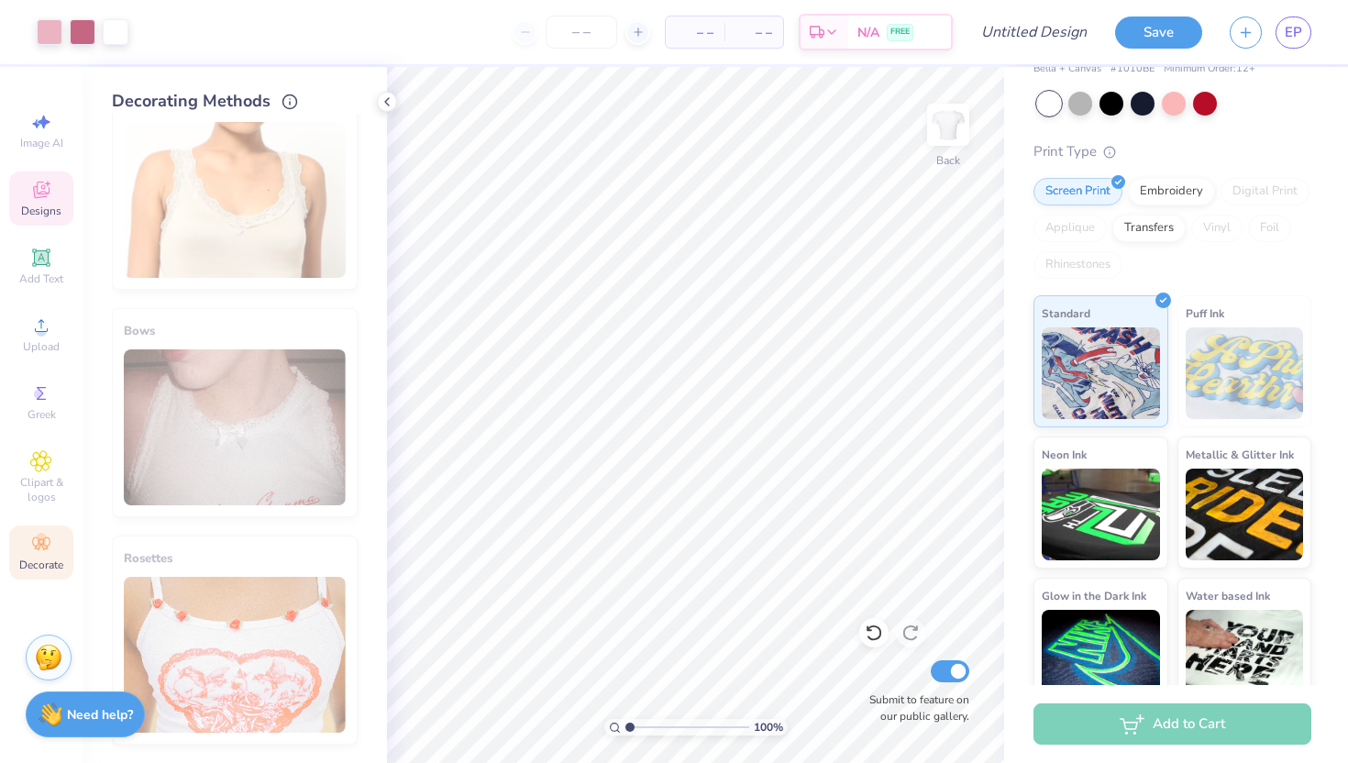
click at [46, 217] on span "Designs" at bounding box center [41, 211] width 40 height 15
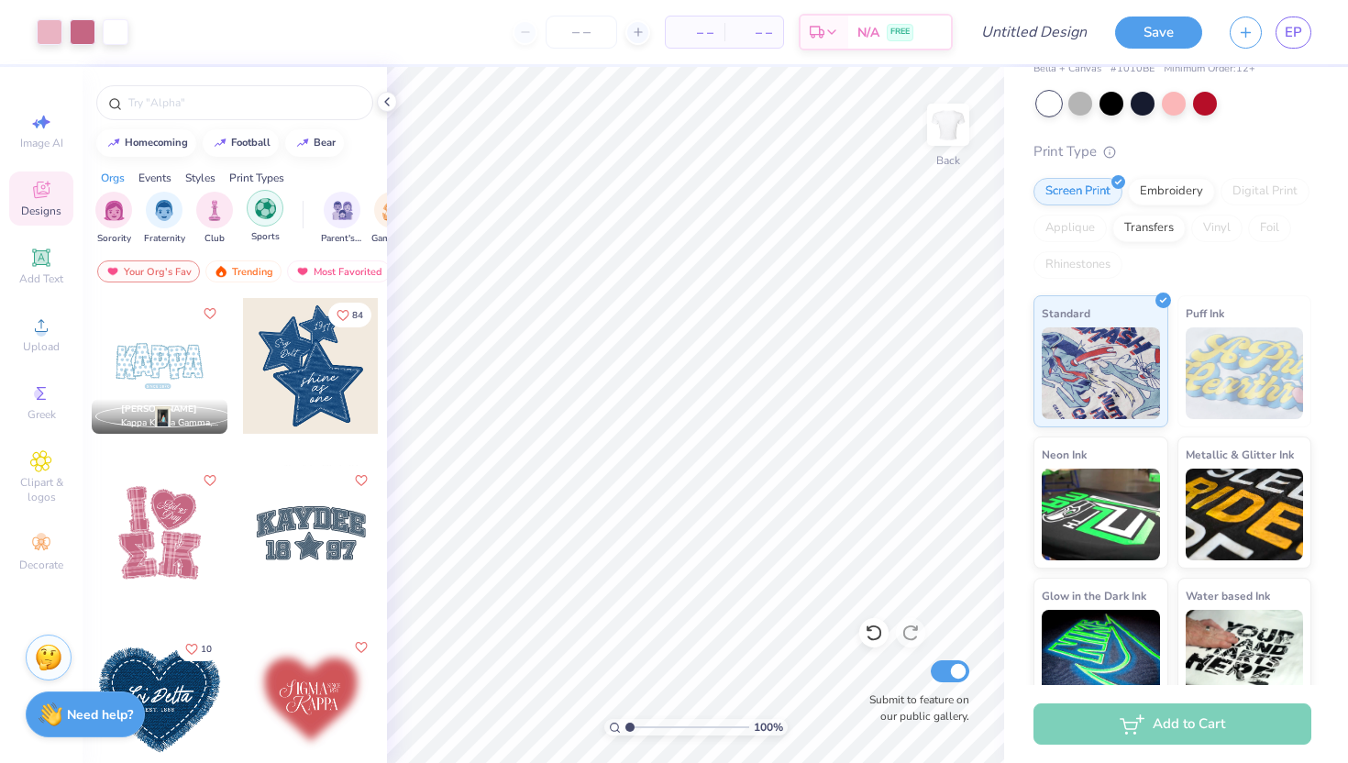
click at [267, 216] on img "filter for Sports" at bounding box center [265, 208] width 21 height 21
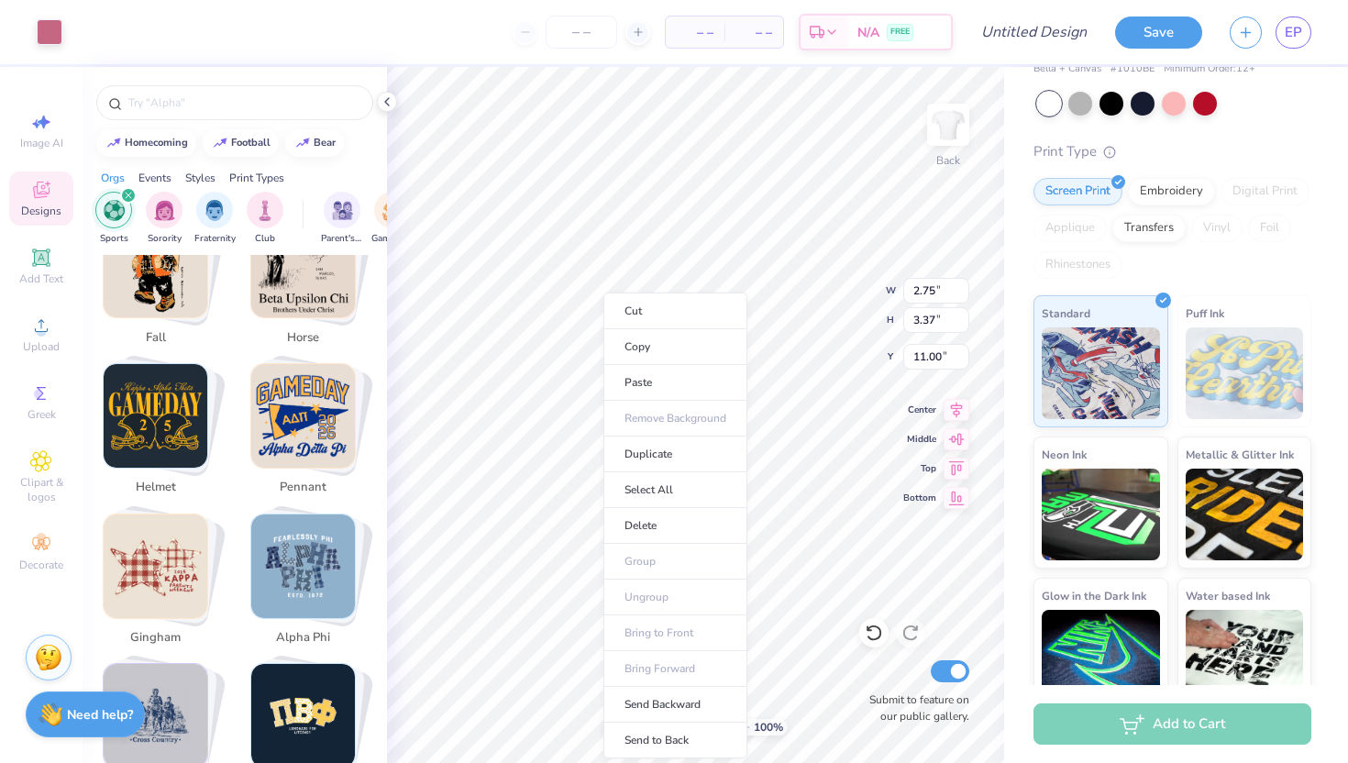
scroll to position [2856, 0]
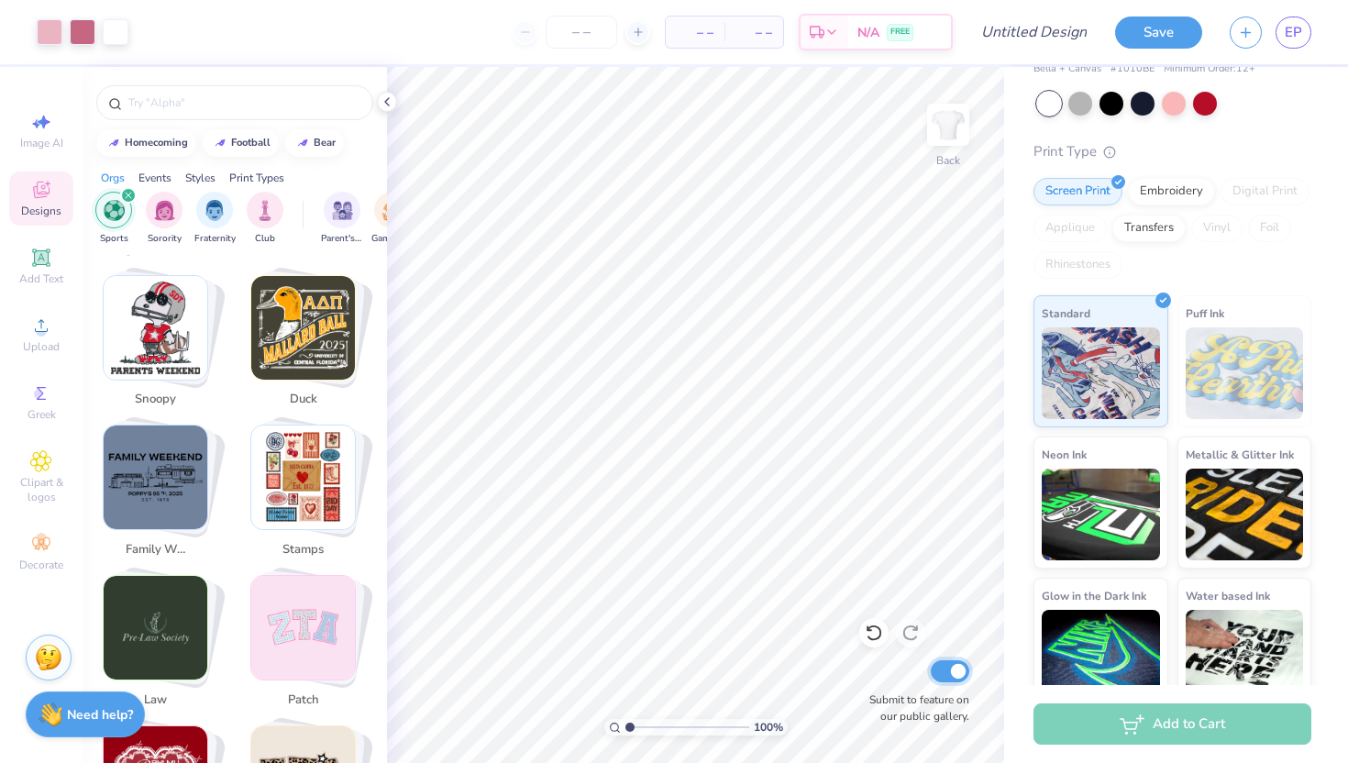
click at [946, 665] on input "Submit to feature on our public gallery." at bounding box center [950, 671] width 39 height 22
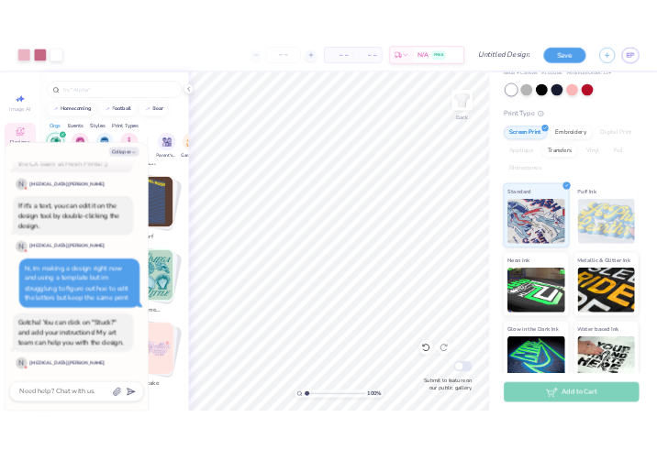
scroll to position [277, 0]
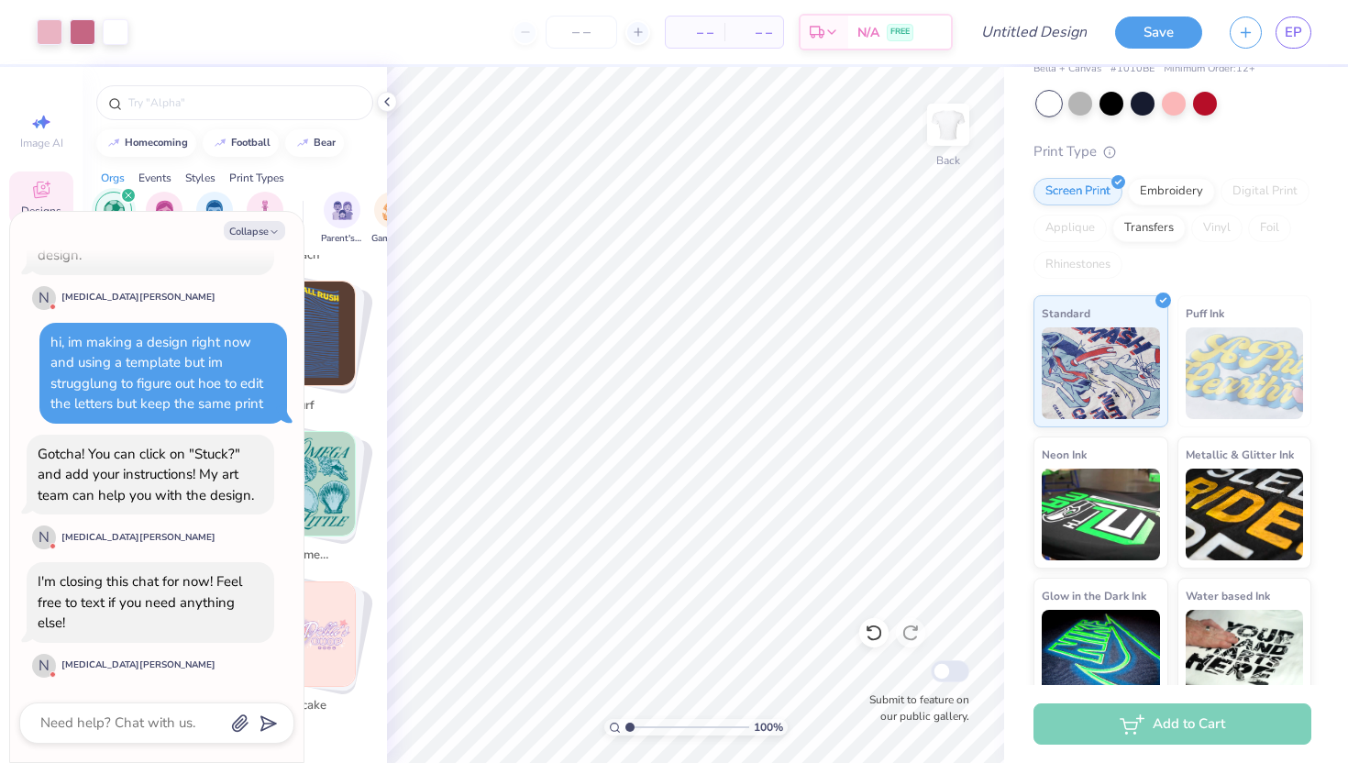
click at [367, 657] on div "pancake" at bounding box center [308, 651] width 138 height 141
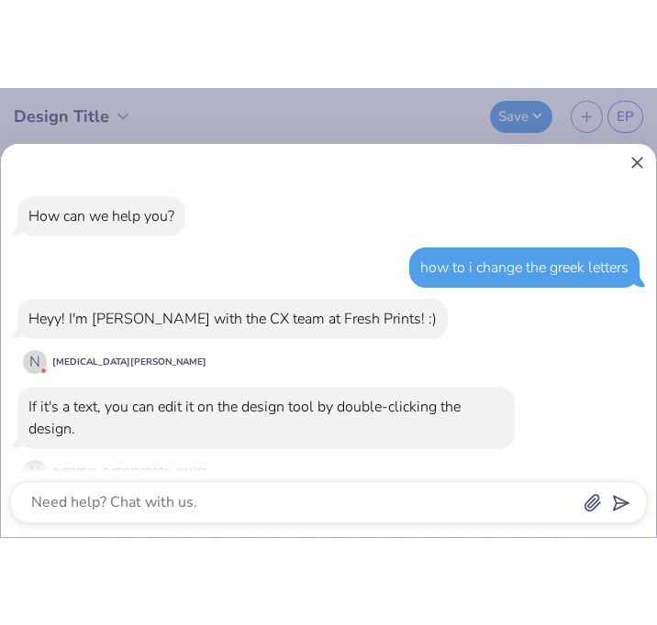
scroll to position [300, 0]
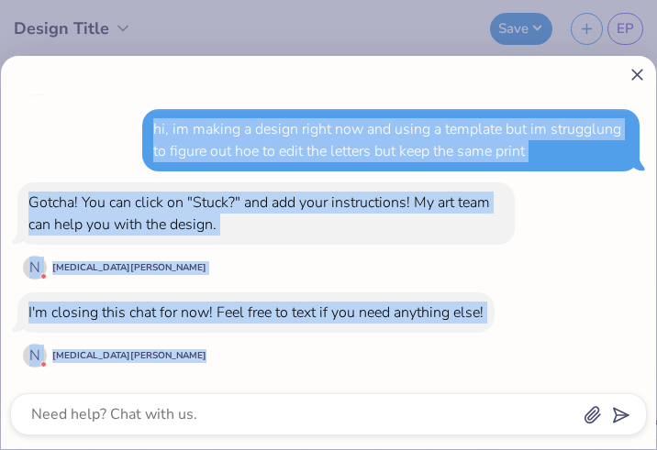
drag, startPoint x: 350, startPoint y: 446, endPoint x: 358, endPoint y: 514, distance: 68.3
click at [358, 450] on html "Design Title Save EP Image AI Stuck? Designs Add Text Upload Greek Clipart & lo…" at bounding box center [328, 225] width 657 height 450
click at [347, 447] on div "How can we help you? how to i change the greek letters Heyy! I'm [PERSON_NAME] …" at bounding box center [328, 252] width 655 height 393
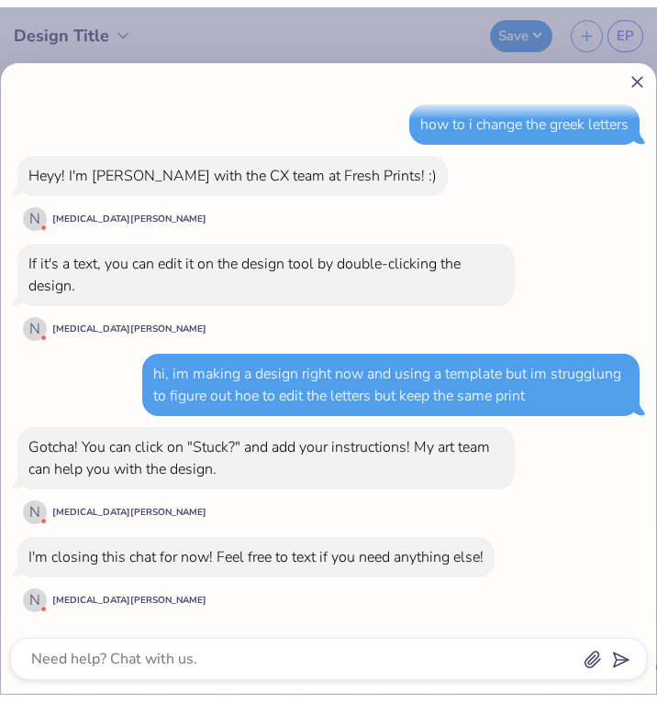
scroll to position [48, 0]
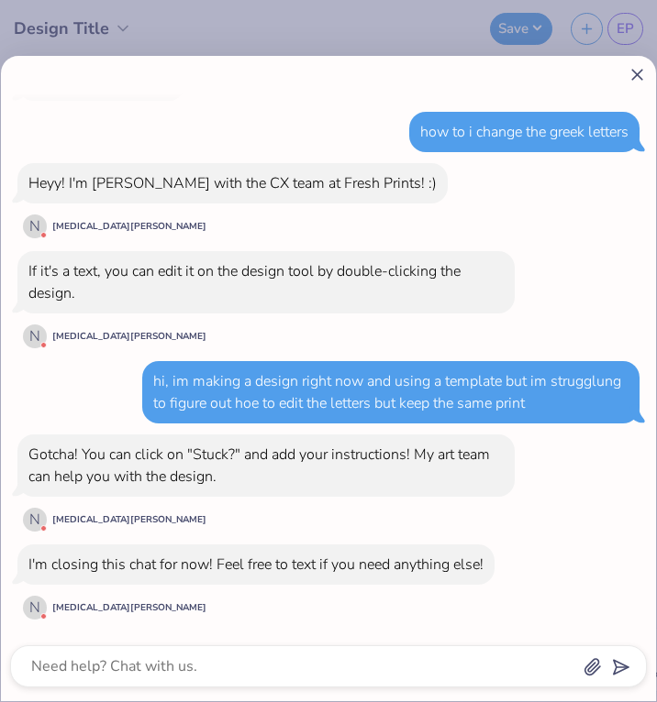
click at [639, 75] on icon at bounding box center [636, 74] width 19 height 19
